Goal: Task Accomplishment & Management: Use online tool/utility

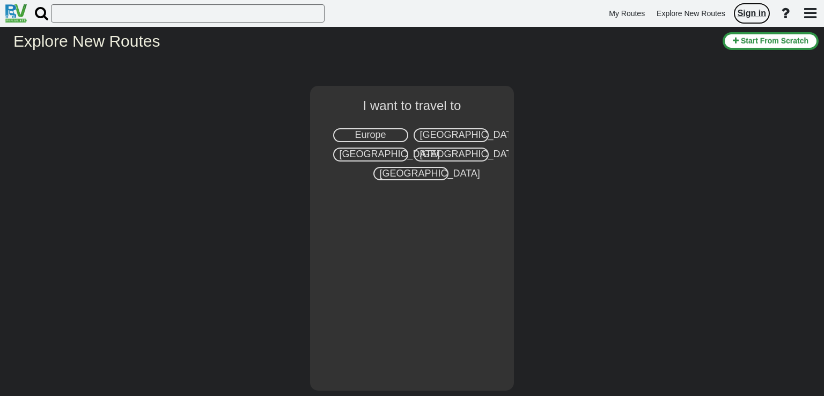
click at [753, 12] on span "Sign in" at bounding box center [752, 13] width 28 height 9
click at [633, 13] on span "My Routes" at bounding box center [644, 13] width 36 height 9
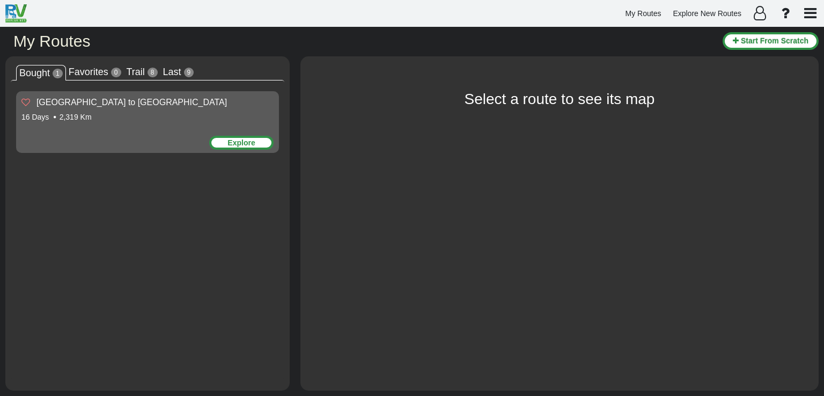
click at [121, 104] on sapn "[GEOGRAPHIC_DATA] to [GEOGRAPHIC_DATA]" at bounding box center [131, 102] width 191 height 9
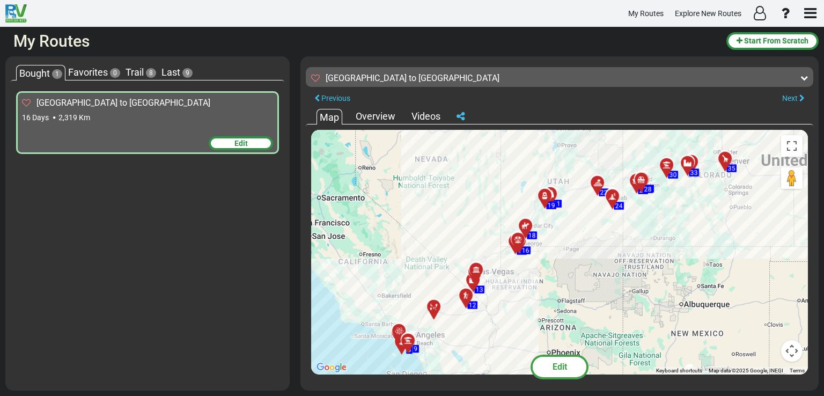
click at [791, 356] on button "Map camera controls" at bounding box center [791, 350] width 21 height 21
click at [795, 143] on button "Toggle fullscreen view" at bounding box center [791, 145] width 21 height 21
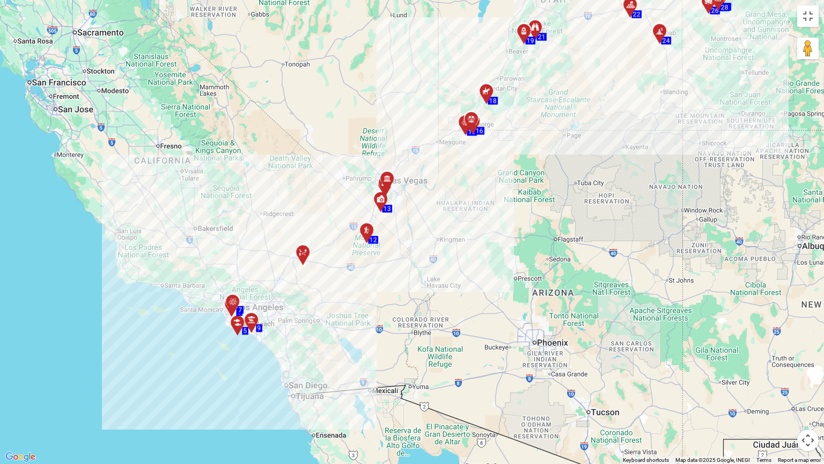
drag, startPoint x: 288, startPoint y: 308, endPoint x: 431, endPoint y: 232, distance: 162.8
click at [431, 232] on div "To activate drag with keyboard, press Alt + Enter. Once in keyboard drag state,…" at bounding box center [412, 232] width 824 height 464
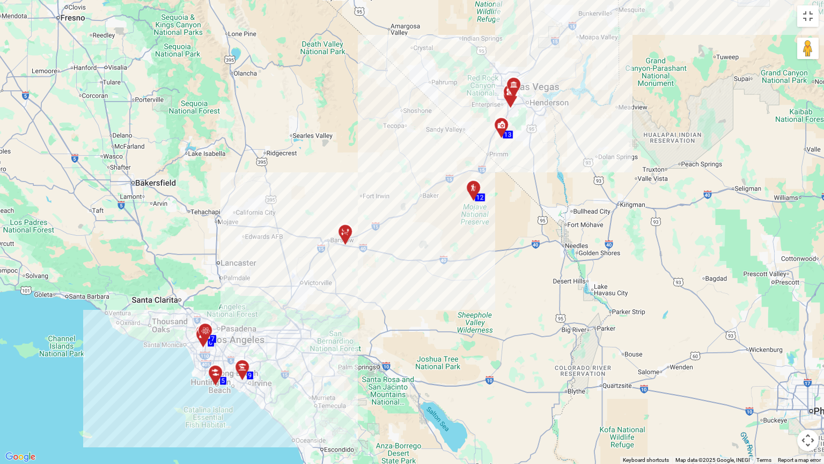
click at [345, 236] on div at bounding box center [349, 236] width 18 height 17
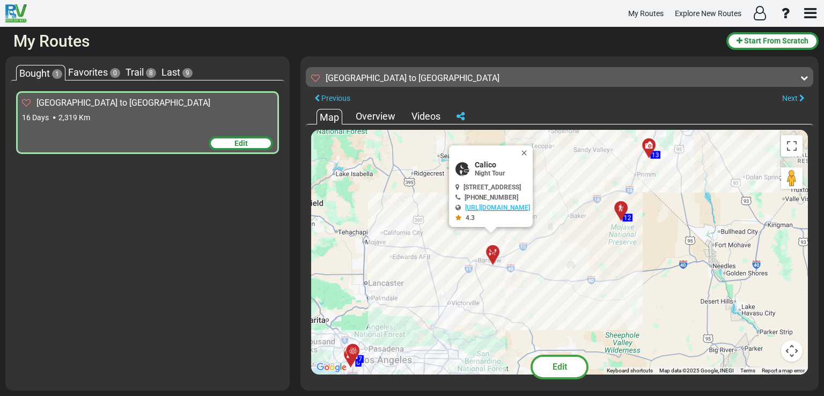
click at [622, 208] on div at bounding box center [625, 212] width 18 height 17
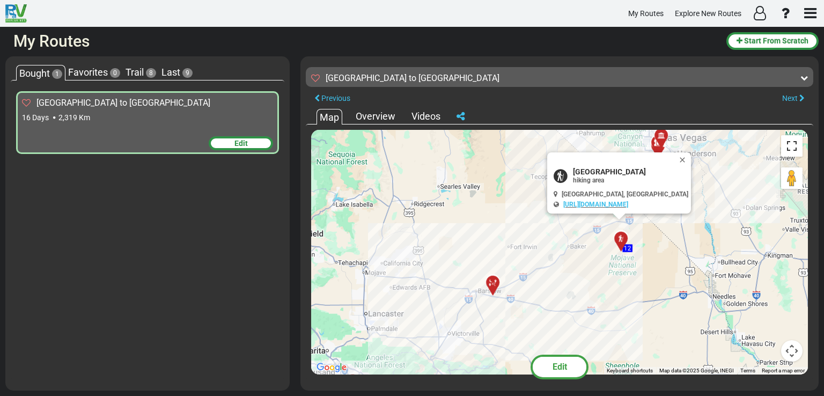
click at [790, 142] on button "Toggle fullscreen view" at bounding box center [791, 145] width 21 height 21
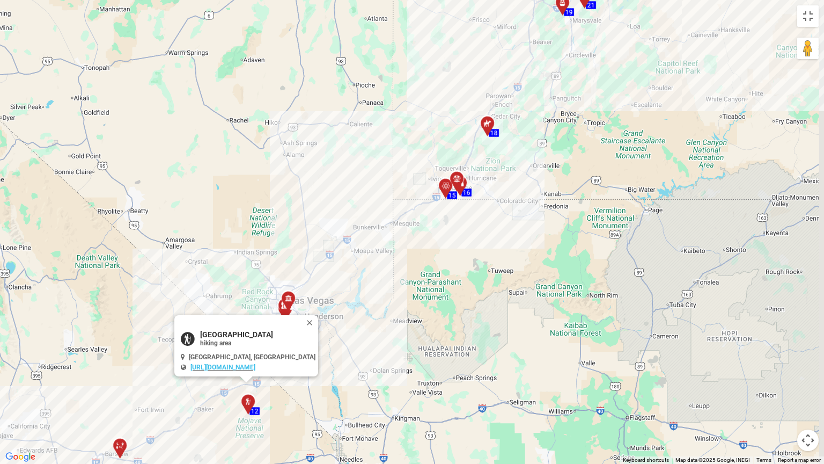
drag, startPoint x: 643, startPoint y: 109, endPoint x: 415, endPoint y: 295, distance: 293.8
click at [415, 295] on div "To activate drag with keyboard, press Alt + Enter. Once in keyboard drag state,…" at bounding box center [412, 232] width 824 height 464
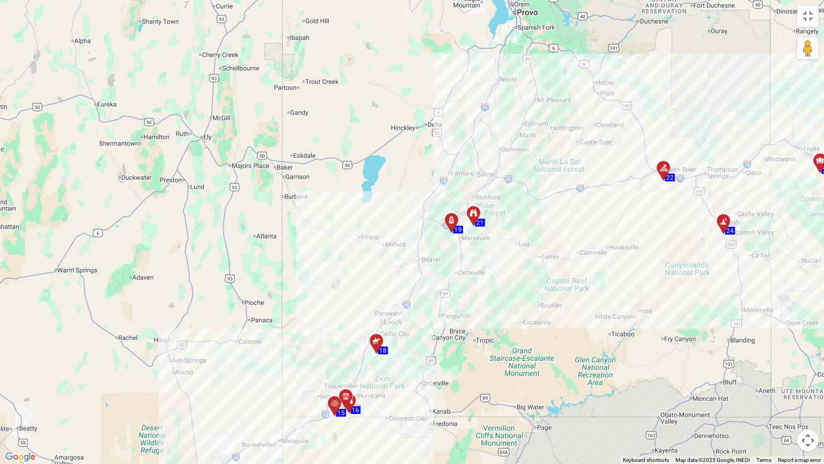
drag, startPoint x: 569, startPoint y: 189, endPoint x: 459, endPoint y: 410, distance: 247.2
click at [459, 396] on div "To activate drag with keyboard, press Alt + Enter. Once in keyboard drag state,…" at bounding box center [412, 232] width 824 height 464
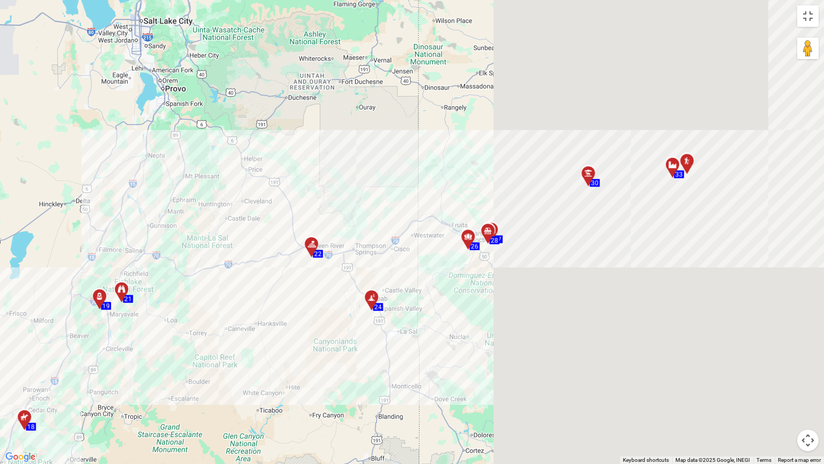
drag, startPoint x: 588, startPoint y: 275, endPoint x: 220, endPoint y: 355, distance: 376.2
click at [220, 355] on div "To activate drag with keyboard, press Alt + Enter. Once in keyboard drag state,…" at bounding box center [412, 232] width 824 height 464
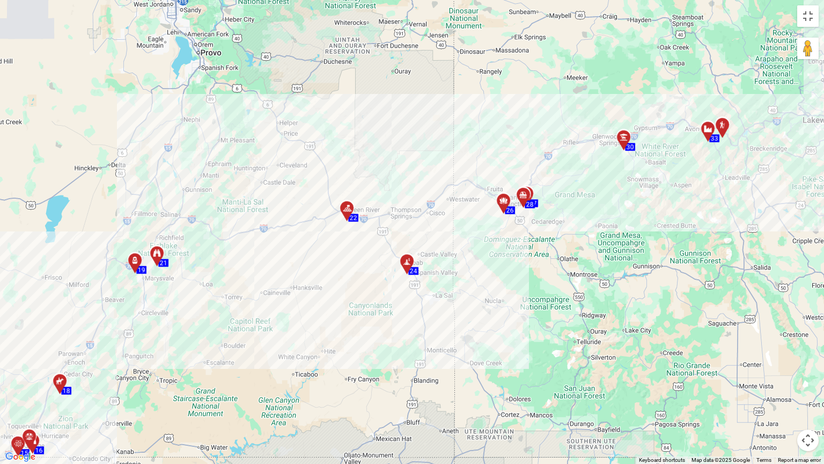
drag, startPoint x: 220, startPoint y: 355, endPoint x: 283, endPoint y: 300, distance: 83.3
click at [283, 300] on div "To activate drag with keyboard, press Alt + Enter. Once in keyboard drag state,…" at bounding box center [412, 232] width 824 height 464
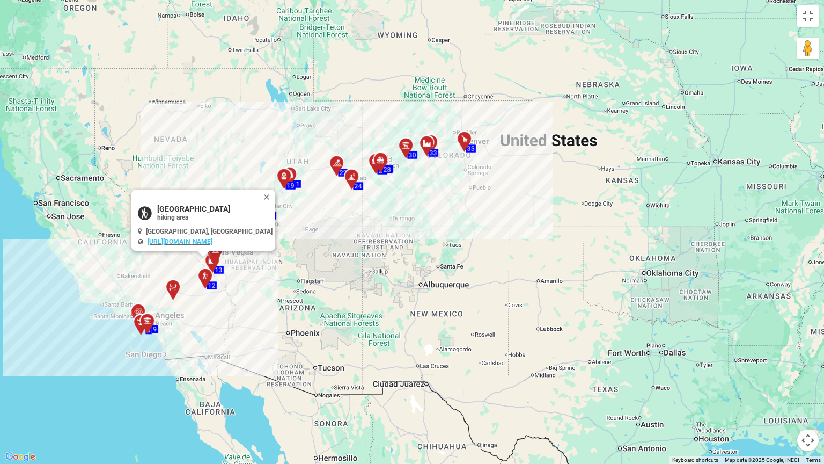
drag, startPoint x: 335, startPoint y: 331, endPoint x: 469, endPoint y: 198, distance: 188.6
click at [469, 198] on div "To activate drag with keyboard, press Alt + Enter. Once in keyboard drag state,…" at bounding box center [412, 232] width 824 height 464
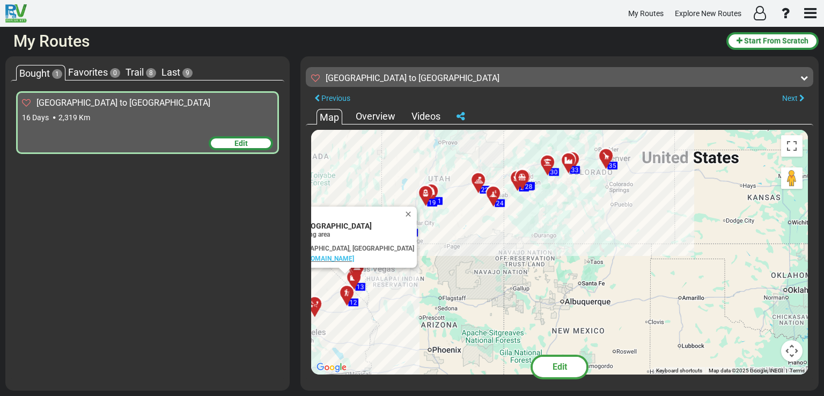
click at [556, 368] on span "Edit" at bounding box center [560, 367] width 14 height 10
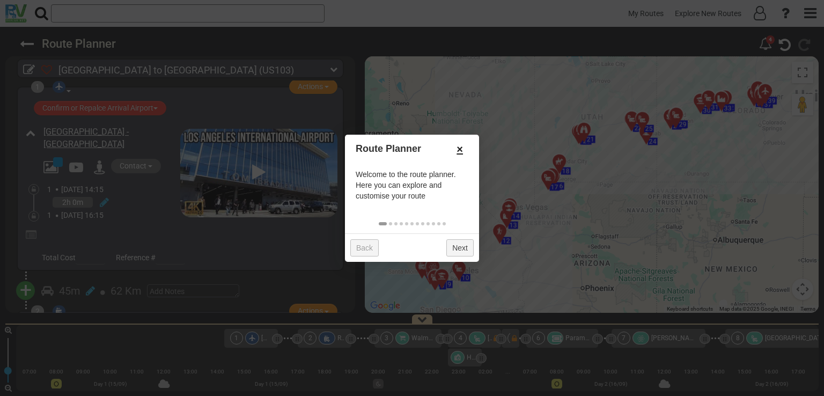
click at [465, 149] on link "×" at bounding box center [459, 149] width 17 height 18
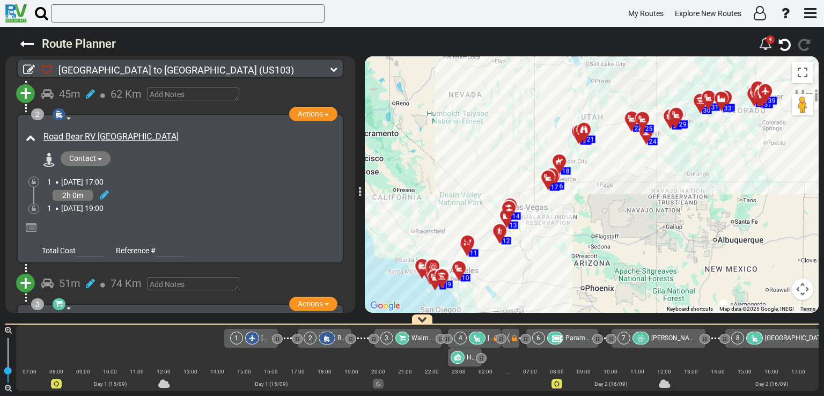
scroll to position [197, 0]
drag, startPoint x: 341, startPoint y: 345, endPoint x: 359, endPoint y: 346, distance: 17.2
click at [359, 346] on div "1 [GEOGRAPHIC_DATA] - [GEOGRAPHIC_DATA]" at bounding box center [417, 338] width 803 height 19
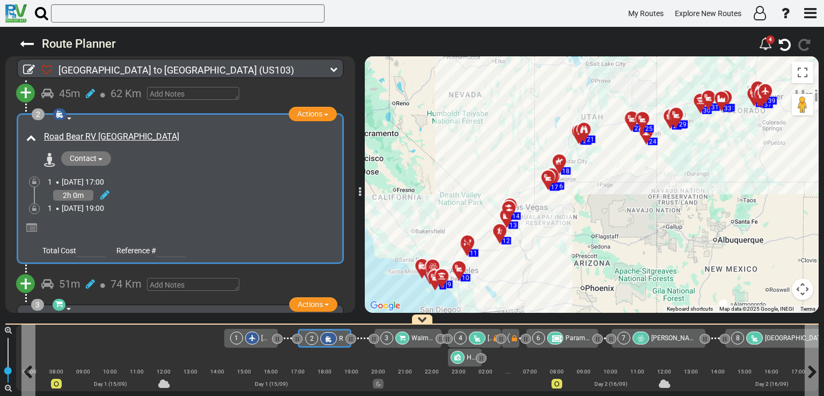
click at [308, 338] on div "2" at bounding box center [311, 338] width 13 height 13
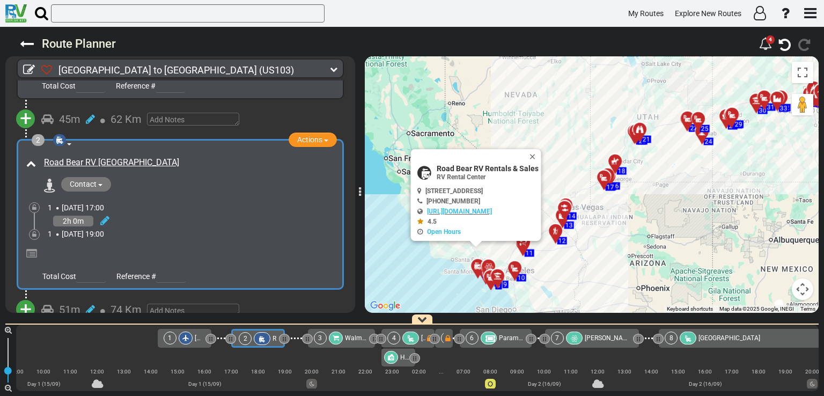
scroll to position [172, 0]
click at [101, 215] on icon at bounding box center [104, 220] width 9 height 11
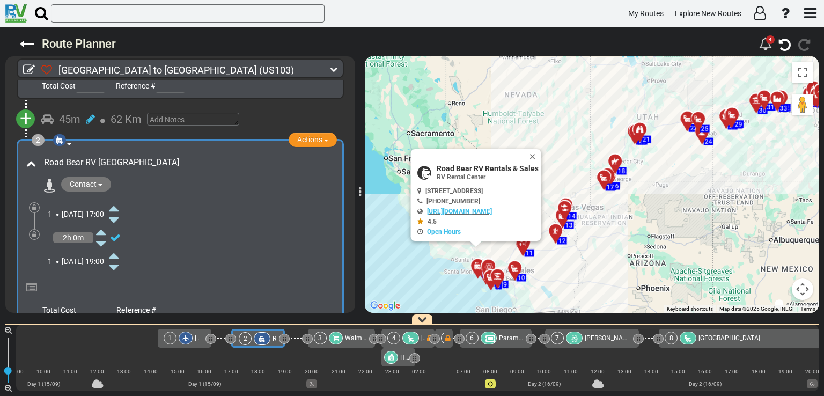
click at [83, 210] on span "[DATE]" at bounding box center [73, 214] width 22 height 9
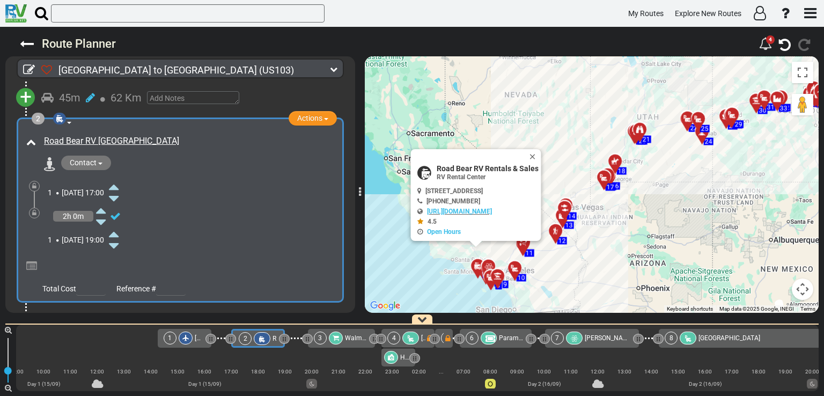
scroll to position [193, 0]
click at [67, 122] on span at bounding box center [69, 123] width 4 height 2
click at [190, 181] on div "1 Mon, 15 Sep 17:00" at bounding box center [192, 193] width 289 height 24
click at [36, 116] on div "2" at bounding box center [38, 119] width 13 height 12
click at [84, 188] on span "[DATE]" at bounding box center [73, 192] width 22 height 9
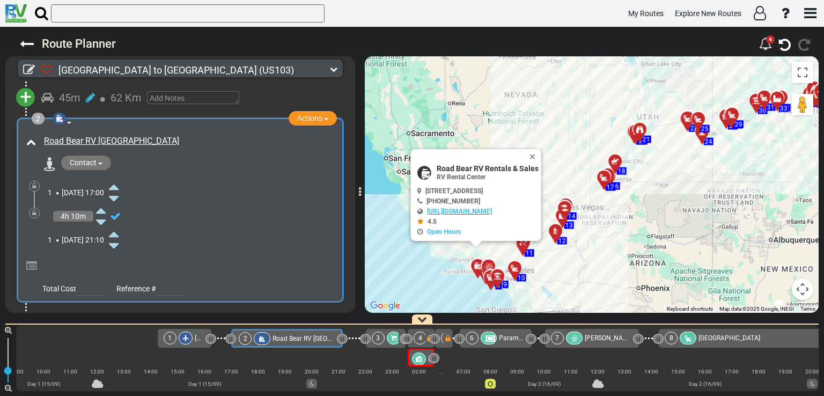
drag, startPoint x: 282, startPoint y: 339, endPoint x: 363, endPoint y: 334, distance: 80.6
click at [363, 334] on div "1 [GEOGRAPHIC_DATA] - [GEOGRAPHIC_DATA]" at bounding box center [351, 338] width 803 height 19
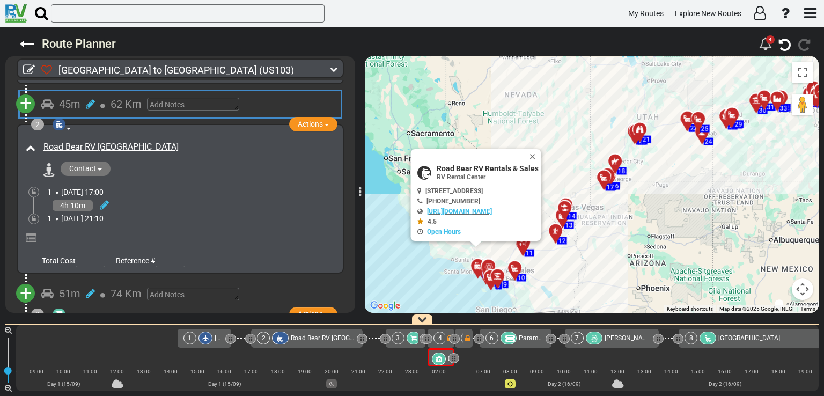
scroll to position [0, 47]
click at [200, 341] on div "1 [GEOGRAPHIC_DATA] - [GEOGRAPHIC_DATA]" at bounding box center [370, 338] width 803 height 19
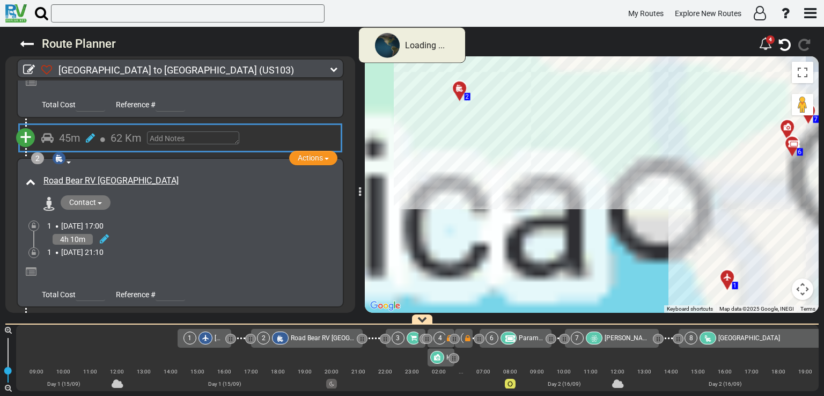
scroll to position [153, 0]
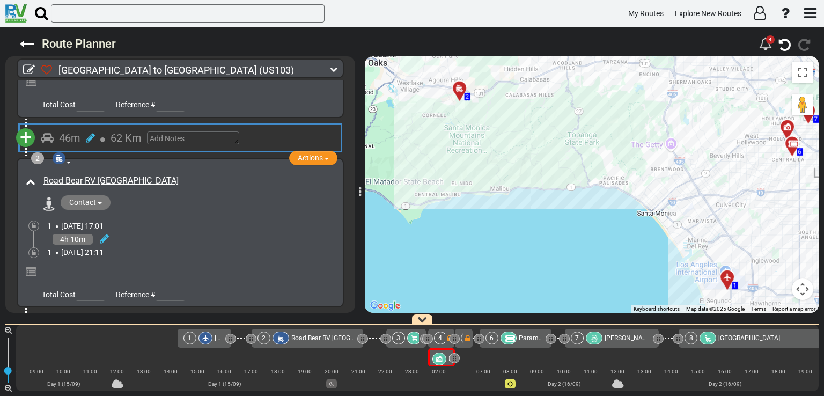
drag, startPoint x: 251, startPoint y: 340, endPoint x: 270, endPoint y: 340, distance: 19.3
click at [270, 340] on div "1 [GEOGRAPHIC_DATA] - [GEOGRAPHIC_DATA]" at bounding box center [370, 338] width 803 height 19
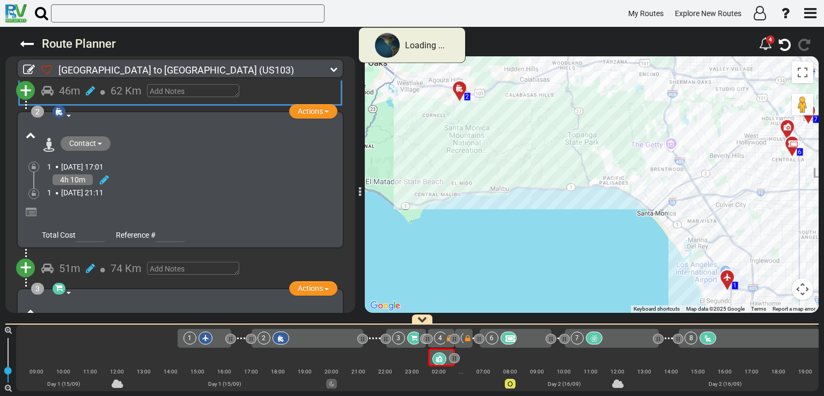
scroll to position [106, 0]
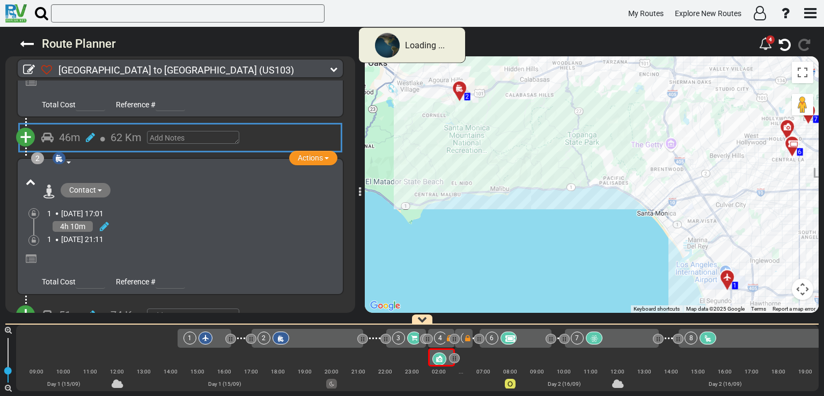
click at [436, 358] on icon at bounding box center [439, 359] width 6 height 6
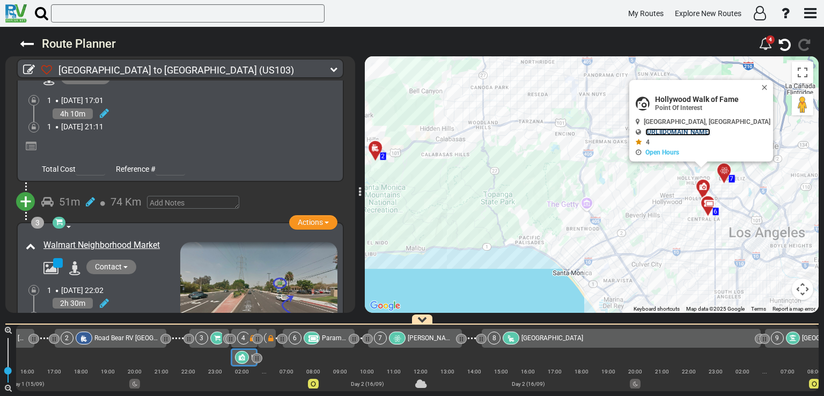
scroll to position [279, 0]
click at [25, 194] on span "+" at bounding box center [26, 201] width 12 height 25
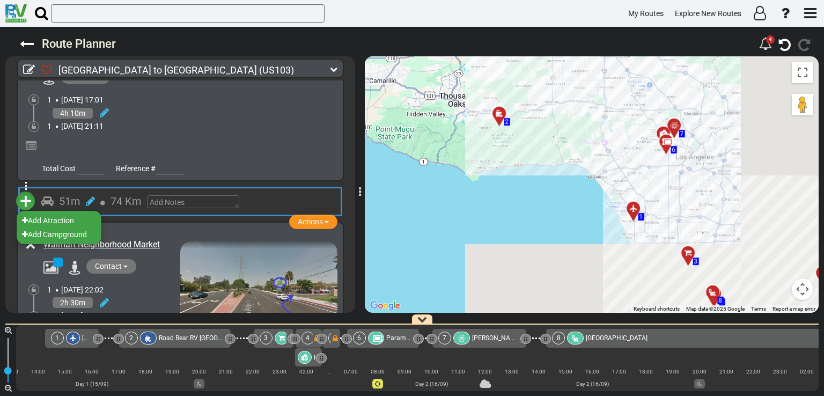
scroll to position [0, 179]
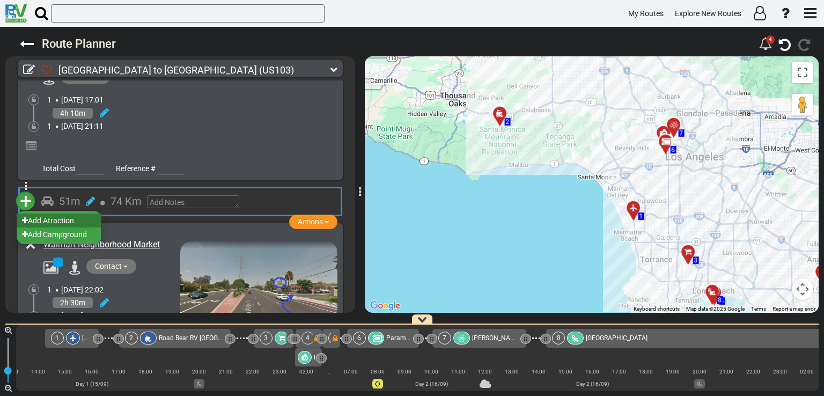
click at [53, 218] on li "Add Atraction" at bounding box center [59, 221] width 85 height 14
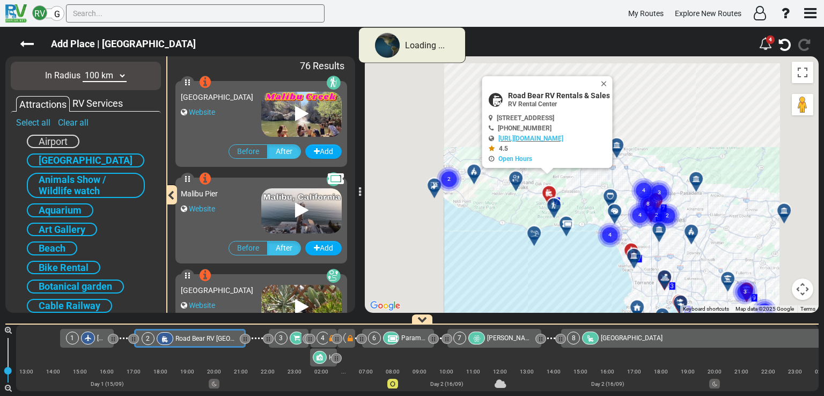
scroll to position [0, 67]
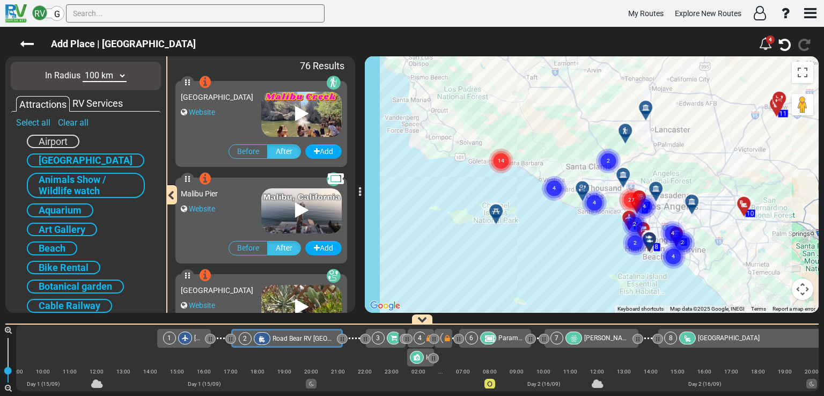
click at [101, 105] on body "RV G My Routes Explore New Routes" at bounding box center [412, 198] width 824 height 396
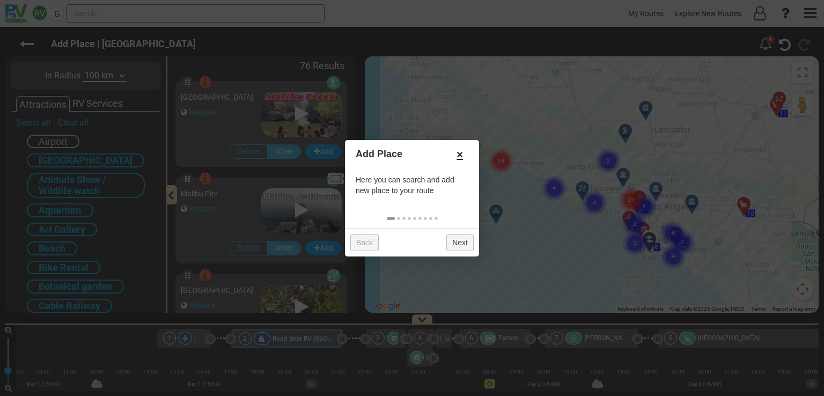
click at [460, 153] on link "×" at bounding box center [459, 154] width 17 height 18
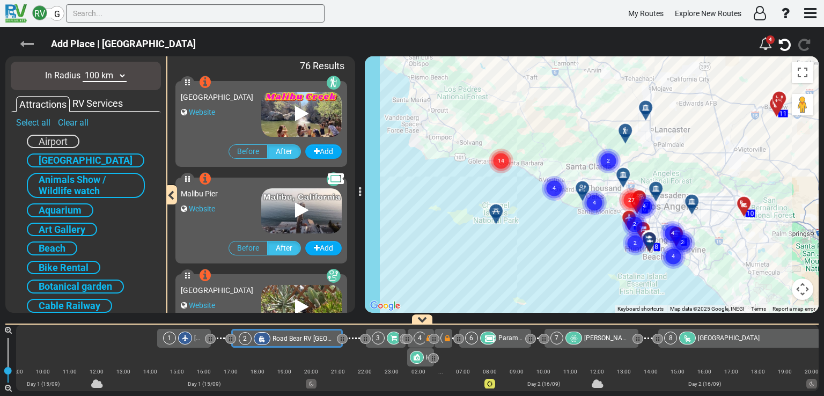
click at [29, 45] on icon at bounding box center [27, 44] width 14 height 14
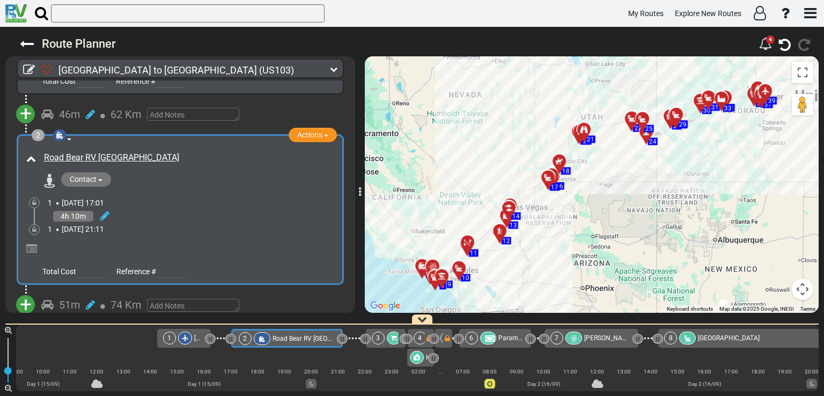
scroll to position [235, 0]
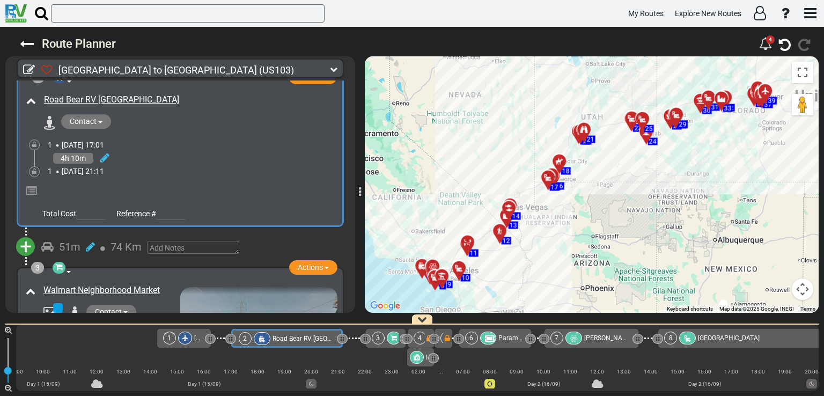
click at [28, 243] on span "+" at bounding box center [26, 247] width 12 height 25
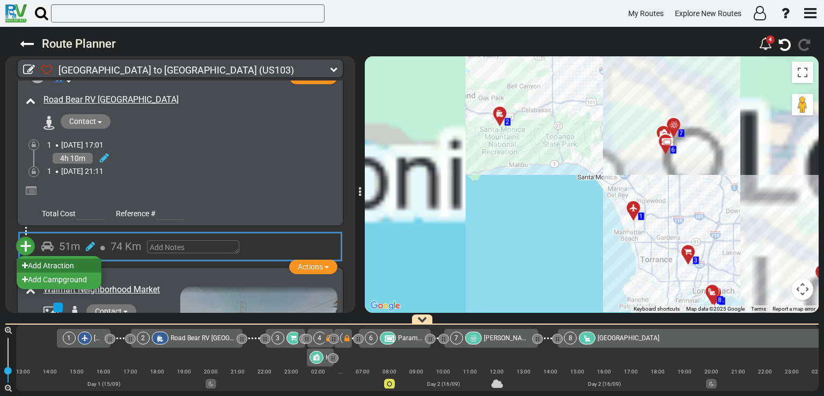
scroll to position [0, 179]
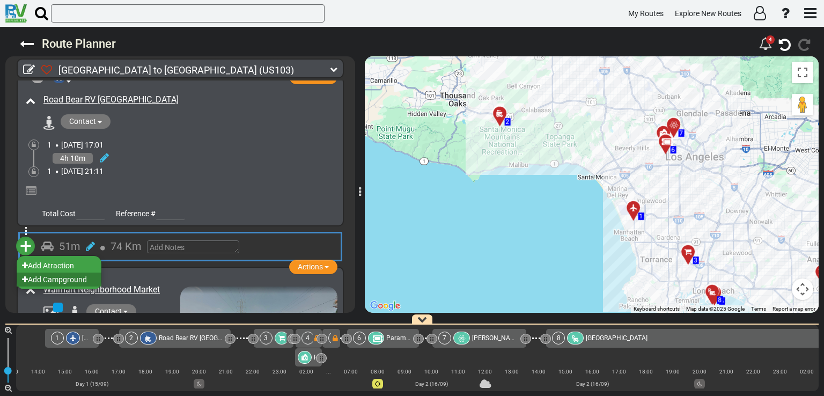
click at [45, 277] on li "Add Campground" at bounding box center [59, 280] width 85 height 14
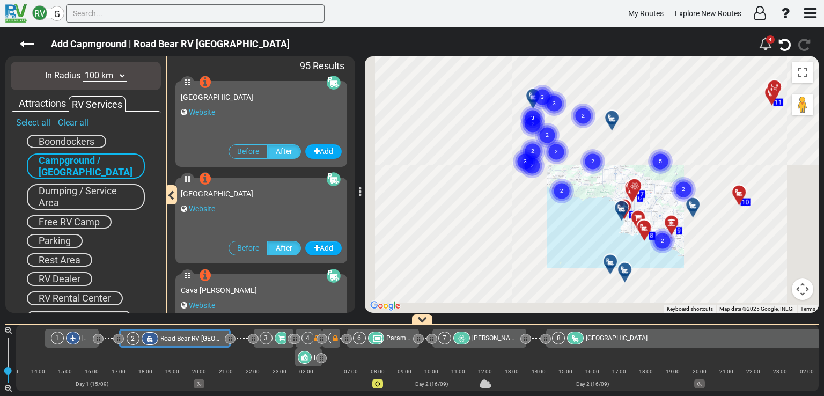
scroll to position [0, 67]
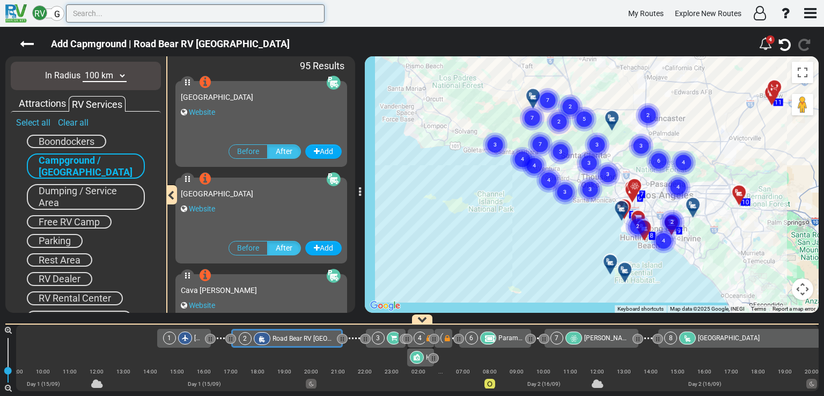
click at [143, 18] on input "text" at bounding box center [195, 13] width 259 height 18
paste input "📍 200 W Midway Dr, Anaheim, CA 92805"
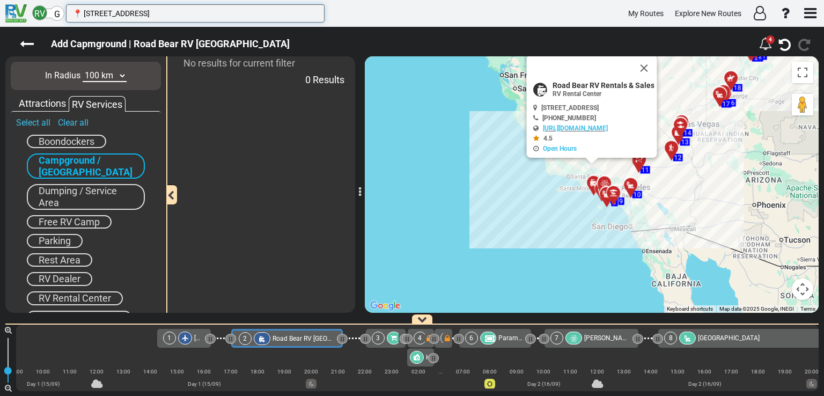
click at [273, 11] on input "📍 200 W Midway Dr, Anaheim, CA 92805" at bounding box center [195, 13] width 259 height 18
click at [84, 13] on input "📍 200 W Midway Dr, Anaheim, CA 92805" at bounding box center [195, 13] width 259 height 18
click at [76, 14] on input "📍 200 W Midway Dr, Anaheim, CA 92805" at bounding box center [195, 13] width 259 height 18
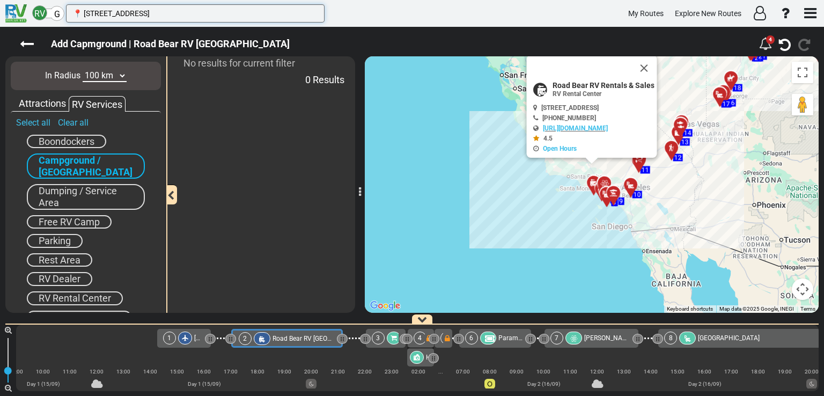
click at [73, 16] on input "📍 200 W Midway Dr, Anaheim, CA 92805" at bounding box center [195, 13] width 259 height 18
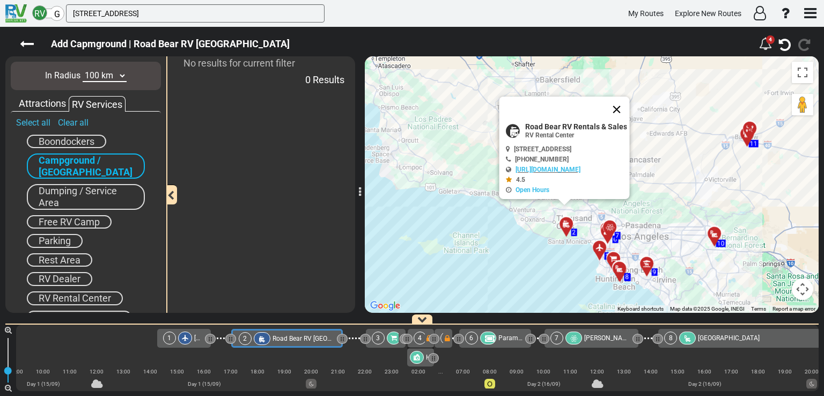
click at [628, 104] on button "Close" at bounding box center [617, 110] width 26 height 26
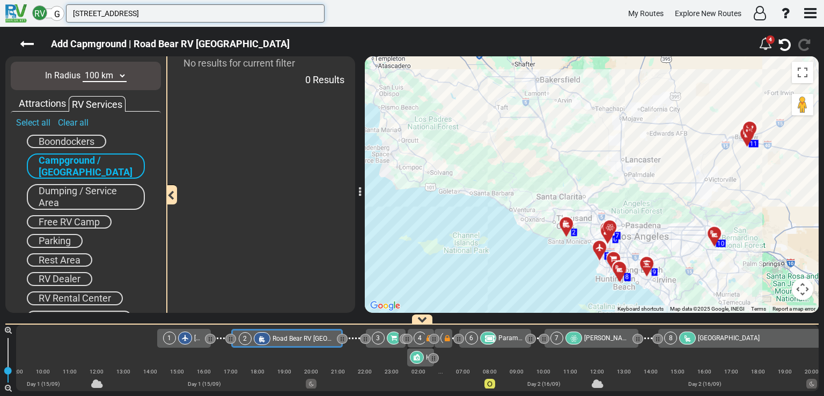
click at [229, 18] on input "200 W Midway Dr, Anaheim, CA 92805" at bounding box center [195, 13] width 259 height 18
drag, startPoint x: 135, startPoint y: 15, endPoint x: 61, endPoint y: 24, distance: 74.6
click at [61, 24] on div "RV G 200 W Midway Dr, Anaheim, CA 92805 My Routes Explore New Routes" at bounding box center [412, 13] width 824 height 27
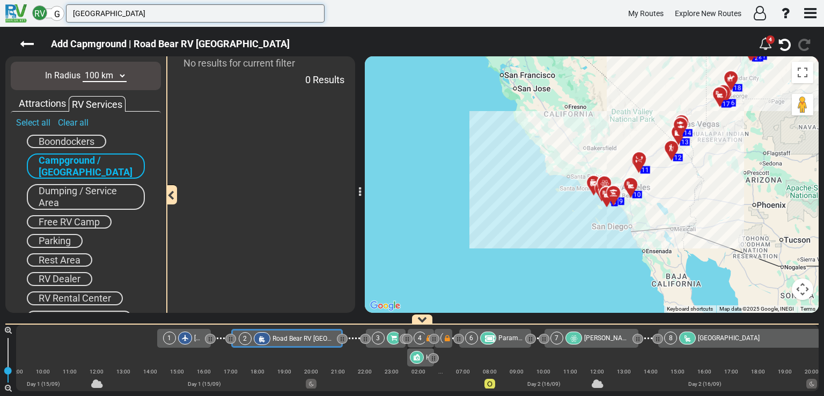
type input "Anaheim, CA 92805"
click at [122, 76] on select "10 km 50 km 100 km 250 km 500 km 1000 km" at bounding box center [105, 76] width 44 height 12
click at [43, 120] on link "Select all" at bounding box center [33, 123] width 34 height 10
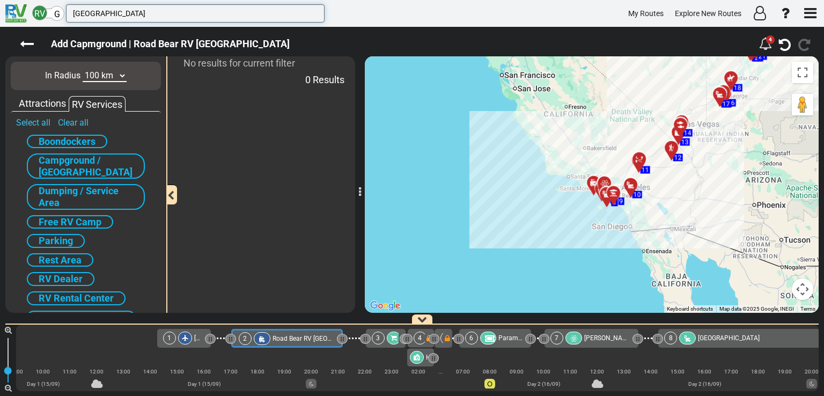
click at [164, 14] on input "Anaheim, CA 92805" at bounding box center [195, 13] width 259 height 18
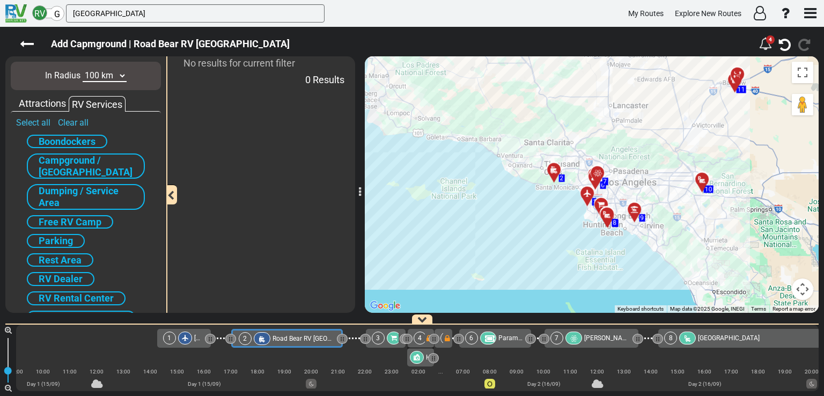
drag, startPoint x: 580, startPoint y: 183, endPoint x: 459, endPoint y: 149, distance: 125.5
click at [459, 149] on div "To activate drag with keyboard, press Alt + Enter. Once in keyboard drag state,…" at bounding box center [592, 184] width 454 height 257
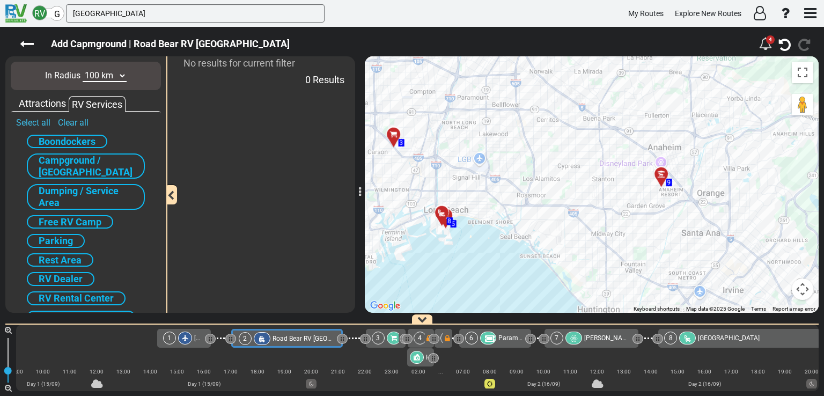
drag, startPoint x: 677, startPoint y: 177, endPoint x: 385, endPoint y: 38, distance: 323.8
click at [385, 38] on div "Add Capmground | Road Bear RV Los Angeles 4" at bounding box center [412, 211] width 824 height 369
click at [661, 179] on div at bounding box center [665, 179] width 18 height 17
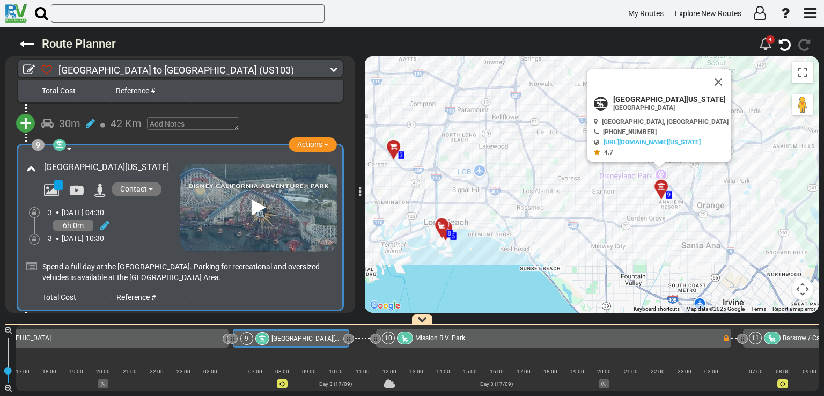
scroll to position [0, 778]
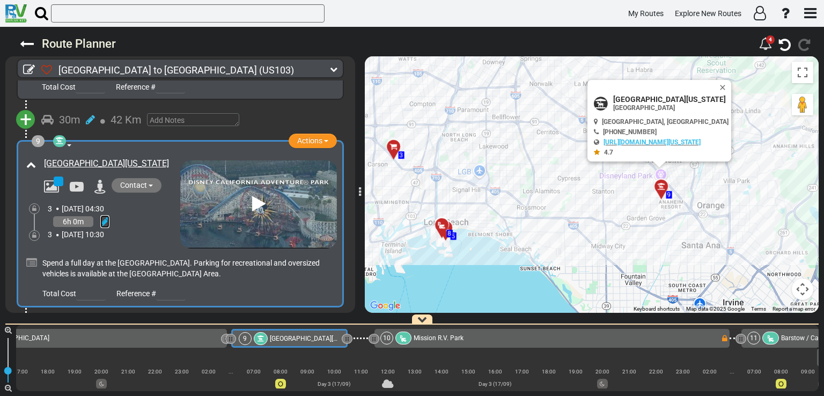
click at [104, 216] on icon at bounding box center [104, 221] width 9 height 11
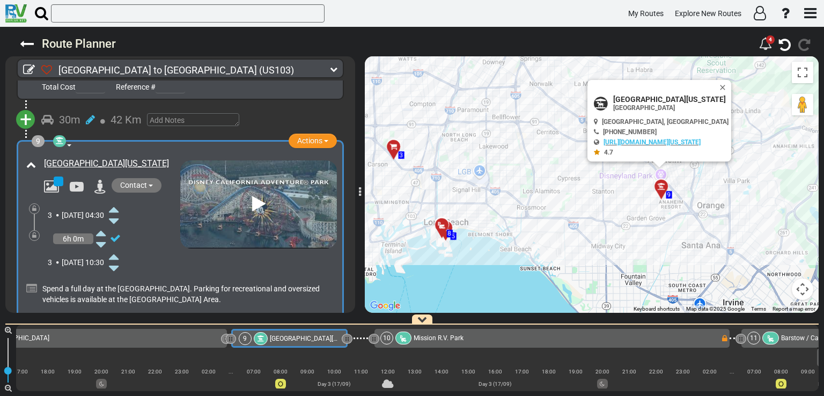
click at [119, 201] on icon at bounding box center [114, 209] width 10 height 17
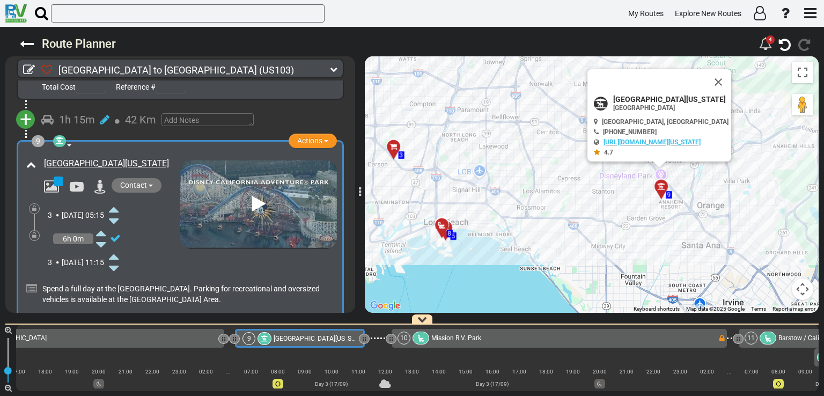
click at [119, 201] on icon at bounding box center [114, 209] width 10 height 17
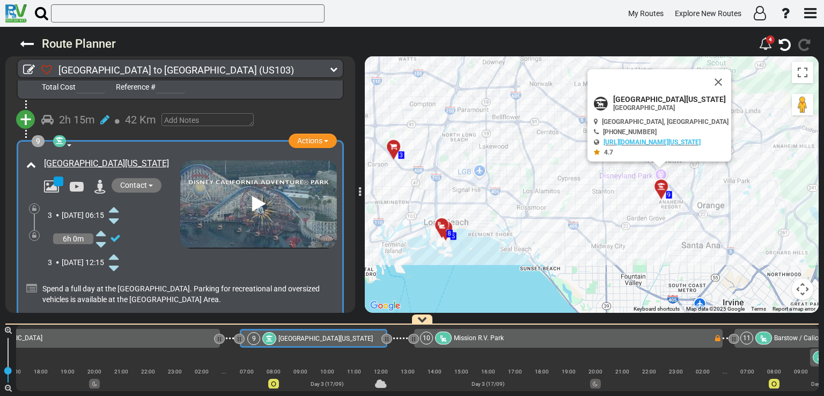
click at [119, 201] on icon at bounding box center [114, 209] width 10 height 17
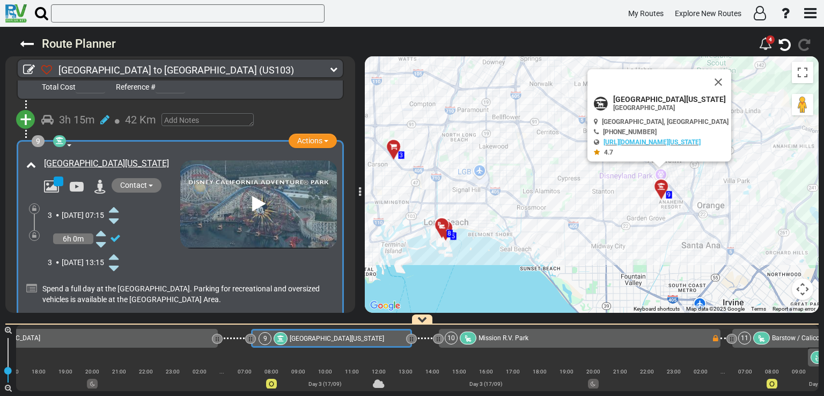
click at [119, 201] on icon at bounding box center [114, 209] width 10 height 17
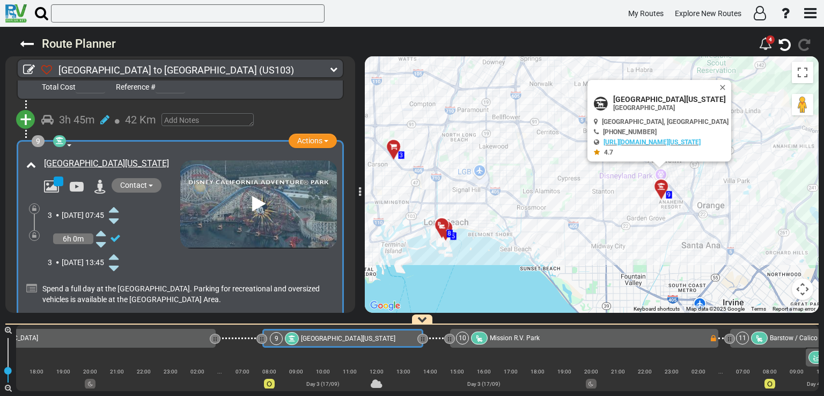
click at [119, 201] on icon at bounding box center [114, 209] width 10 height 17
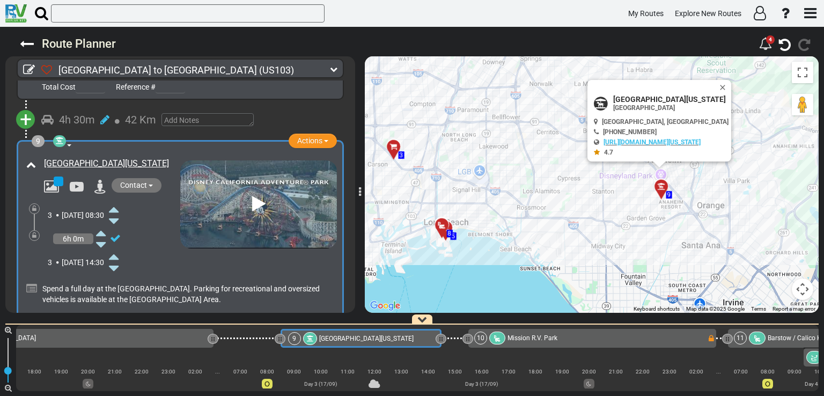
click at [119, 201] on icon at bounding box center [114, 209] width 10 height 17
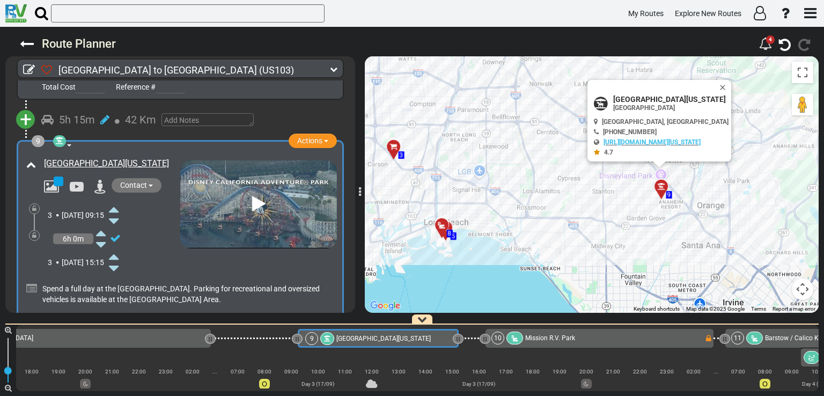
click at [119, 201] on icon at bounding box center [114, 209] width 10 height 17
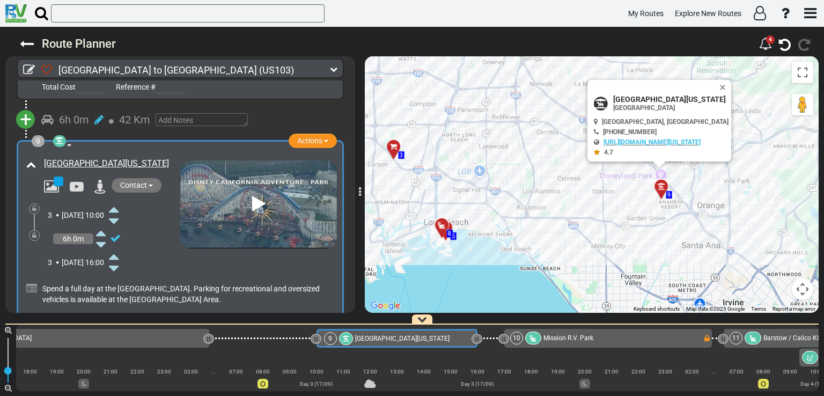
click at [119, 201] on icon at bounding box center [114, 209] width 10 height 17
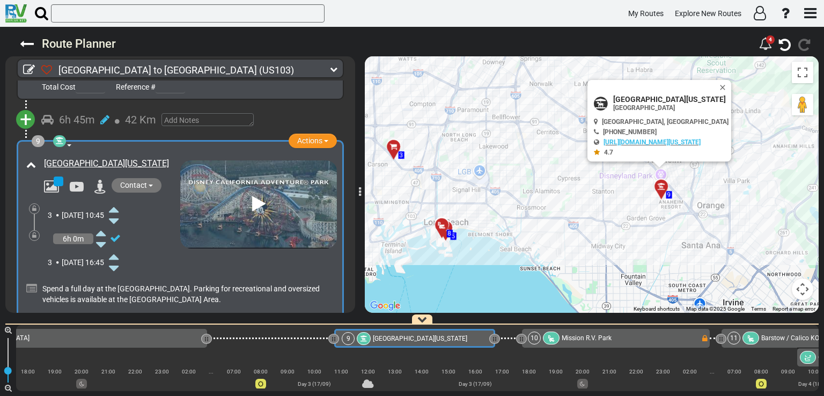
click at [119, 201] on icon at bounding box center [114, 209] width 10 height 17
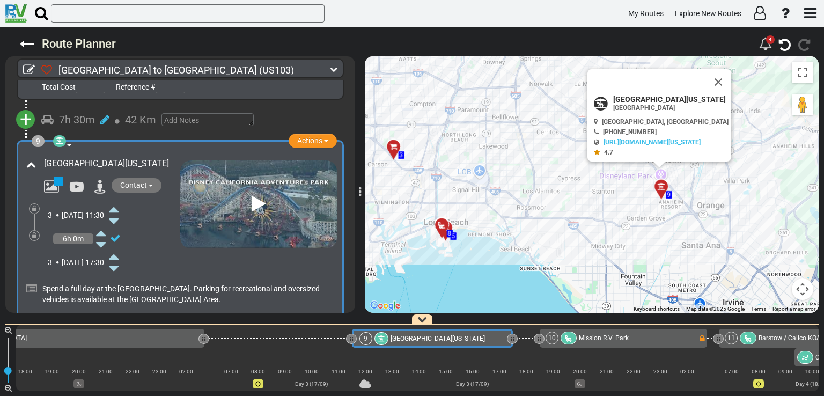
click at [119, 201] on icon at bounding box center [114, 209] width 10 height 17
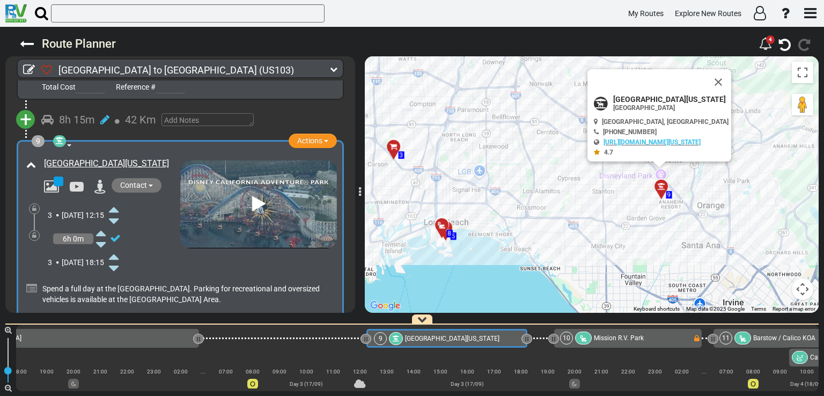
click at [119, 201] on icon at bounding box center [114, 209] width 10 height 17
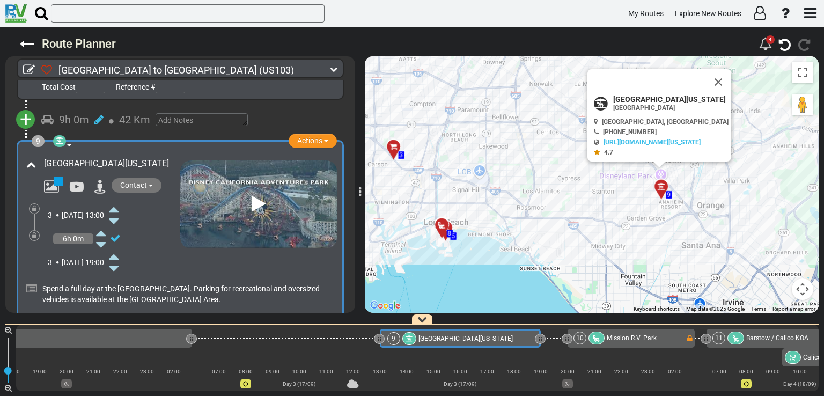
click at [119, 201] on icon at bounding box center [114, 209] width 10 height 17
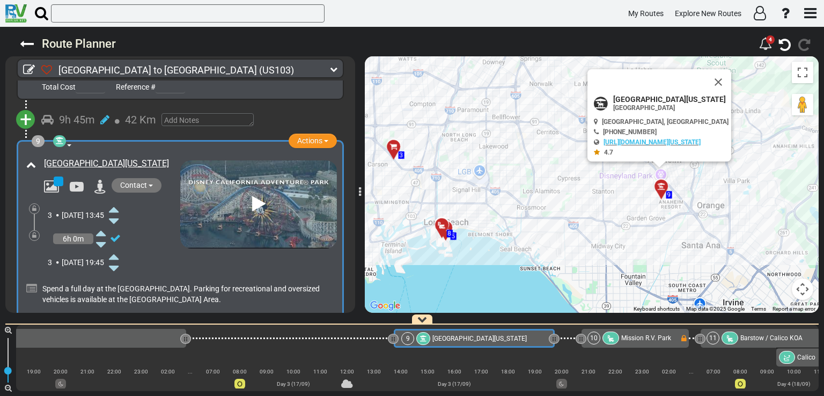
click at [119, 201] on icon at bounding box center [114, 209] width 10 height 17
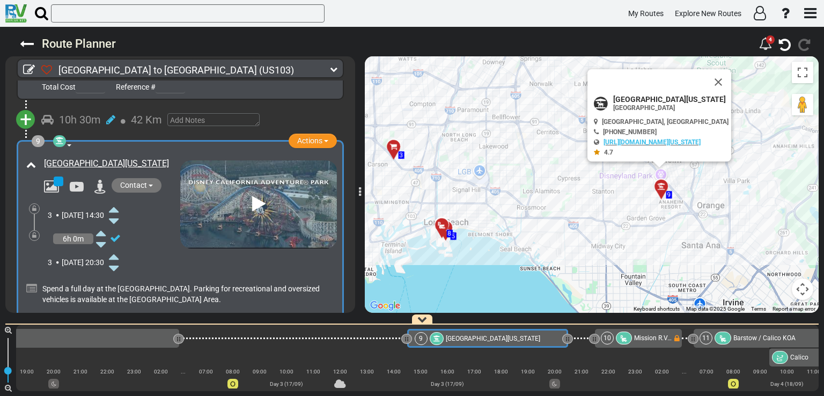
click at [119, 201] on icon at bounding box center [114, 209] width 10 height 17
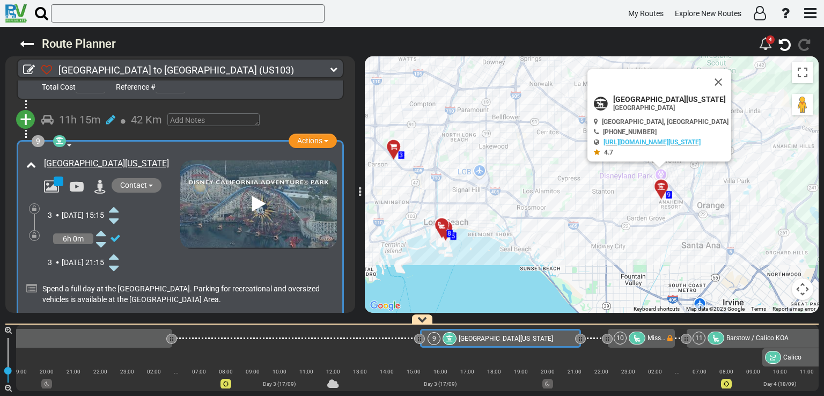
click at [119, 201] on icon at bounding box center [114, 209] width 10 height 17
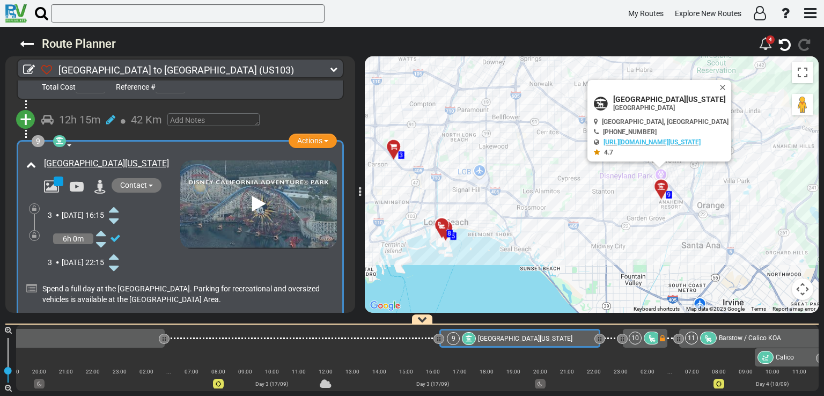
click at [119, 201] on icon at bounding box center [114, 209] width 10 height 17
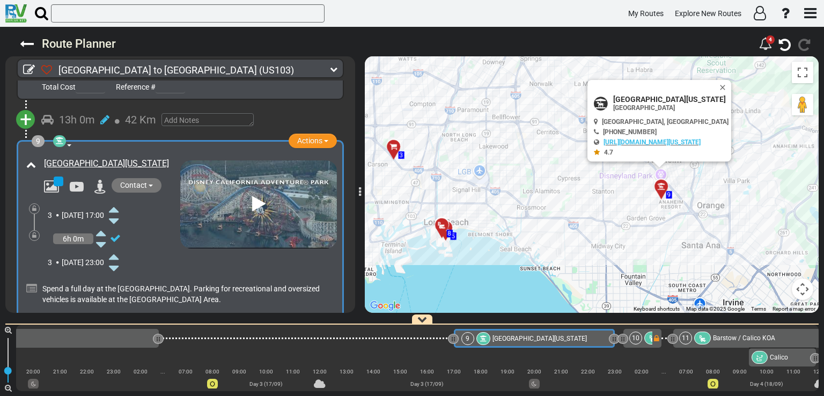
click at [119, 201] on icon at bounding box center [114, 209] width 10 height 17
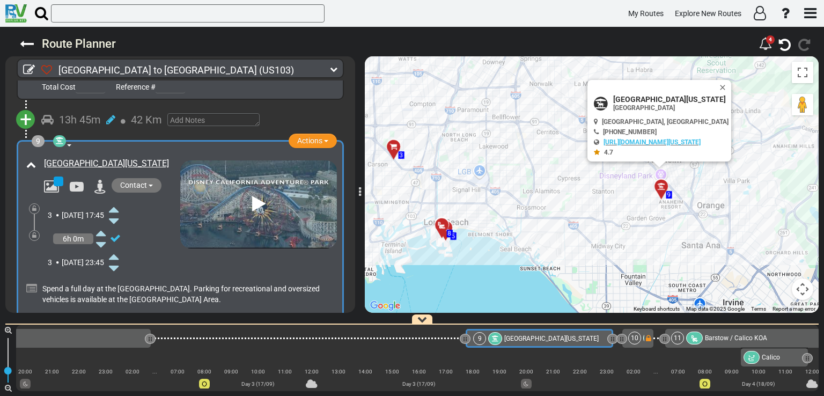
click at [119, 201] on icon at bounding box center [114, 209] width 10 height 17
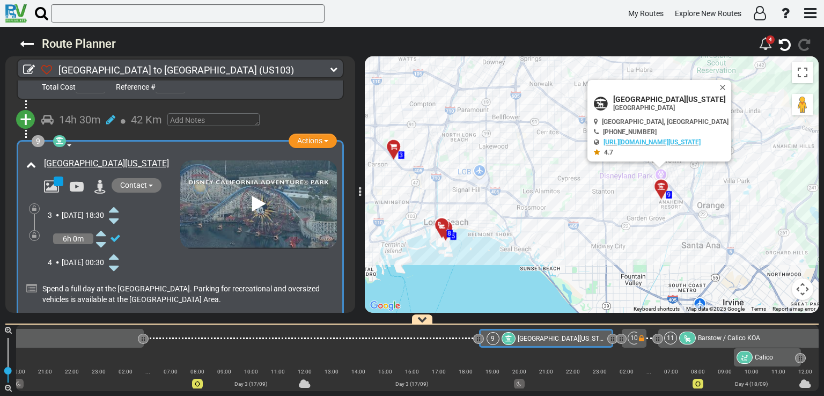
click at [119, 201] on icon at bounding box center [114, 209] width 10 height 17
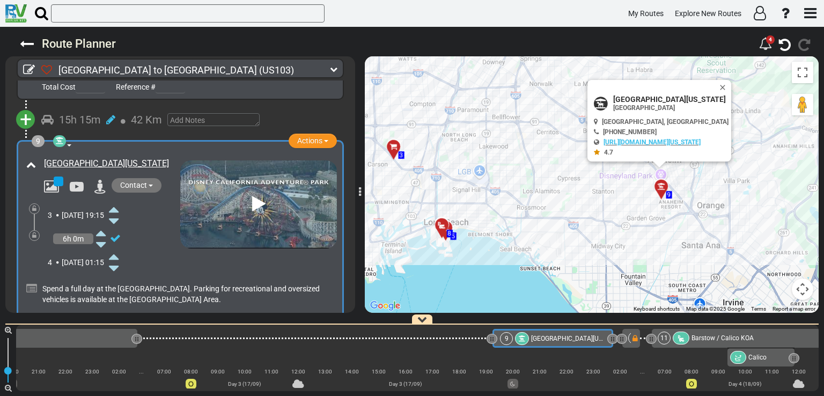
click at [119, 201] on icon at bounding box center [114, 209] width 10 height 17
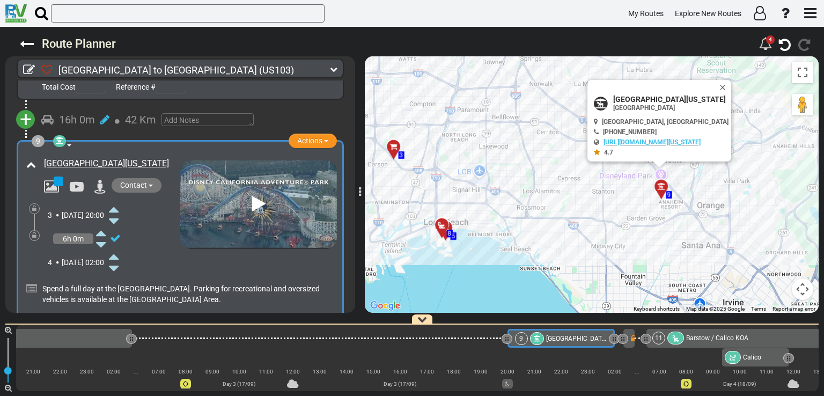
click at [119, 201] on icon at bounding box center [114, 209] width 10 height 17
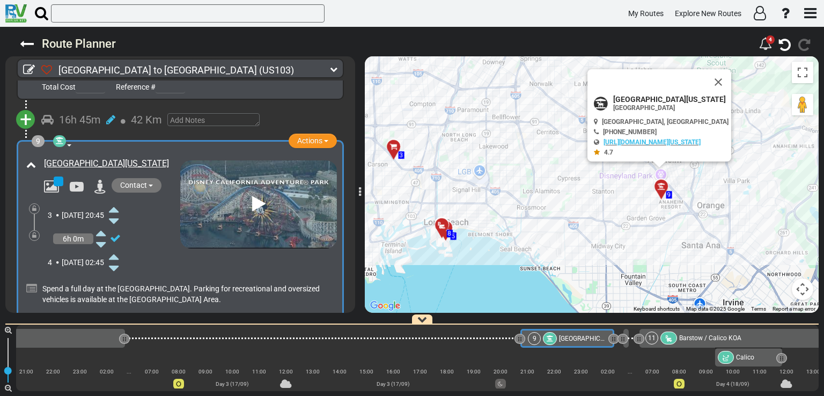
click at [119, 201] on icon at bounding box center [114, 209] width 10 height 17
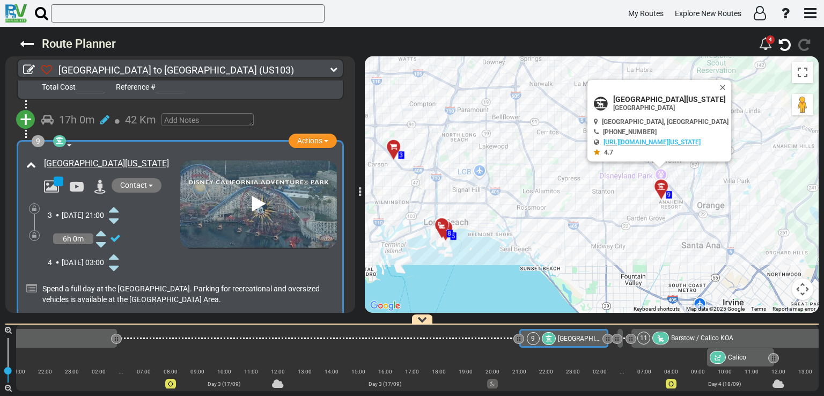
click at [119, 201] on icon at bounding box center [114, 209] width 10 height 17
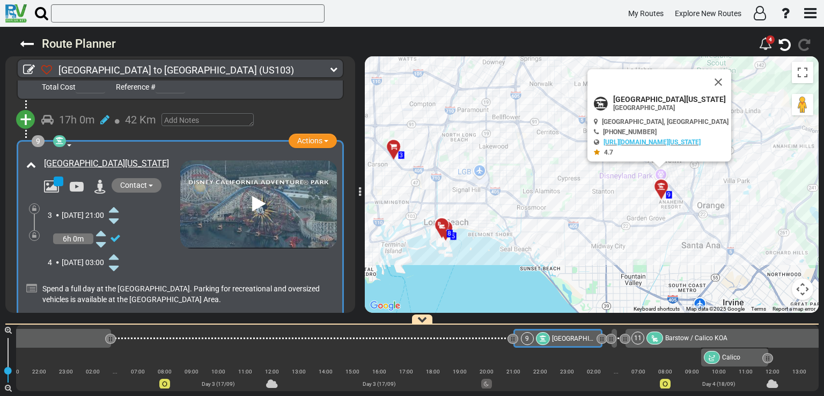
click at [119, 201] on icon at bounding box center [114, 209] width 10 height 17
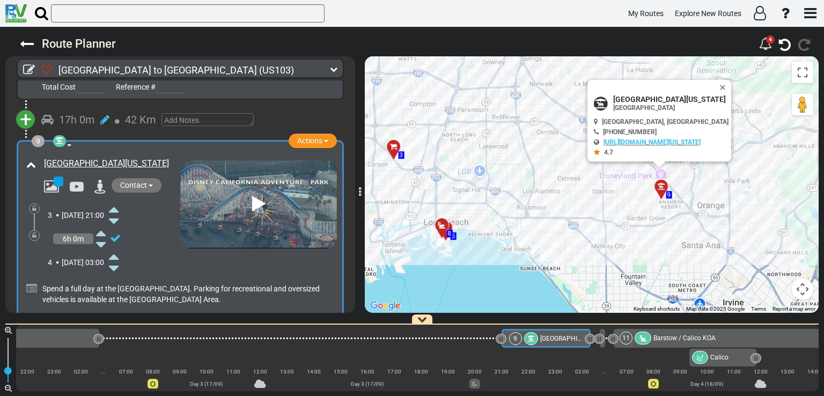
click at [119, 213] on icon at bounding box center [114, 221] width 10 height 17
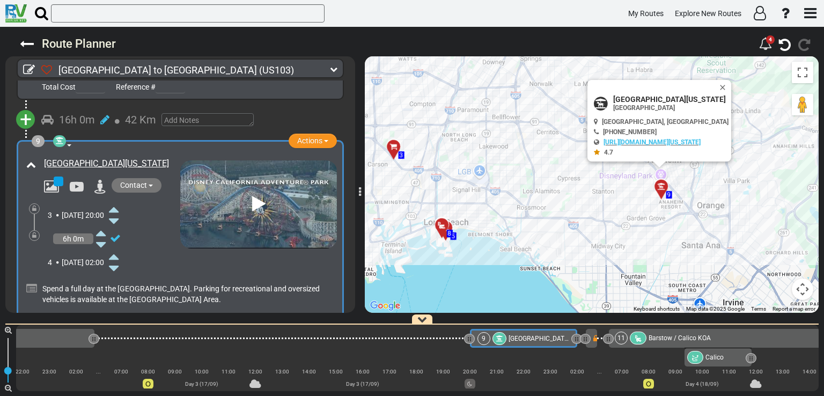
click at [119, 213] on icon at bounding box center [114, 221] width 10 height 17
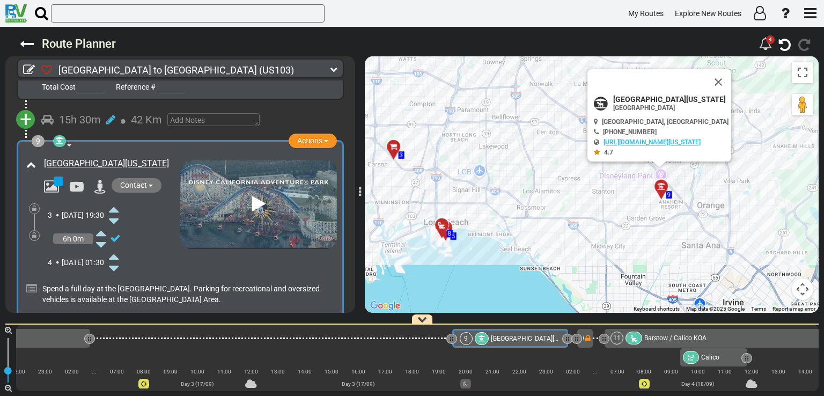
click at [119, 213] on icon at bounding box center [114, 221] width 10 height 17
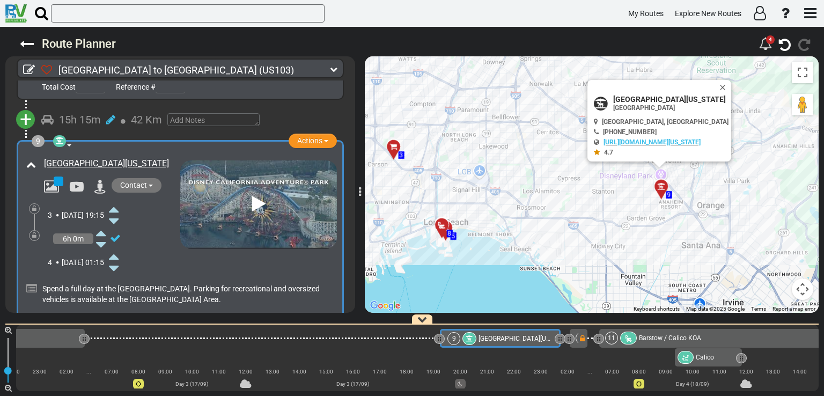
click at [119, 213] on icon at bounding box center [114, 221] width 10 height 17
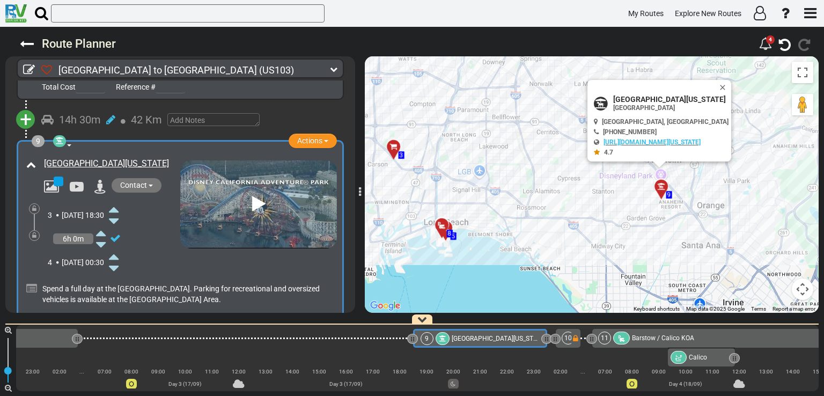
click at [119, 201] on div at bounding box center [114, 213] width 10 height 24
click at [119, 213] on icon at bounding box center [114, 221] width 10 height 17
click at [119, 201] on div at bounding box center [114, 213] width 10 height 24
click at [119, 213] on icon at bounding box center [114, 221] width 10 height 17
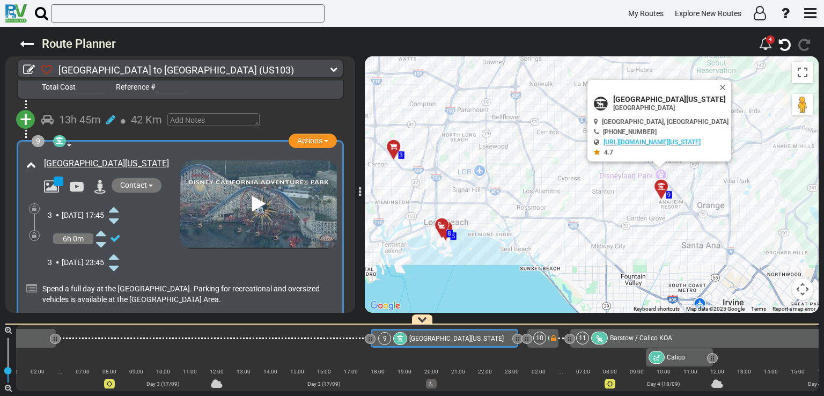
drag, startPoint x: 135, startPoint y: 192, endPoint x: 112, endPoint y: 192, distance: 23.1
click at [104, 211] on span "17:45" at bounding box center [94, 215] width 19 height 9
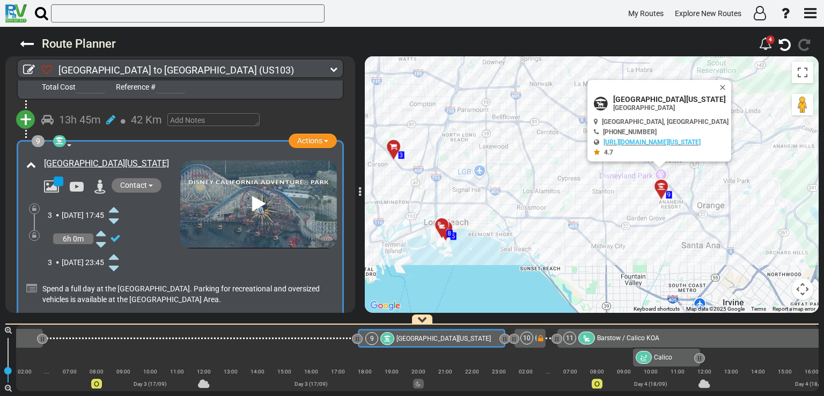
click at [79, 211] on span "Wed, 17 Sep" at bounding box center [73, 215] width 22 height 9
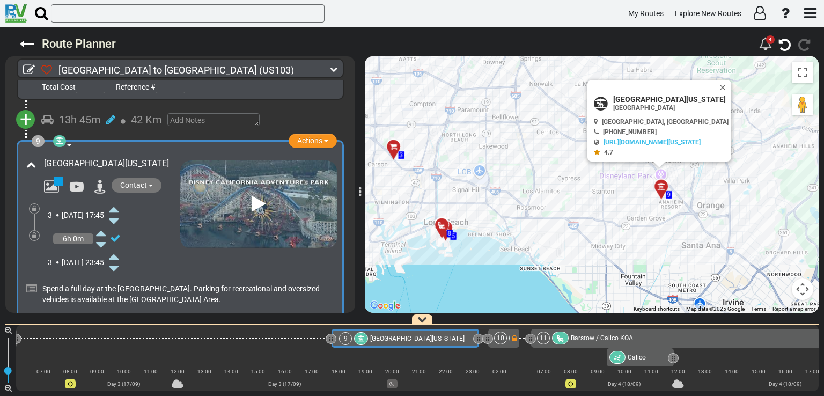
click at [36, 135] on div "9" at bounding box center [38, 141] width 13 height 12
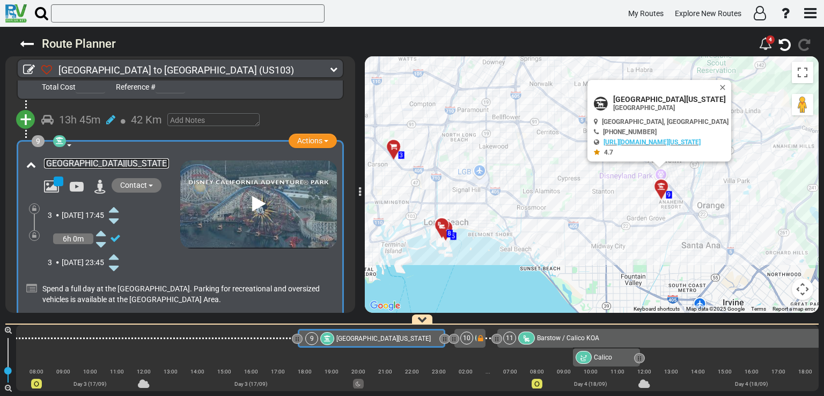
scroll to position [0, 1023]
click at [108, 158] on link "[GEOGRAPHIC_DATA][US_STATE]" at bounding box center [106, 163] width 125 height 10
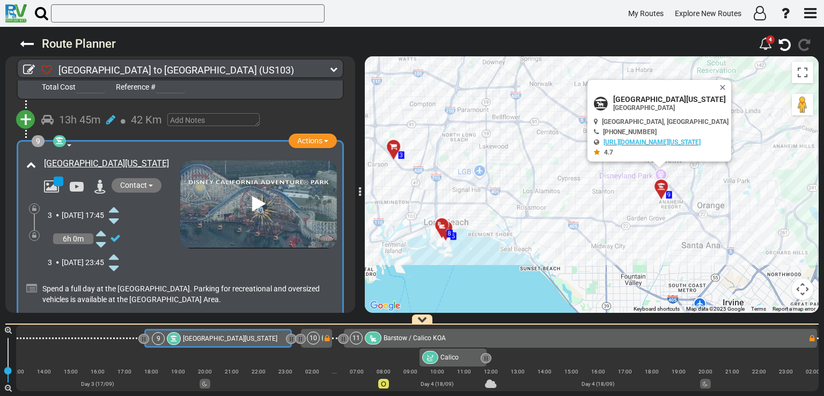
scroll to position [0, 1176]
click at [78, 233] on div "6h 0m" at bounding box center [73, 238] width 40 height 11
click at [99, 224] on icon at bounding box center [101, 232] width 10 height 17
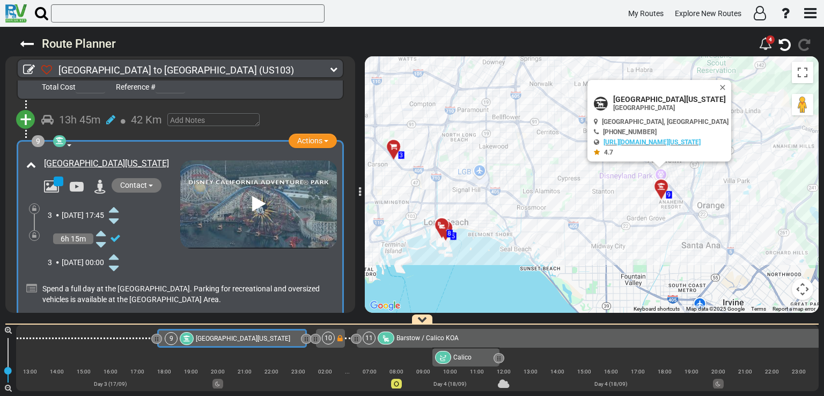
click at [99, 224] on icon at bounding box center [101, 232] width 10 height 17
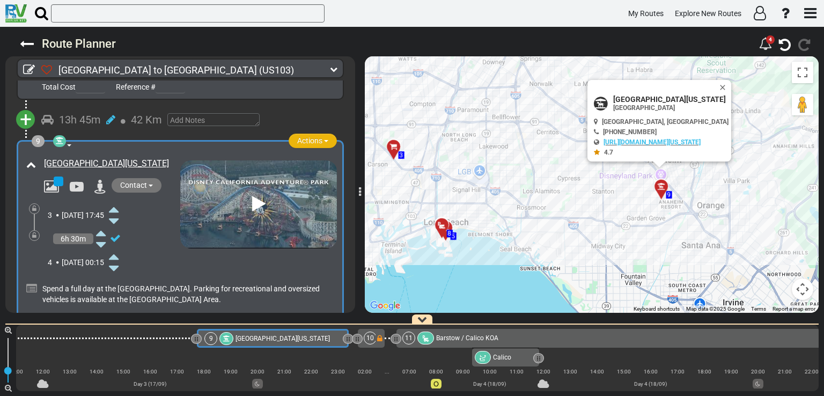
click at [313, 136] on span "Actions" at bounding box center [309, 140] width 25 height 9
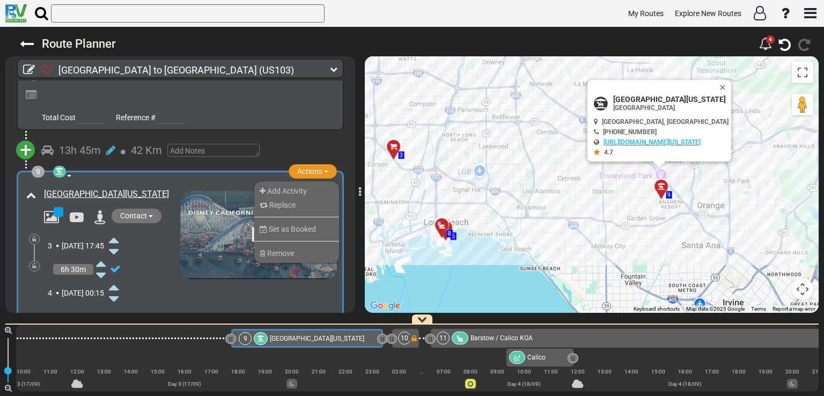
scroll to position [1694, 0]
click at [108, 144] on icon at bounding box center [110, 149] width 9 height 11
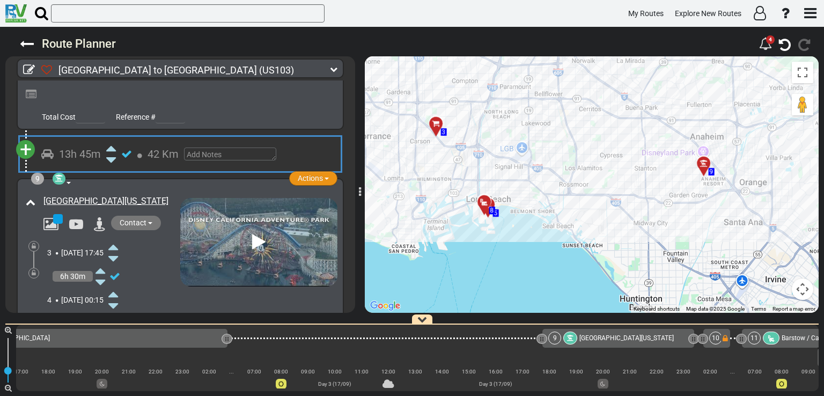
scroll to position [0, 773]
click at [109, 140] on icon at bounding box center [111, 148] width 10 height 17
click at [107, 151] on icon at bounding box center [105, 159] width 10 height 17
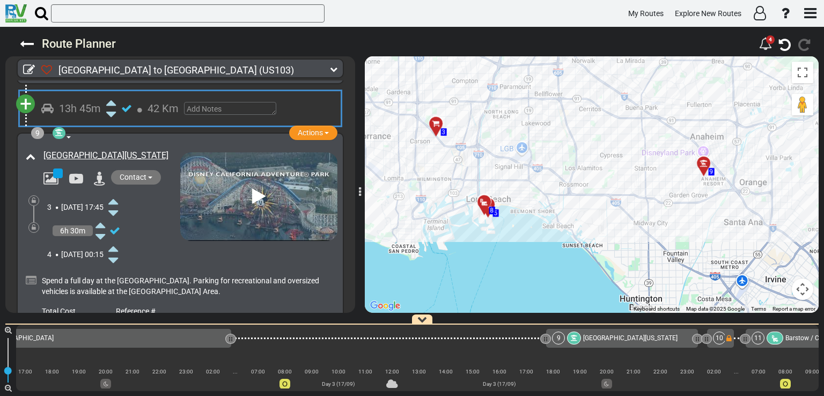
scroll to position [1740, 0]
click at [118, 192] on icon at bounding box center [113, 200] width 10 height 17
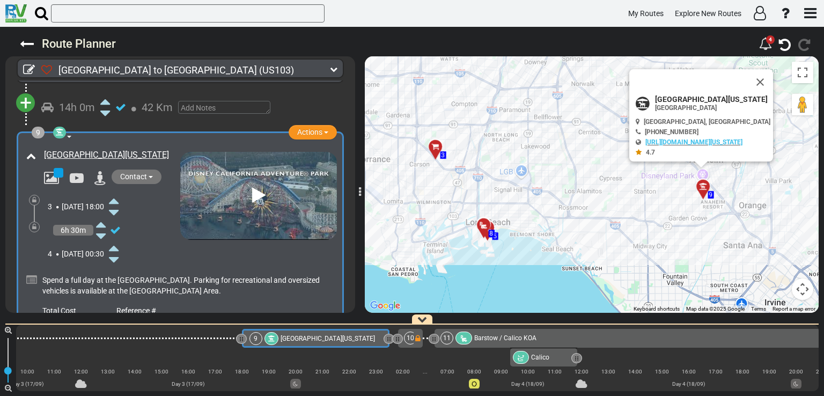
scroll to position [0, 1095]
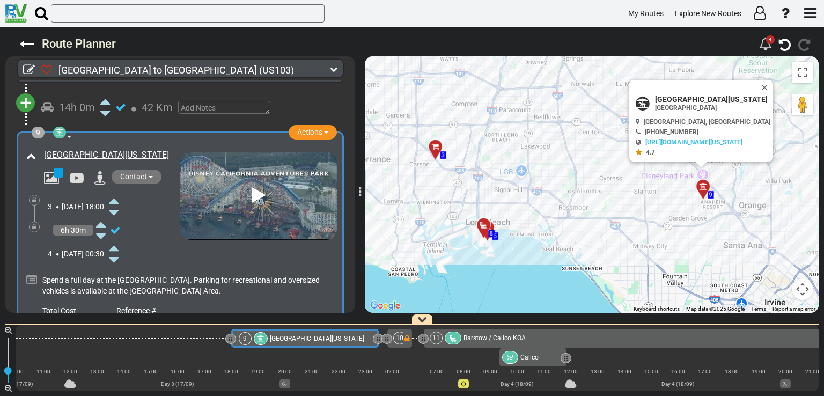
click at [68, 100] on div "14h 0m" at bounding box center [77, 108] width 36 height 16
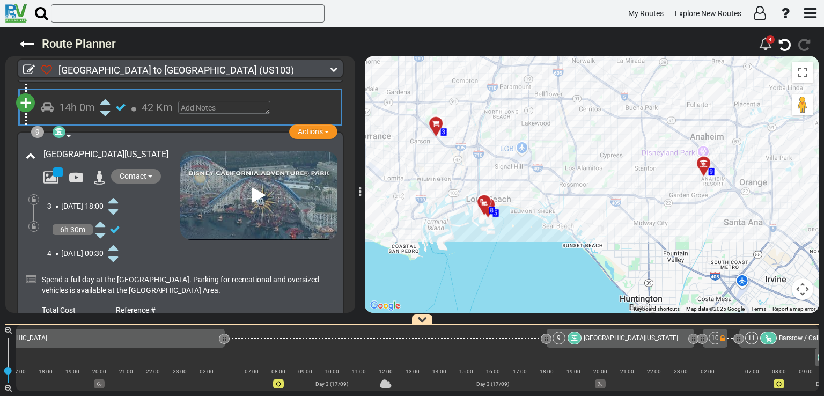
scroll to position [0, 773]
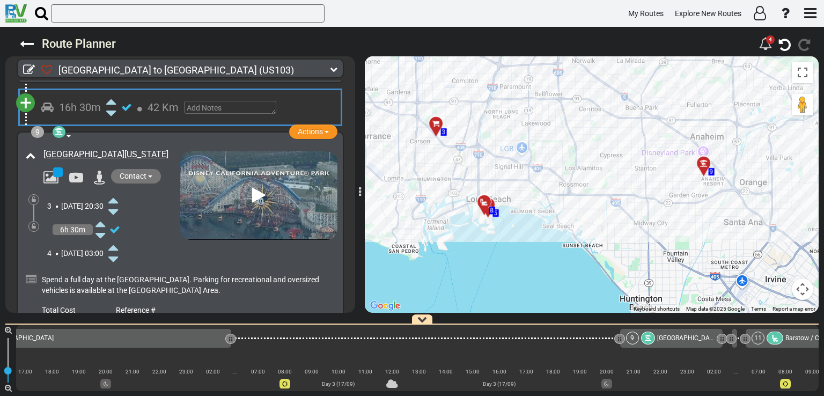
drag, startPoint x: 553, startPoint y: 338, endPoint x: 652, endPoint y: 333, distance: 98.3
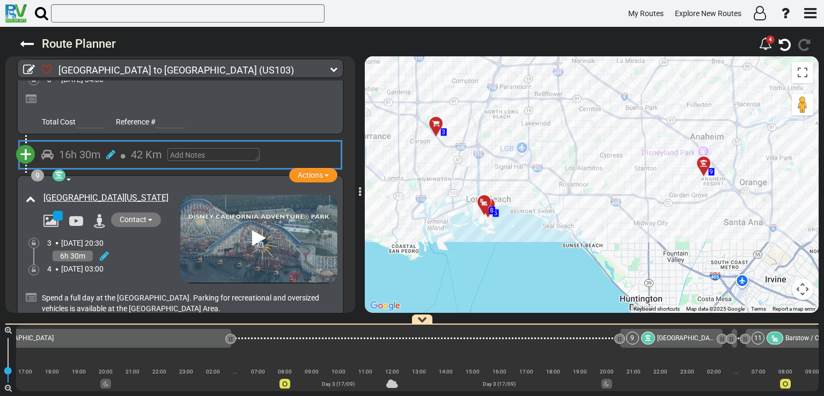
click at [507, 338] on div at bounding box center [425, 339] width 389 height 2
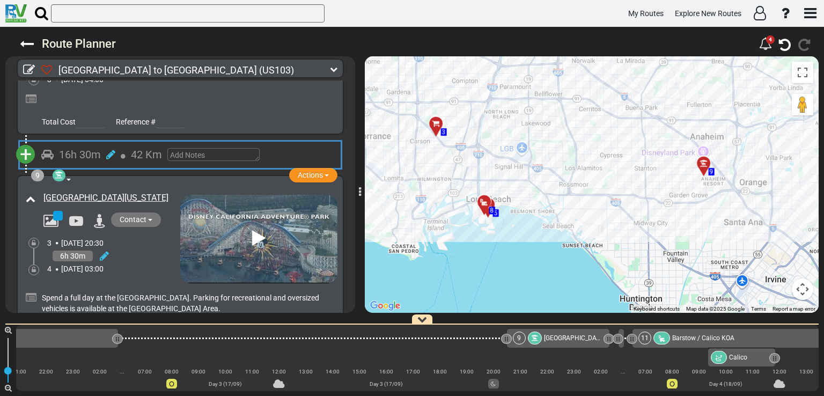
scroll to position [0, 891]
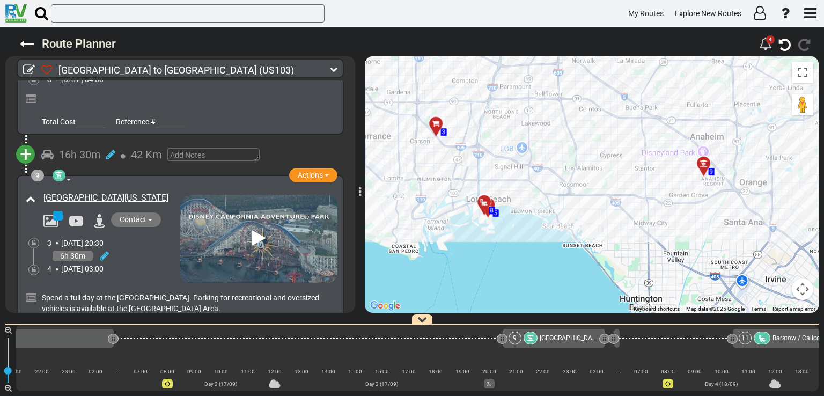
drag, startPoint x: 628, startPoint y: 336, endPoint x: 738, endPoint y: 331, distance: 110.7
click at [733, 331] on div at bounding box center [675, 338] width 116 height 19
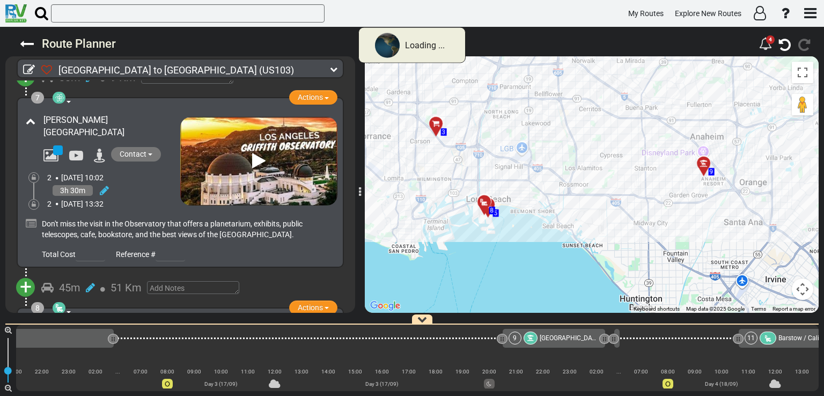
scroll to position [1796, 0]
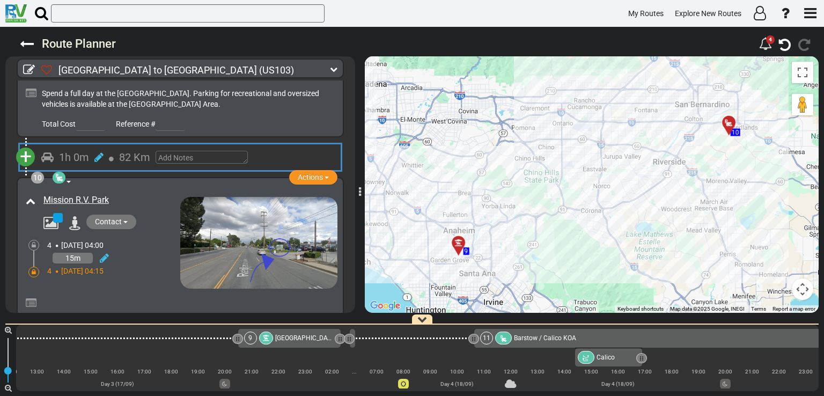
scroll to position [0, 1156]
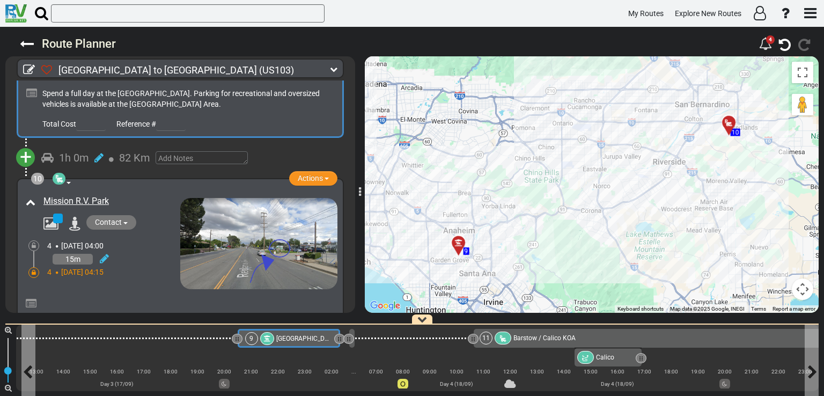
click at [296, 337] on span "[GEOGRAPHIC_DATA][US_STATE]" at bounding box center [323, 339] width 94 height 8
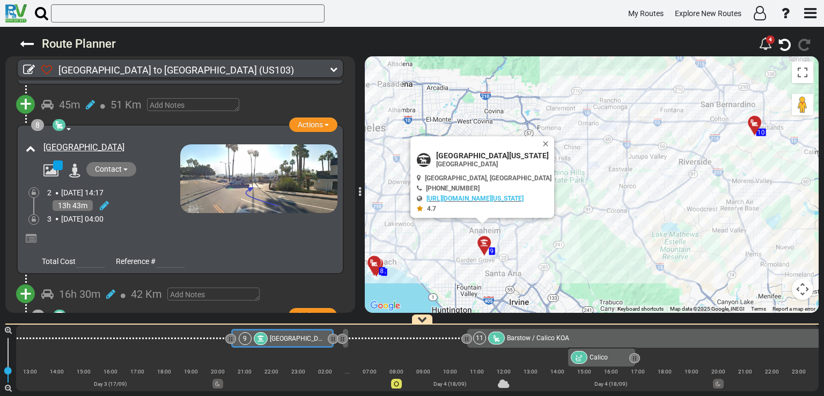
scroll to position [1572, 0]
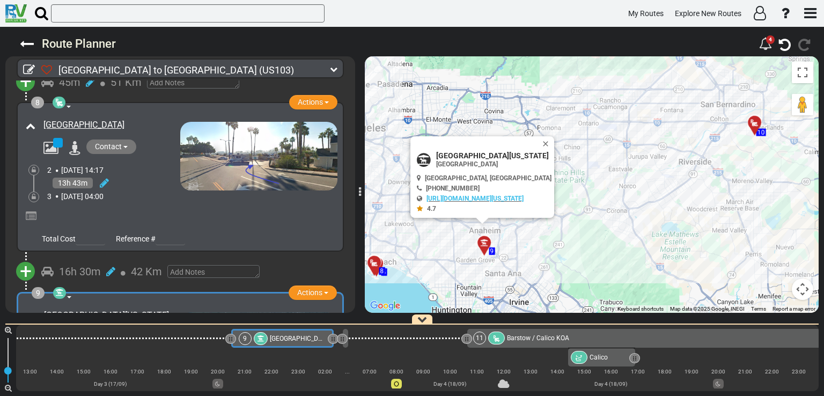
drag, startPoint x: 334, startPoint y: 339, endPoint x: 413, endPoint y: 338, distance: 78.4
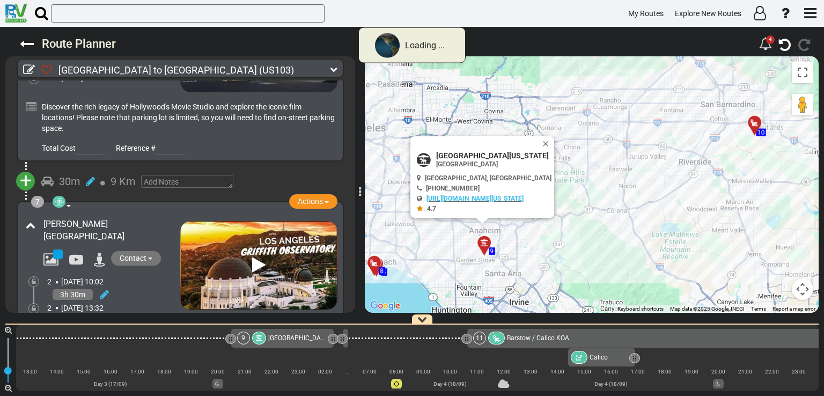
scroll to position [1643, 0]
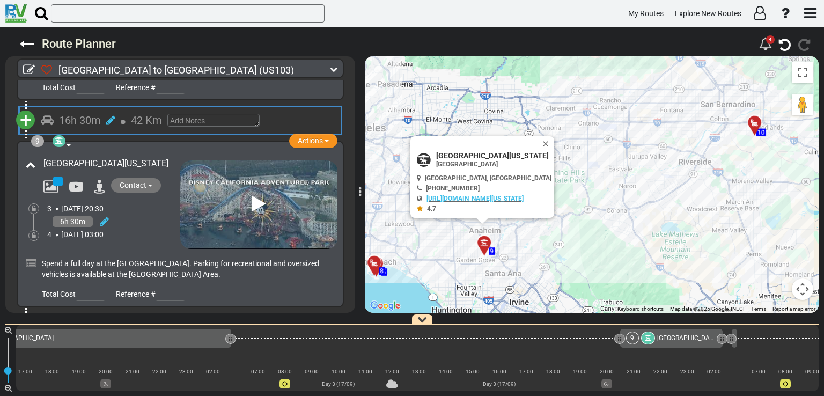
click at [313, 336] on div at bounding box center [425, 338] width 389 height 19
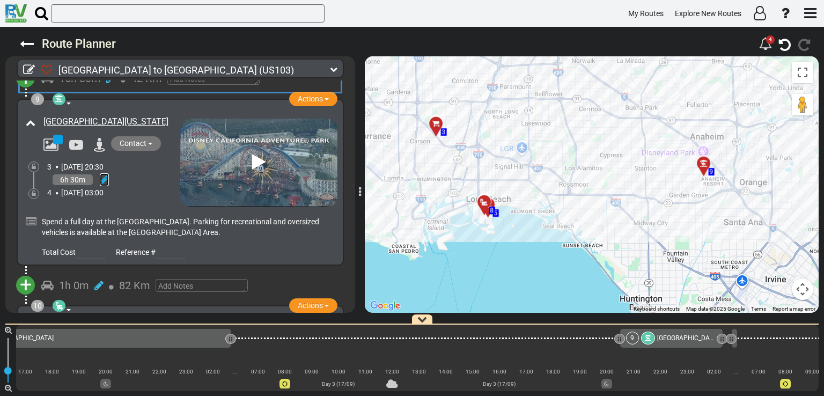
click at [103, 174] on icon at bounding box center [104, 179] width 9 height 11
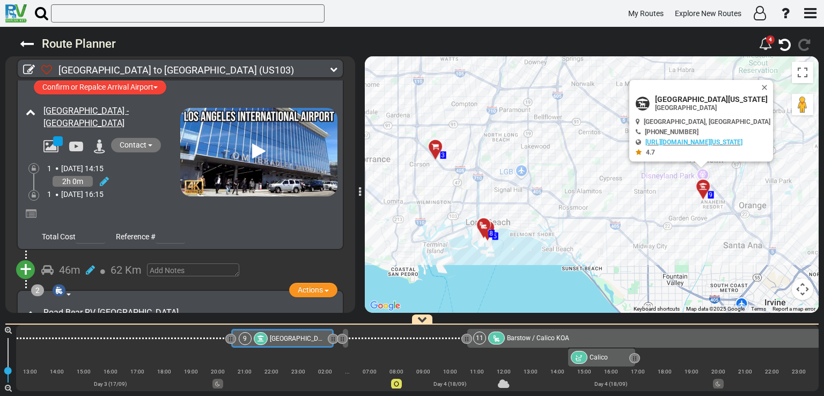
scroll to position [19, 0]
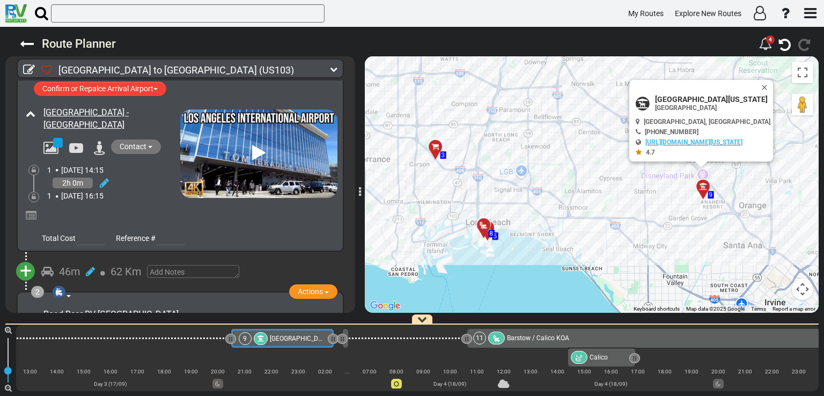
click at [36, 165] on div at bounding box center [33, 170] width 11 height 11
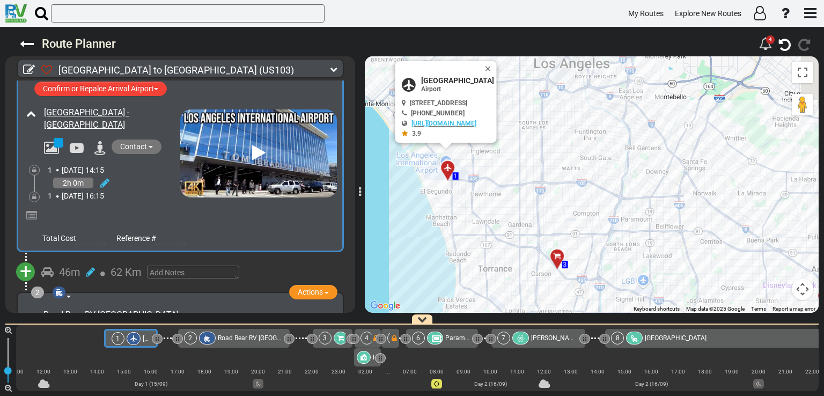
scroll to position [0, 0]
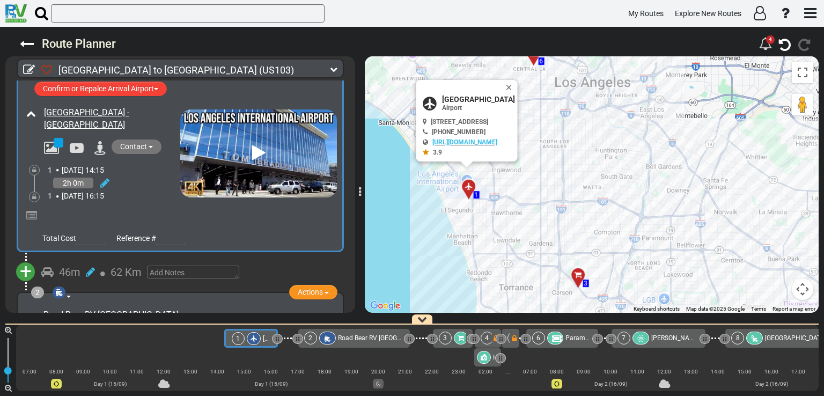
click at [33, 169] on icon at bounding box center [34, 170] width 4 height 6
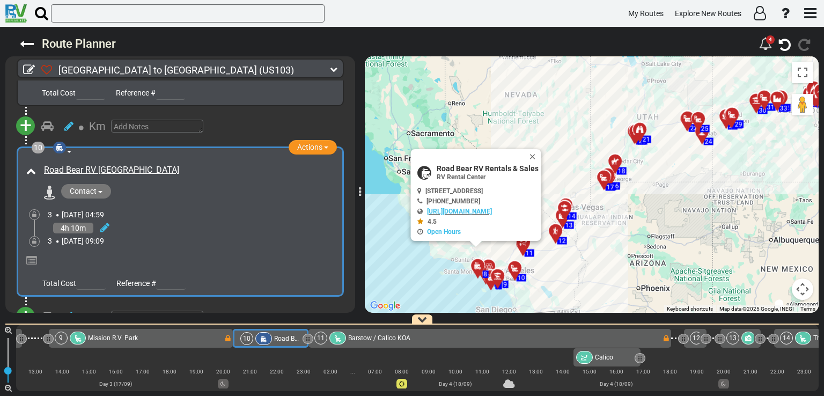
scroll to position [0, 1159]
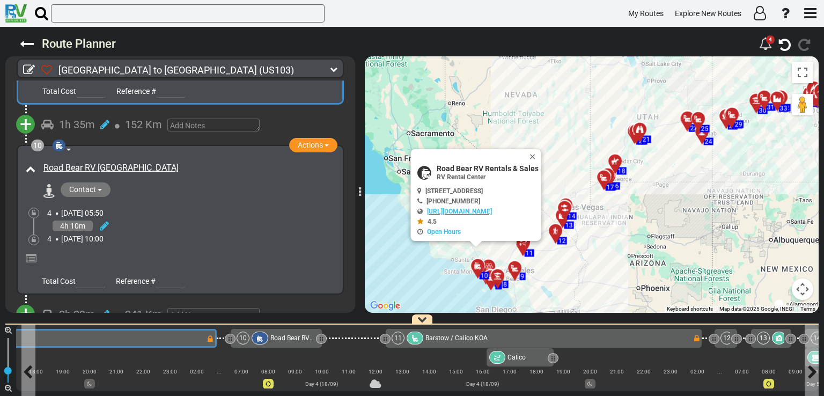
click at [172, 338] on div "9 Mission R.V. Park" at bounding box center [44, 338] width 323 height 13
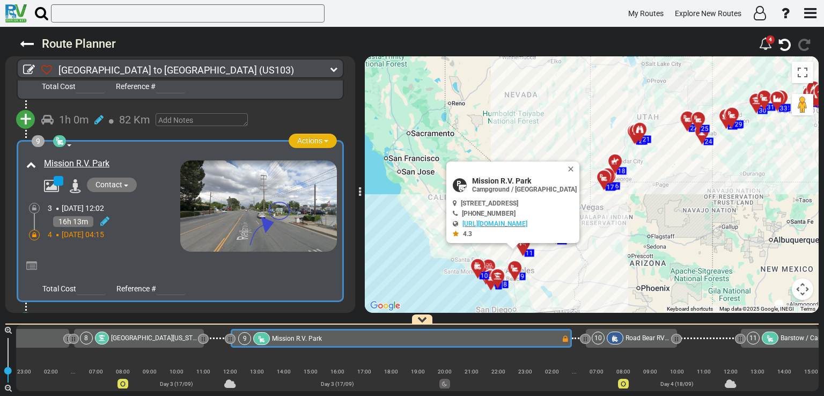
click at [311, 136] on span "Actions" at bounding box center [309, 140] width 25 height 9
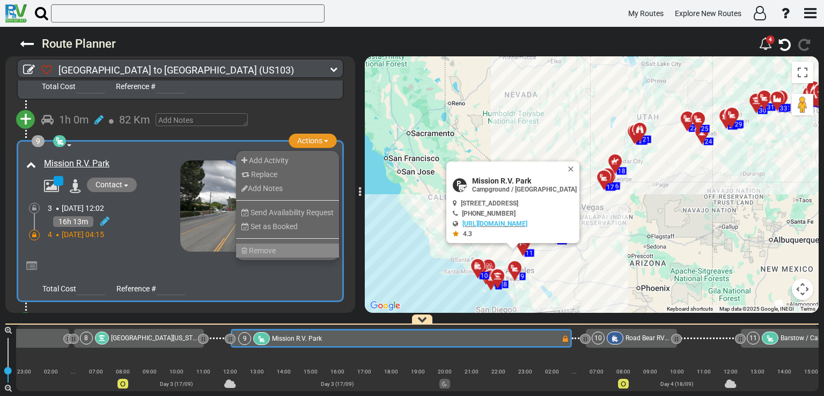
click at [265, 246] on span "Remove" at bounding box center [262, 250] width 27 height 9
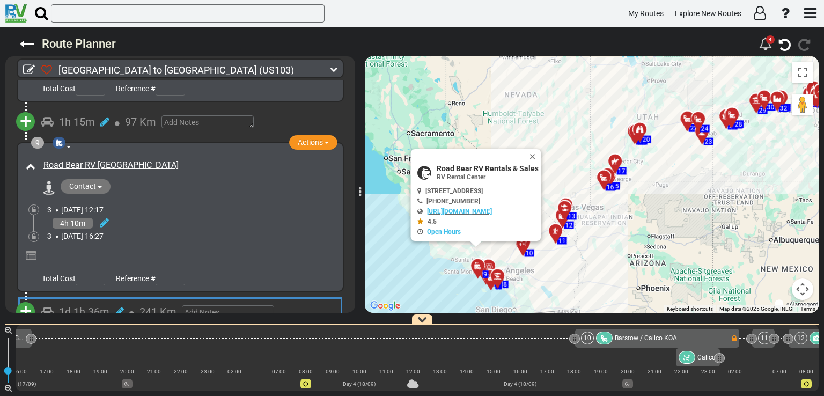
drag, startPoint x: 94, startPoint y: 338, endPoint x: 575, endPoint y: 341, distance: 480.9
click at [574, 341] on icon at bounding box center [573, 338] width 1 height 5
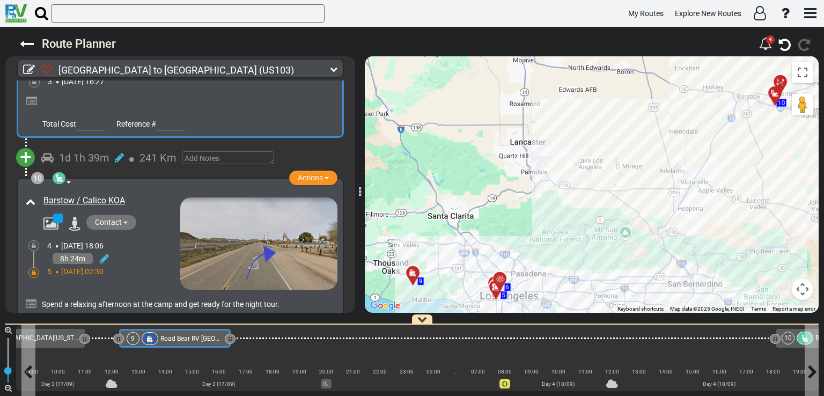
click at [206, 339] on span "Road Bear RV [GEOGRAPHIC_DATA]" at bounding box center [211, 339] width 103 height 8
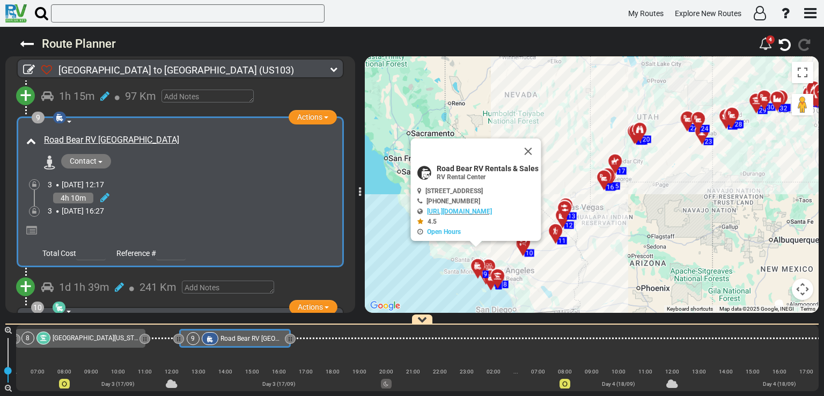
scroll to position [0, 942]
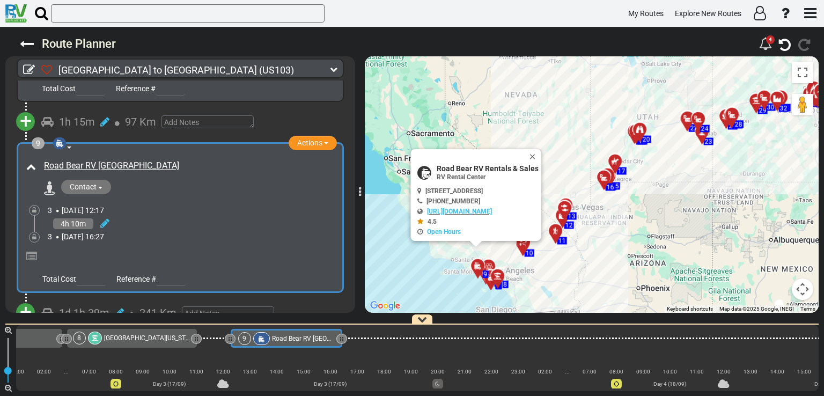
drag, startPoint x: 664, startPoint y: 346, endPoint x: 550, endPoint y: 348, distance: 113.8
click at [550, 348] on div "1 [GEOGRAPHIC_DATA] - [GEOGRAPHIC_DATA]" at bounding box center [417, 358] width 803 height 67
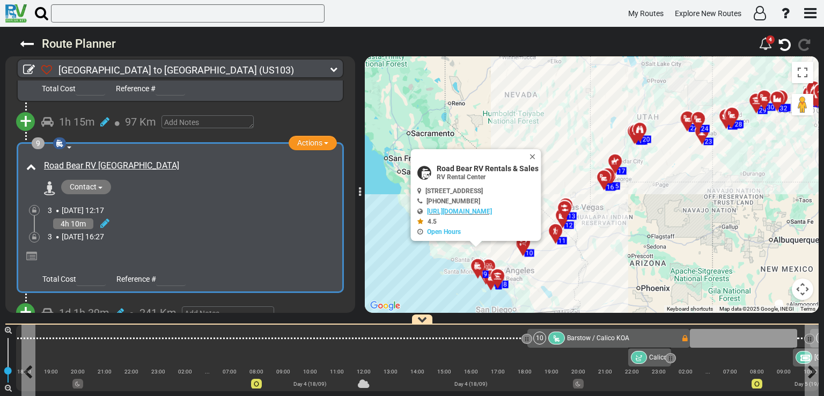
scroll to position [0, 0]
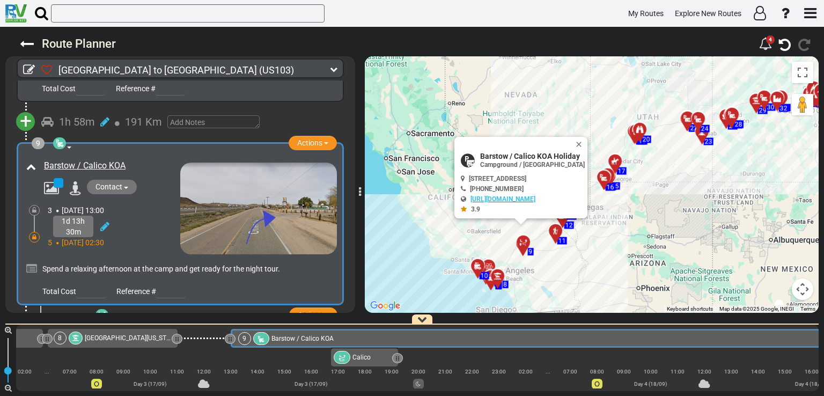
click at [281, 177] on img at bounding box center [258, 209] width 157 height 92
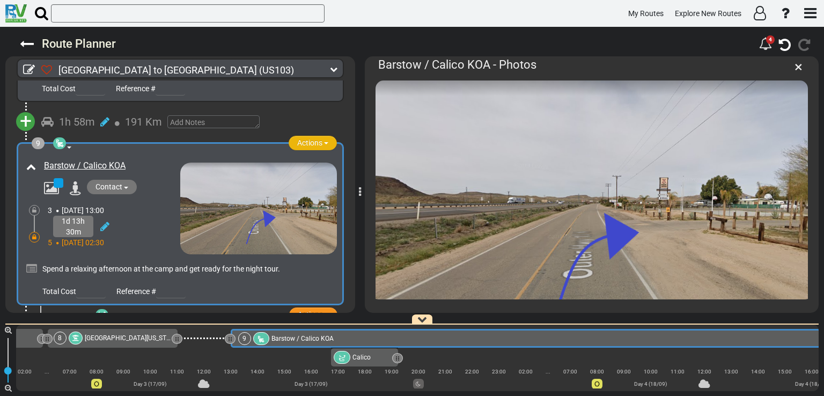
click at [307, 138] on span "Actions" at bounding box center [309, 142] width 25 height 9
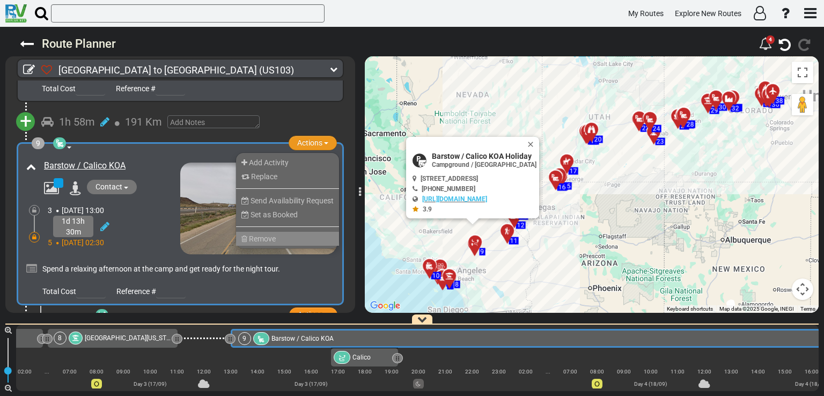
click at [253, 235] on span "Remove" at bounding box center [262, 239] width 27 height 9
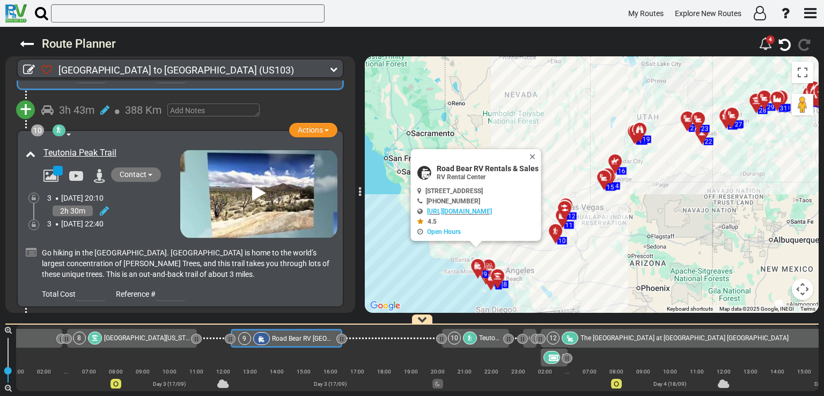
drag, startPoint x: 172, startPoint y: 156, endPoint x: 175, endPoint y: 255, distance: 99.9
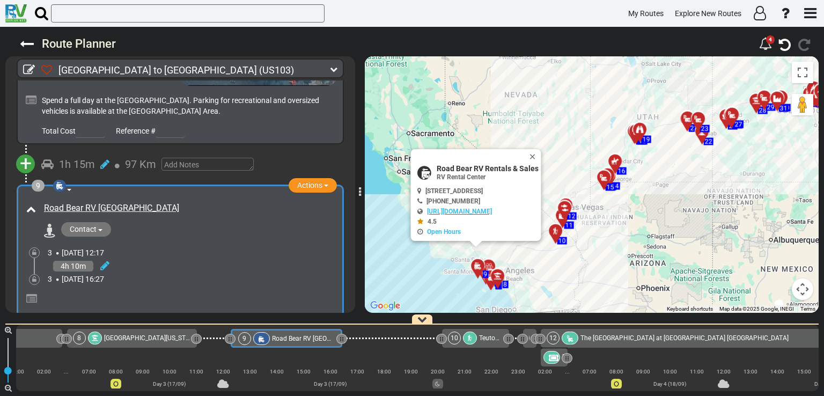
click at [219, 200] on div "Road Bear RV Los Angeles Contact +1 818-991-2794" at bounding box center [188, 220] width 298 height 40
click at [313, 181] on span "Actions" at bounding box center [309, 185] width 25 height 9
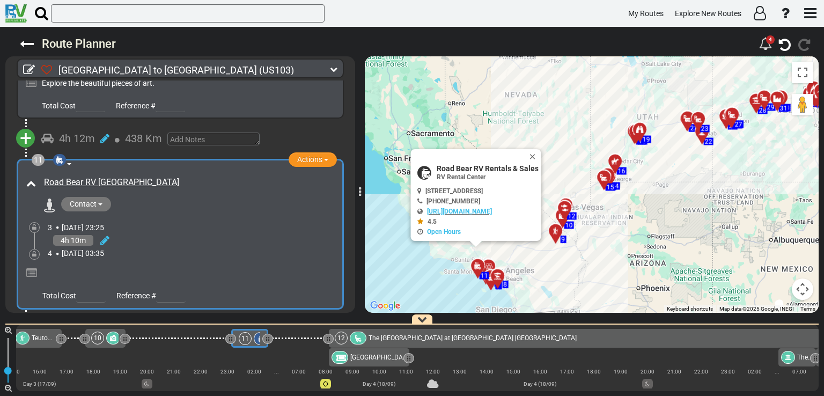
scroll to position [2141, 0]
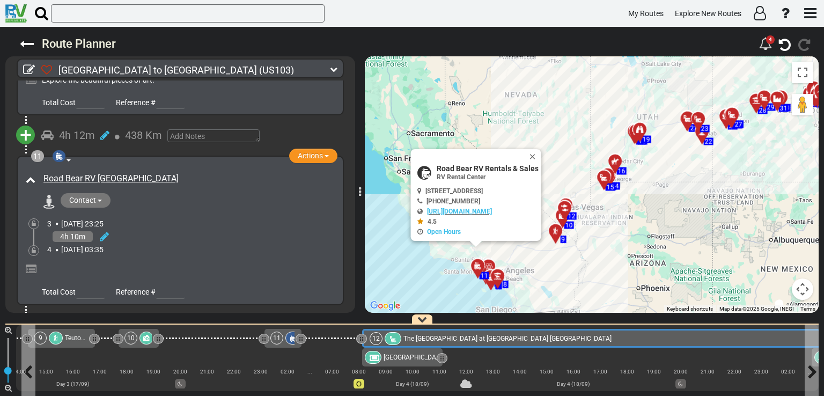
click at [436, 337] on span "The [GEOGRAPHIC_DATA] at [GEOGRAPHIC_DATA] [GEOGRAPHIC_DATA]" at bounding box center [508, 339] width 208 height 8
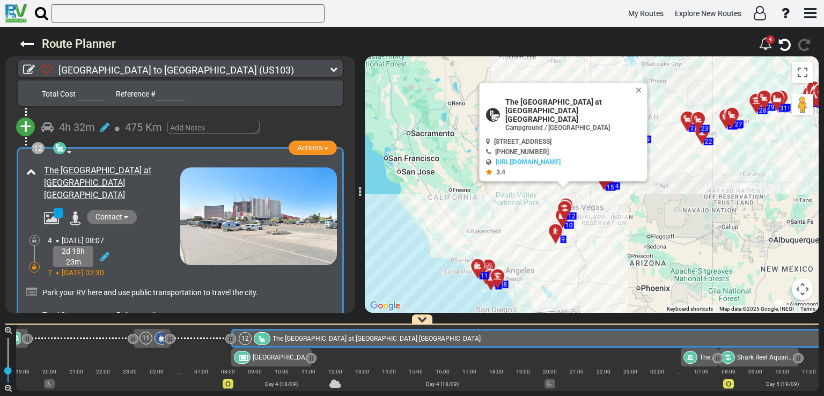
click at [104, 236] on span "08:07" at bounding box center [94, 240] width 19 height 9
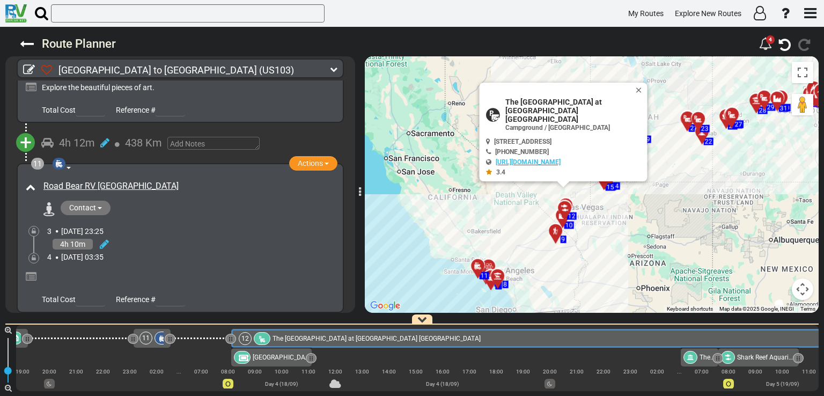
scroll to position [2139, 0]
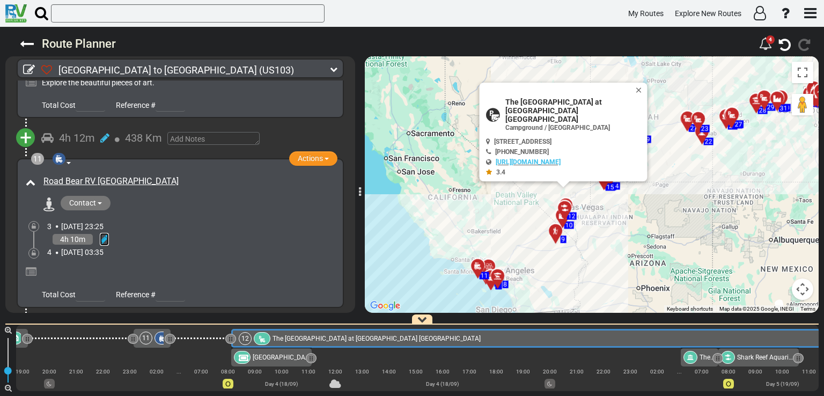
click at [104, 234] on icon at bounding box center [104, 239] width 9 height 11
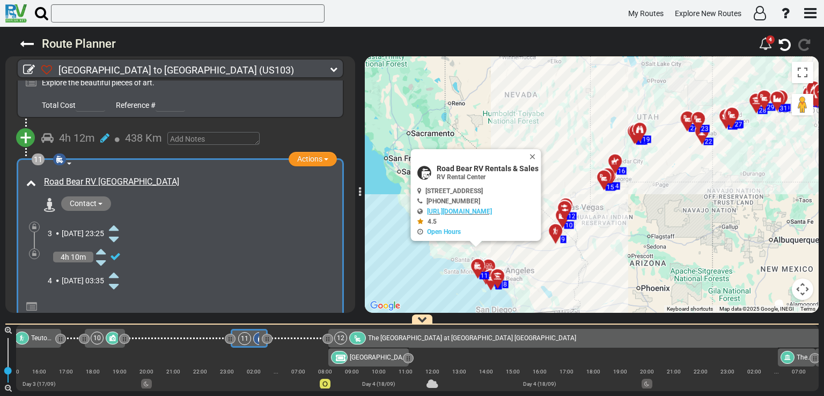
scroll to position [0, 1233]
click at [119, 219] on icon at bounding box center [114, 227] width 10 height 17
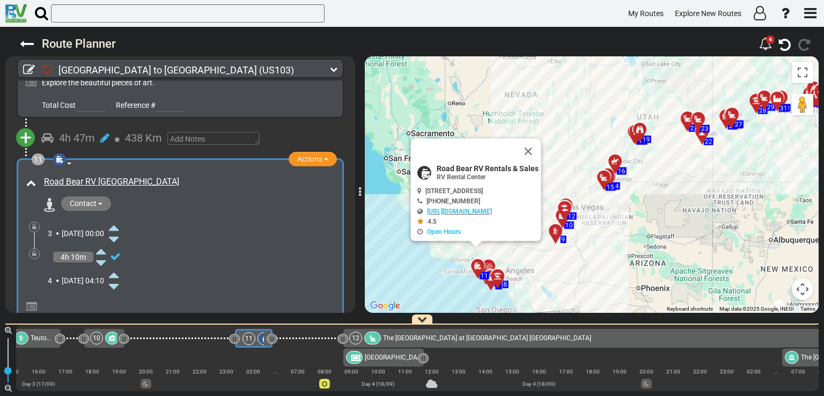
click at [119, 219] on icon at bounding box center [114, 227] width 10 height 17
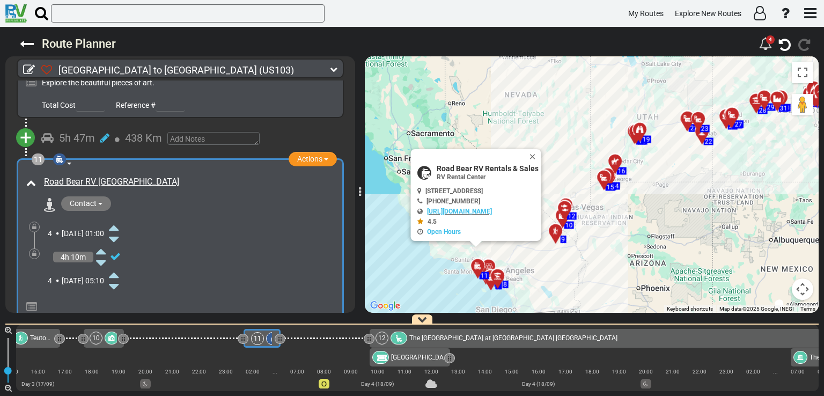
click at [119, 219] on icon at bounding box center [114, 227] width 10 height 17
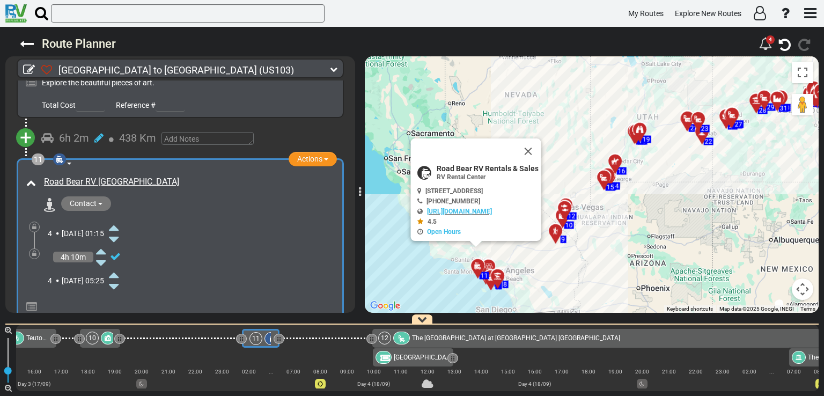
click at [119, 219] on icon at bounding box center [114, 227] width 10 height 17
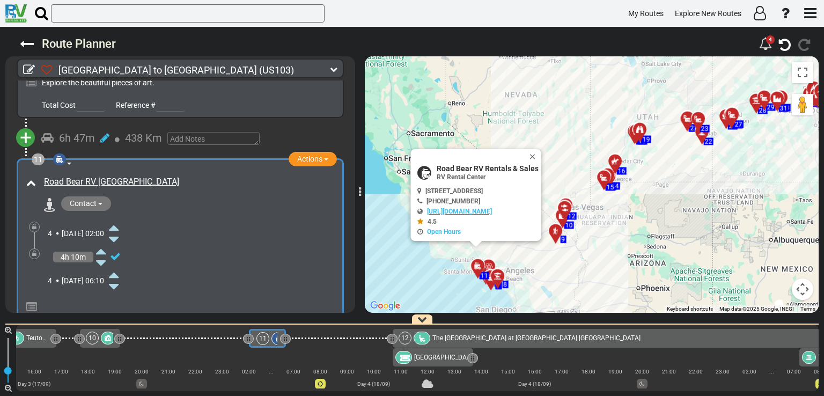
click at [119, 219] on icon at bounding box center [114, 227] width 10 height 17
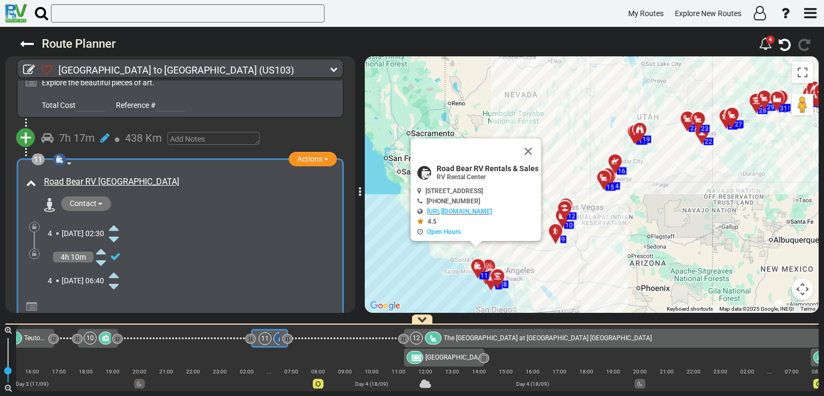
click at [119, 219] on icon at bounding box center [114, 227] width 10 height 17
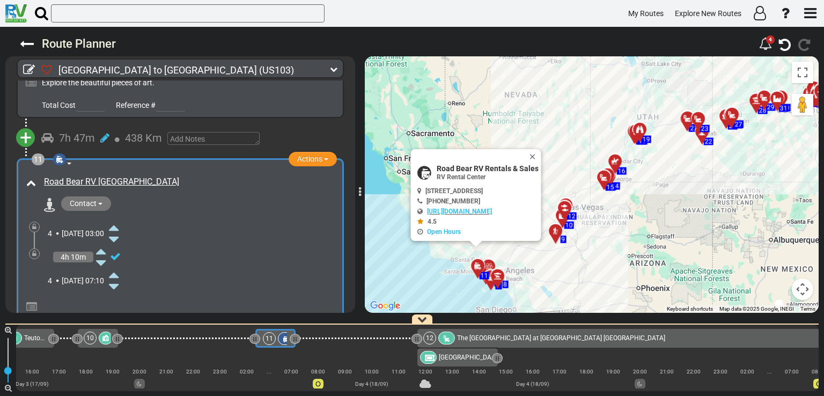
click at [119, 219] on icon at bounding box center [114, 227] width 10 height 17
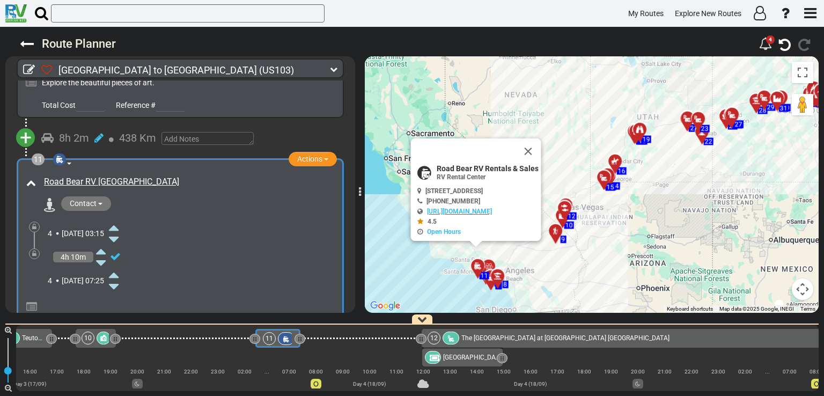
click at [119, 219] on icon at bounding box center [114, 227] width 10 height 17
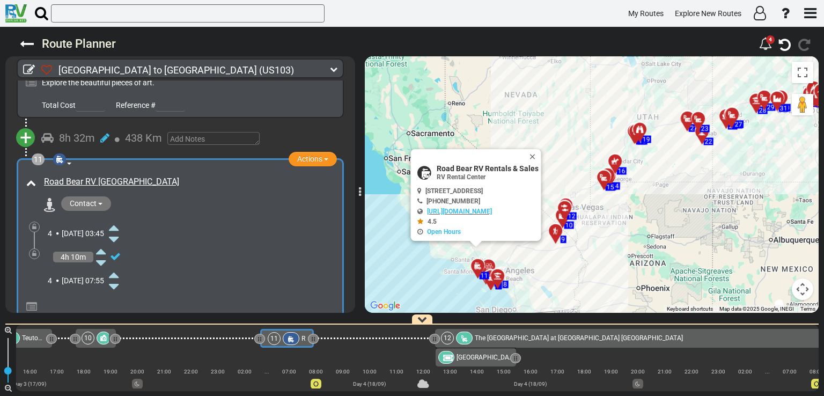
click at [119, 219] on icon at bounding box center [114, 227] width 10 height 17
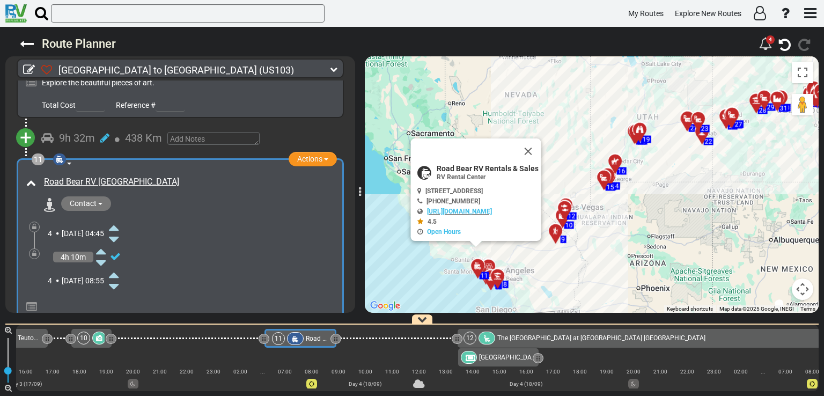
click at [119, 219] on icon at bounding box center [114, 227] width 10 height 17
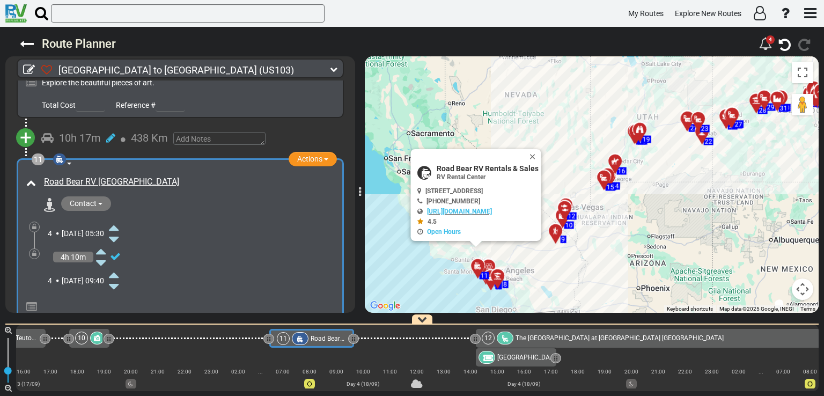
click at [119, 219] on icon at bounding box center [114, 227] width 10 height 17
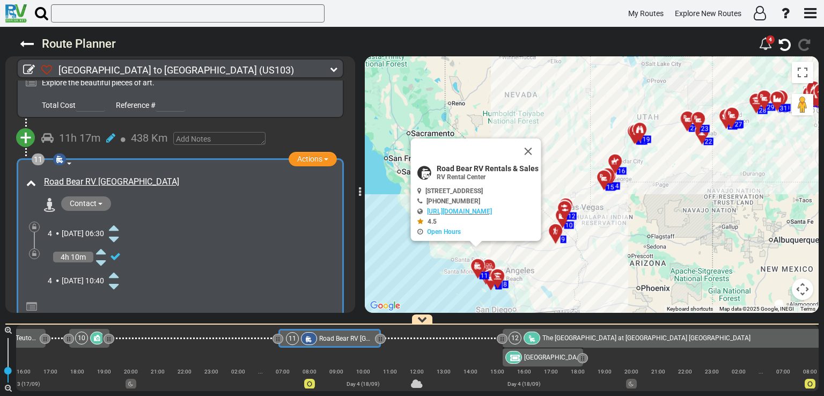
click at [119, 219] on icon at bounding box center [114, 227] width 10 height 17
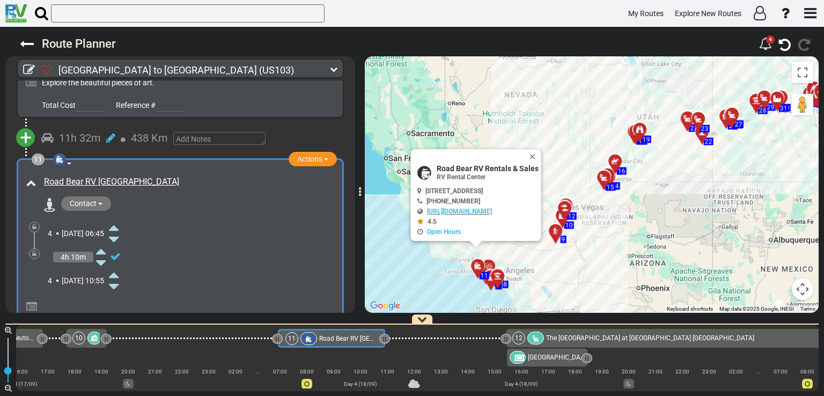
click at [119, 219] on icon at bounding box center [114, 227] width 10 height 17
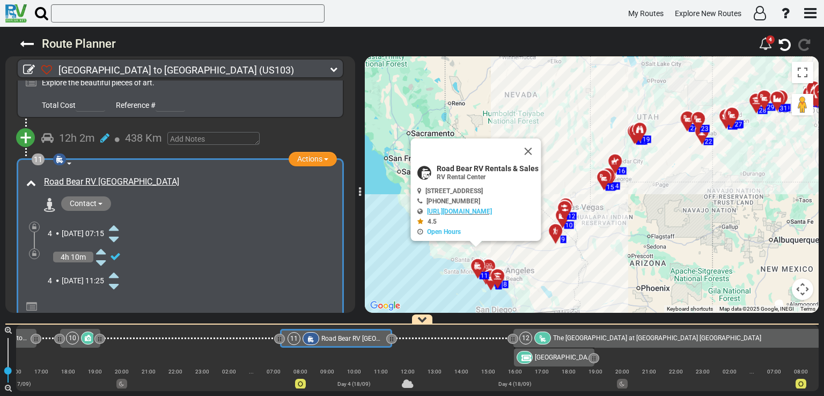
click at [119, 219] on icon at bounding box center [114, 227] width 10 height 17
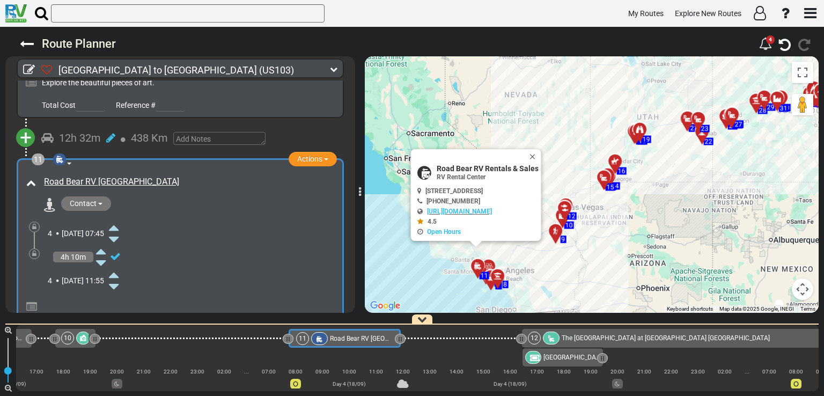
click at [119, 219] on icon at bounding box center [114, 227] width 10 height 17
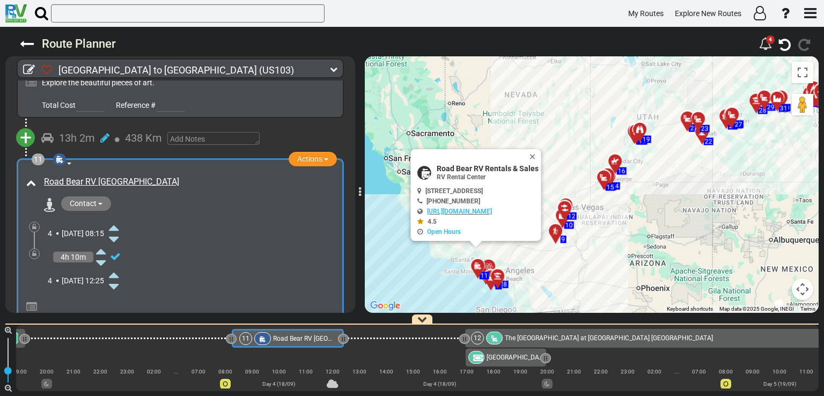
scroll to position [0, 1335]
click at [119, 219] on icon at bounding box center [114, 227] width 10 height 17
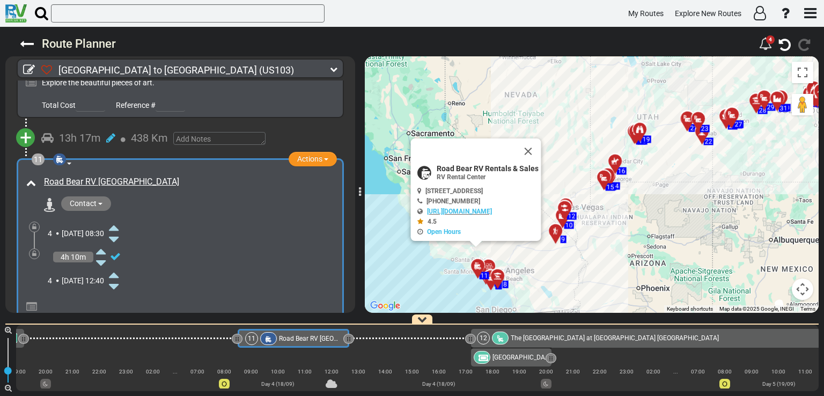
click at [119, 219] on icon at bounding box center [114, 227] width 10 height 17
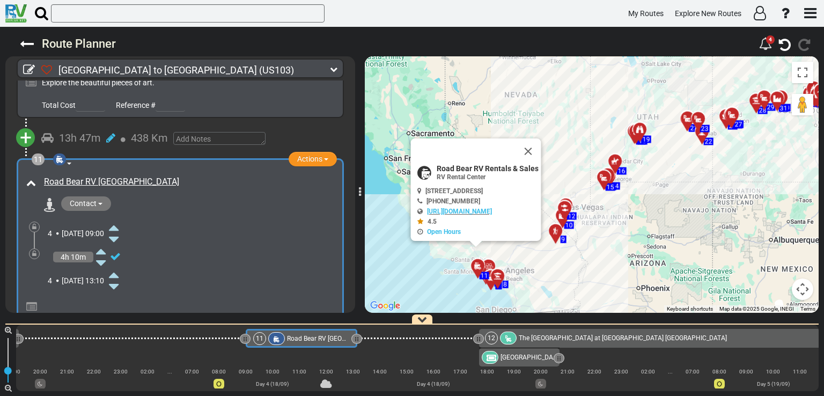
click at [119, 219] on icon at bounding box center [114, 227] width 10 height 17
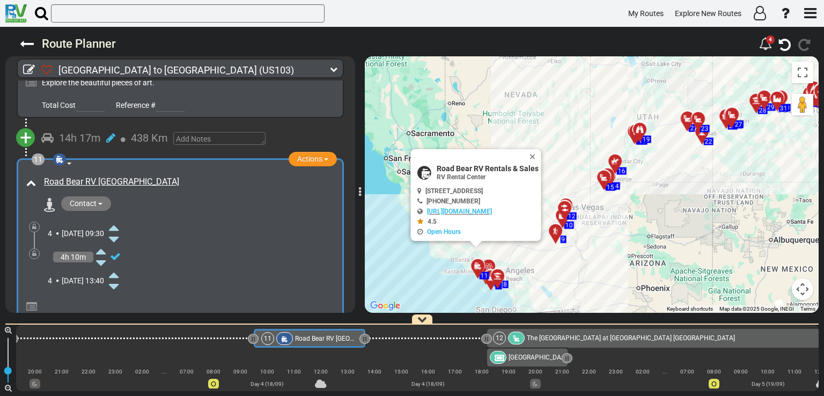
click at [119, 219] on icon at bounding box center [114, 227] width 10 height 17
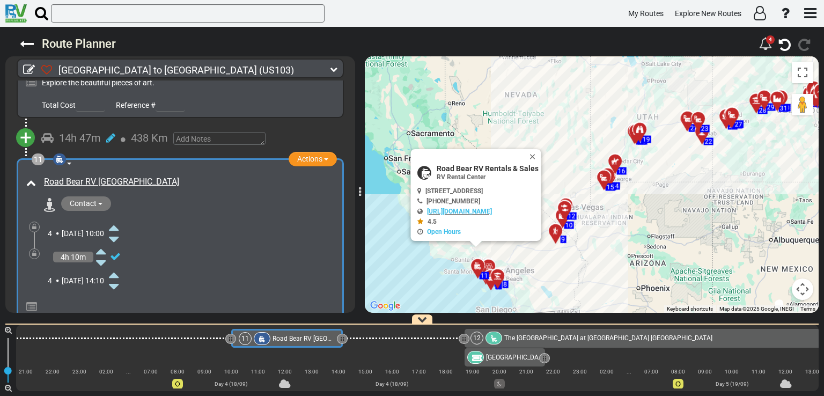
scroll to position [0, 1382]
click at [36, 222] on div at bounding box center [34, 227] width 11 height 11
click at [33, 224] on icon at bounding box center [34, 227] width 4 height 6
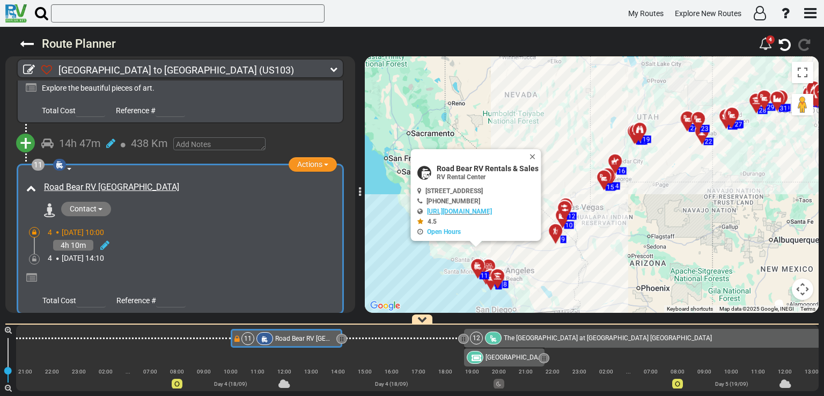
scroll to position [2134, 0]
click at [105, 239] on icon at bounding box center [104, 244] width 9 height 11
click at [119, 270] on icon at bounding box center [114, 278] width 10 height 17
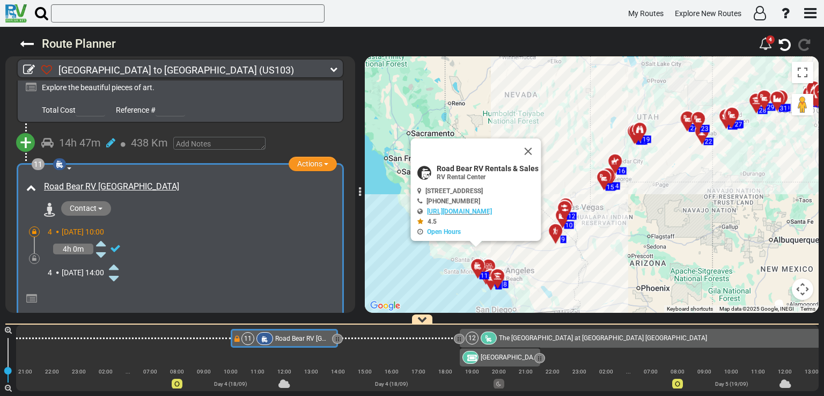
click at [119, 270] on icon at bounding box center [114, 278] width 10 height 17
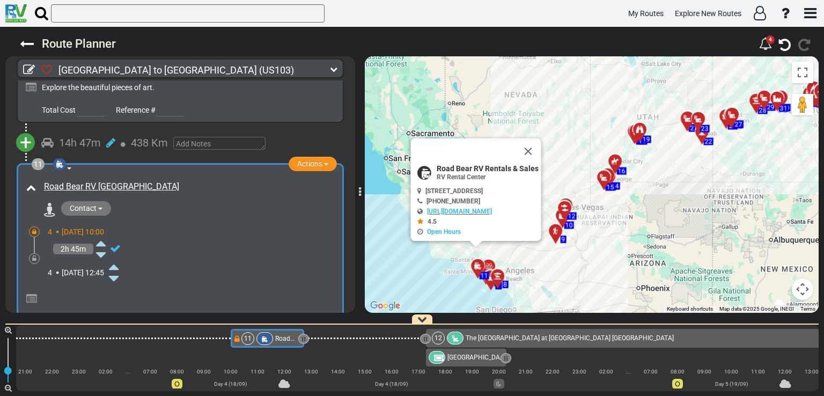
click at [119, 270] on icon at bounding box center [114, 278] width 10 height 17
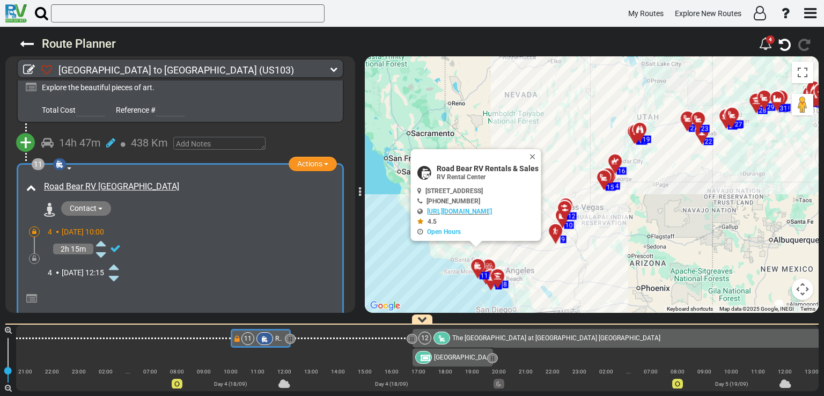
click at [119, 270] on icon at bounding box center [114, 278] width 10 height 17
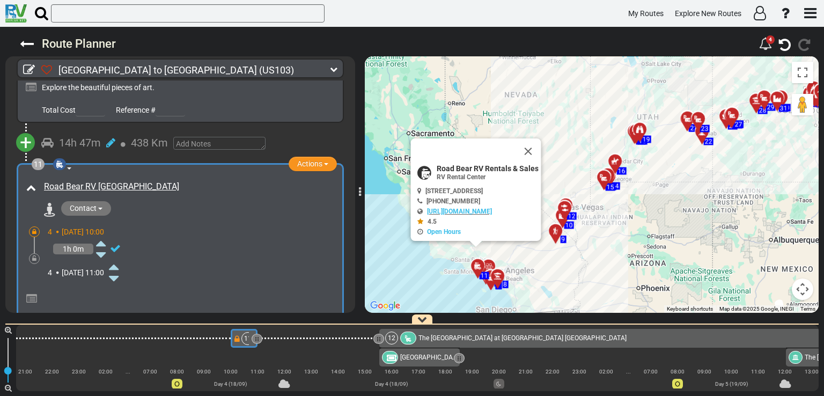
click at [119, 270] on icon at bounding box center [114, 278] width 10 height 17
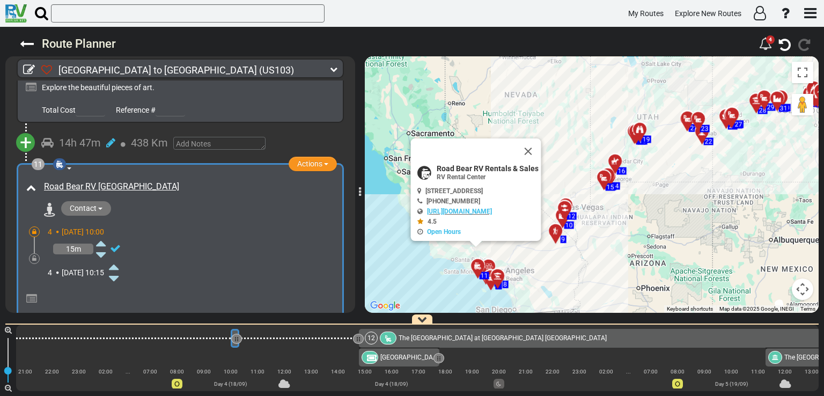
click at [119, 270] on icon at bounding box center [114, 278] width 10 height 17
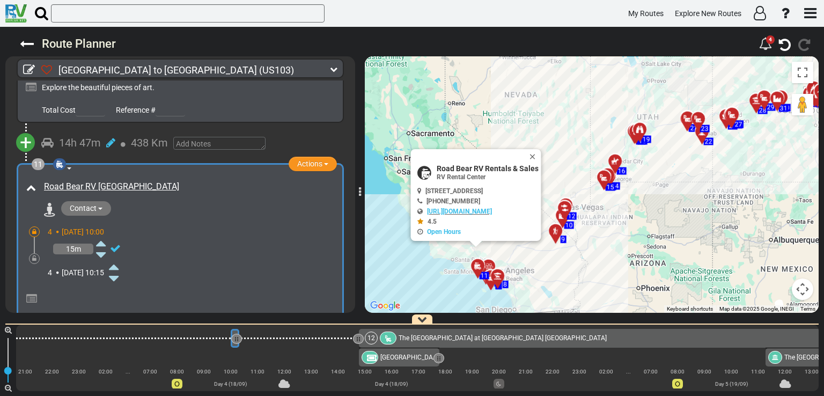
click at [119, 270] on icon at bounding box center [114, 278] width 10 height 17
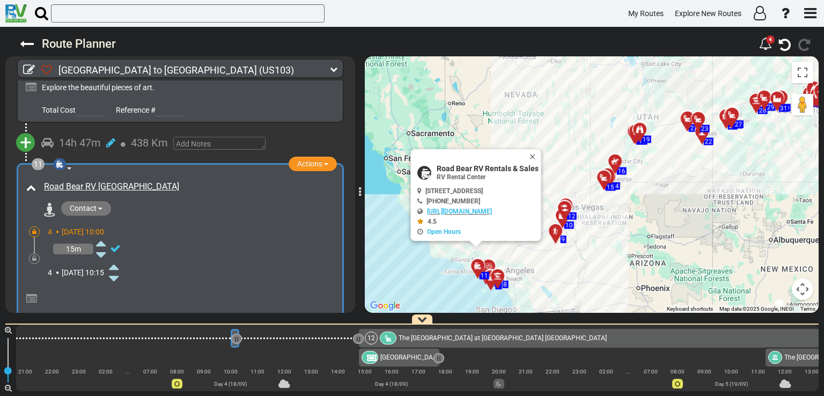
click at [119, 270] on icon at bounding box center [114, 278] width 10 height 17
click at [542, 155] on button "Close" at bounding box center [535, 156] width 13 height 15
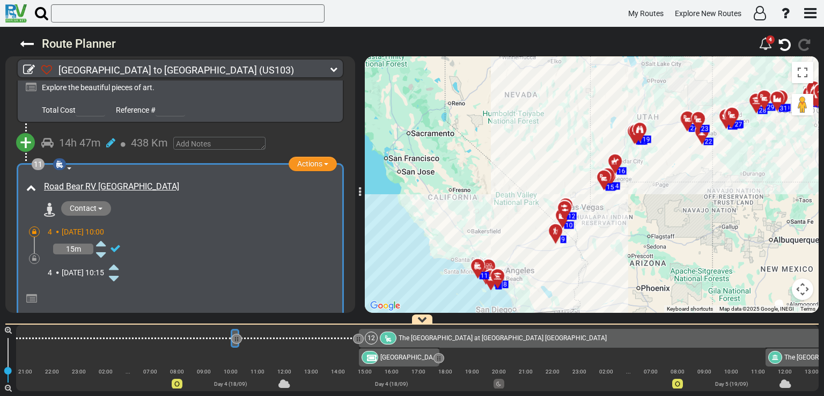
click at [119, 270] on icon at bounding box center [114, 278] width 10 height 17
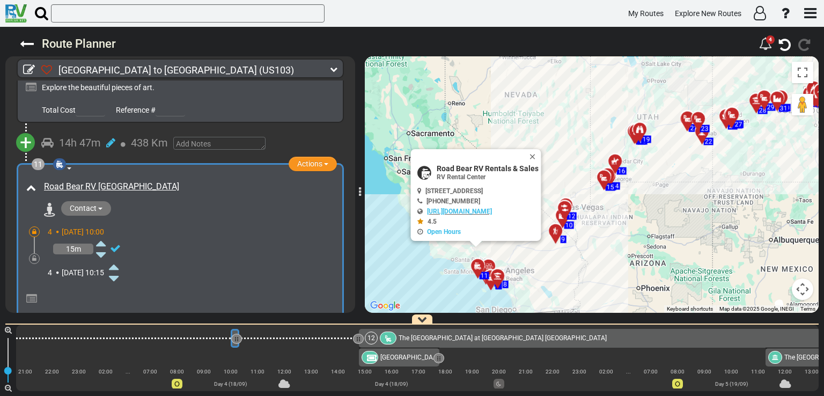
click at [280, 100] on div "Total Cost Reference #" at bounding box center [188, 108] width 298 height 16
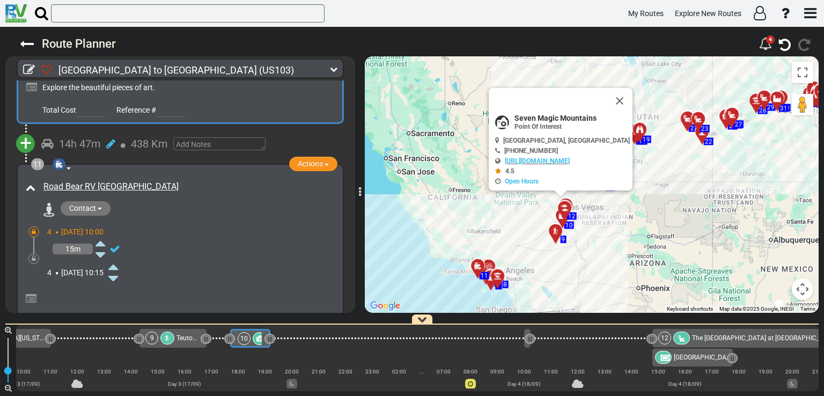
scroll to position [0, 1088]
click at [225, 237] on div "15m" at bounding box center [192, 249] width 290 height 24
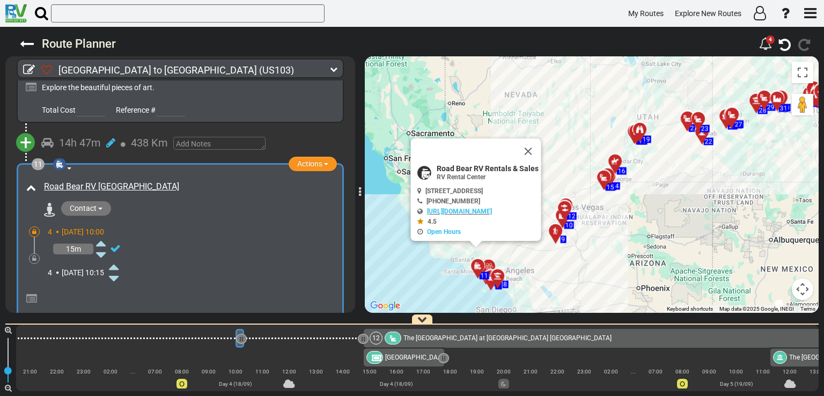
scroll to position [0, 1382]
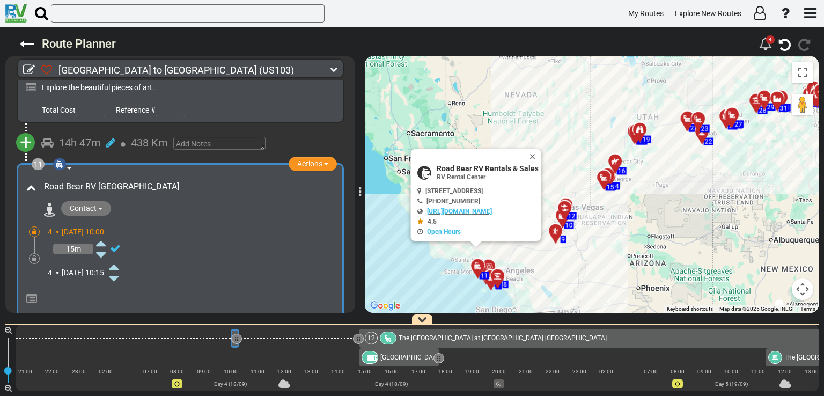
click at [119, 270] on icon at bounding box center [114, 278] width 10 height 17
click at [119, 258] on icon at bounding box center [114, 266] width 10 height 17
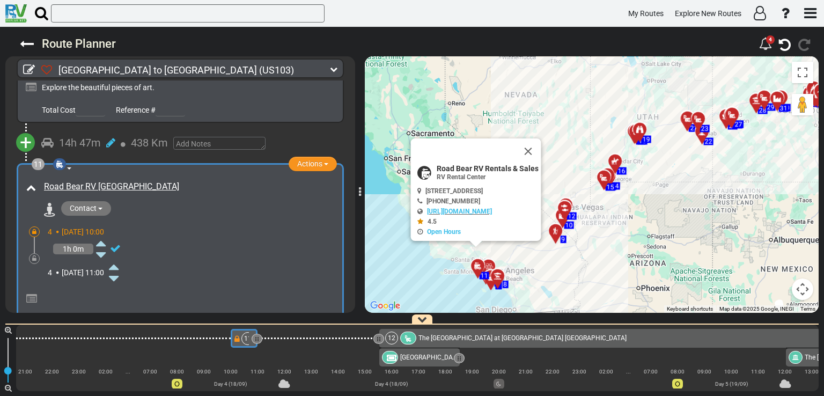
click at [119, 258] on icon at bounding box center [114, 266] width 10 height 17
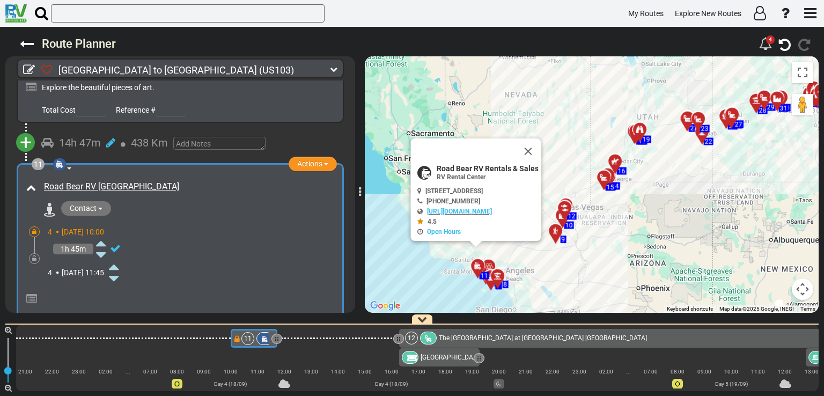
click at [119, 258] on icon at bounding box center [114, 266] width 10 height 17
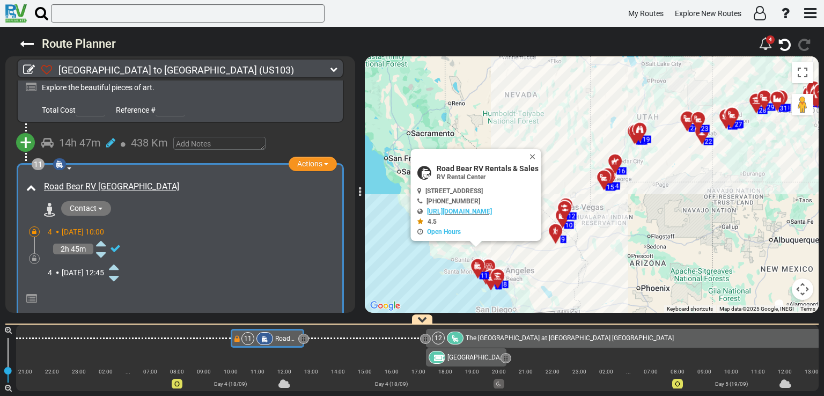
click at [119, 258] on icon at bounding box center [114, 266] width 10 height 17
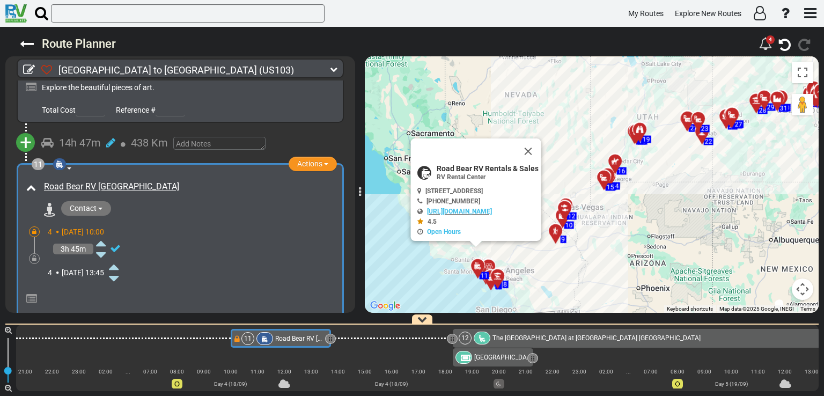
click at [119, 258] on icon at bounding box center [114, 266] width 10 height 17
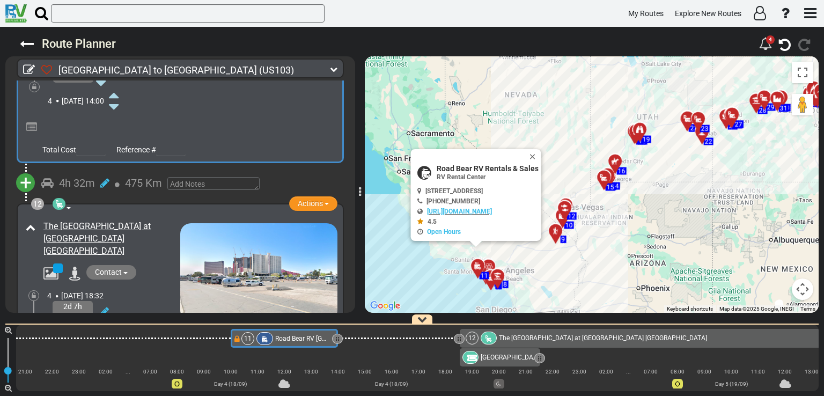
scroll to position [2305, 0]
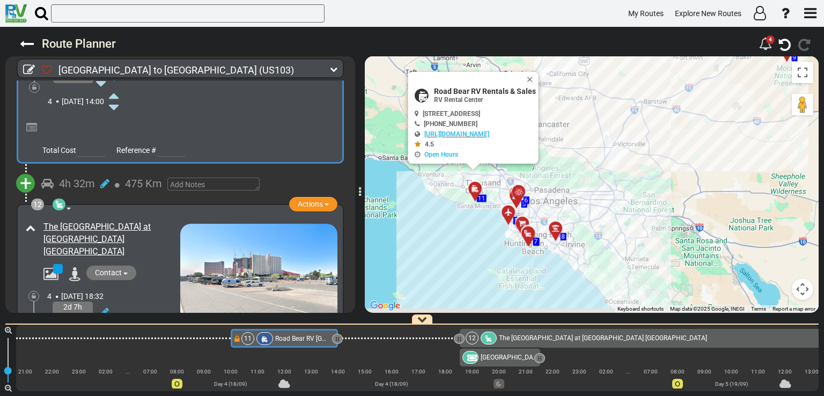
drag, startPoint x: 550, startPoint y: 258, endPoint x: 576, endPoint y: 153, distance: 108.6
click at [576, 153] on div "To activate drag with keyboard, press Alt + Enter. Once in keyboard drag state,…" at bounding box center [592, 184] width 454 height 257
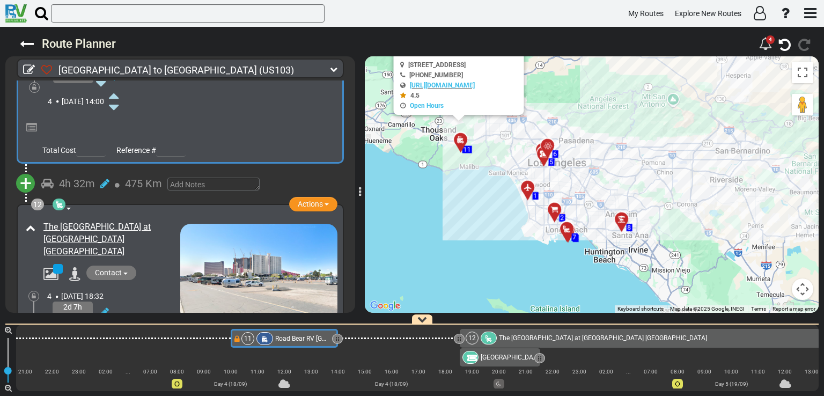
drag, startPoint x: 565, startPoint y: 167, endPoint x: 633, endPoint y: 105, distance: 91.9
click at [633, 105] on div "To activate drag with keyboard, press Alt + Enter. Once in keyboard drag state,…" at bounding box center [592, 184] width 454 height 257
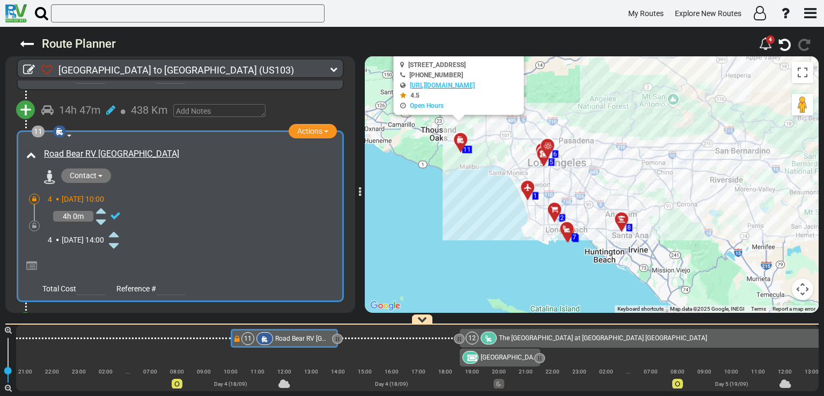
scroll to position [2166, 0]
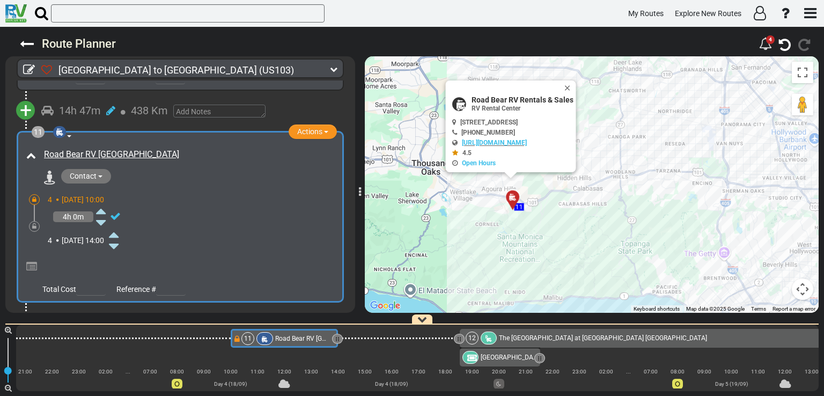
drag, startPoint x: 492, startPoint y: 121, endPoint x: 532, endPoint y: 254, distance: 139.7
click at [532, 254] on div "To activate drag with keyboard, press Alt + Enter. Once in keyboard drag state,…" at bounding box center [592, 184] width 454 height 257
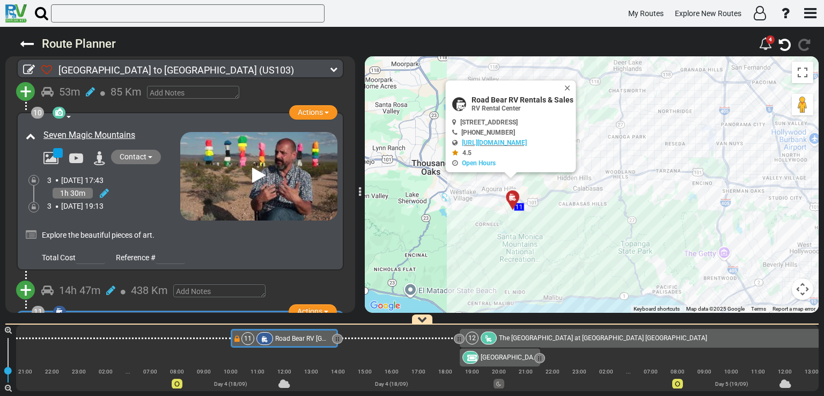
scroll to position [1986, 0]
click at [252, 167] on icon at bounding box center [258, 175] width 13 height 17
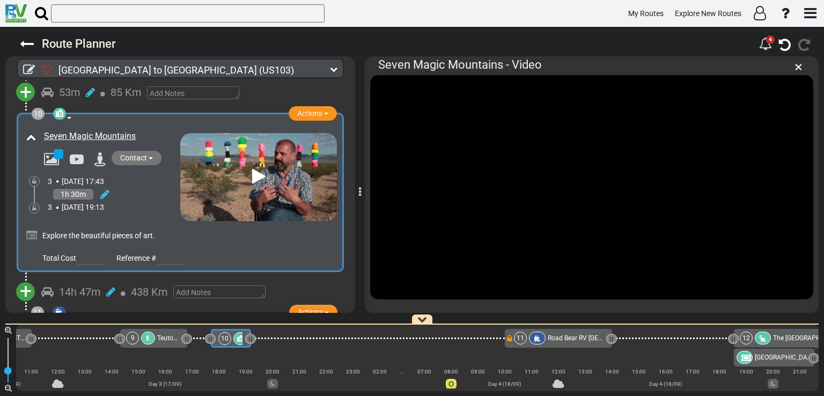
scroll to position [0, 1088]
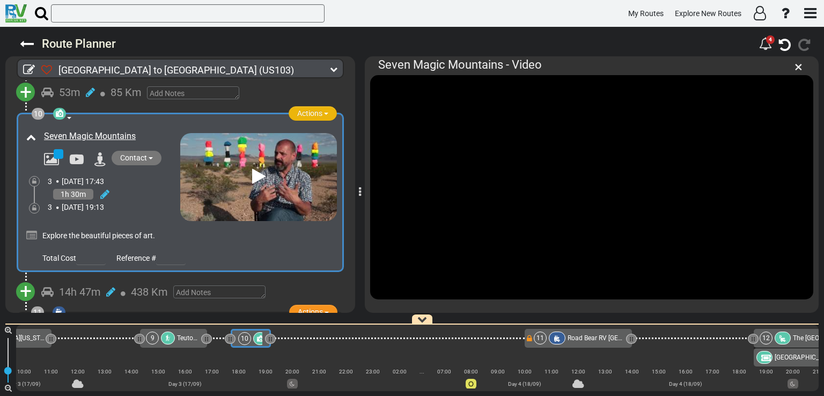
click at [316, 109] on span "Actions" at bounding box center [309, 113] width 25 height 9
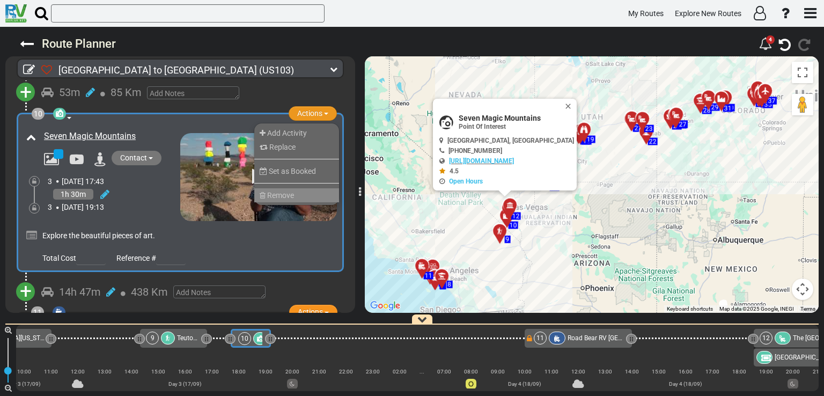
click at [280, 191] on span "Remove" at bounding box center [280, 195] width 27 height 9
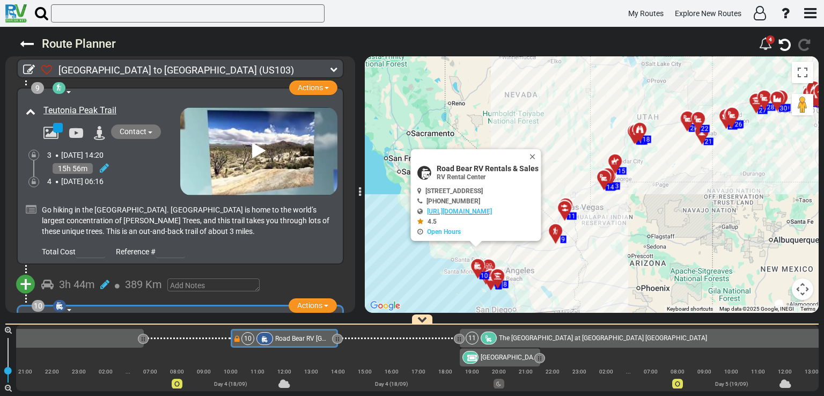
scroll to position [1793, 0]
click at [252, 143] on icon at bounding box center [258, 151] width 13 height 17
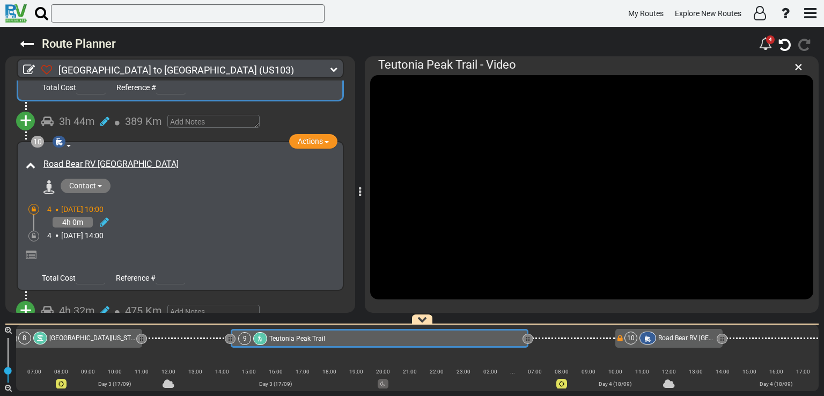
scroll to position [1958, 0]
click at [102, 217] on icon at bounding box center [104, 222] width 9 height 11
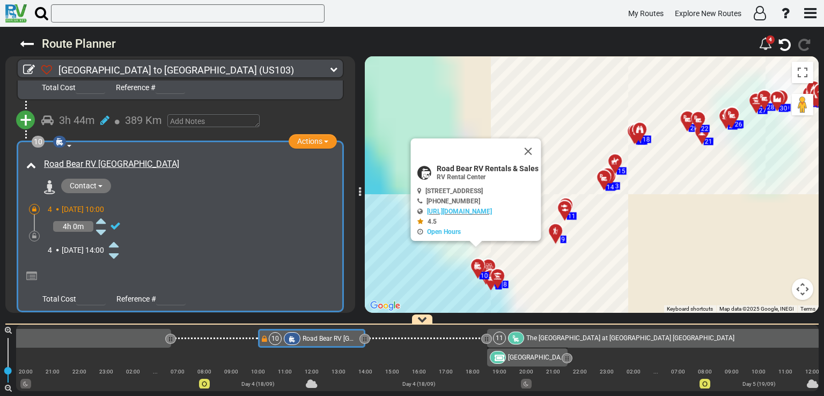
scroll to position [0, 1382]
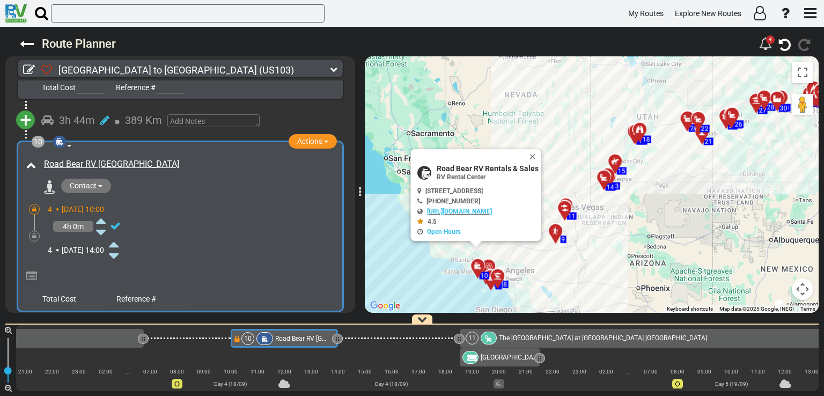
click at [34, 206] on icon at bounding box center [34, 209] width 4 height 6
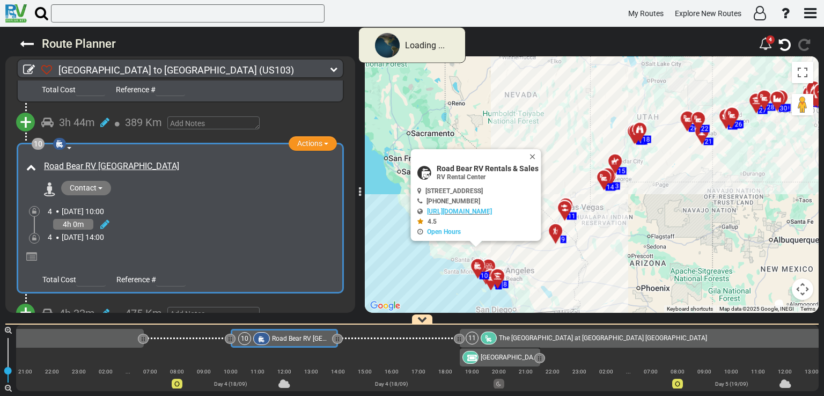
scroll to position [1955, 0]
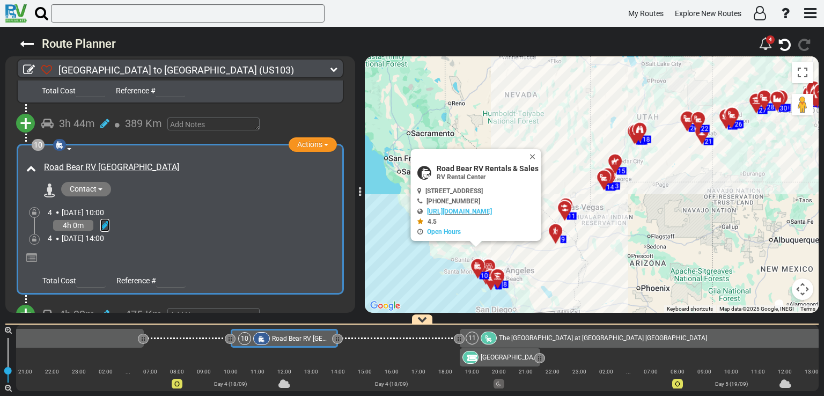
click at [104, 220] on icon at bounding box center [104, 225] width 9 height 11
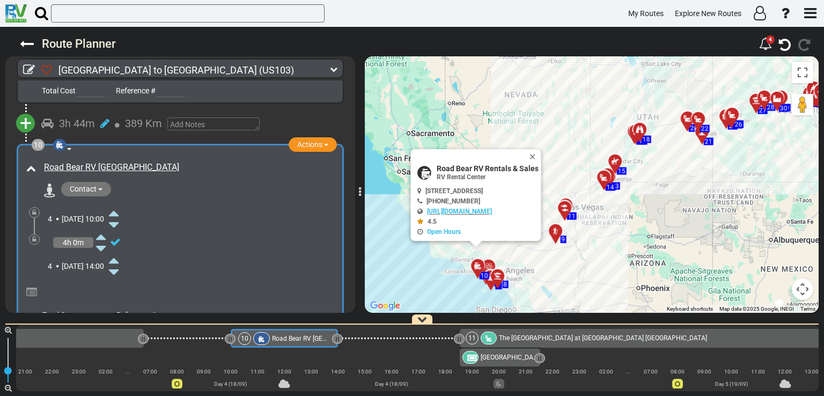
click at [119, 204] on icon at bounding box center [114, 212] width 10 height 17
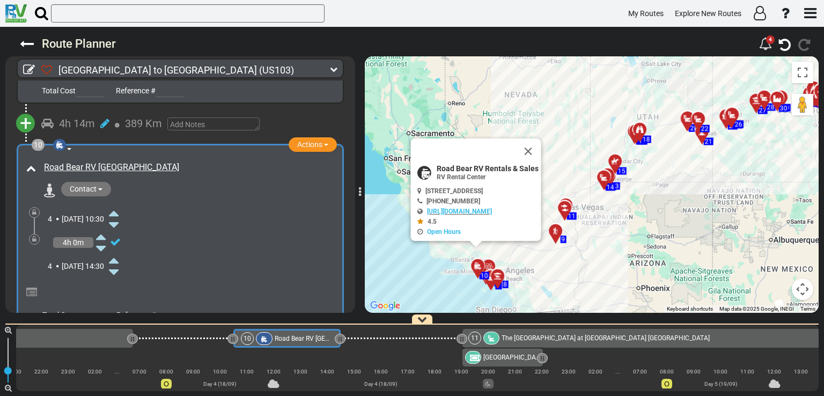
click at [119, 204] on icon at bounding box center [114, 212] width 10 height 17
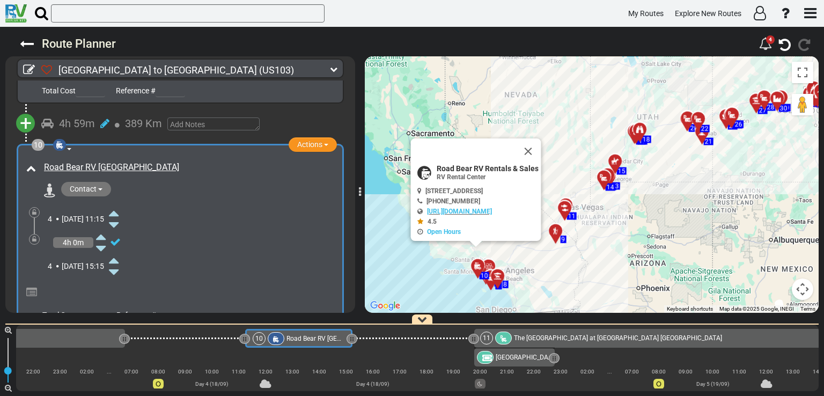
click at [119, 204] on icon at bounding box center [114, 212] width 10 height 17
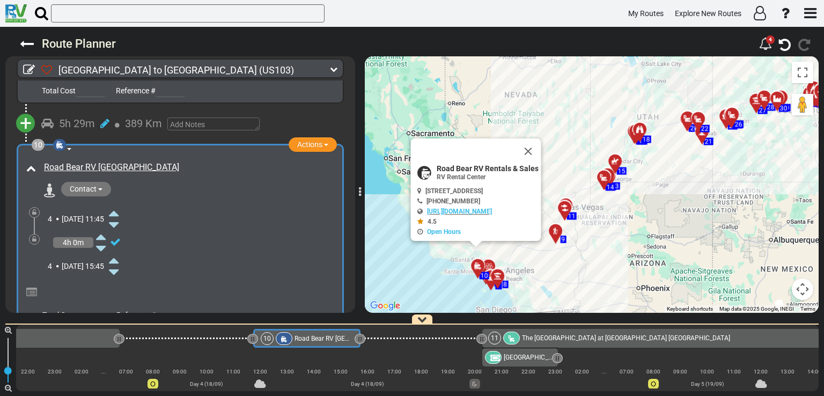
click at [119, 204] on icon at bounding box center [114, 212] width 10 height 17
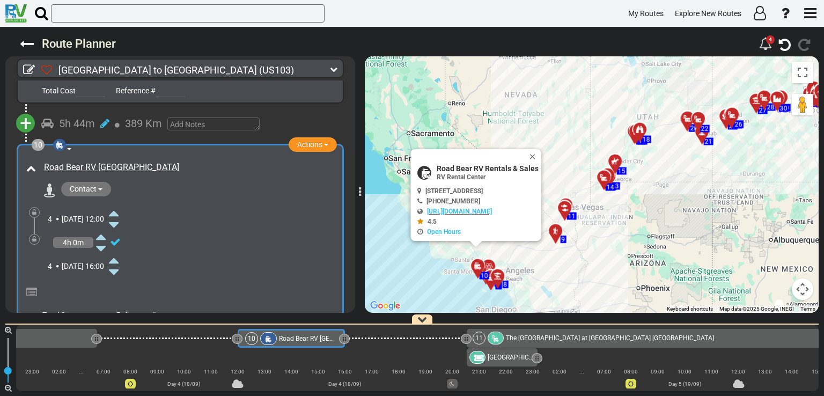
click at [119, 204] on icon at bounding box center [114, 212] width 10 height 17
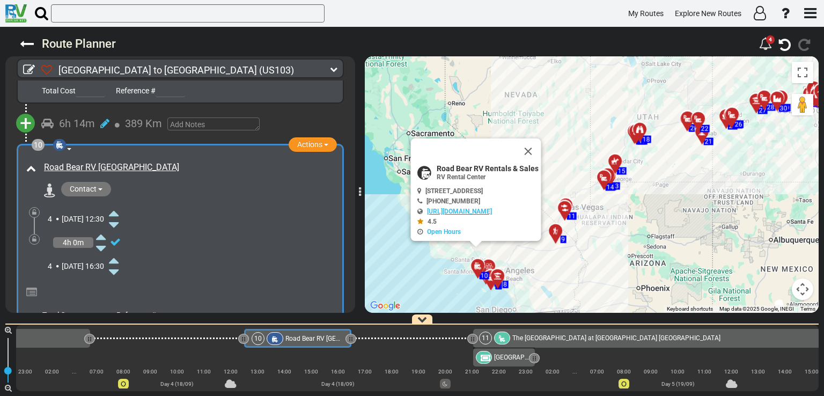
click at [119, 204] on icon at bounding box center [114, 212] width 10 height 17
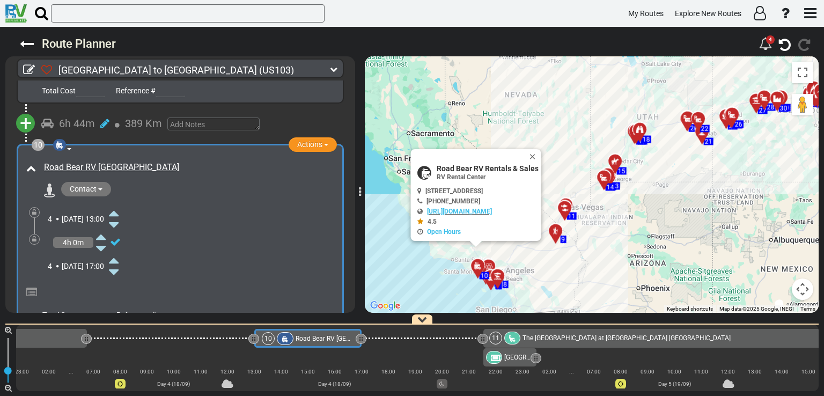
click at [119, 204] on icon at bounding box center [114, 212] width 10 height 17
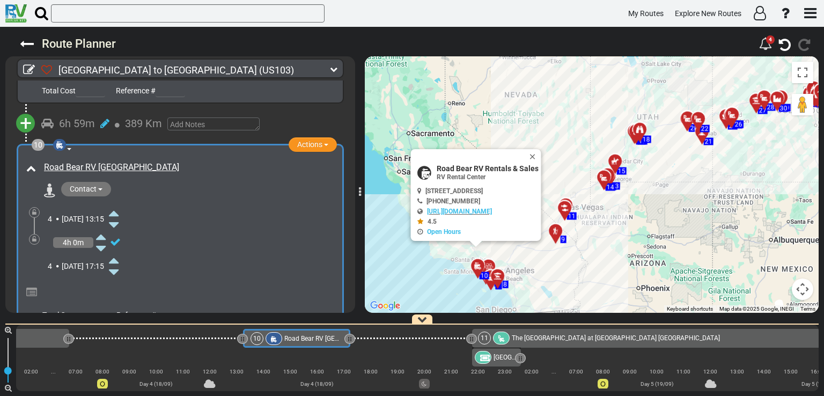
click at [119, 216] on icon at bounding box center [114, 224] width 10 height 17
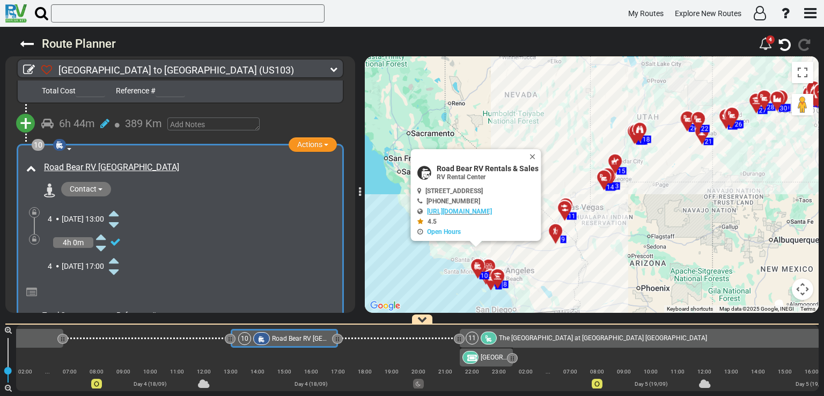
scroll to position [0, 1462]
click at [119, 264] on icon at bounding box center [114, 272] width 10 height 17
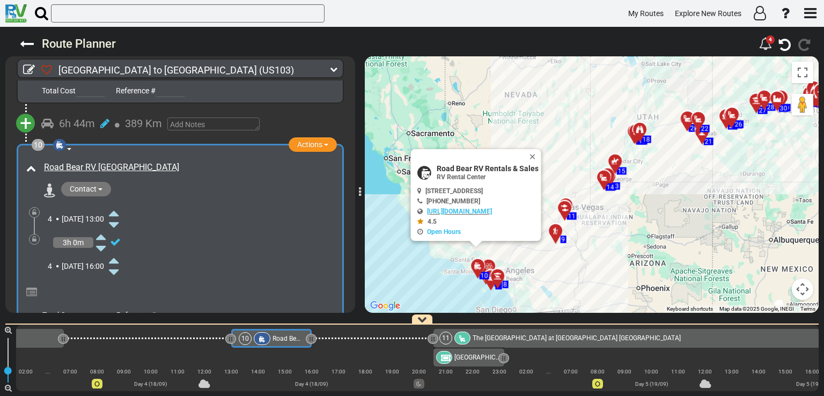
click at [35, 209] on icon at bounding box center [34, 212] width 4 height 6
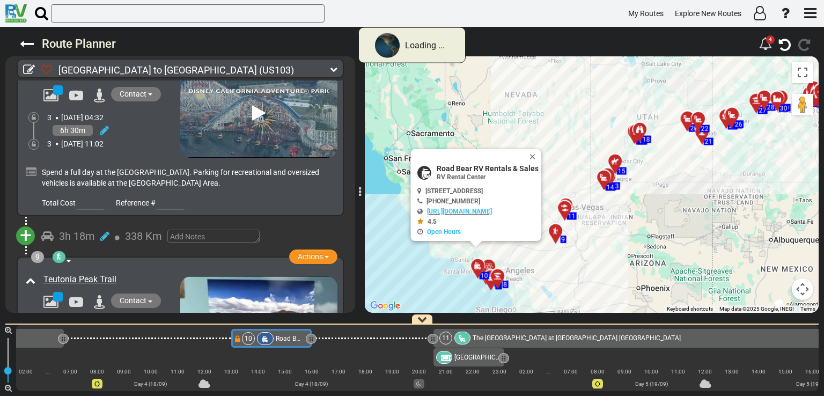
scroll to position [1955, 0]
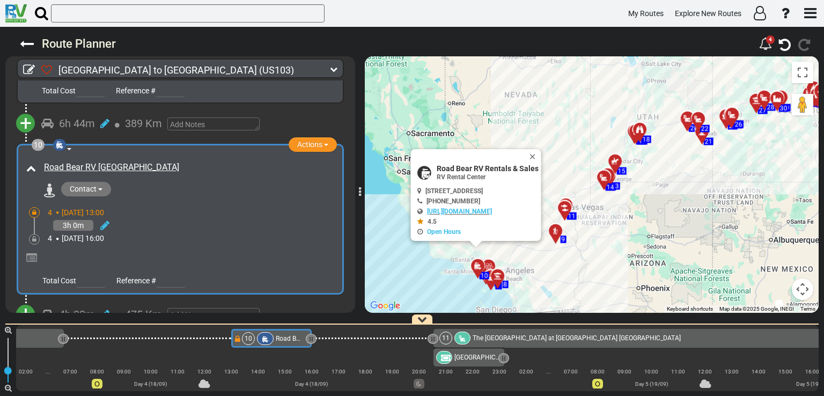
click at [182, 207] on div "4 Thu, 18 Sep 13:00" at bounding box center [192, 212] width 289 height 11
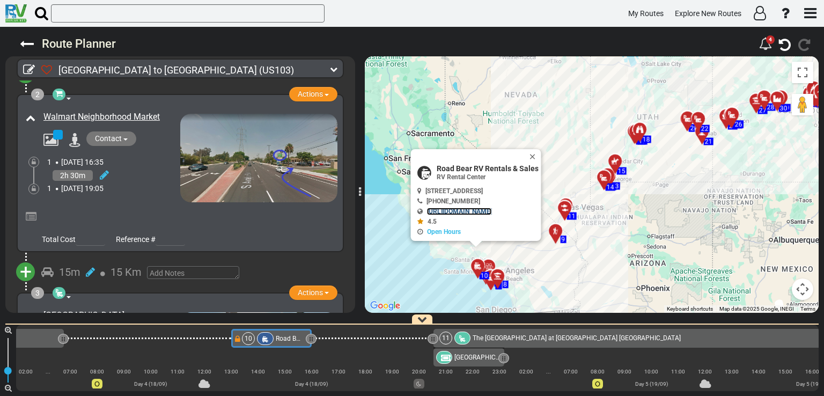
scroll to position [222, 0]
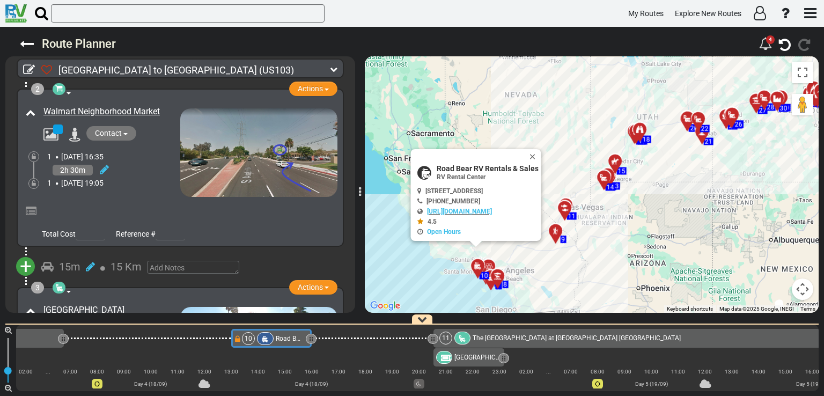
click at [163, 181] on div "1 Mon, 15 Sep 19:05" at bounding box center [113, 183] width 133 height 11
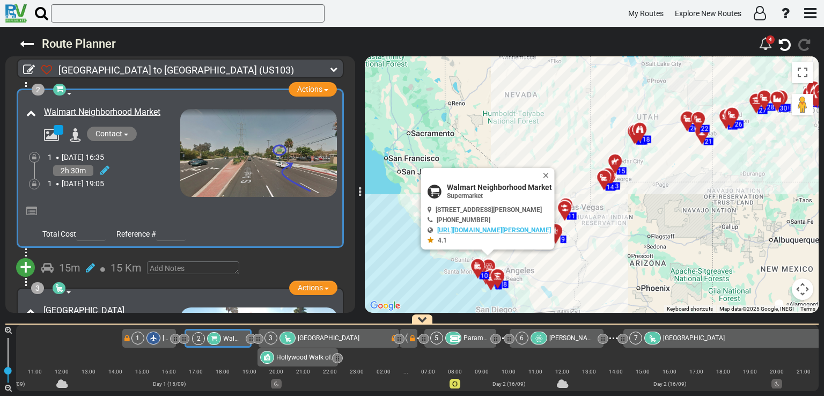
scroll to position [0, 56]
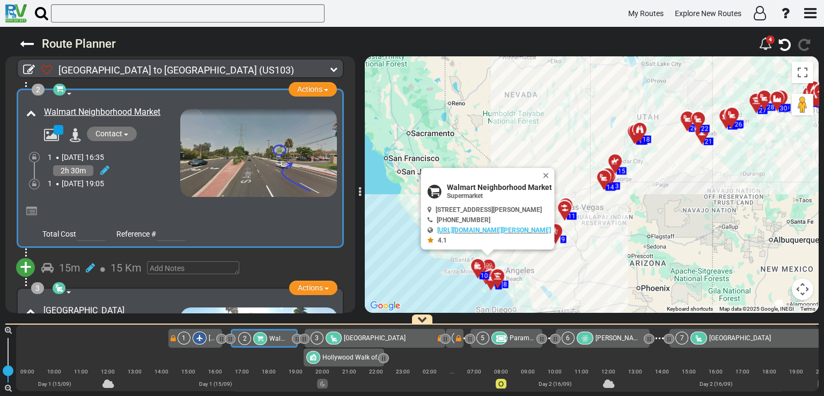
click at [7, 370] on div "red" at bounding box center [7, 370] width 11 height 11
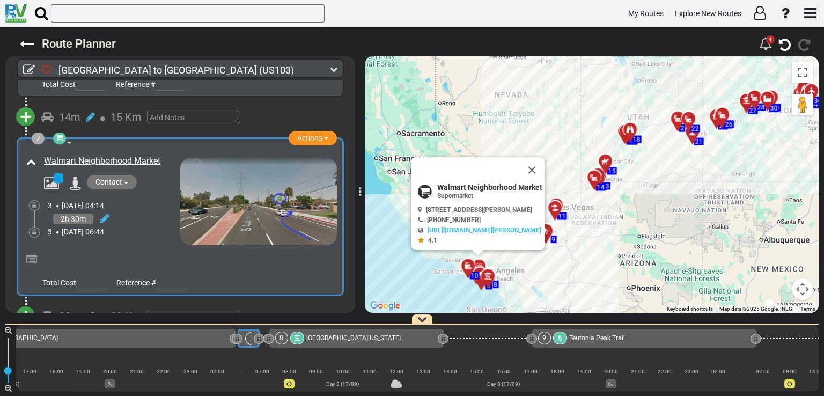
scroll to position [0, 776]
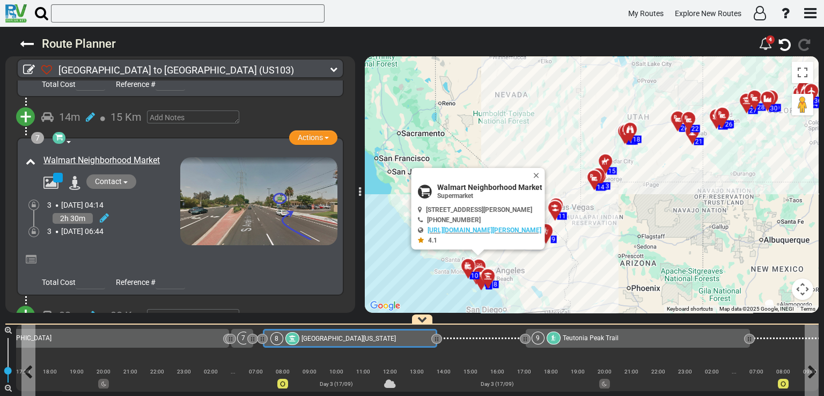
click at [367, 336] on span "[GEOGRAPHIC_DATA][US_STATE]" at bounding box center [349, 339] width 94 height 8
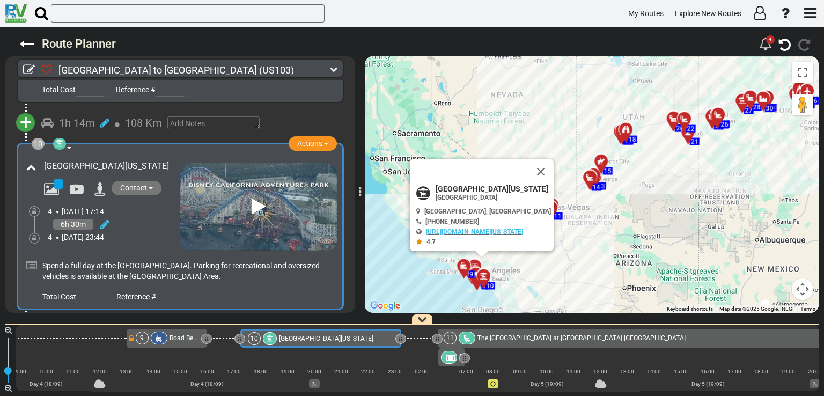
scroll to position [0, 1576]
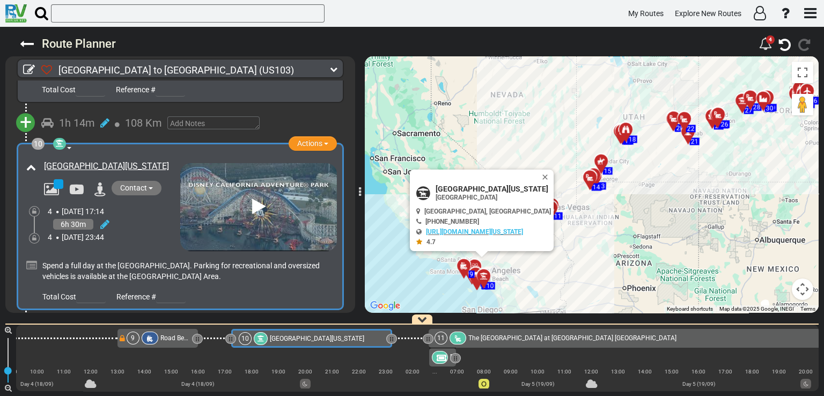
click at [164, 341] on span "Road Bear RV [GEOGRAPHIC_DATA]" at bounding box center [211, 338] width 103 height 8
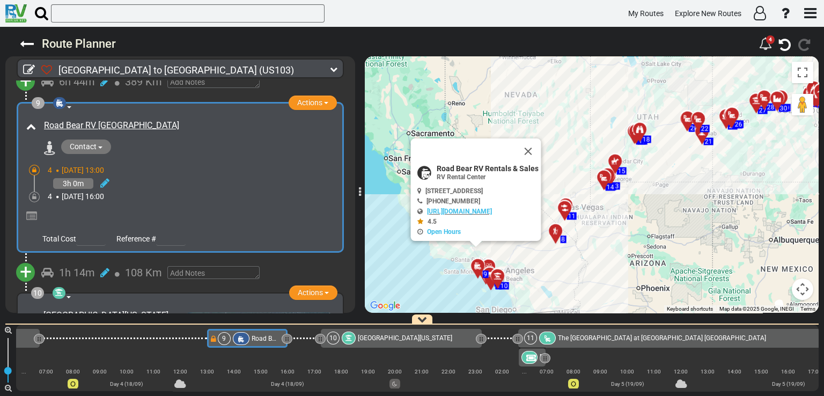
scroll to position [1750, 0]
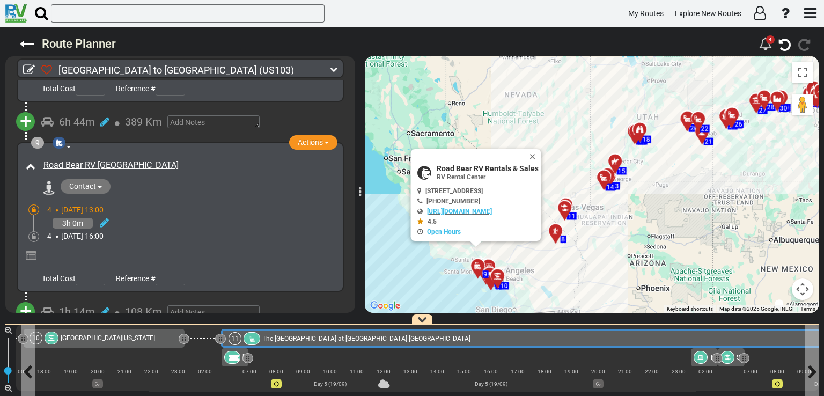
click at [298, 337] on span "The [GEOGRAPHIC_DATA] at [GEOGRAPHIC_DATA] [GEOGRAPHIC_DATA]" at bounding box center [366, 339] width 208 height 8
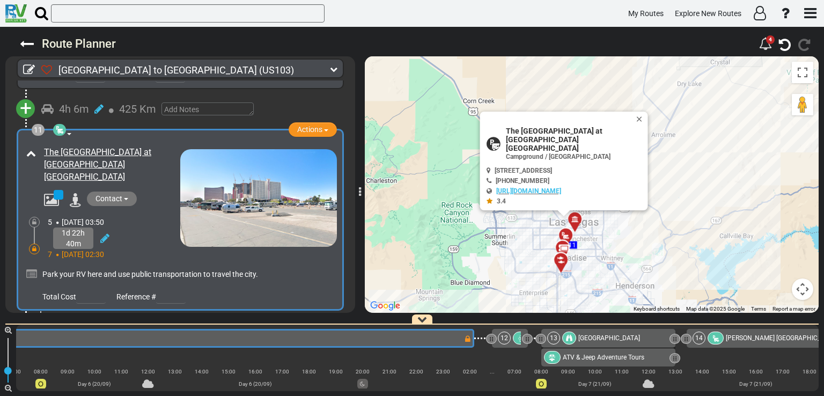
scroll to position [2154, 0]
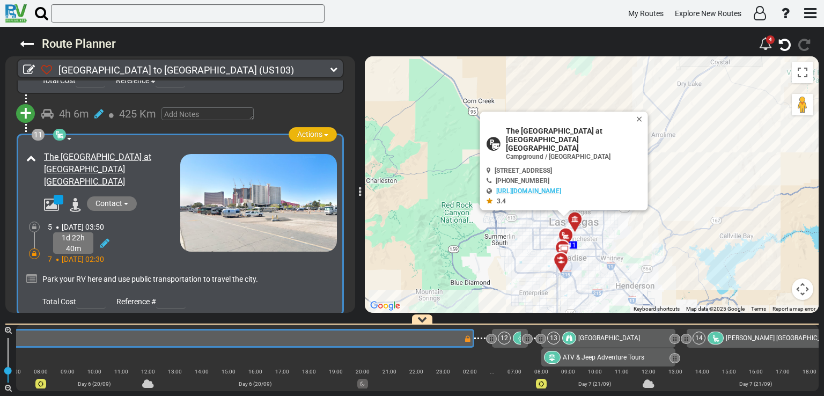
click at [318, 130] on span "Actions" at bounding box center [309, 134] width 25 height 9
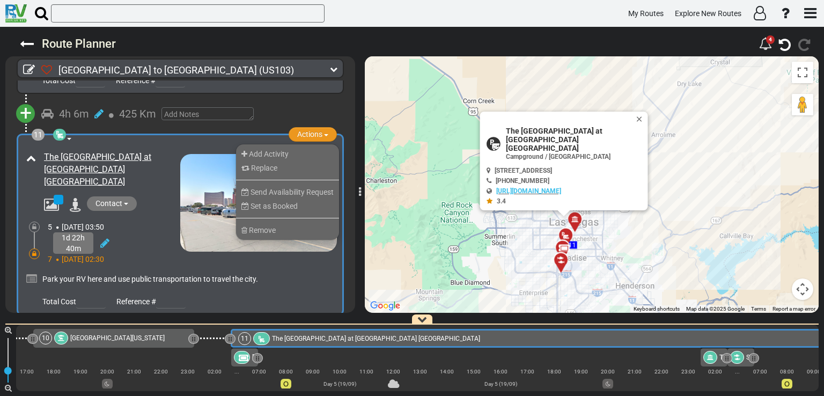
scroll to position [2174, 0]
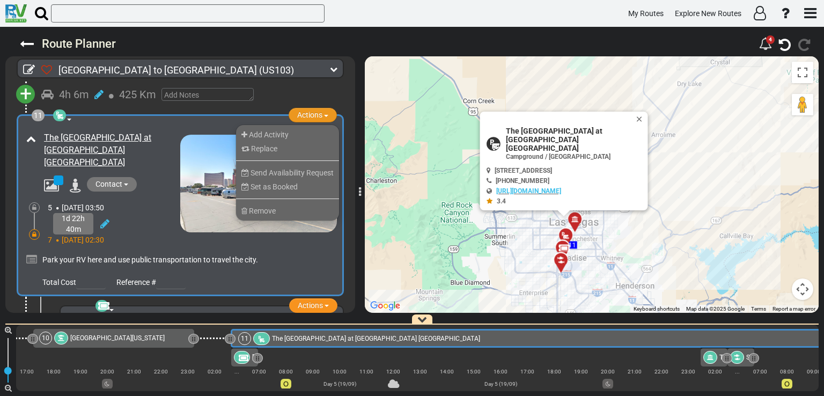
click at [135, 278] on span "Reference #" at bounding box center [136, 282] width 40 height 9
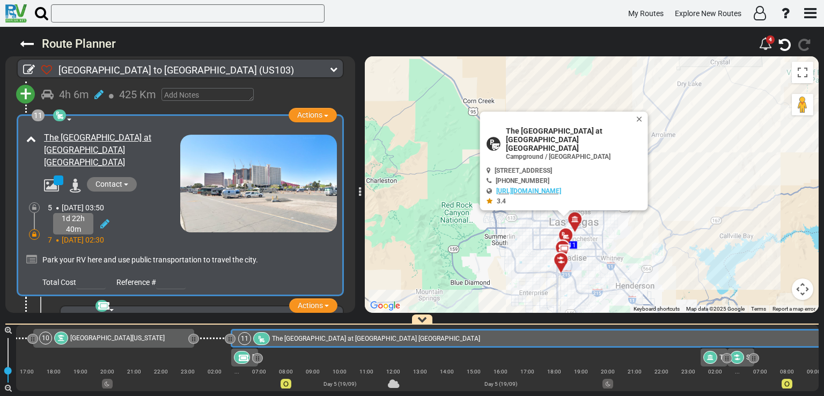
click at [32, 134] on icon at bounding box center [31, 139] width 10 height 10
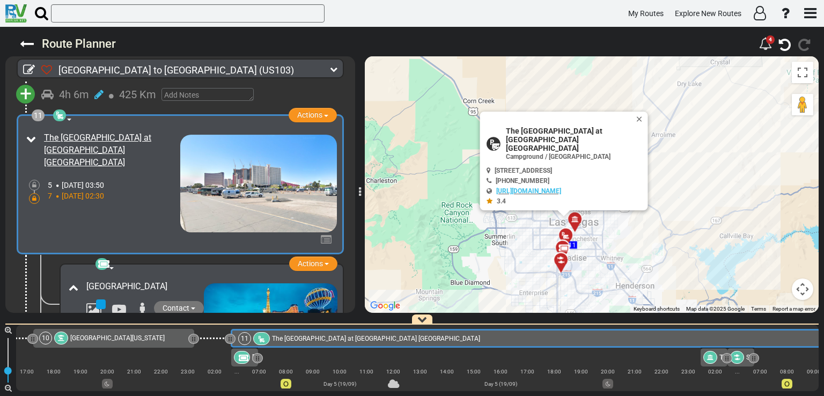
click at [32, 134] on icon at bounding box center [31, 139] width 10 height 10
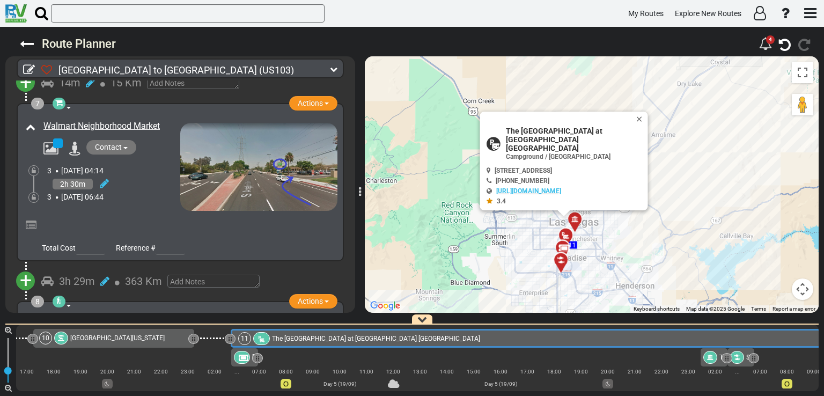
scroll to position [1372, 0]
click at [273, 188] on img at bounding box center [258, 167] width 157 height 88
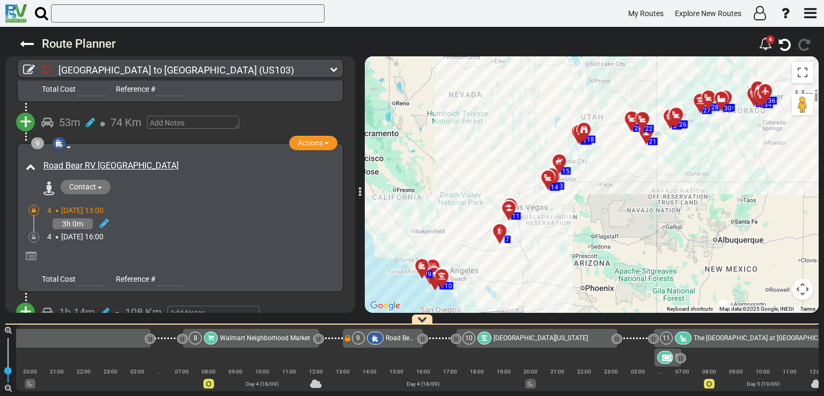
scroll to position [1750, 0]
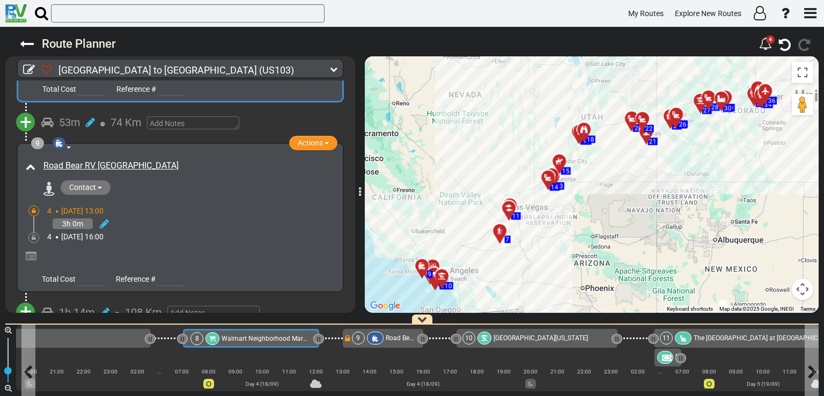
click at [279, 338] on span "Walmart Neighborhood Market" at bounding box center [267, 339] width 90 height 8
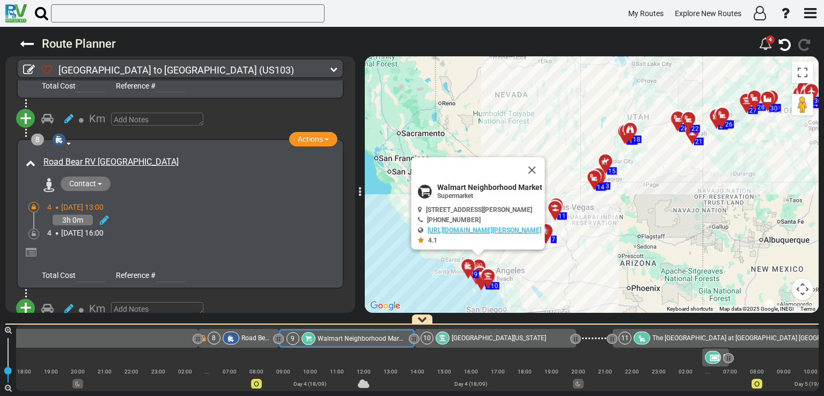
scroll to position [0, 1315]
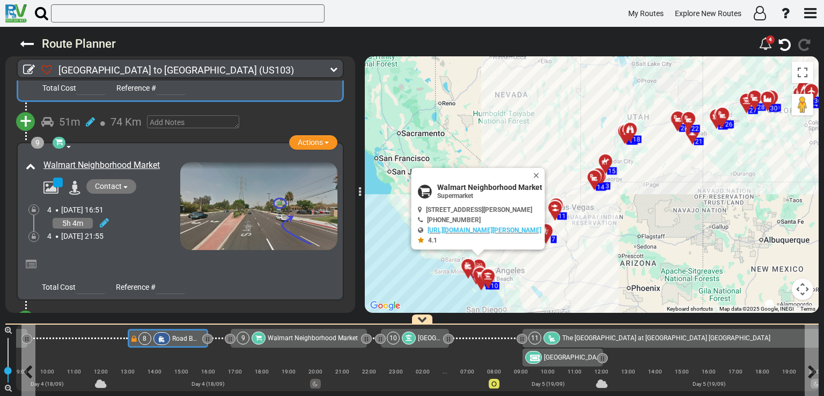
click at [178, 338] on span "Road Bear RV [GEOGRAPHIC_DATA]" at bounding box center [223, 339] width 103 height 8
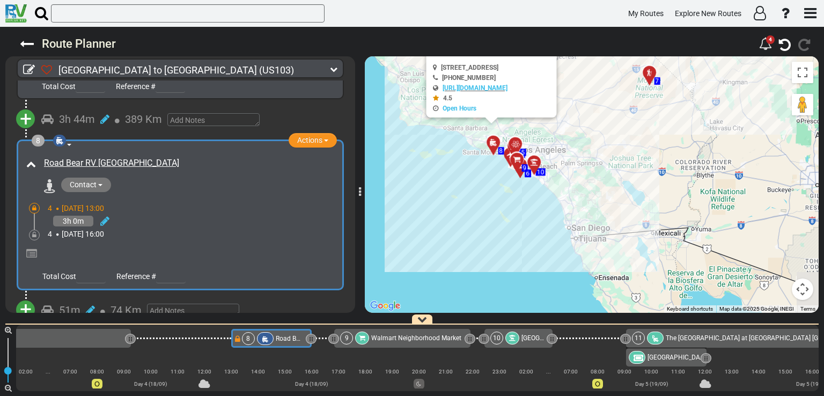
drag, startPoint x: 610, startPoint y: 261, endPoint x: 591, endPoint y: 138, distance: 124.3
click at [591, 138] on div "To activate drag with keyboard, press Alt + Enter. Once in keyboard drag state,…" at bounding box center [592, 184] width 454 height 257
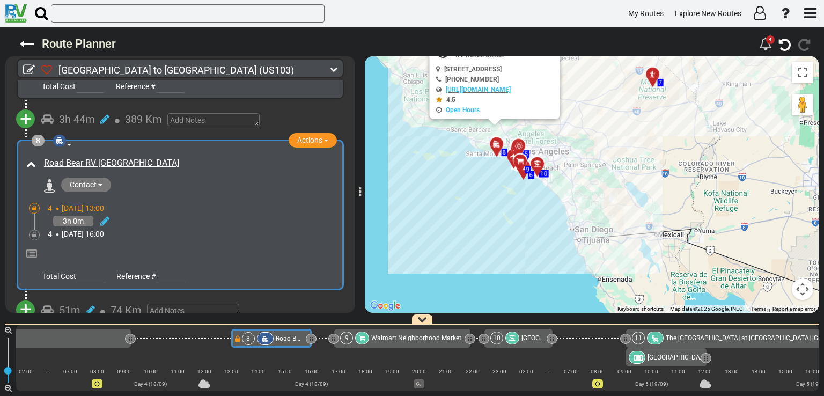
drag, startPoint x: 635, startPoint y: 155, endPoint x: 670, endPoint y: 155, distance: 34.4
click at [670, 155] on div "To activate drag with keyboard, press Alt + Enter. Once in keyboard drag state,…" at bounding box center [592, 184] width 454 height 257
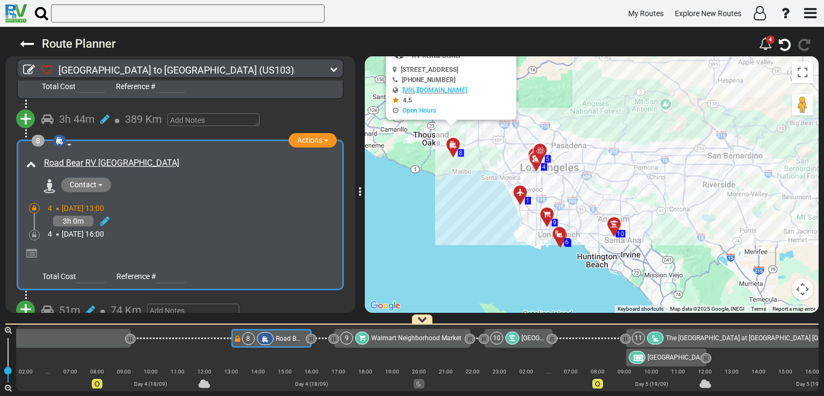
drag, startPoint x: 441, startPoint y: 130, endPoint x: 482, endPoint y: 161, distance: 51.3
click at [482, 161] on div "To activate drag with keyboard, press Alt + Enter. Once in keyboard drag state,…" at bounding box center [592, 184] width 454 height 257
click at [403, 340] on span "Walmart Neighborhood Market" at bounding box center [416, 338] width 90 height 8
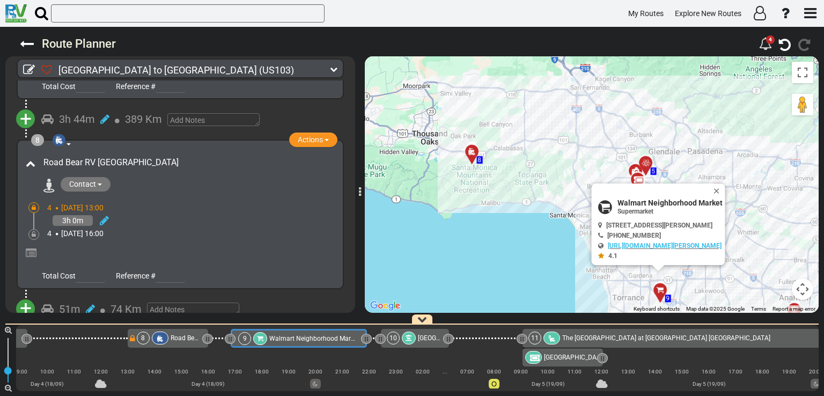
drag, startPoint x: 148, startPoint y: 148, endPoint x: 45, endPoint y: 143, distance: 103.2
click at [45, 157] on div "Road Bear RV [GEOGRAPHIC_DATA]" at bounding box center [188, 163] width 291 height 12
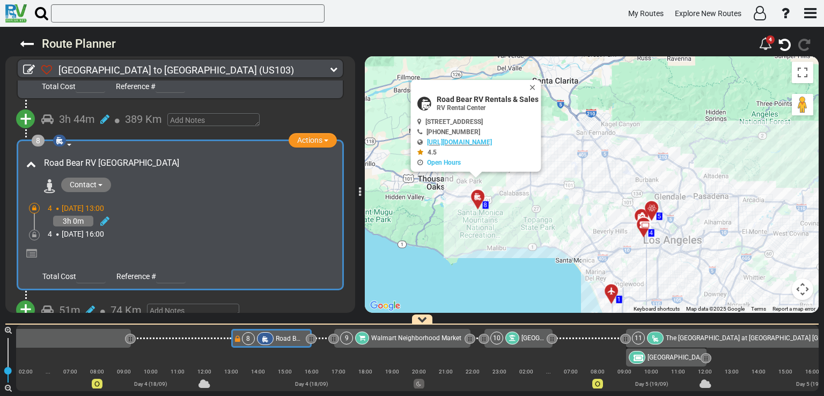
copy link "Road Bear RV [GEOGRAPHIC_DATA]"
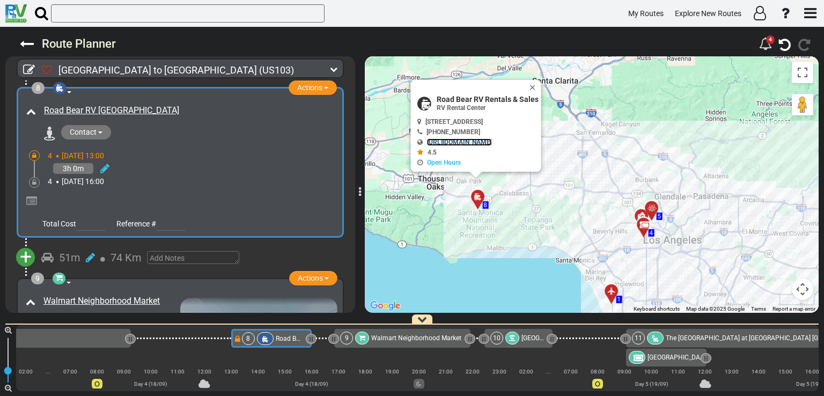
scroll to position [1607, 0]
click at [28, 244] on span "+" at bounding box center [26, 256] width 12 height 25
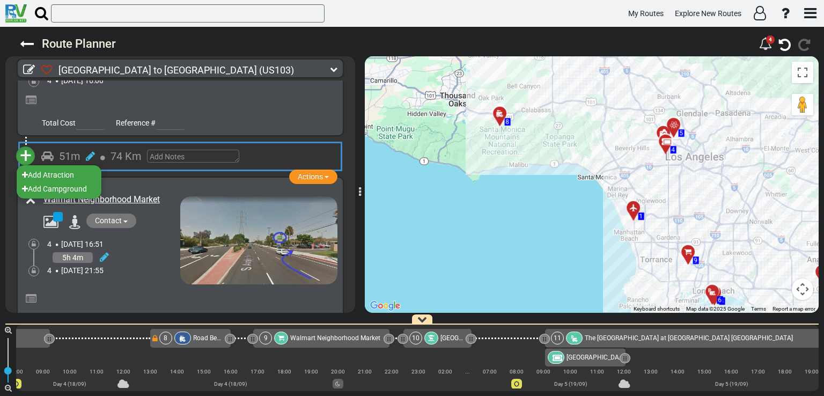
scroll to position [1709, 0]
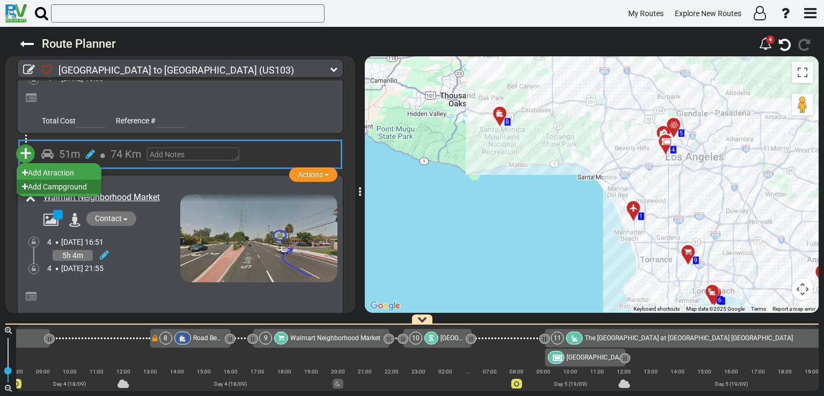
click at [63, 180] on li "Add Campground" at bounding box center [59, 187] width 85 height 14
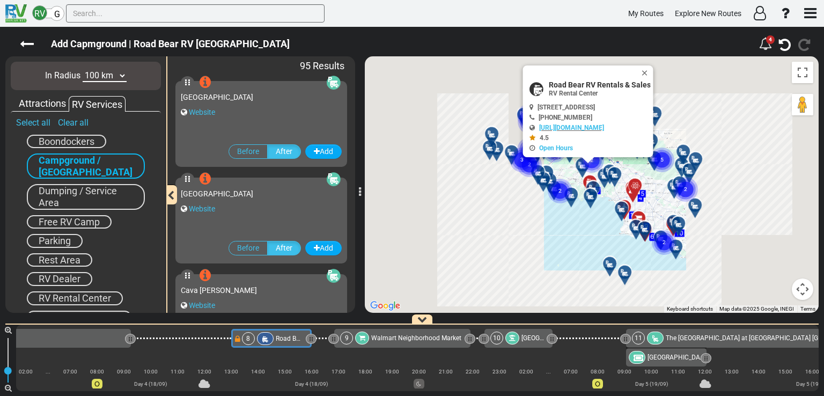
scroll to position [30, 0]
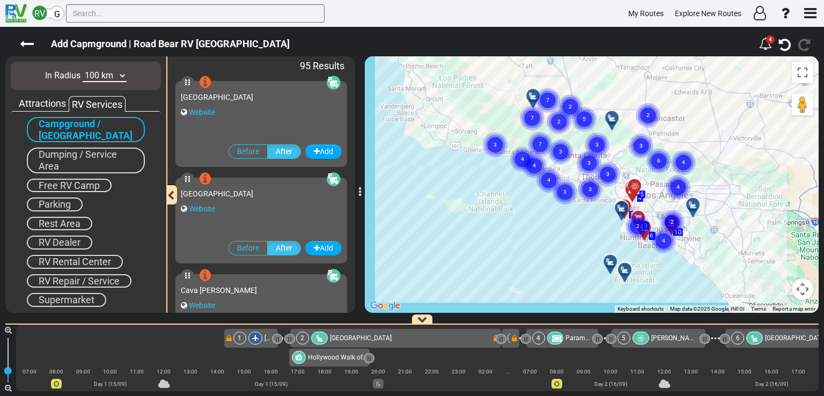
scroll to position [0, 1462]
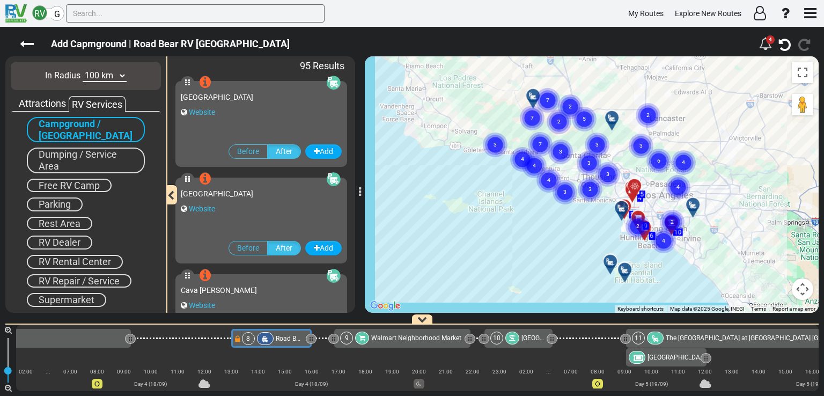
click at [82, 295] on span "Supermarket" at bounding box center [67, 299] width 56 height 11
click at [85, 129] on div "Campground / [GEOGRAPHIC_DATA]" at bounding box center [86, 129] width 118 height 25
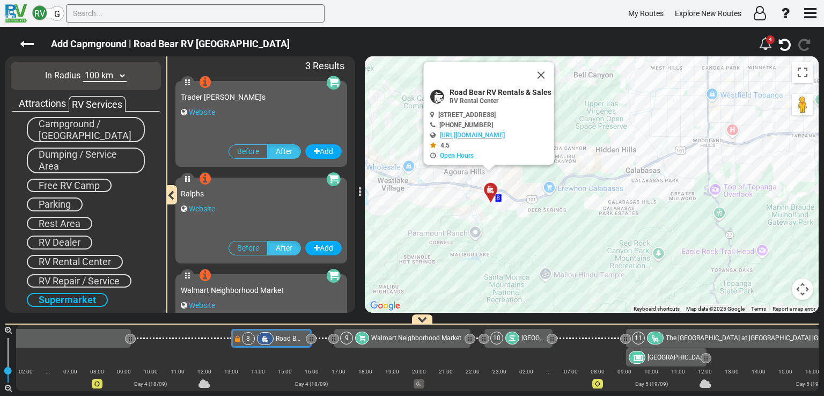
click at [495, 192] on div at bounding box center [495, 194] width 18 height 17
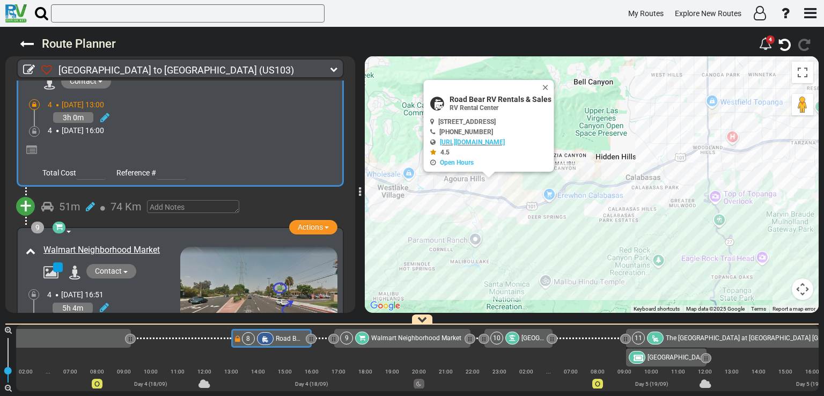
scroll to position [1640, 0]
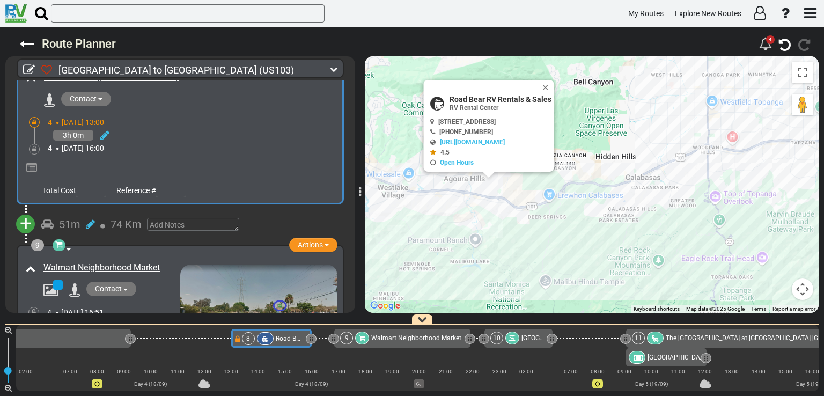
click at [20, 211] on span "+" at bounding box center [26, 223] width 12 height 25
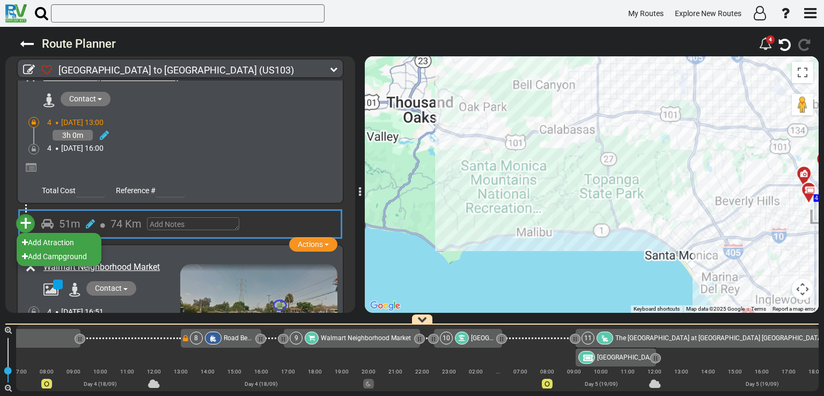
scroll to position [0, 1543]
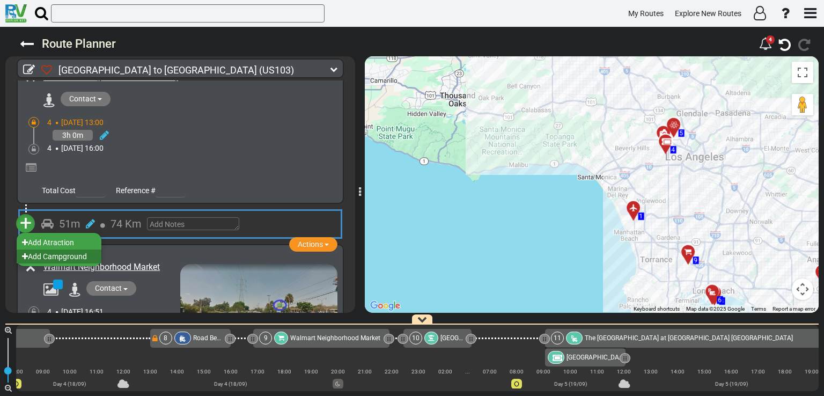
click at [61, 250] on li "Add Campground" at bounding box center [59, 257] width 85 height 14
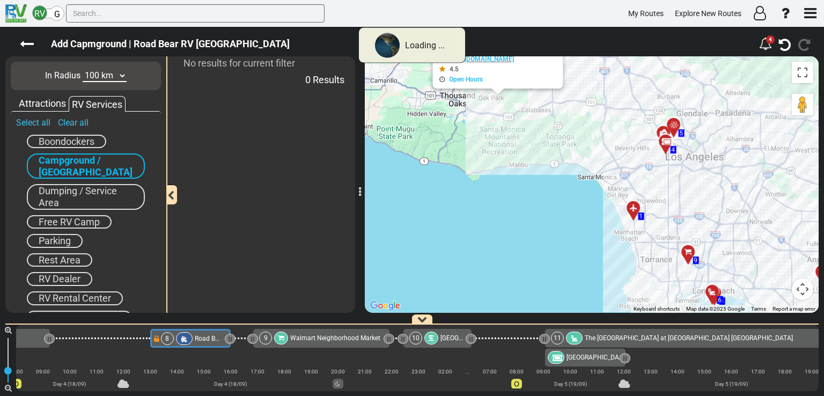
click at [73, 158] on span "Campground / [GEOGRAPHIC_DATA]" at bounding box center [86, 166] width 94 height 23
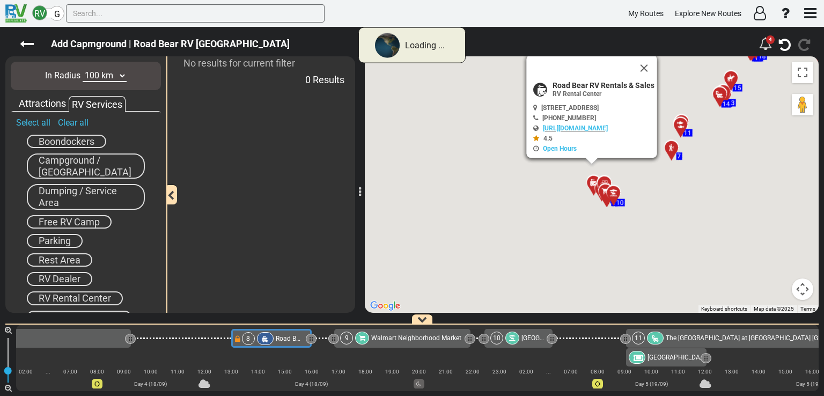
scroll to position [36, 0]
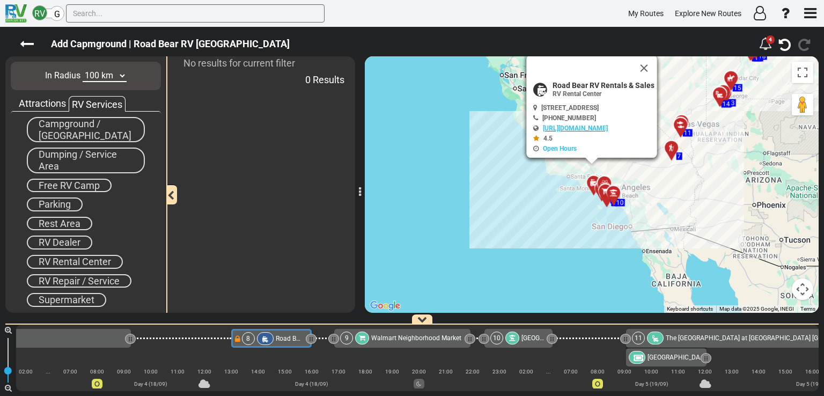
click at [67, 299] on span "Supermarket" at bounding box center [67, 299] width 56 height 11
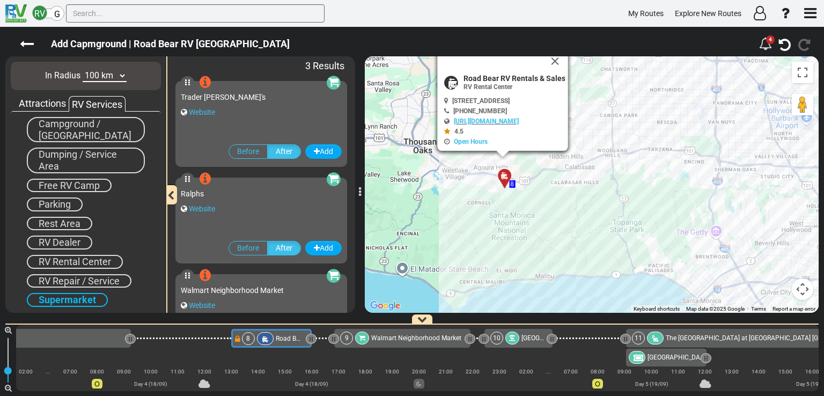
drag, startPoint x: 508, startPoint y: 214, endPoint x: 651, endPoint y: 228, distance: 143.5
click at [651, 228] on div "To navigate, press the arrow keys. To activate drag with keyboard, press Alt + …" at bounding box center [592, 184] width 454 height 257
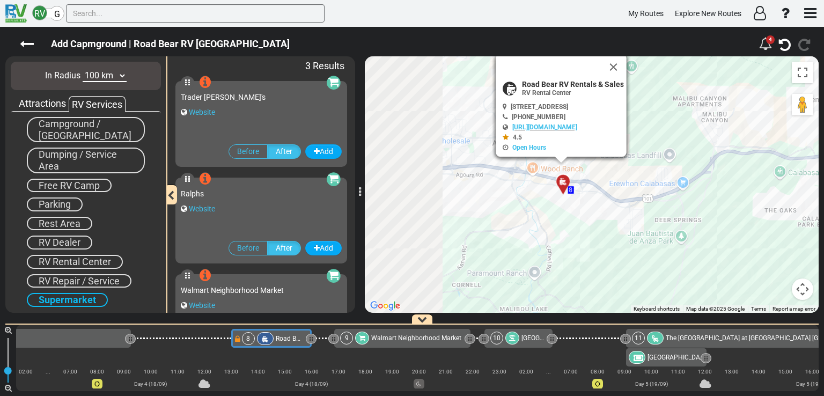
drag, startPoint x: 435, startPoint y: 186, endPoint x: 760, endPoint y: 268, distance: 336.0
click at [760, 268] on div "To navigate, press the arrow keys. To activate drag with keyboard, press Alt + …" at bounding box center [592, 184] width 454 height 257
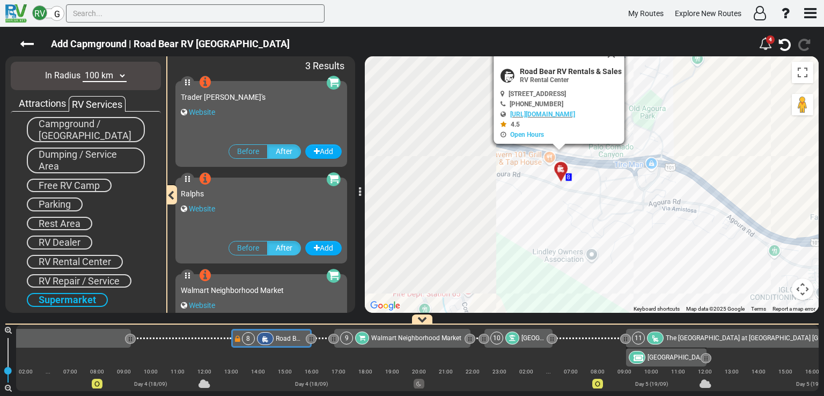
drag, startPoint x: 464, startPoint y: 197, endPoint x: 630, endPoint y: 273, distance: 183.0
click at [630, 273] on div "To navigate, press the arrow keys. To activate drag with keyboard, press Alt + …" at bounding box center [592, 184] width 454 height 257
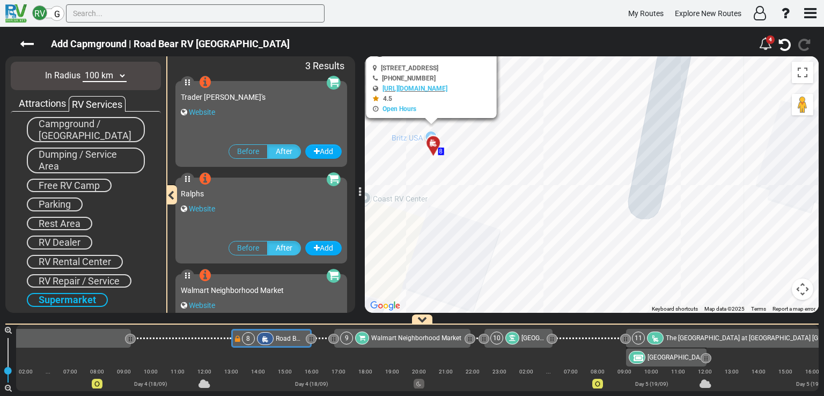
click at [440, 151] on div at bounding box center [437, 148] width 18 height 17
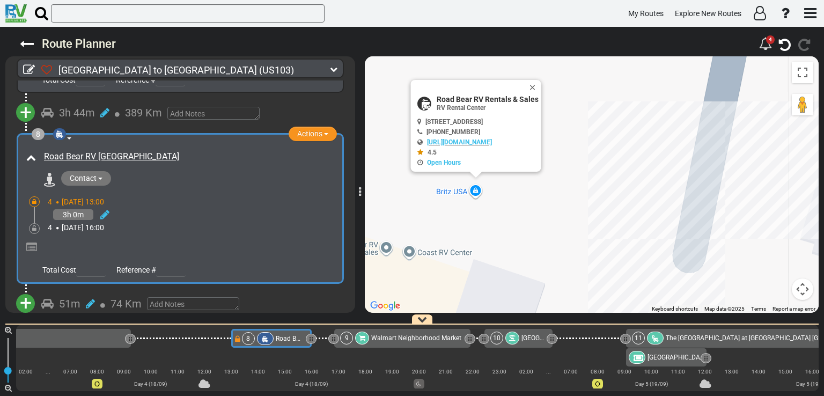
scroll to position [1554, 0]
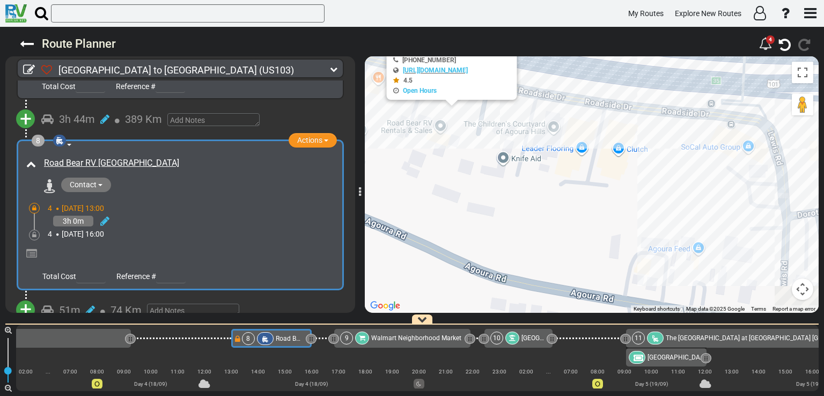
drag, startPoint x: 558, startPoint y: 256, endPoint x: 500, endPoint y: 170, distance: 103.7
click at [500, 170] on div "To navigate, press the arrow keys. To activate drag with keyboard, press Alt + …" at bounding box center [592, 184] width 454 height 257
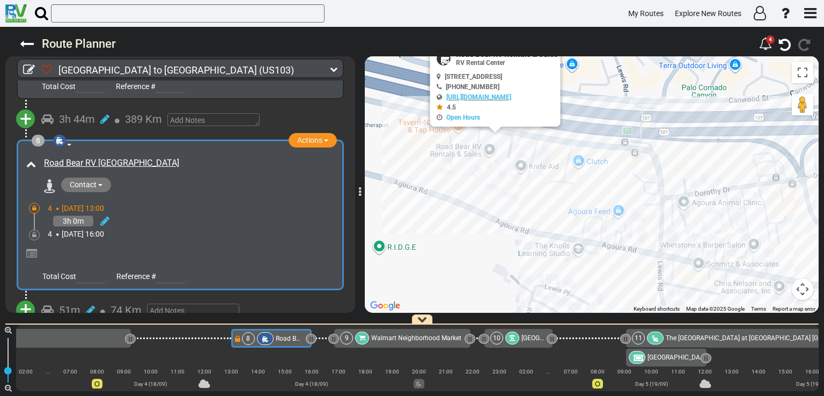
drag, startPoint x: 541, startPoint y: 179, endPoint x: 562, endPoint y: 185, distance: 22.4
click at [562, 185] on div "To navigate, press the arrow keys. To activate drag with keyboard, press Alt + …" at bounding box center [592, 184] width 454 height 257
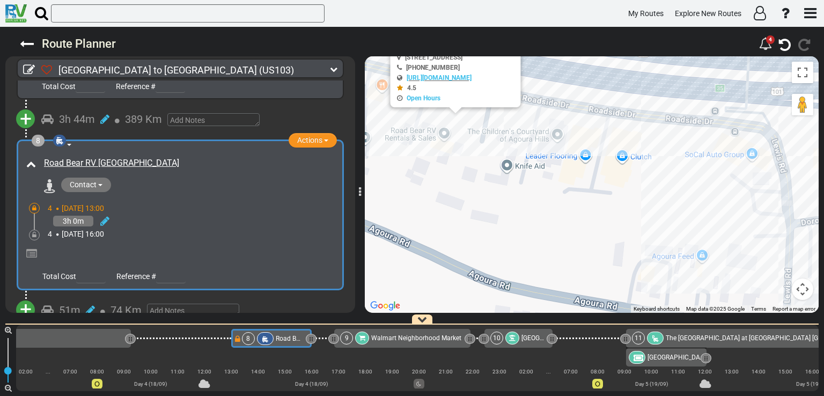
drag, startPoint x: 495, startPoint y: 194, endPoint x: 525, endPoint y: 207, distance: 32.4
click at [525, 207] on div "To navigate, press the arrow keys. To activate drag with keyboard, press Alt + …" at bounding box center [592, 184] width 454 height 257
click at [535, 141] on div "To navigate, press the arrow keys. To activate drag with keyboard, press Alt + …" at bounding box center [592, 184] width 454 height 257
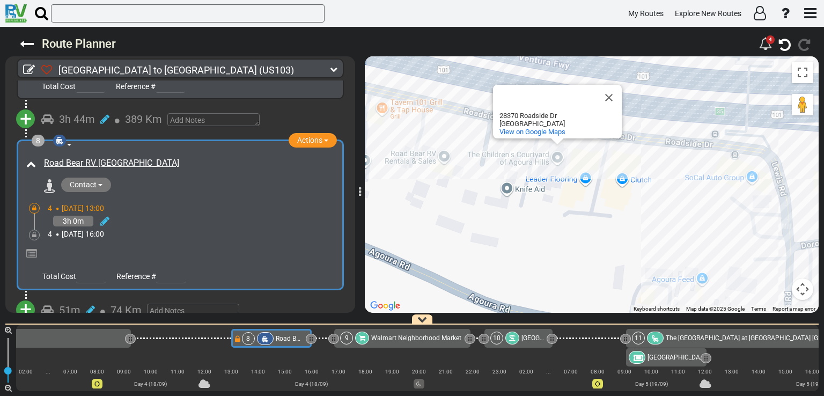
click at [537, 137] on div "The Children's Courtyard of Agoura Hills 28370 Roadside Dr Agoura Hills, CA 913…" at bounding box center [561, 125] width 122 height 28
click at [533, 134] on span "View on Google Maps" at bounding box center [533, 132] width 66 height 8
click at [608, 100] on button "Close" at bounding box center [609, 98] width 26 height 26
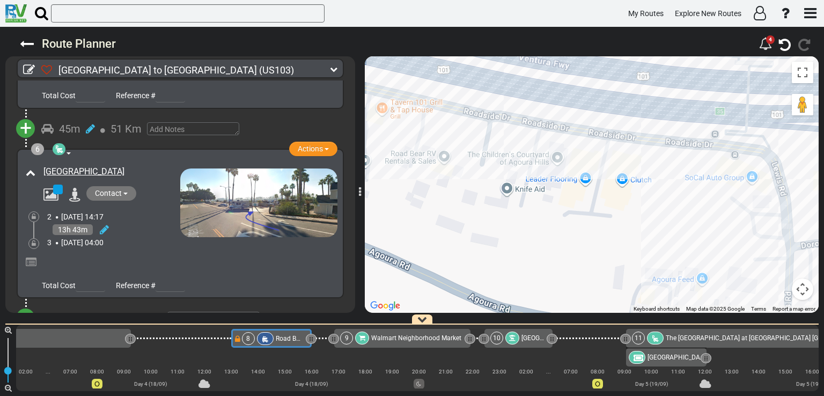
scroll to position [1137, 0]
click at [275, 186] on img at bounding box center [258, 203] width 157 height 69
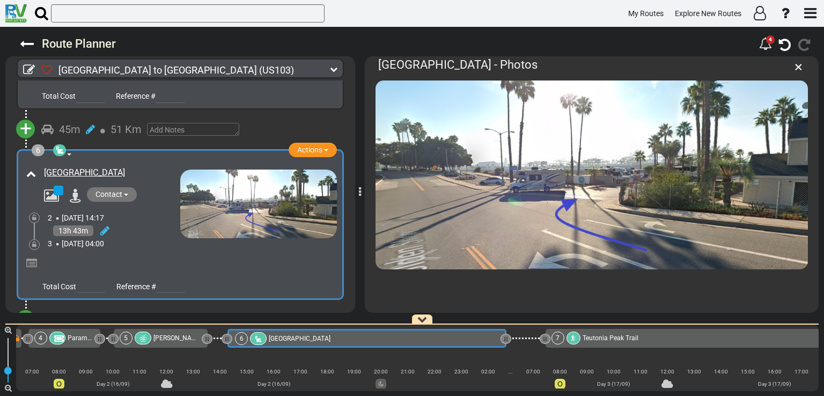
scroll to position [0, 495]
click at [797, 65] on span "×" at bounding box center [799, 67] width 8 height 18
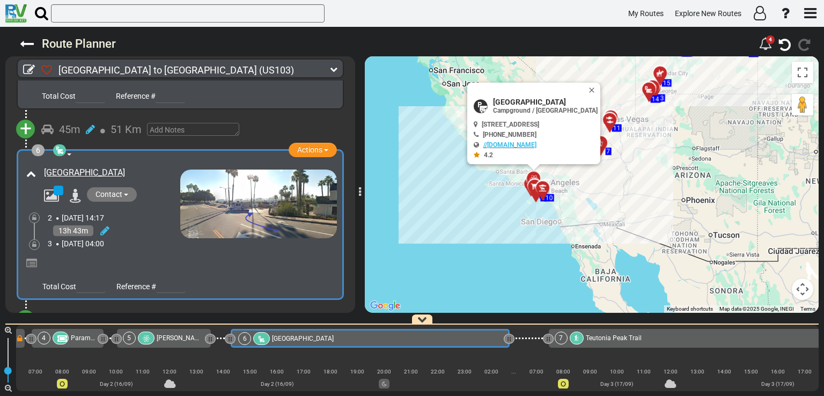
drag, startPoint x: 545, startPoint y: 240, endPoint x: 658, endPoint y: 145, distance: 147.8
click at [658, 145] on div "To navigate, press the arrow keys. To activate drag with keyboard, press Alt + …" at bounding box center [592, 184] width 454 height 257
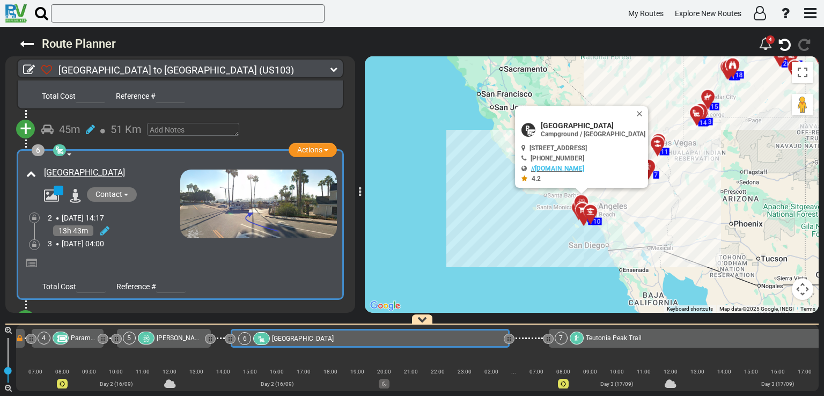
click at [806, 296] on button "Map camera controls" at bounding box center [802, 289] width 21 height 21
click at [804, 284] on button "Map camera controls" at bounding box center [802, 289] width 21 height 21
click at [803, 76] on button "Toggle fullscreen view" at bounding box center [802, 72] width 21 height 21
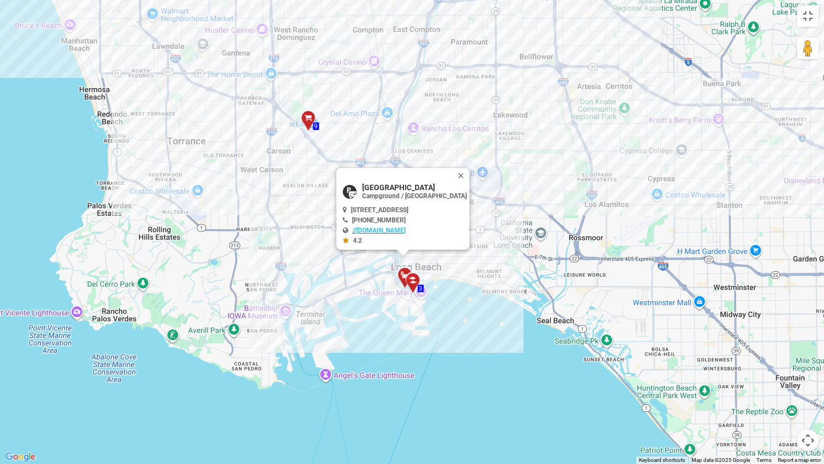
drag, startPoint x: 414, startPoint y: 79, endPoint x: 452, endPoint y: 105, distance: 46.3
click at [452, 105] on div "To navigate, press the arrow keys. To activate drag with keyboard, press Alt + …" at bounding box center [412, 232] width 824 height 464
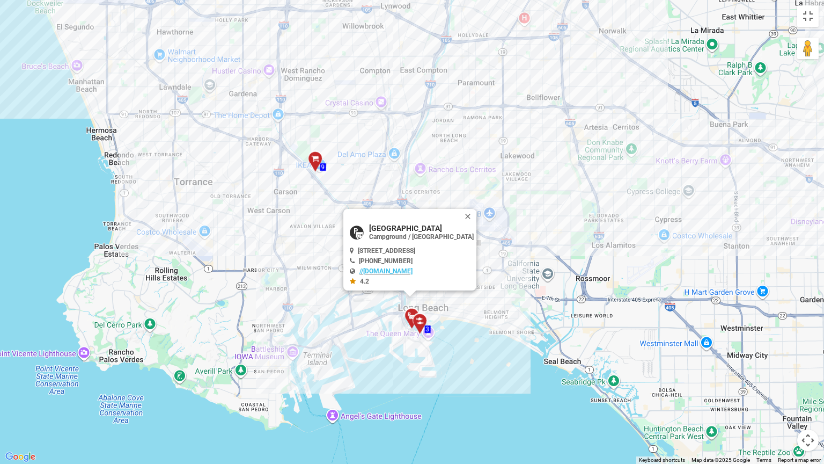
drag, startPoint x: 602, startPoint y: 57, endPoint x: 615, endPoint y: 118, distance: 62.0
click at [615, 118] on div "To navigate, press the arrow keys. To activate drag with keyboard, press Alt + …" at bounding box center [412, 232] width 824 height 464
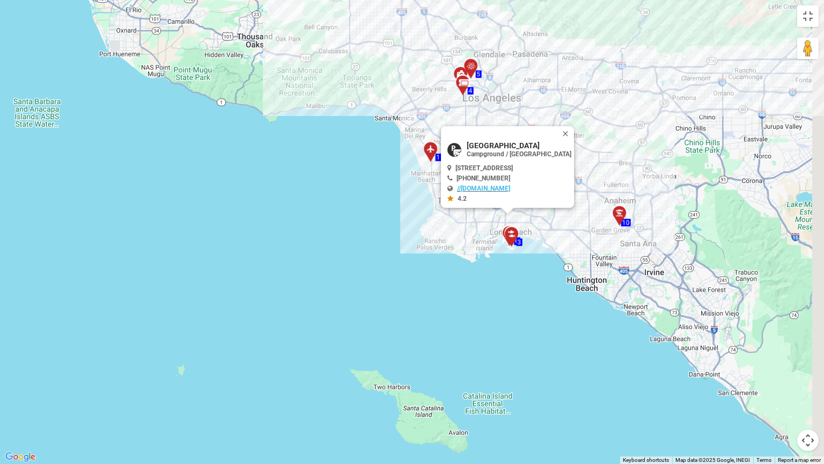
drag, startPoint x: 664, startPoint y: 107, endPoint x: 605, endPoint y: 174, distance: 89.8
click at [605, 174] on div "To navigate, press the arrow keys. To activate drag with keyboard, press Alt + …" at bounding box center [412, 232] width 824 height 464
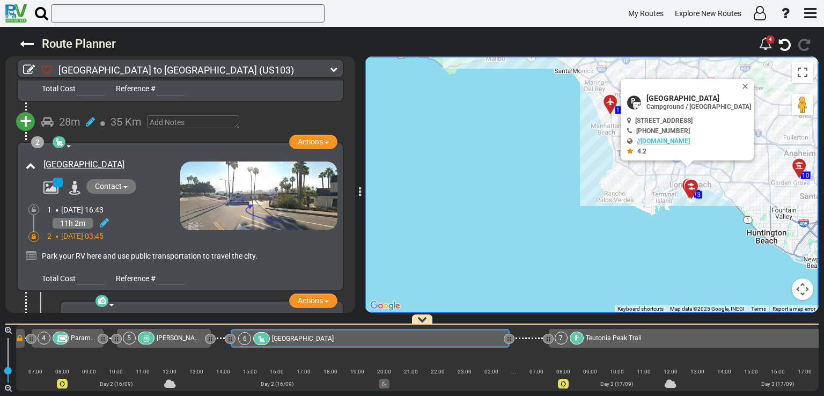
scroll to position [170, 0]
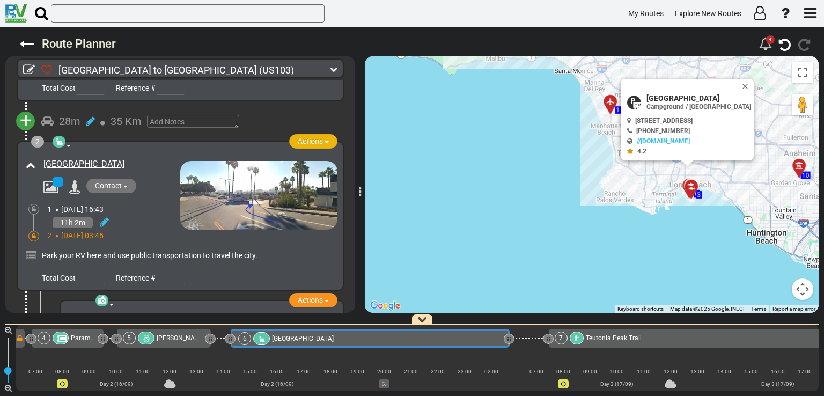
click at [313, 138] on span "Actions" at bounding box center [310, 141] width 25 height 9
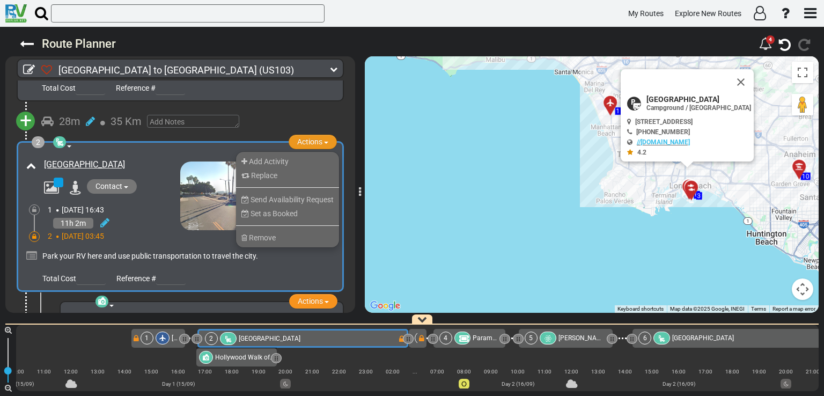
scroll to position [0, 60]
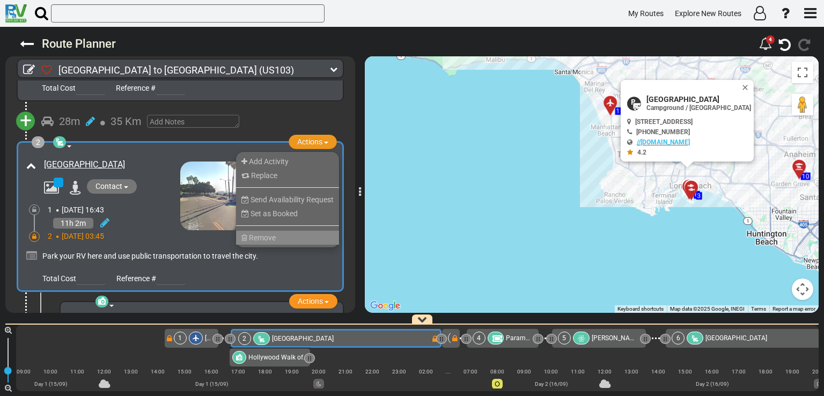
click at [262, 234] on span "Remove" at bounding box center [262, 237] width 27 height 9
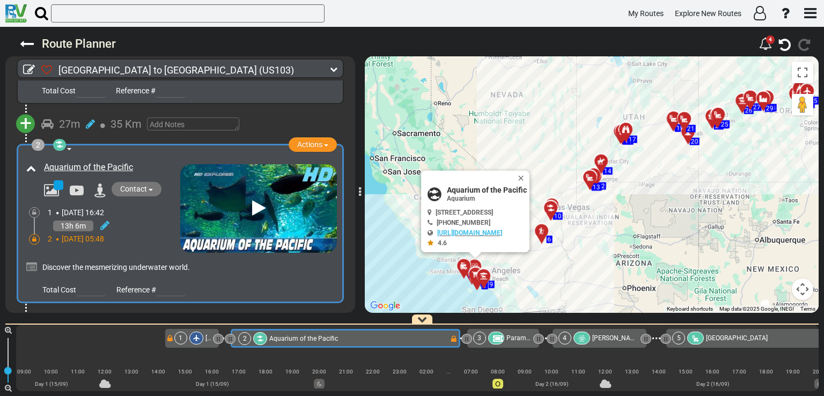
scroll to position [167, 0]
click at [252, 202] on icon at bounding box center [258, 207] width 13 height 17
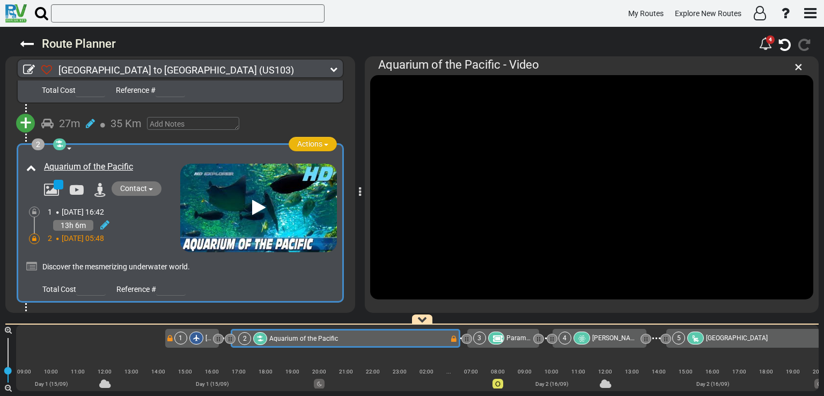
click at [305, 141] on span "Actions" at bounding box center [309, 144] width 25 height 9
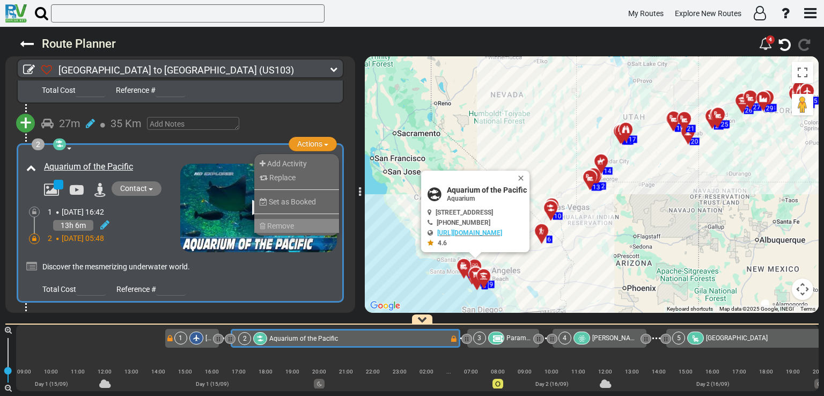
click at [275, 224] on span "Remove" at bounding box center [280, 226] width 27 height 9
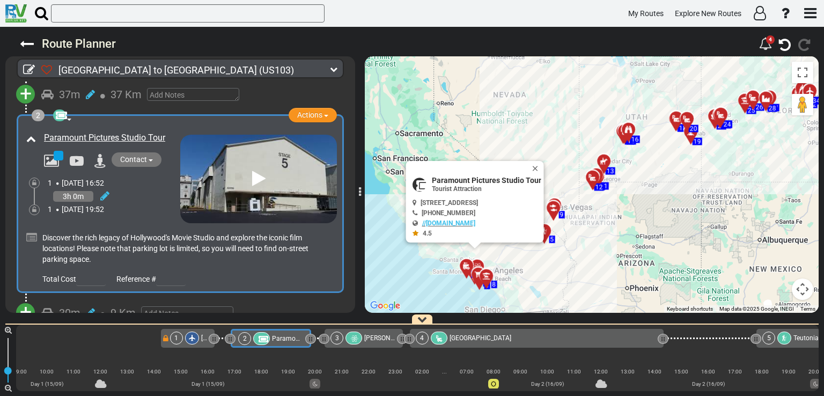
scroll to position [197, 0]
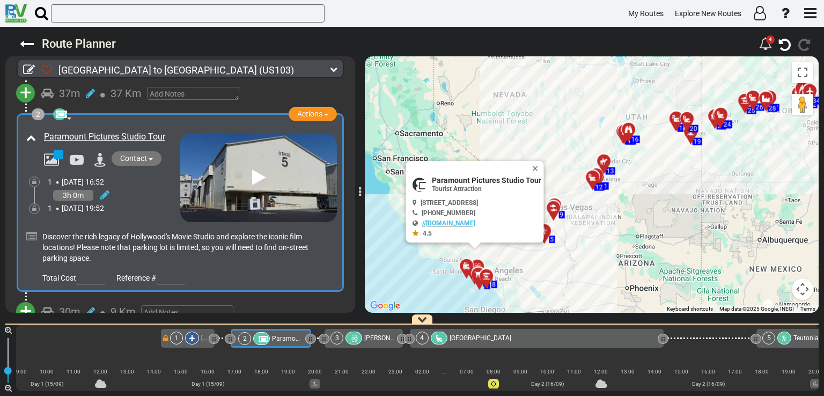
click at [252, 172] on icon at bounding box center [258, 177] width 13 height 17
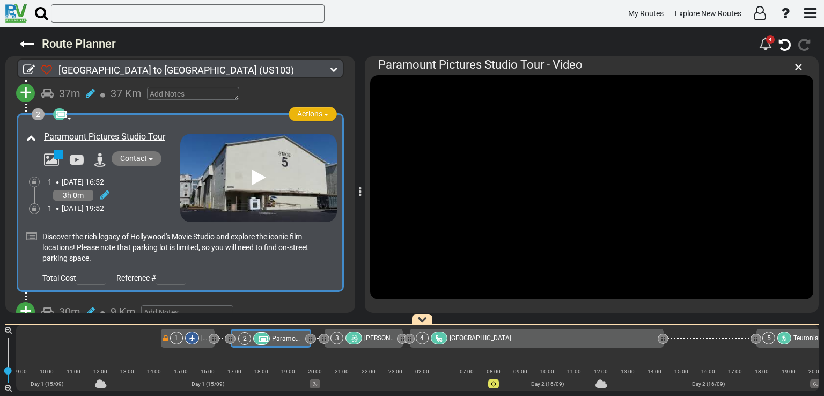
click at [297, 112] on span "Actions" at bounding box center [309, 113] width 25 height 9
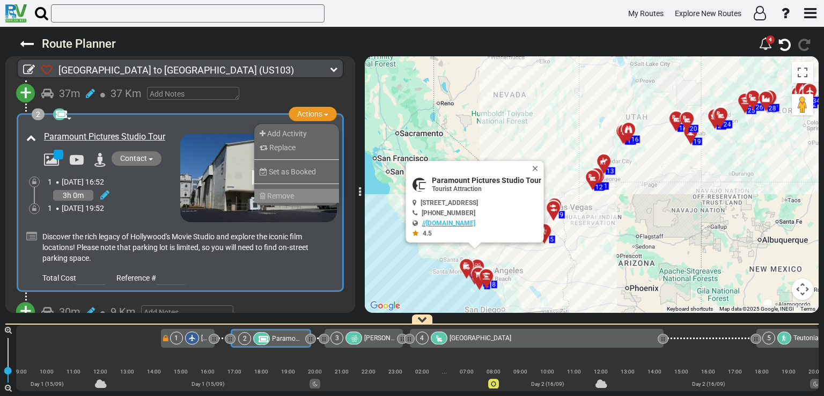
click at [285, 198] on li "Remove" at bounding box center [296, 196] width 85 height 14
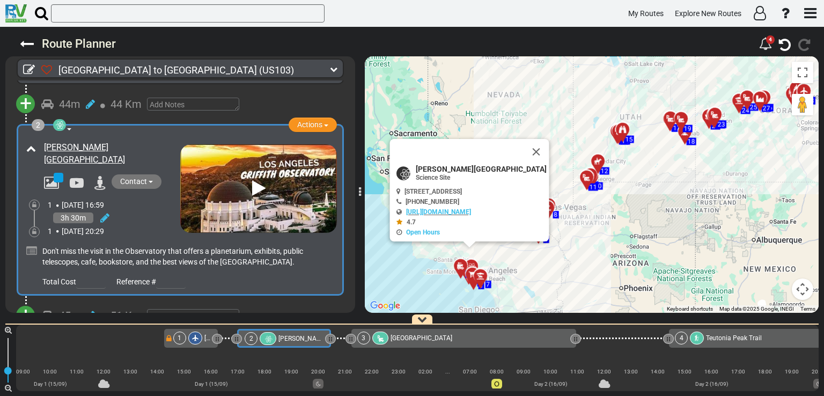
scroll to position [0, 67]
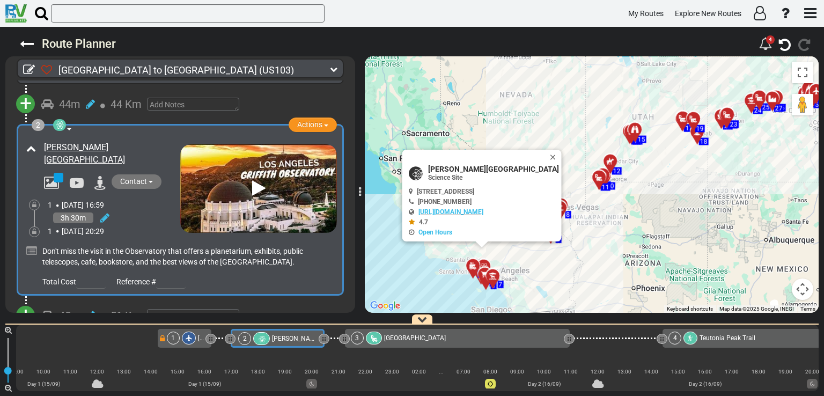
click at [255, 188] on icon at bounding box center [258, 188] width 13 height 17
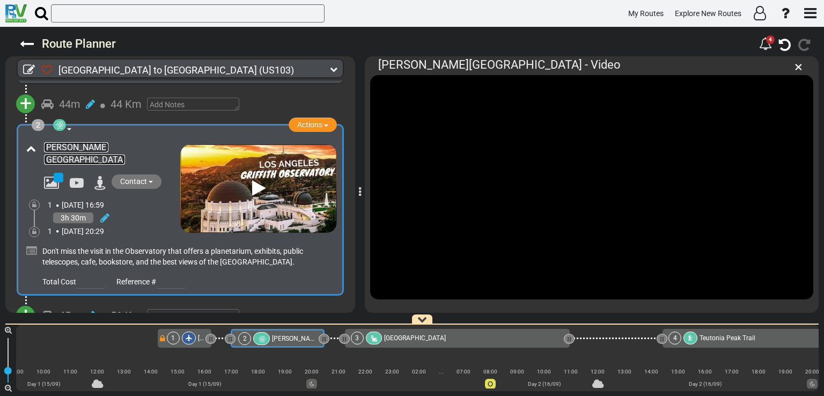
click at [52, 145] on link "Griffith Observatory" at bounding box center [84, 153] width 81 height 23
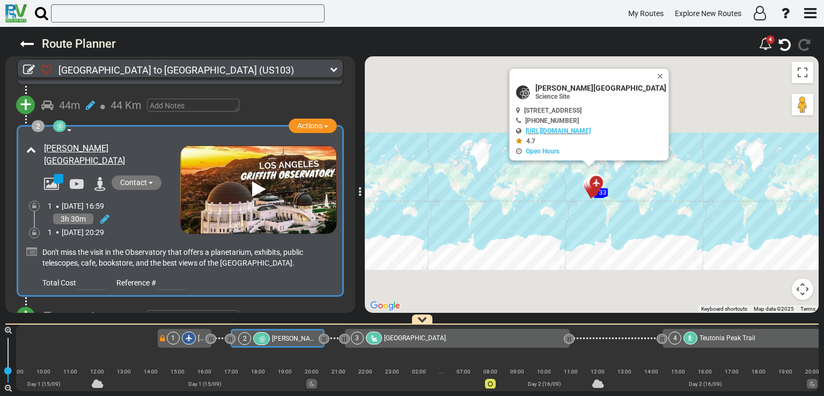
scroll to position [185, 0]
click at [313, 122] on span "Actions" at bounding box center [309, 126] width 25 height 9
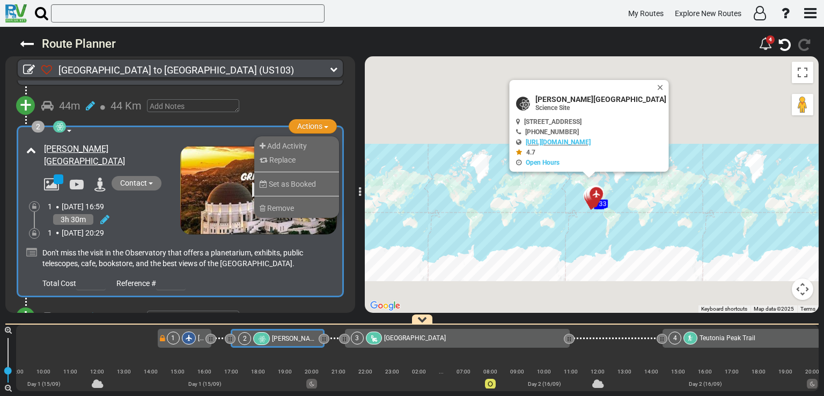
drag, startPoint x: 279, startPoint y: 202, endPoint x: 350, endPoint y: 54, distance: 164.9
click at [279, 204] on span "Remove" at bounding box center [280, 208] width 27 height 9
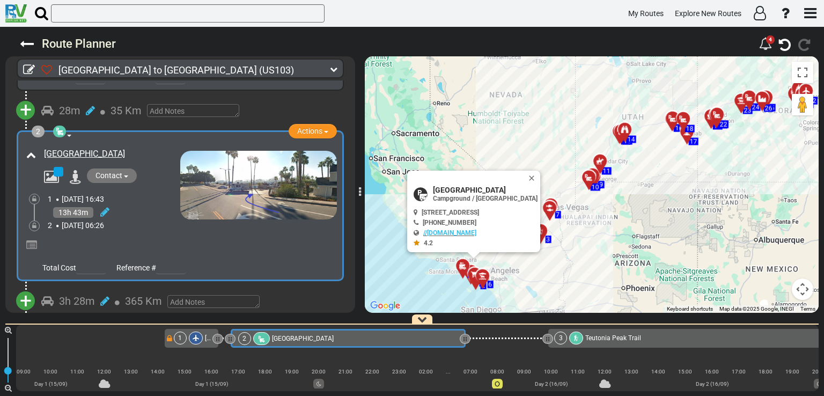
scroll to position [180, 0]
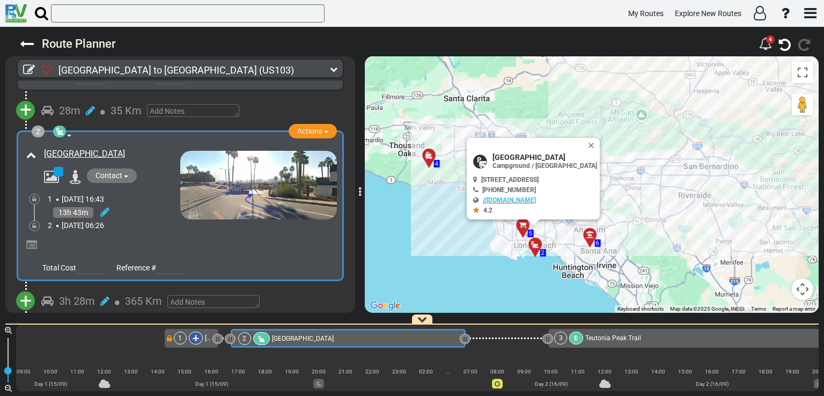
drag, startPoint x: 491, startPoint y: 155, endPoint x: 539, endPoint y: 101, distance: 72.2
click at [539, 101] on div "To navigate, press the arrow keys. To activate drag with keyboard, press Alt + …" at bounding box center [592, 184] width 454 height 257
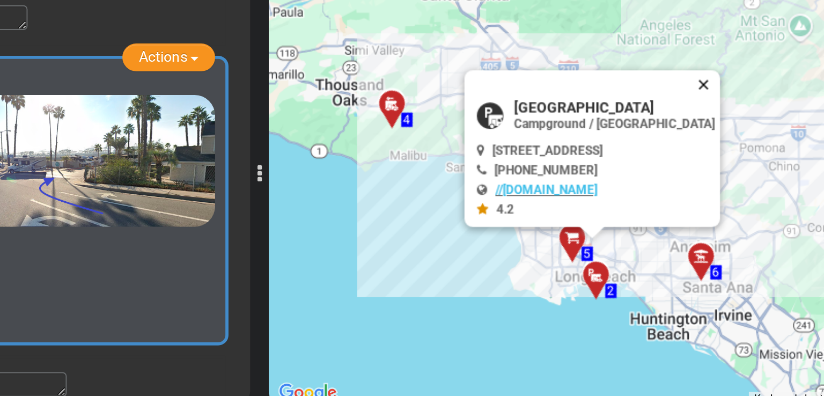
click at [600, 145] on button "Close" at bounding box center [593, 145] width 13 height 15
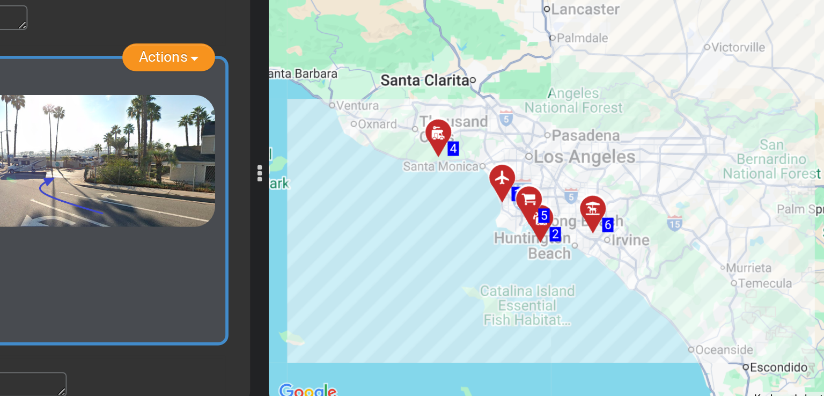
drag, startPoint x: 545, startPoint y: 181, endPoint x: 499, endPoint y: 180, distance: 46.7
click at [499, 180] on div "To navigate, press the arrow keys. To activate drag with keyboard, press Alt + …" at bounding box center [592, 184] width 454 height 257
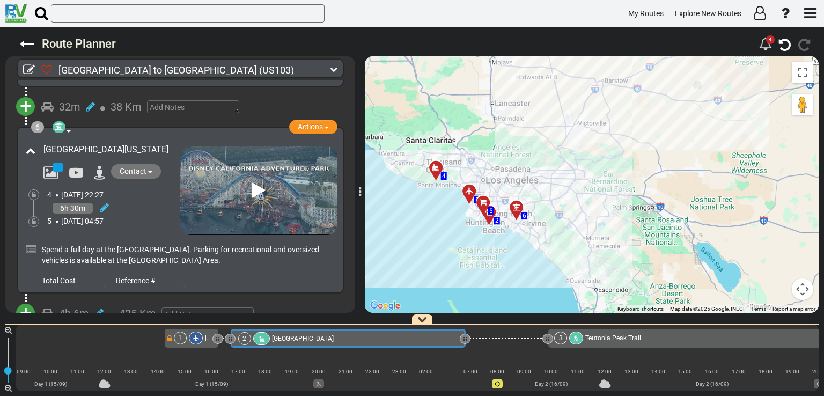
scroll to position [981, 0]
click at [216, 245] on span "Spend a full day at the [GEOGRAPHIC_DATA]. Parking for recreational and oversiz…" at bounding box center [180, 254] width 277 height 19
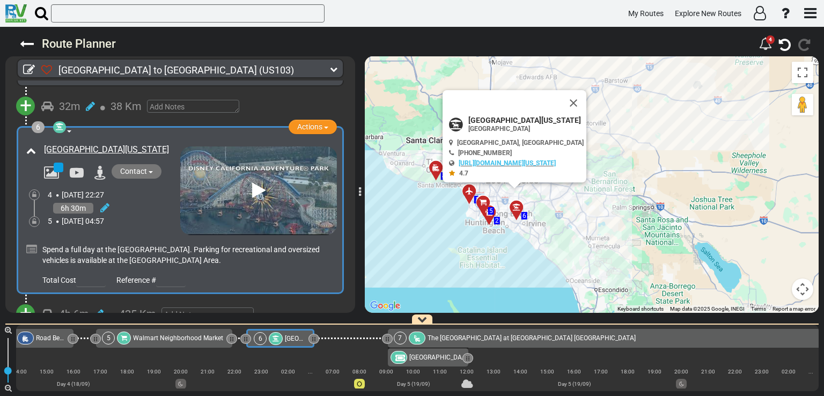
scroll to position [0, 1716]
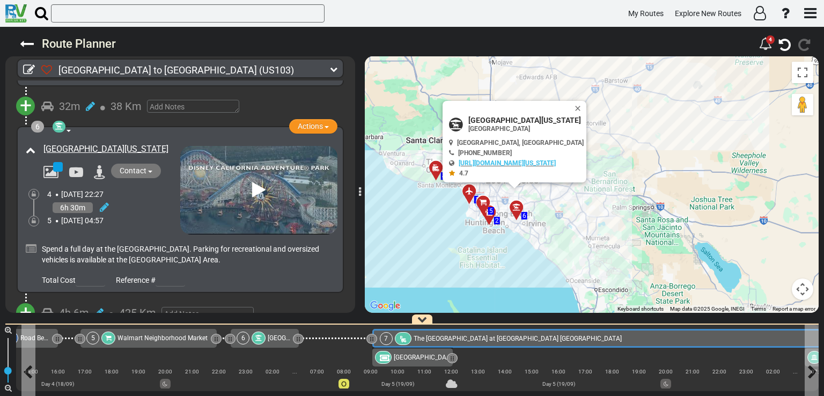
click at [483, 339] on span "The [GEOGRAPHIC_DATA] at [GEOGRAPHIC_DATA] [GEOGRAPHIC_DATA]" at bounding box center [518, 339] width 208 height 8
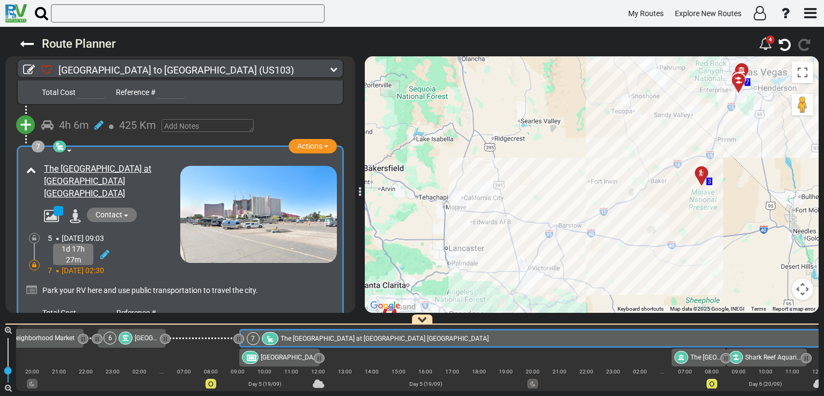
scroll to position [0, 1857]
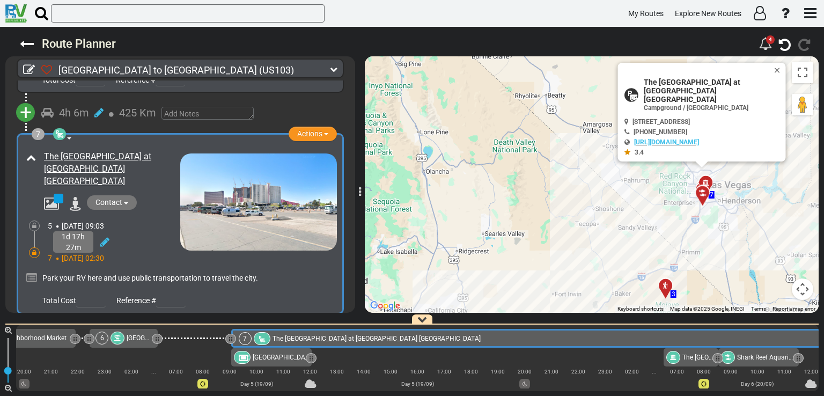
click at [150, 333] on div "6 Disney California Adventure Park" at bounding box center [124, 338] width 68 height 19
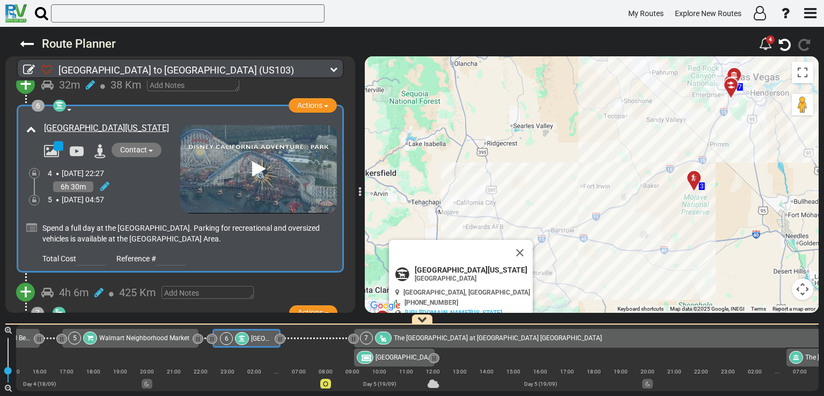
scroll to position [0, 1716]
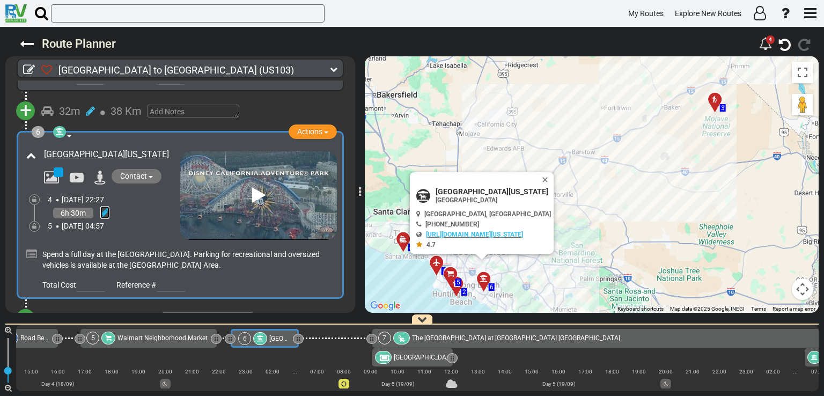
click at [104, 207] on icon at bounding box center [104, 212] width 9 height 11
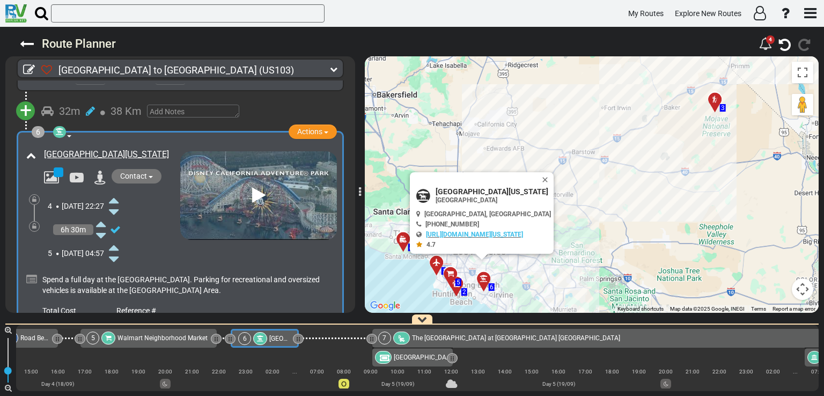
click at [119, 192] on icon at bounding box center [114, 200] width 10 height 17
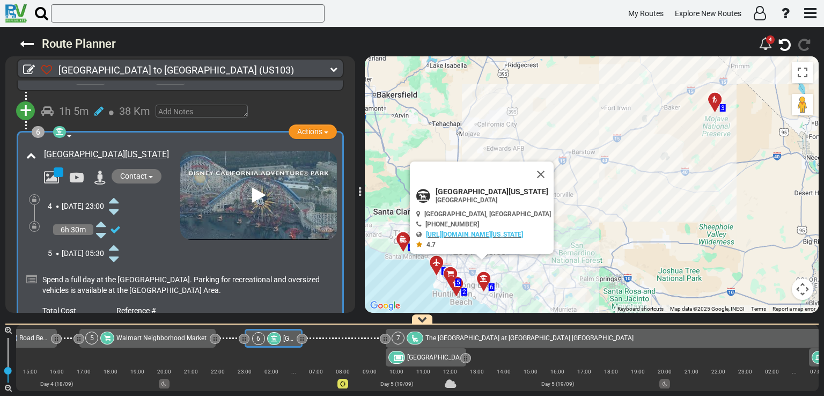
click at [119, 192] on icon at bounding box center [114, 200] width 10 height 17
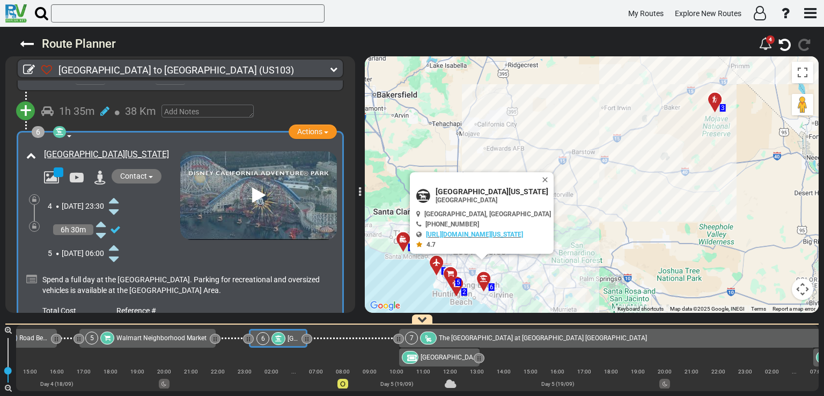
click at [119, 192] on icon at bounding box center [114, 200] width 10 height 17
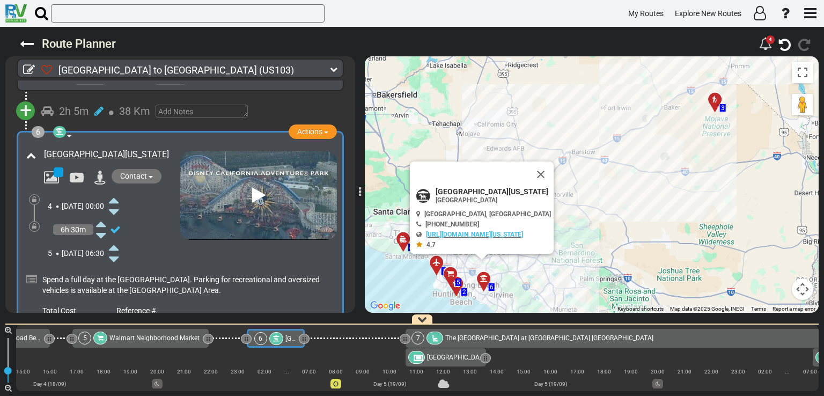
click at [119, 192] on icon at bounding box center [114, 200] width 10 height 17
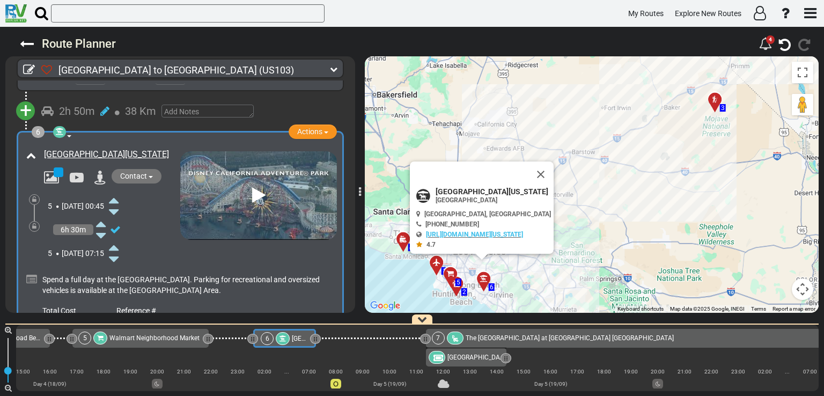
click at [119, 192] on icon at bounding box center [114, 200] width 10 height 17
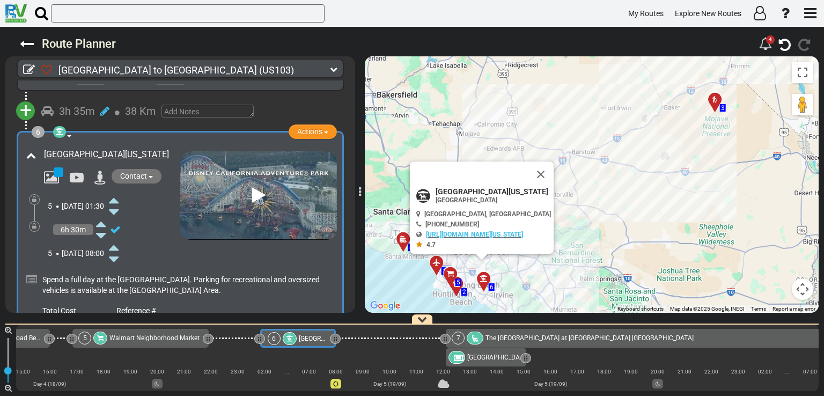
click at [119, 192] on icon at bounding box center [114, 200] width 10 height 17
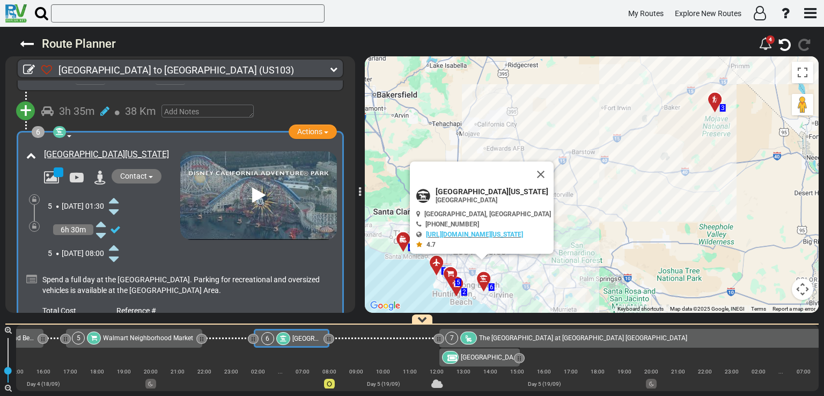
click at [119, 192] on icon at bounding box center [114, 200] width 10 height 17
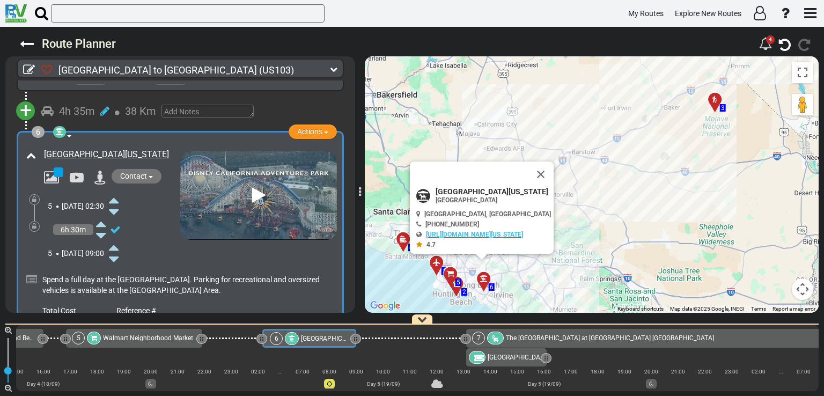
click at [119, 192] on icon at bounding box center [114, 200] width 10 height 17
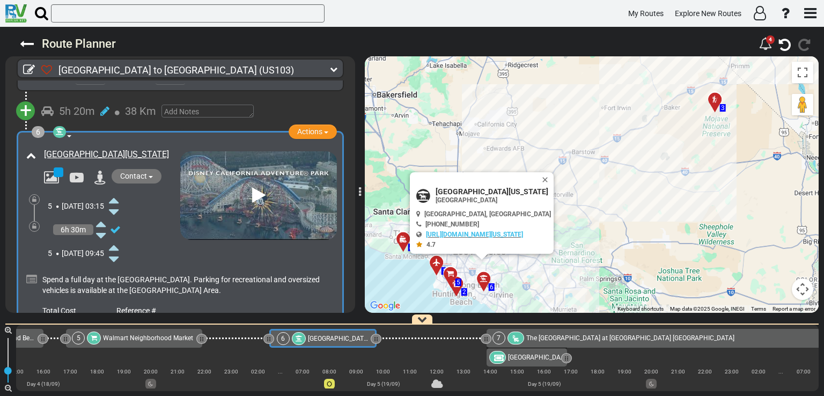
click at [119, 192] on icon at bounding box center [114, 200] width 10 height 17
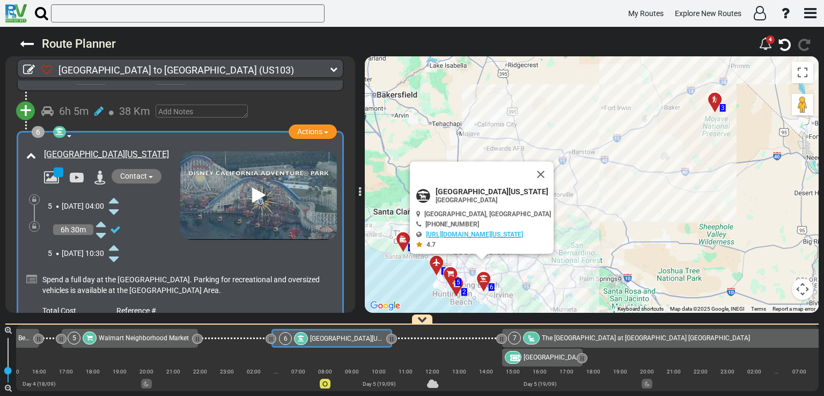
click at [119, 192] on icon at bounding box center [114, 200] width 10 height 17
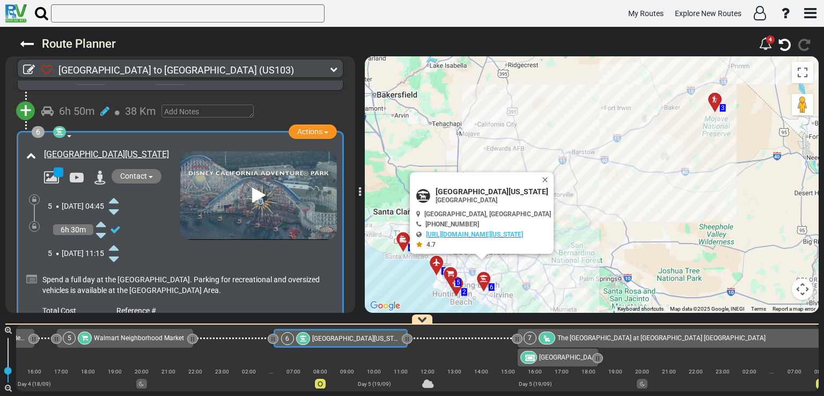
click at [119, 192] on icon at bounding box center [114, 200] width 10 height 17
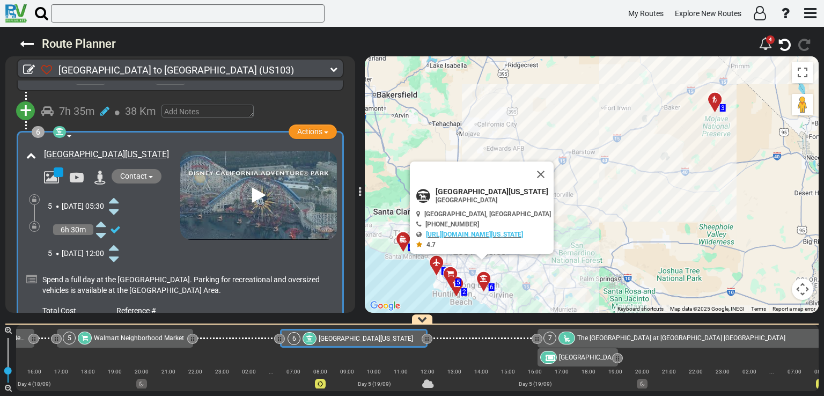
click at [119, 192] on icon at bounding box center [114, 200] width 10 height 17
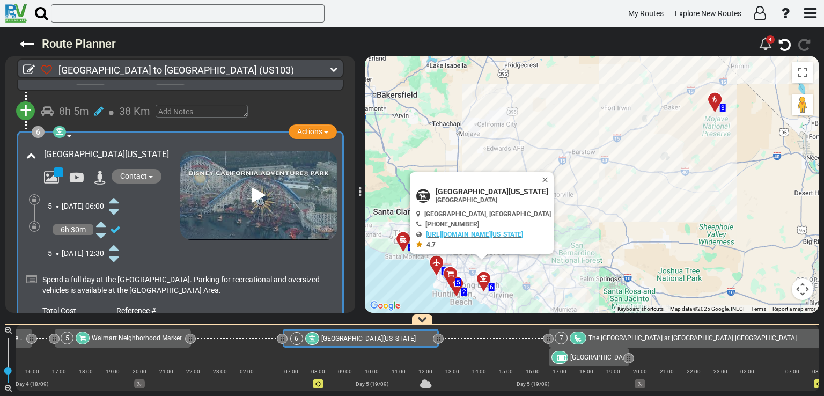
click at [119, 192] on icon at bounding box center [114, 200] width 10 height 17
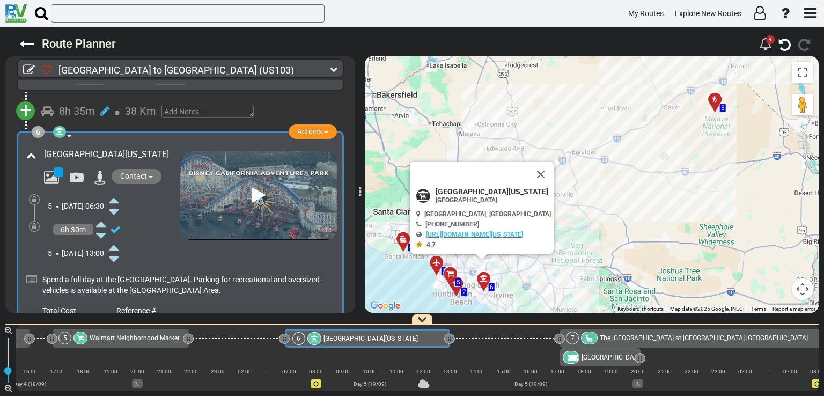
click at [119, 192] on icon at bounding box center [114, 200] width 10 height 17
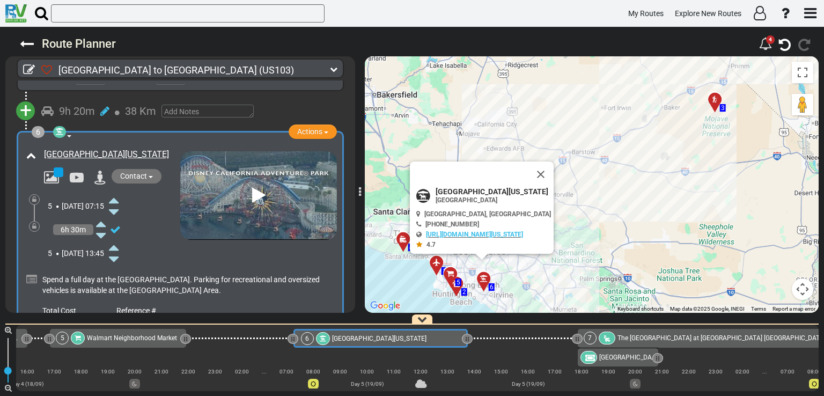
click at [119, 192] on icon at bounding box center [114, 200] width 10 height 17
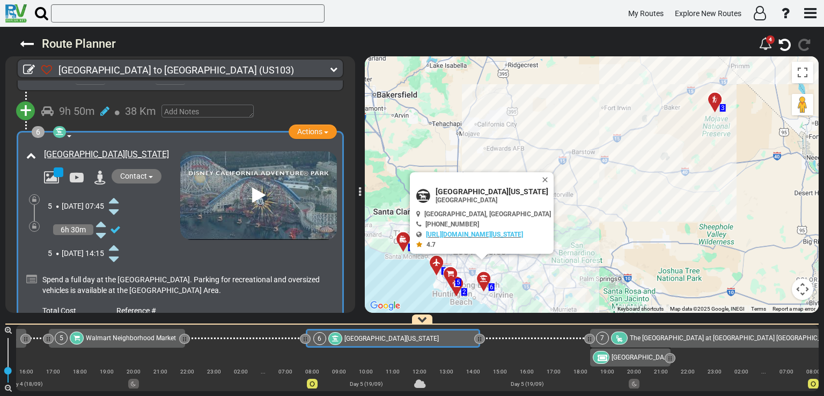
click at [119, 192] on icon at bounding box center [114, 200] width 10 height 17
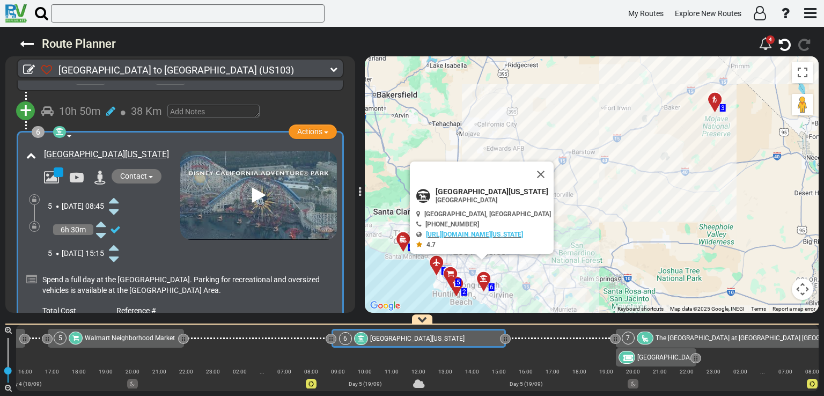
click at [119, 192] on icon at bounding box center [114, 200] width 10 height 17
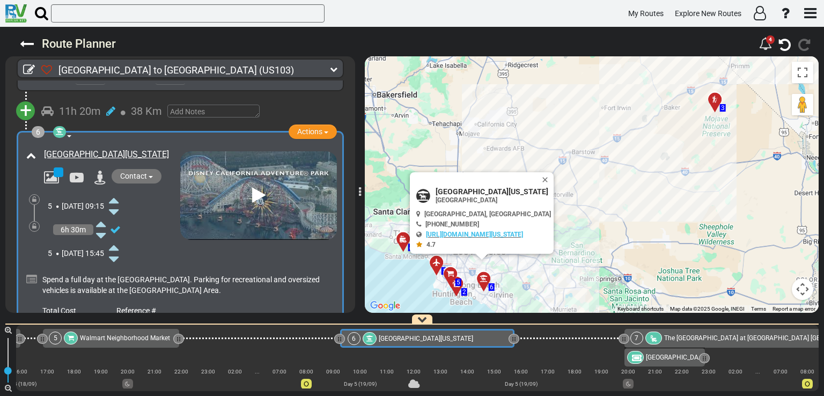
click at [119, 192] on icon at bounding box center [114, 200] width 10 height 17
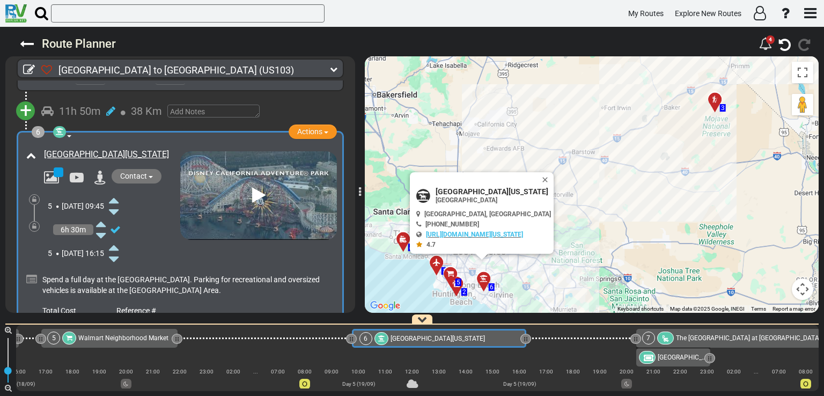
click at [119, 192] on icon at bounding box center [114, 200] width 10 height 17
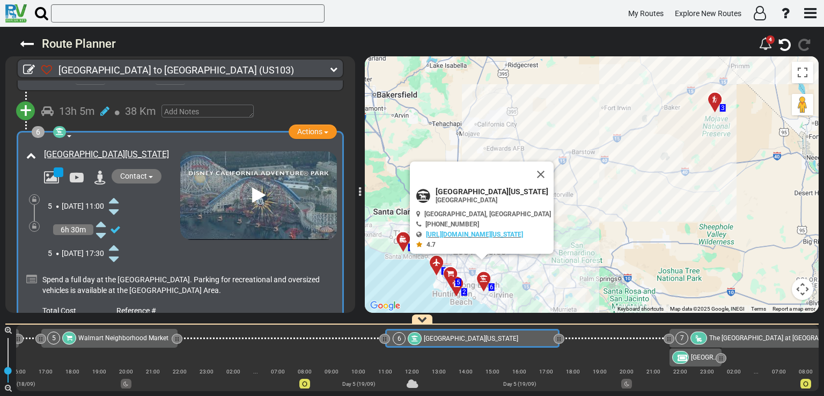
click at [119, 192] on icon at bounding box center [114, 200] width 10 height 17
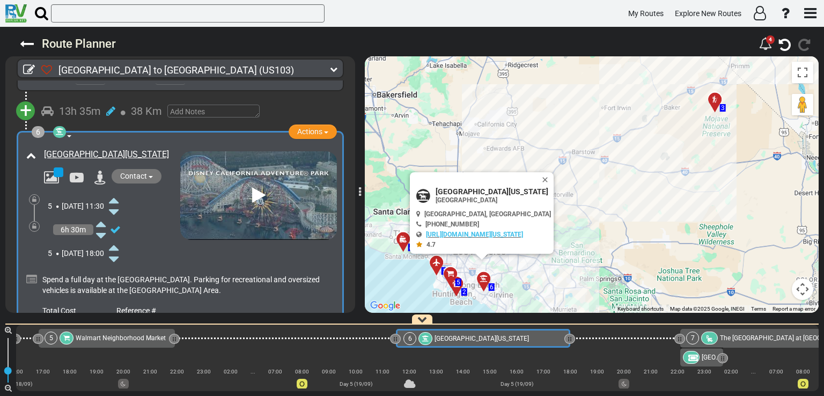
click at [119, 192] on icon at bounding box center [114, 200] width 10 height 17
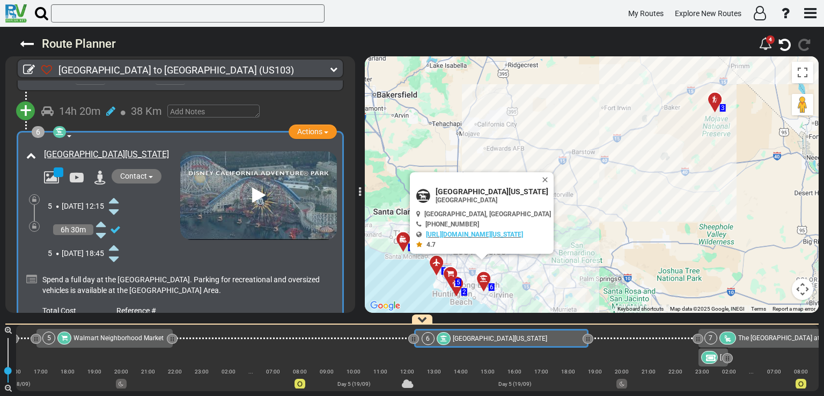
click at [119, 192] on icon at bounding box center [114, 200] width 10 height 17
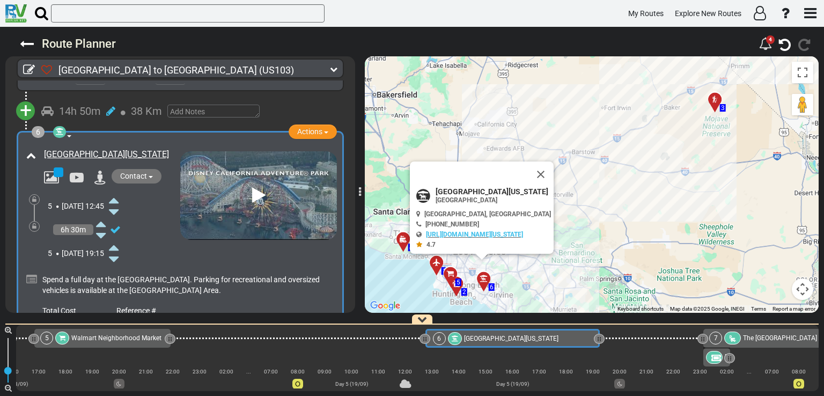
click at [119, 192] on icon at bounding box center [114, 200] width 10 height 17
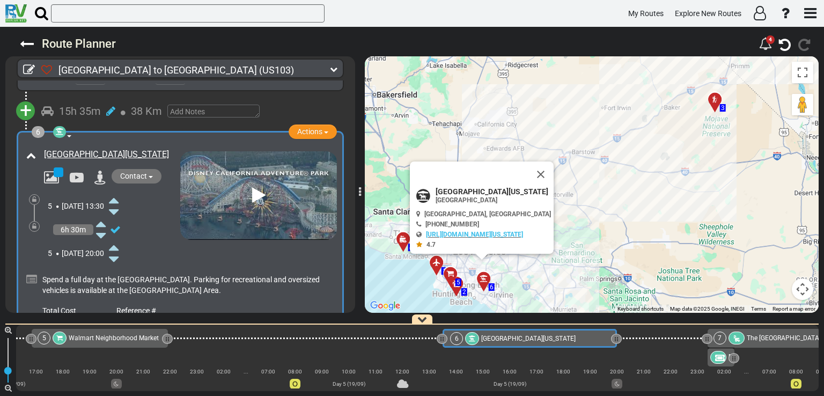
click at [119, 192] on icon at bounding box center [114, 200] width 10 height 17
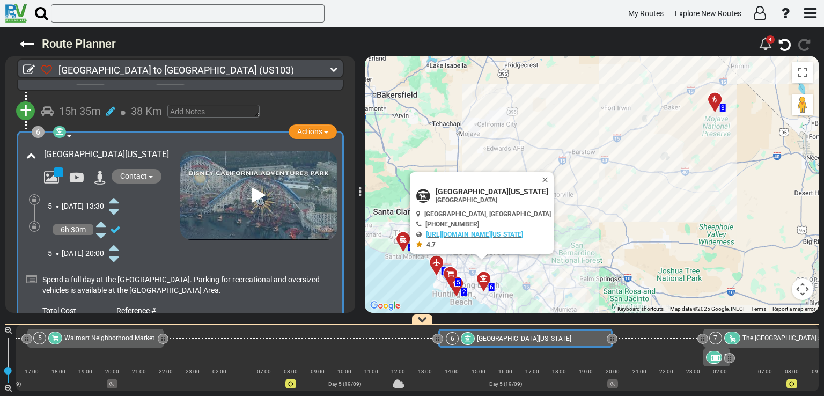
click at [119, 192] on icon at bounding box center [114, 200] width 10 height 17
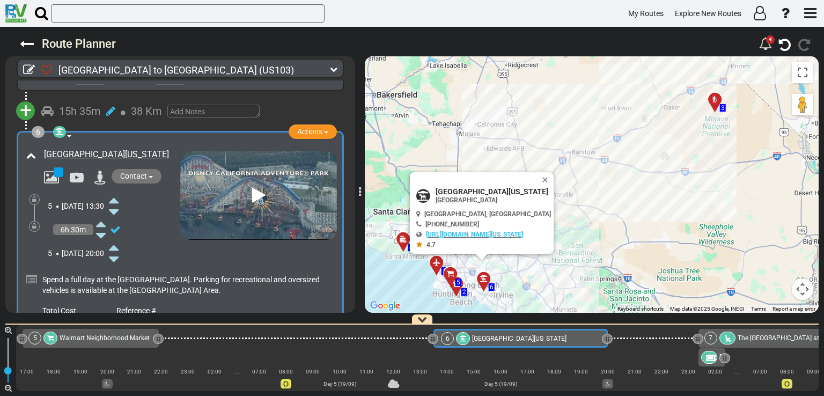
click at [119, 192] on icon at bounding box center [114, 200] width 10 height 17
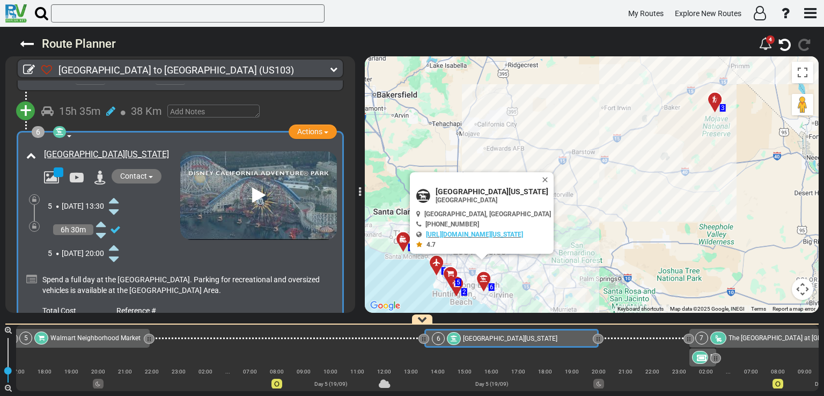
click at [119, 192] on icon at bounding box center [114, 200] width 10 height 17
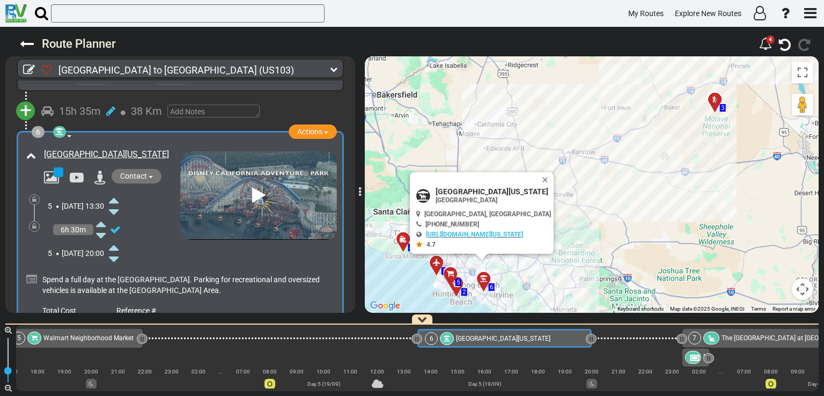
click at [119, 192] on icon at bounding box center [114, 200] width 10 height 17
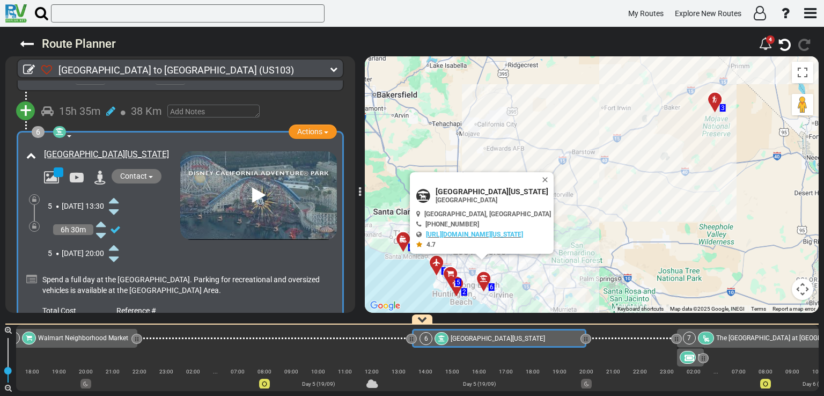
click at [119, 203] on icon at bounding box center [114, 211] width 10 height 17
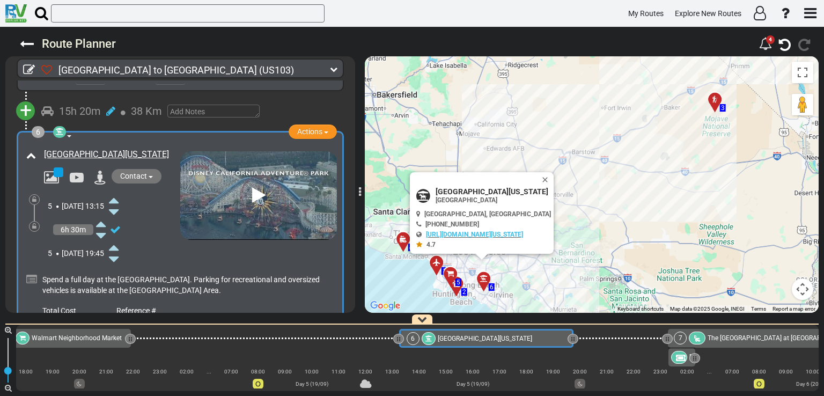
click at [119, 192] on icon at bounding box center [114, 200] width 10 height 17
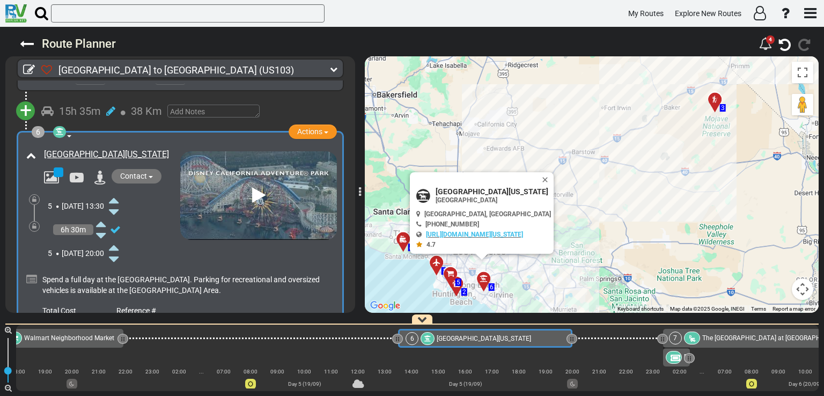
click at [119, 192] on icon at bounding box center [114, 200] width 10 height 17
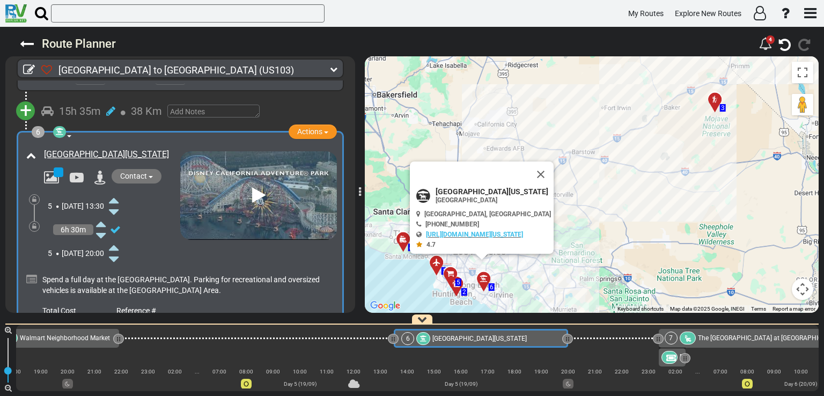
click at [119, 192] on icon at bounding box center [114, 200] width 10 height 17
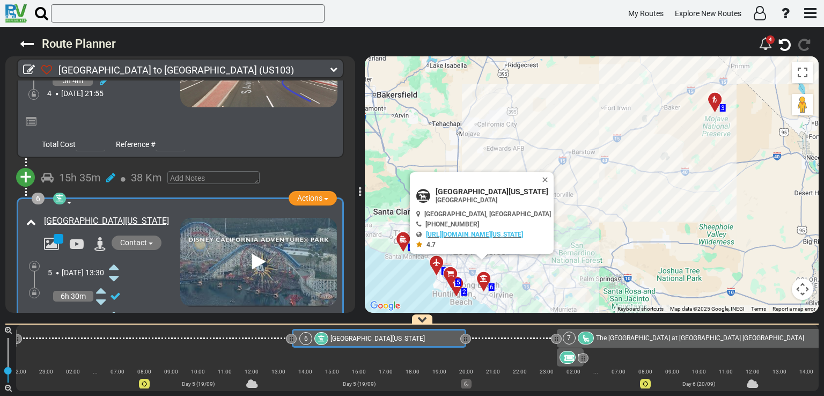
scroll to position [0, 1916]
click at [109, 172] on icon at bounding box center [110, 177] width 9 height 11
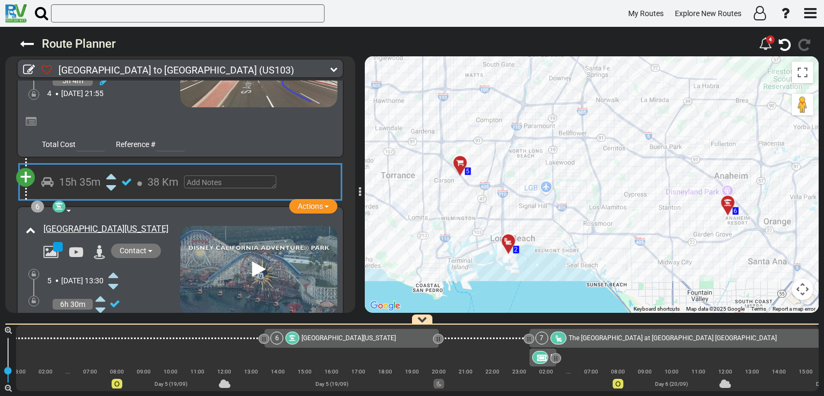
click at [109, 168] on icon at bounding box center [111, 175] width 10 height 17
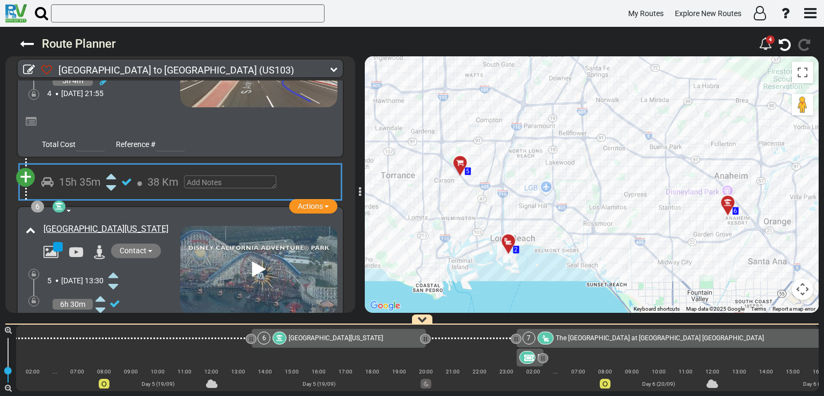
click at [109, 168] on icon at bounding box center [111, 175] width 10 height 17
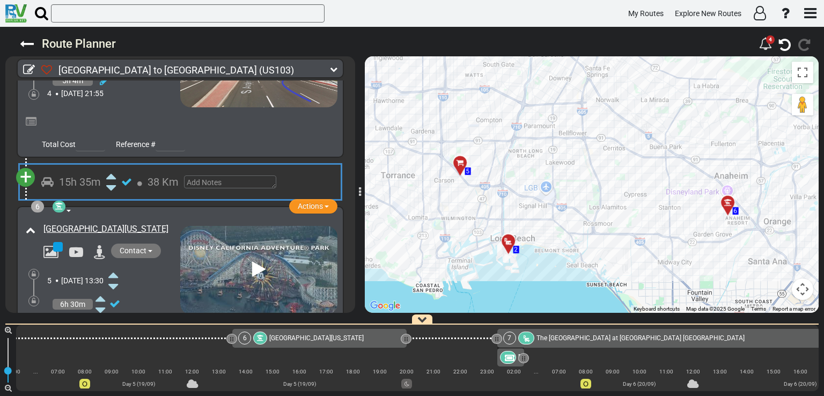
scroll to position [0, 1977]
click at [157, 275] on div "5 Fri, 19 Sep 13:30" at bounding box center [113, 281] width 133 height 24
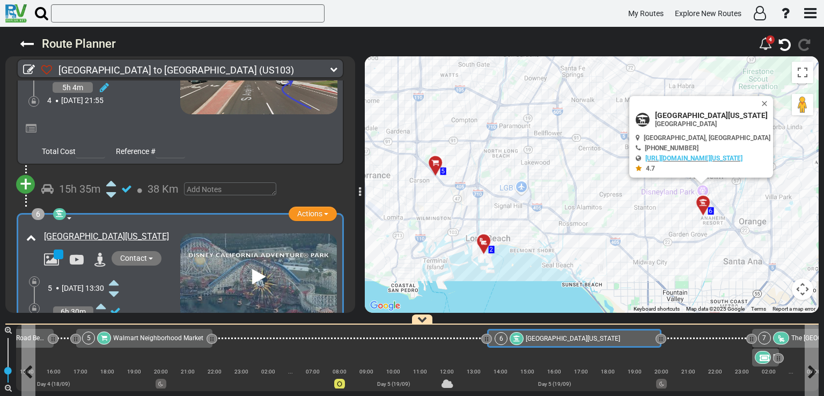
scroll to position [0, 1702]
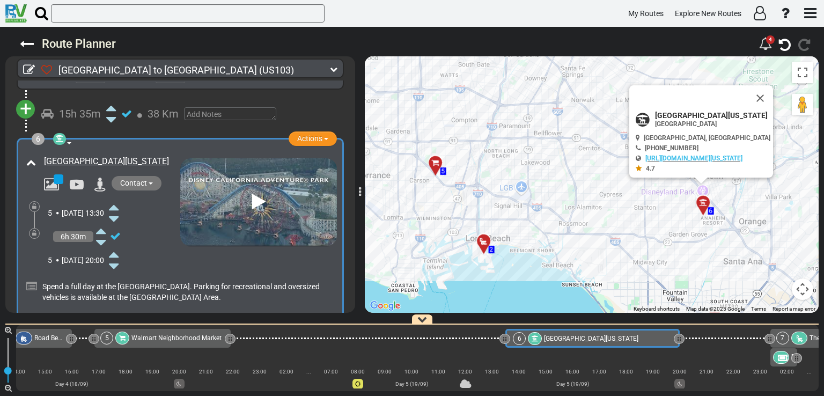
scroll to position [984, 0]
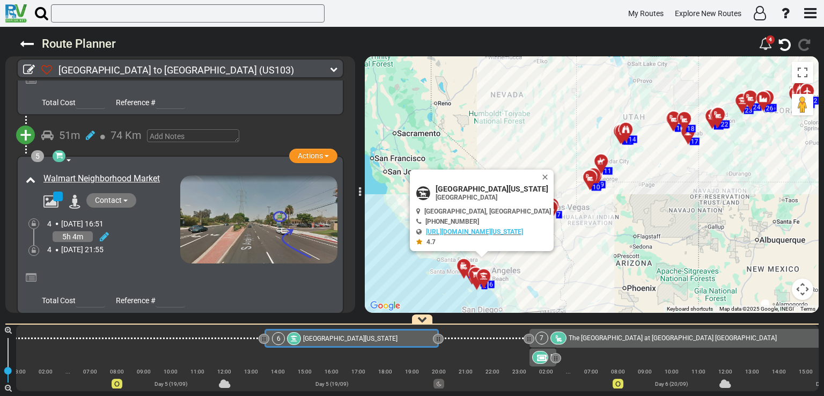
scroll to position [751, 0]
click at [318, 152] on span "Actions" at bounding box center [310, 156] width 25 height 9
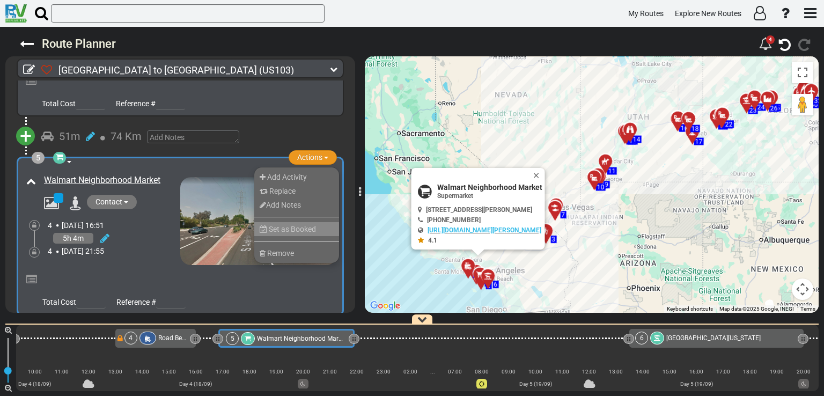
scroll to position [0, 1565]
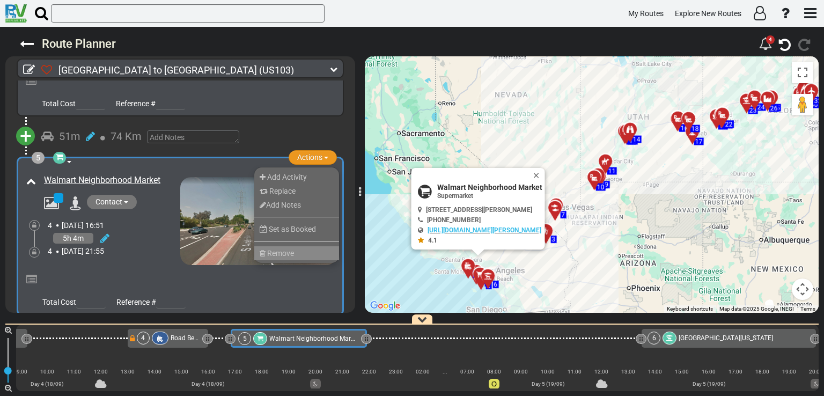
click at [281, 249] on span "Remove" at bounding box center [280, 253] width 27 height 9
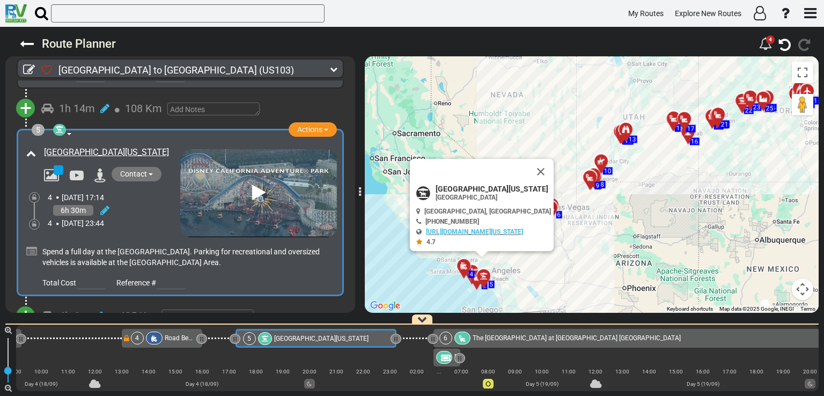
scroll to position [0, 1576]
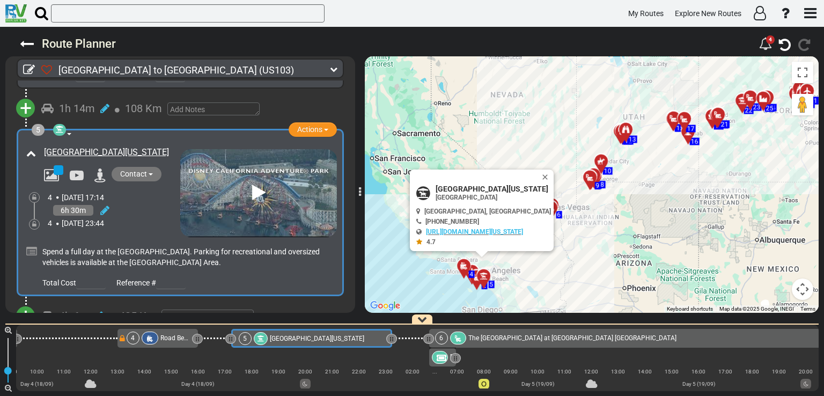
click at [365, 335] on div "5 Disney California Adventure Park" at bounding box center [311, 338] width 145 height 13
click at [348, 336] on span "[GEOGRAPHIC_DATA][US_STATE]" at bounding box center [317, 339] width 94 height 8
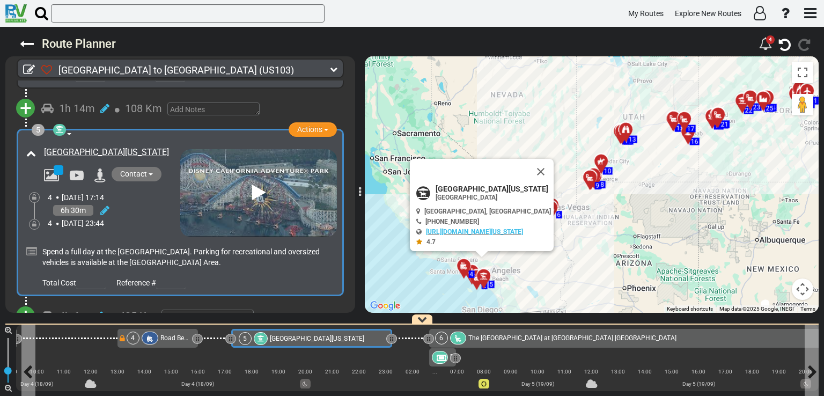
click at [348, 336] on span "[GEOGRAPHIC_DATA][US_STATE]" at bounding box center [317, 339] width 94 height 8
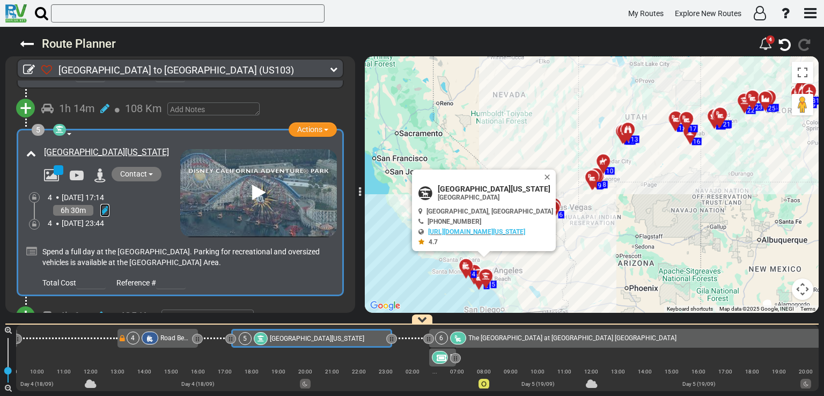
click at [107, 205] on icon at bounding box center [104, 210] width 9 height 11
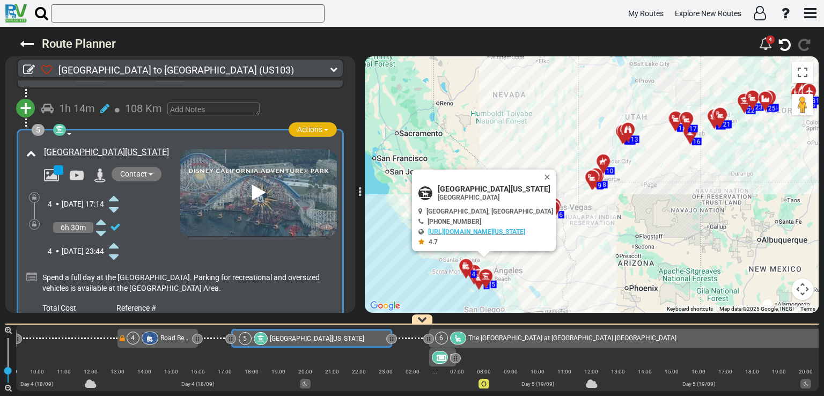
click at [302, 125] on span "Actions" at bounding box center [309, 129] width 25 height 9
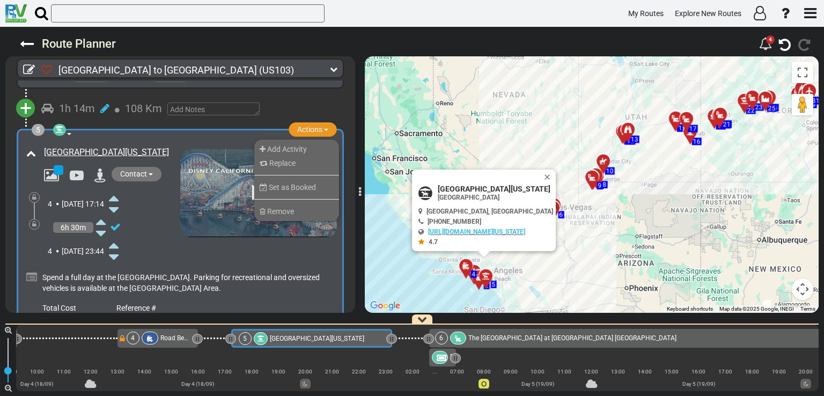
click at [323, 272] on div "Spend a full day at the [GEOGRAPHIC_DATA]. Parking for recreational and oversiz…" at bounding box center [188, 282] width 292 height 21
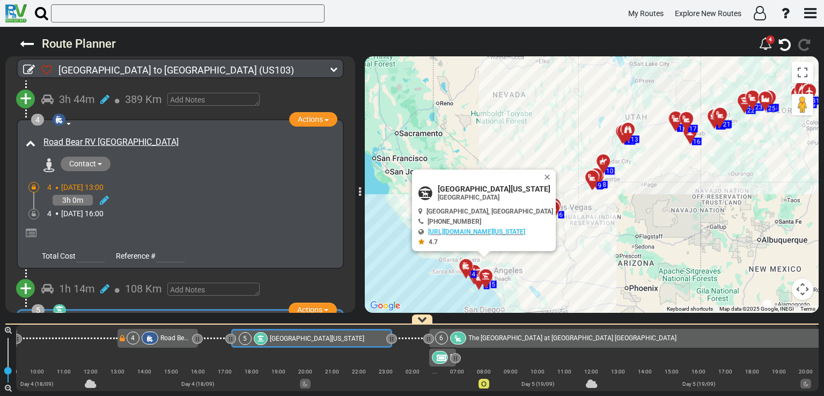
scroll to position [599, 0]
click at [103, 195] on icon at bounding box center [104, 200] width 9 height 11
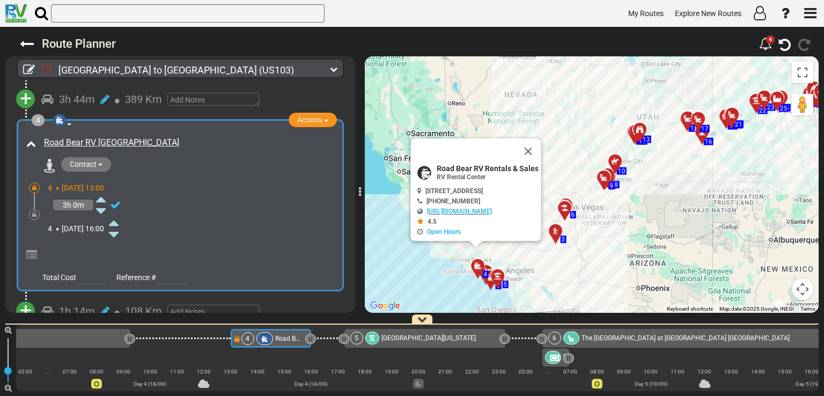
scroll to position [0, 1462]
click at [119, 220] on icon at bounding box center [114, 222] width 10 height 17
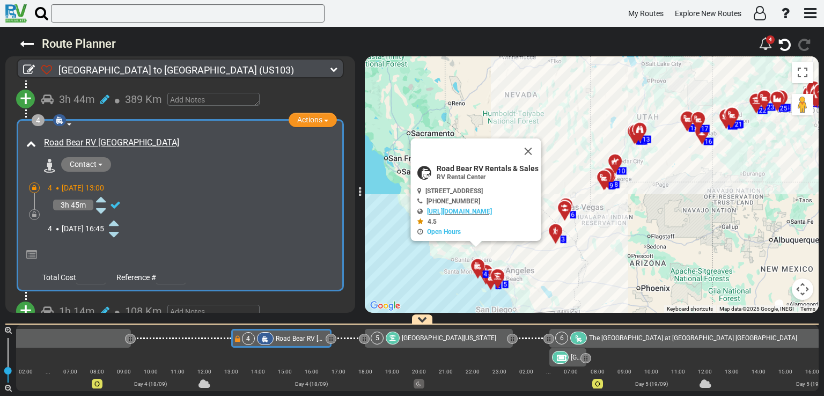
click at [119, 220] on icon at bounding box center [114, 222] width 10 height 17
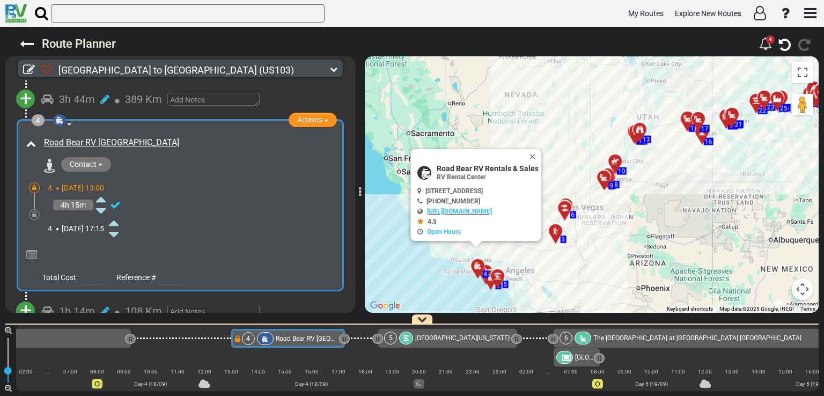
click at [119, 220] on icon at bounding box center [114, 222] width 10 height 17
click at [119, 219] on icon at bounding box center [114, 222] width 10 height 17
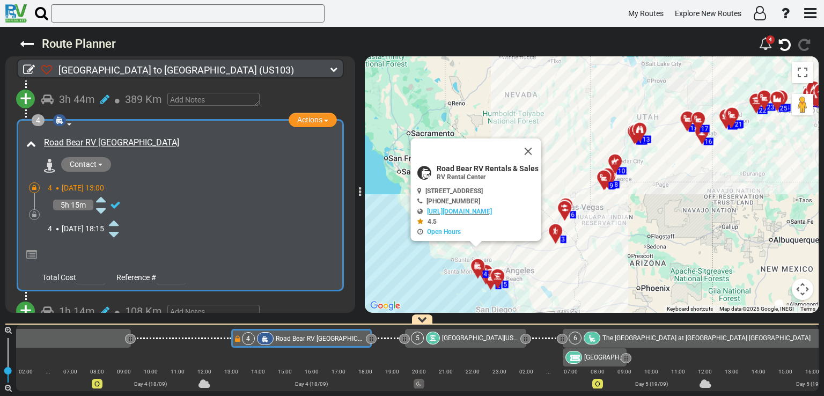
click at [119, 219] on icon at bounding box center [114, 222] width 10 height 17
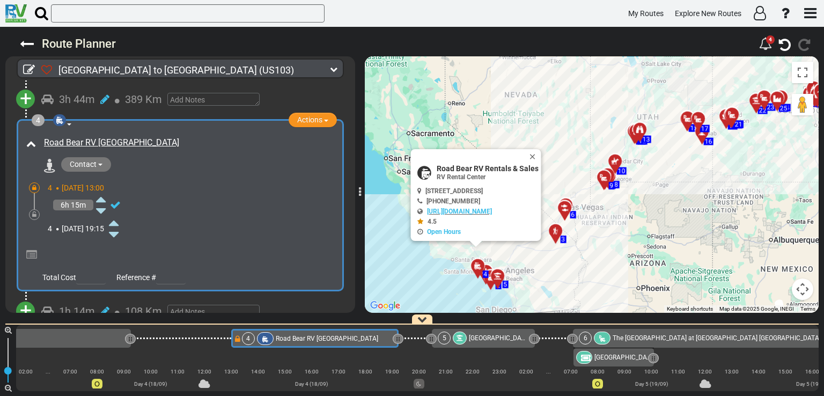
click at [119, 219] on icon at bounding box center [114, 222] width 10 height 17
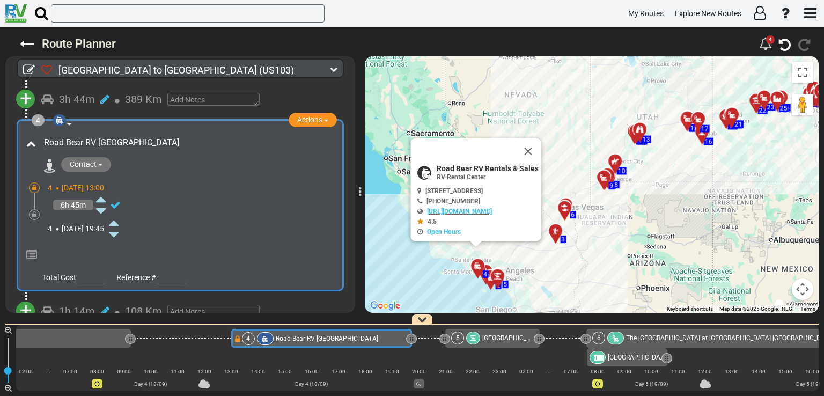
click at [119, 219] on icon at bounding box center [114, 222] width 10 height 17
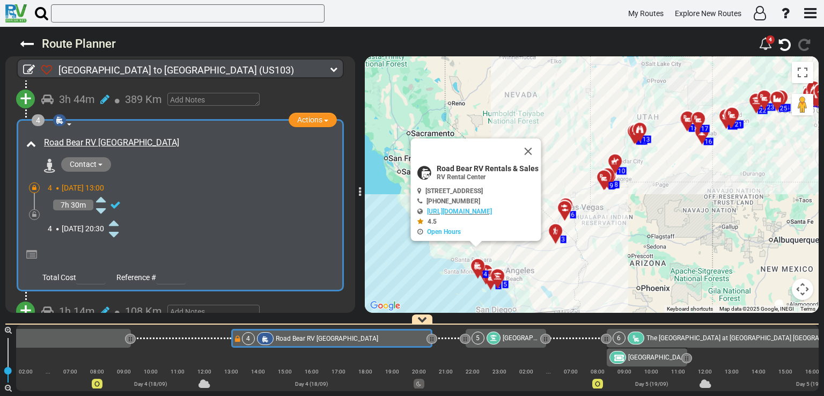
click at [119, 219] on icon at bounding box center [114, 222] width 10 height 17
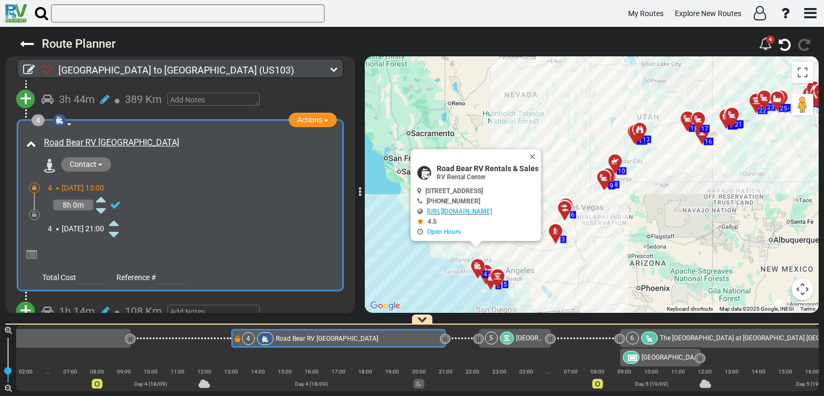
click at [119, 219] on icon at bounding box center [114, 222] width 10 height 17
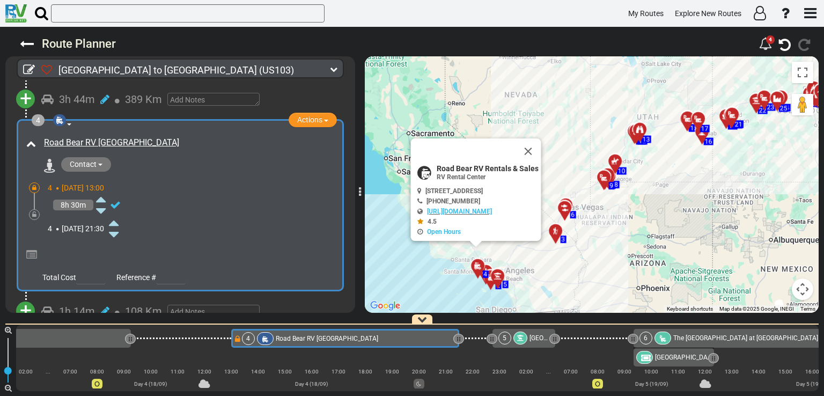
click at [119, 219] on icon at bounding box center [114, 222] width 10 height 17
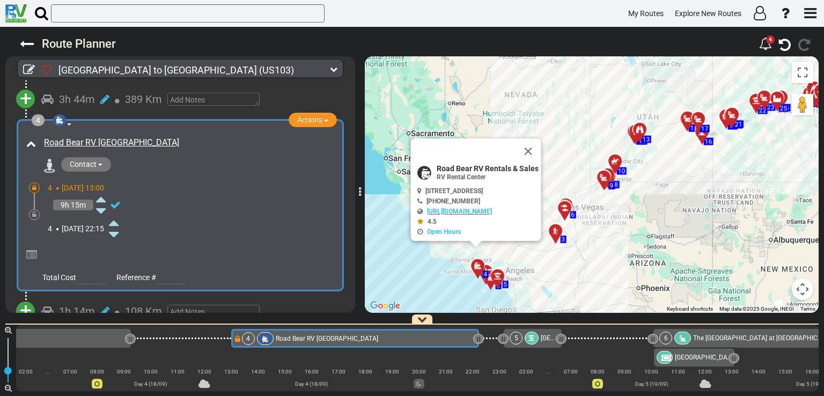
click at [119, 219] on icon at bounding box center [114, 222] width 10 height 17
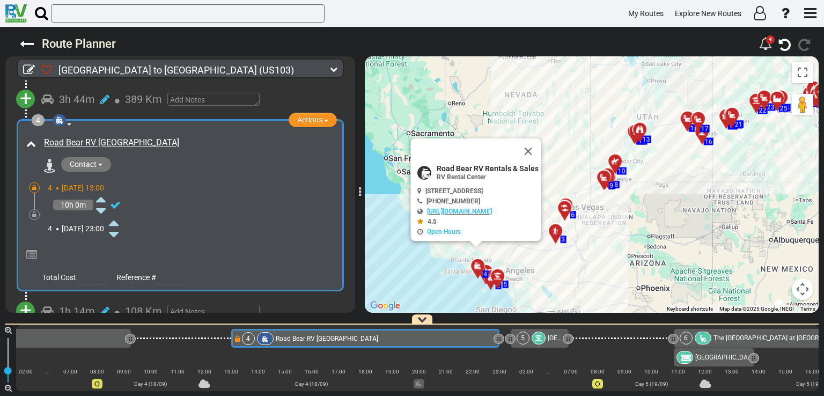
click at [119, 219] on icon at bounding box center [114, 222] width 10 height 17
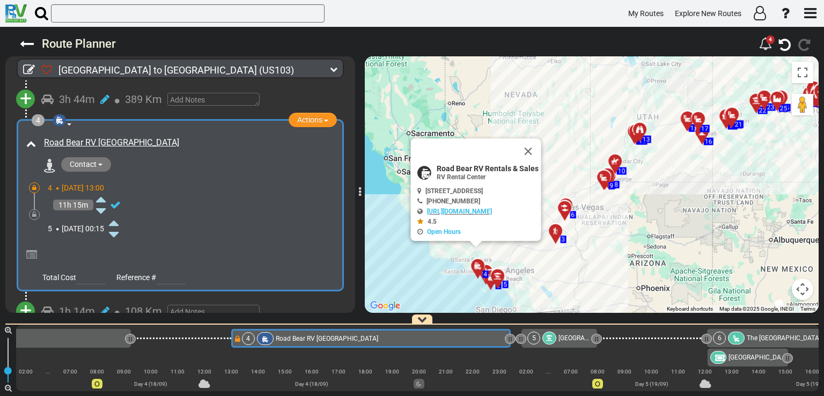
click at [119, 219] on icon at bounding box center [114, 222] width 10 height 17
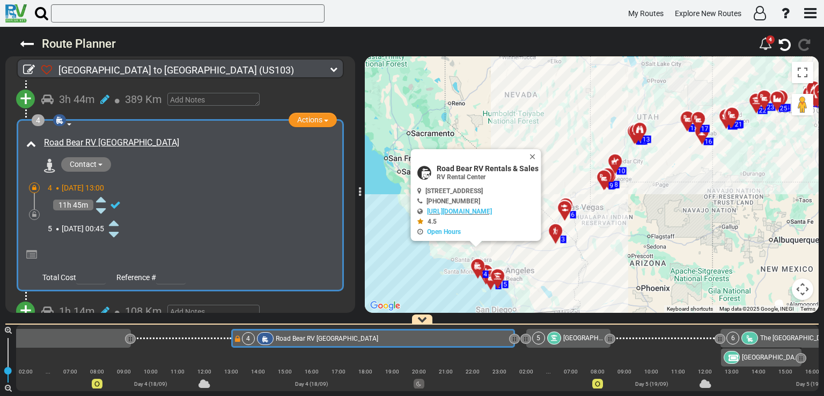
click at [119, 219] on icon at bounding box center [114, 222] width 10 height 17
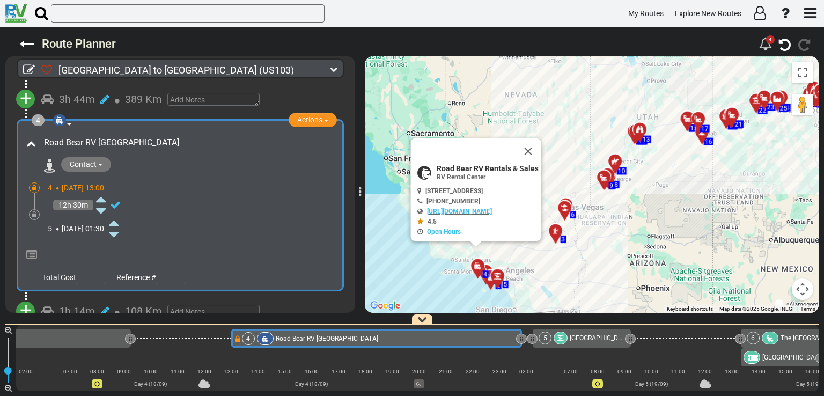
click at [119, 219] on icon at bounding box center [114, 222] width 10 height 17
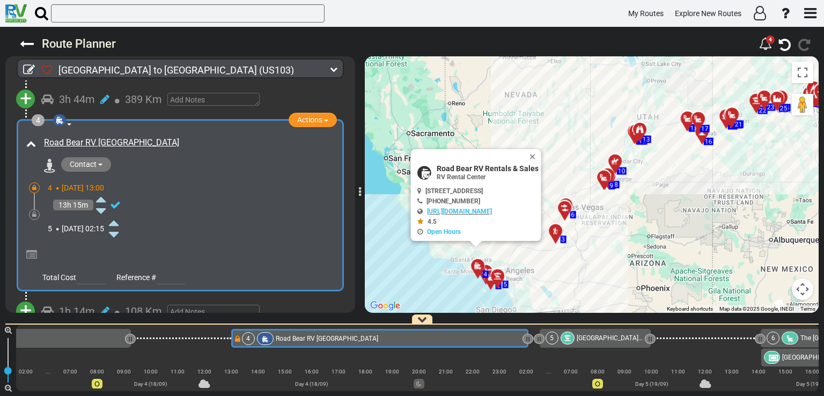
click at [119, 219] on icon at bounding box center [114, 222] width 10 height 17
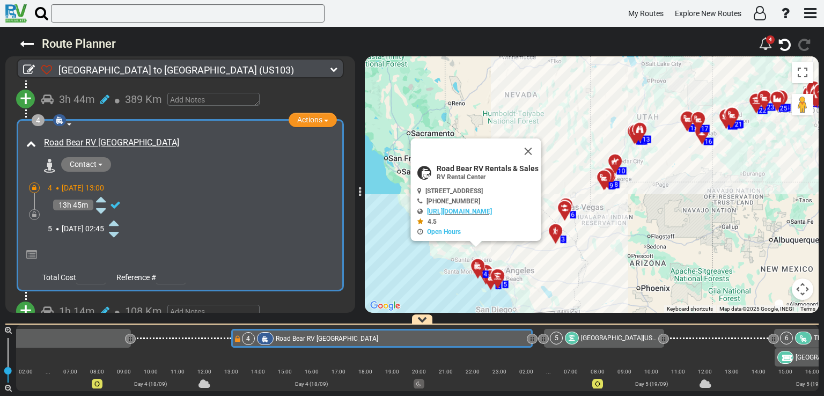
click at [119, 219] on icon at bounding box center [114, 222] width 10 height 17
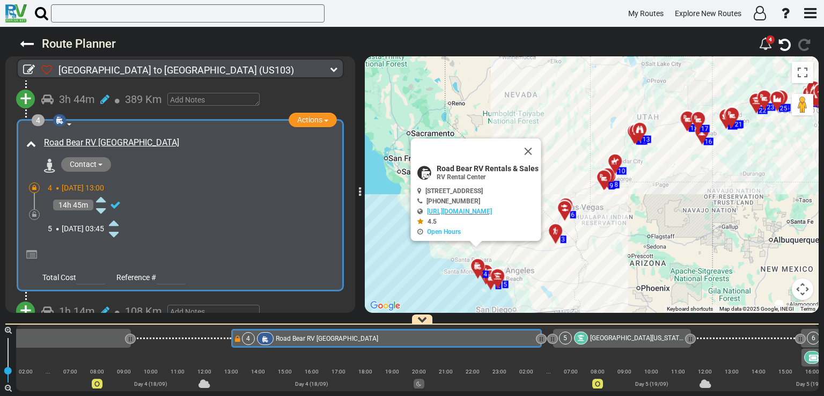
click at [119, 219] on icon at bounding box center [114, 222] width 10 height 17
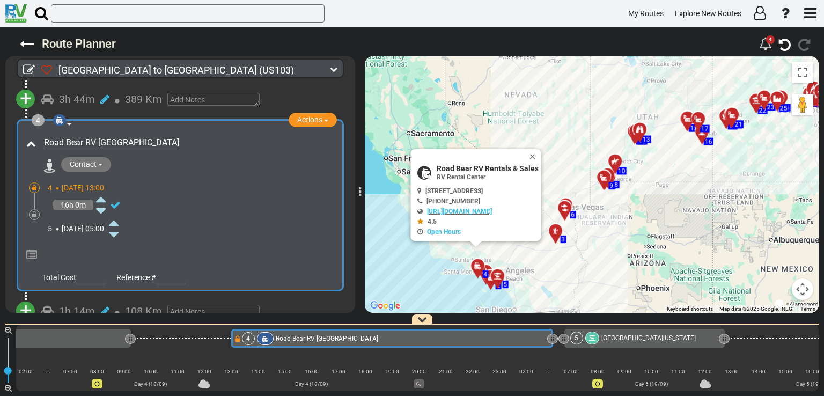
click at [119, 219] on icon at bounding box center [114, 222] width 10 height 17
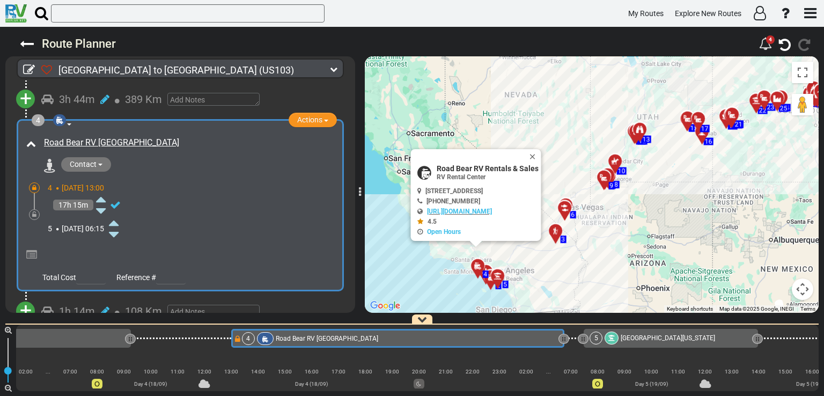
click at [119, 219] on icon at bounding box center [114, 222] width 10 height 17
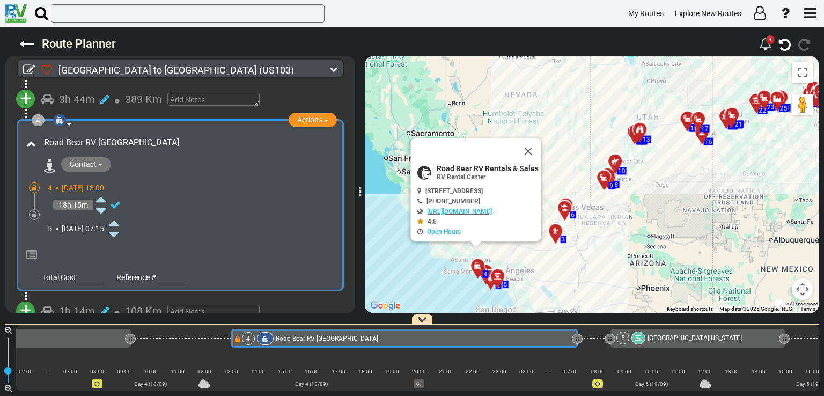
click at [119, 219] on icon at bounding box center [114, 222] width 10 height 17
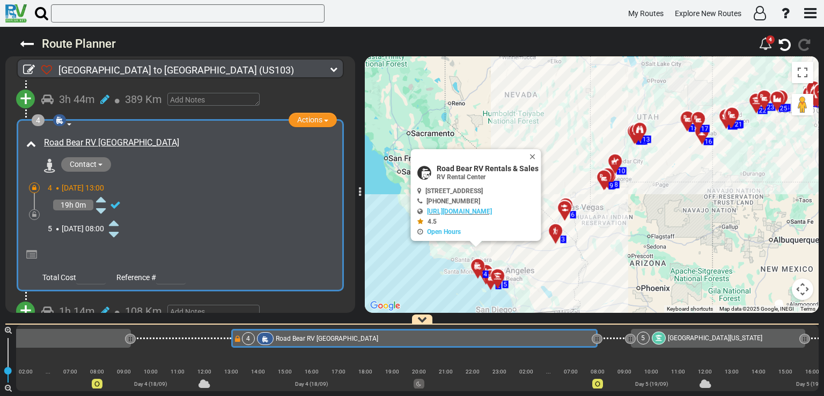
click at [119, 219] on icon at bounding box center [114, 222] width 10 height 17
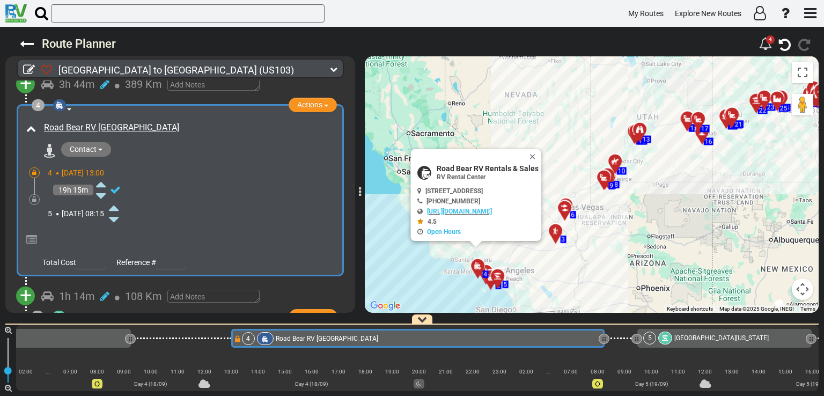
scroll to position [614, 0]
click at [119, 200] on icon at bounding box center [114, 207] width 10 height 17
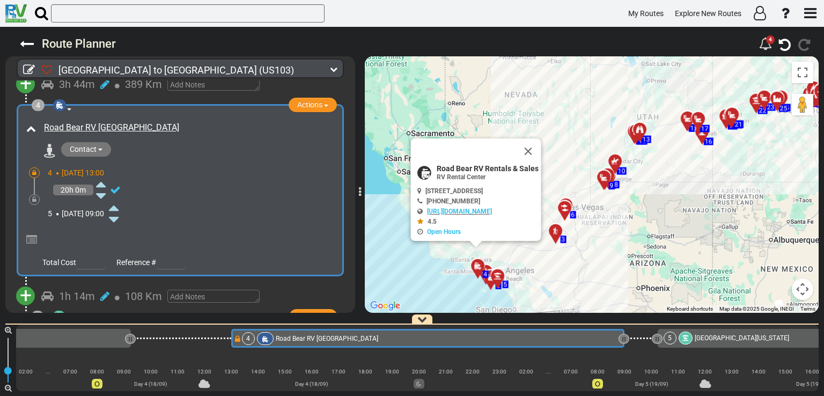
click at [119, 200] on icon at bounding box center [114, 207] width 10 height 17
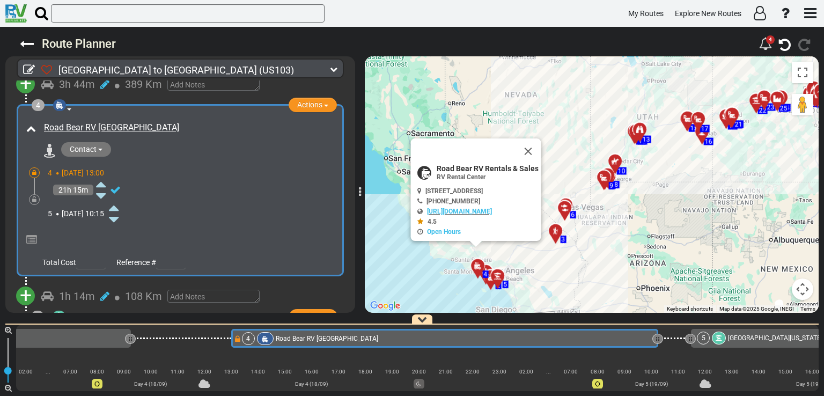
click at [119, 200] on icon at bounding box center [114, 207] width 10 height 17
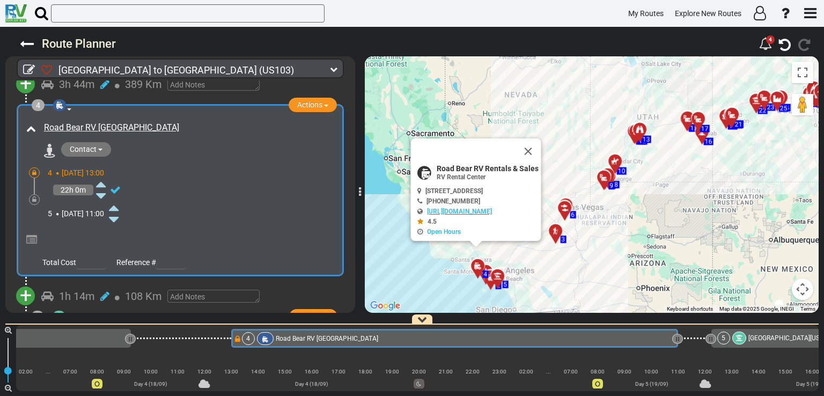
click at [119, 200] on icon at bounding box center [114, 207] width 10 height 17
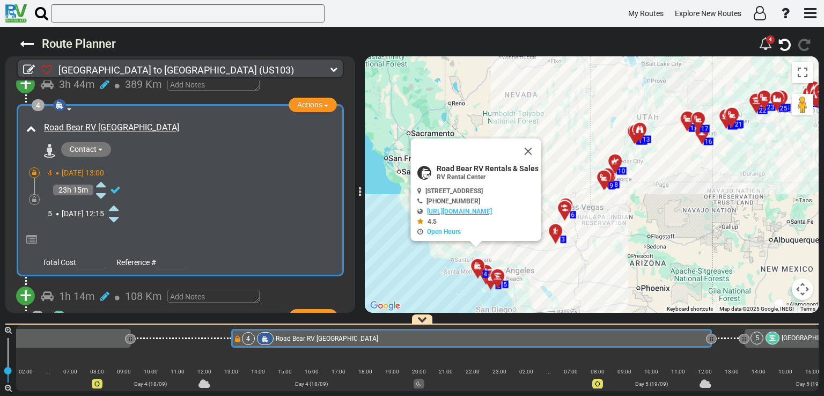
click at [119, 200] on icon at bounding box center [114, 207] width 10 height 17
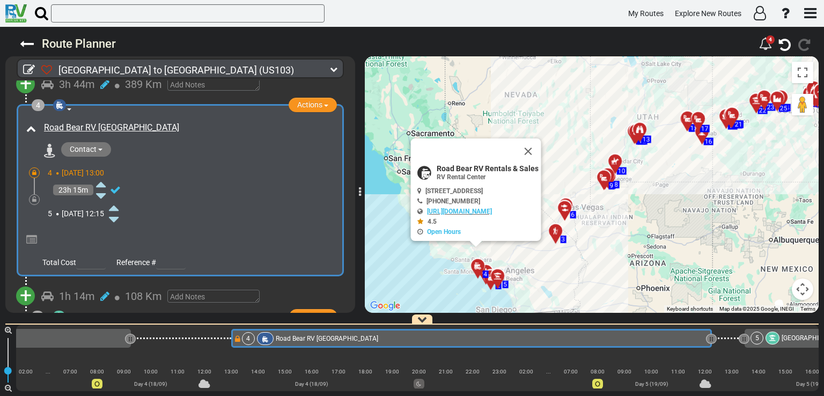
click at [119, 200] on icon at bounding box center [114, 207] width 10 height 17
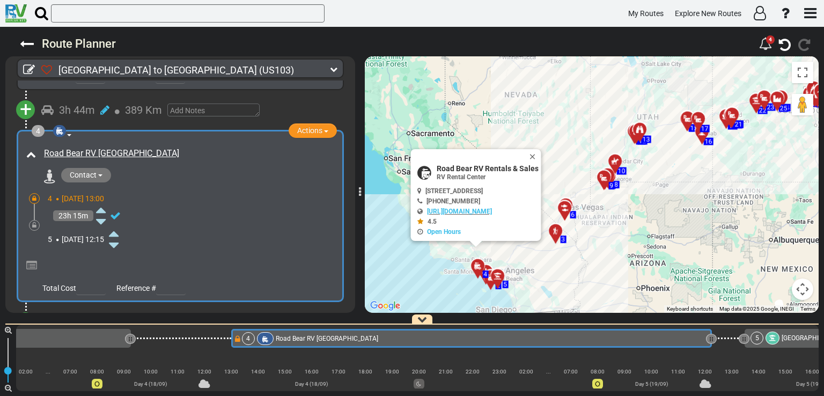
scroll to position [588, 0]
click at [119, 226] on icon at bounding box center [114, 233] width 10 height 17
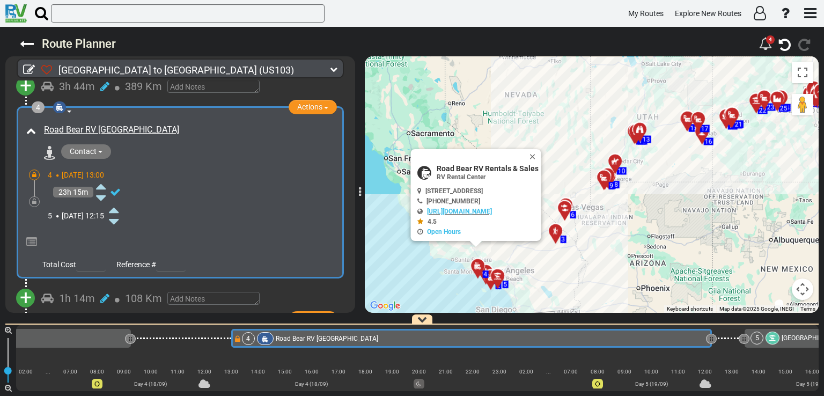
scroll to position [611, 0]
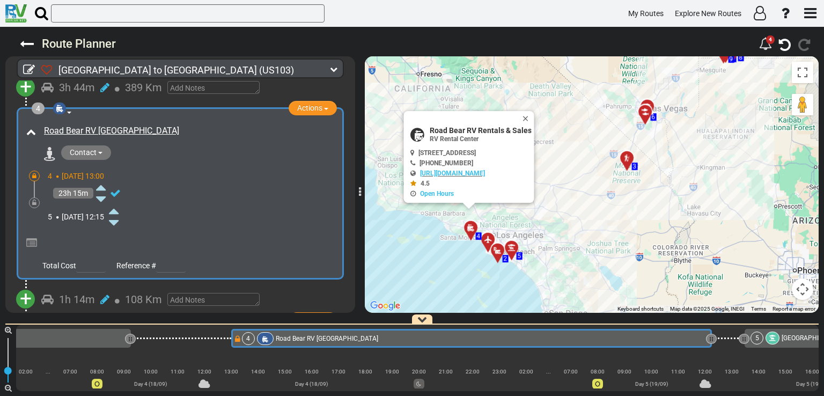
drag, startPoint x: 511, startPoint y: 265, endPoint x: 551, endPoint y: 150, distance: 121.7
click at [551, 150] on div "To navigate, press the arrow keys. To activate drag with keyboard, press Alt + …" at bounding box center [592, 184] width 454 height 257
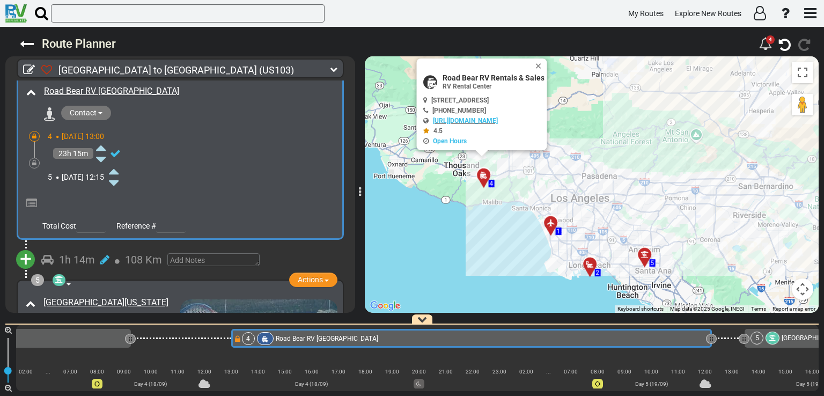
scroll to position [651, 0]
click at [119, 175] on icon at bounding box center [114, 182] width 10 height 17
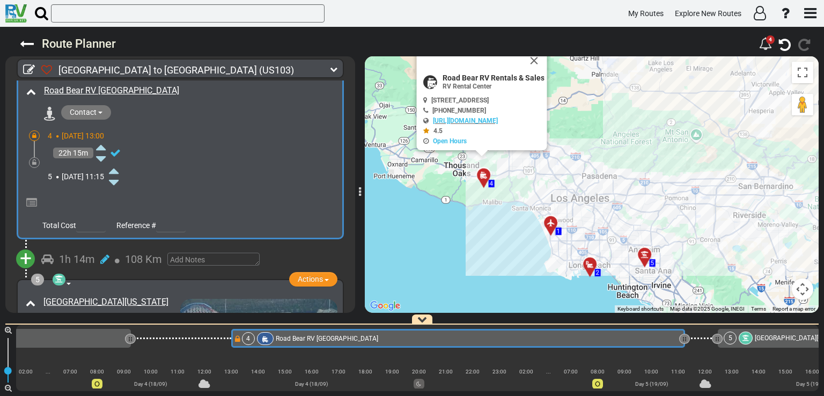
click at [119, 175] on icon at bounding box center [114, 182] width 10 height 17
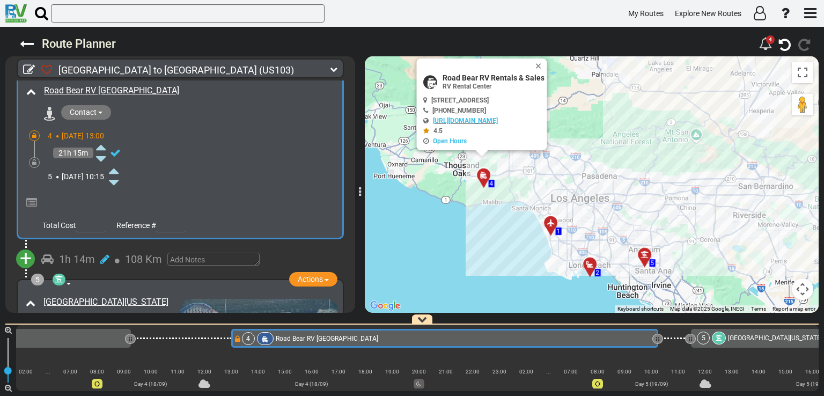
click at [119, 175] on icon at bounding box center [114, 182] width 10 height 17
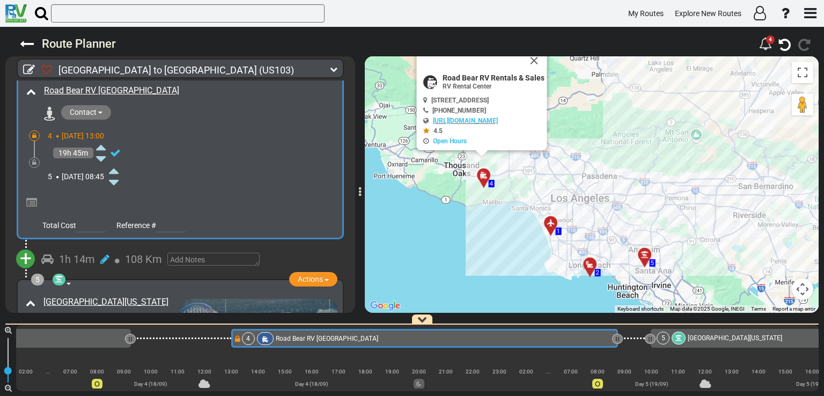
click at [119, 175] on icon at bounding box center [114, 182] width 10 height 17
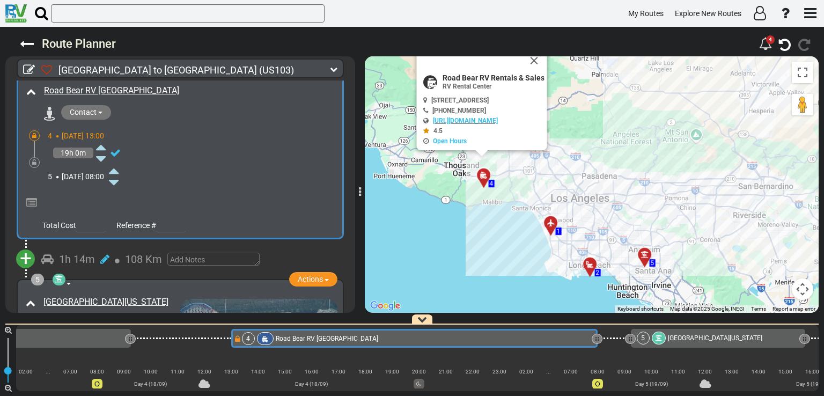
click at [119, 175] on icon at bounding box center [114, 182] width 10 height 17
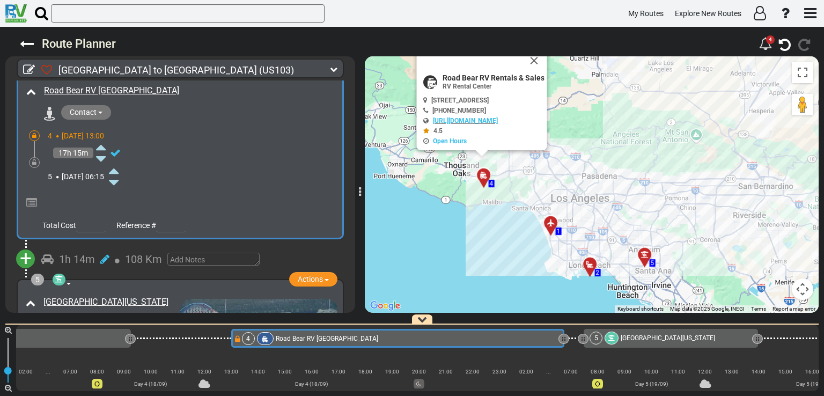
click at [119, 175] on icon at bounding box center [114, 182] width 10 height 17
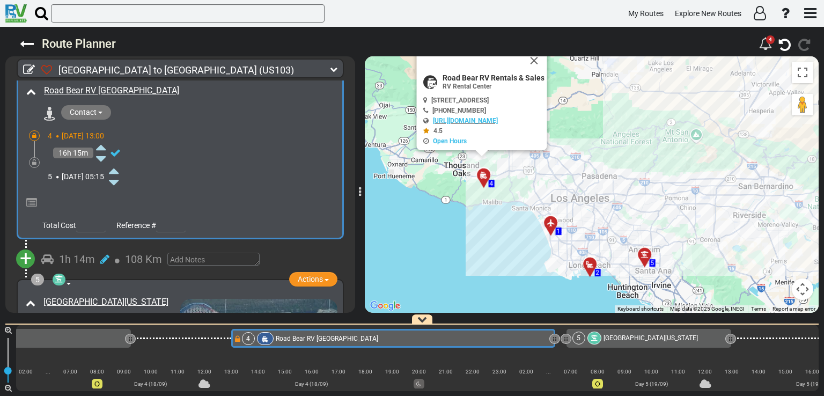
click at [119, 175] on icon at bounding box center [114, 182] width 10 height 17
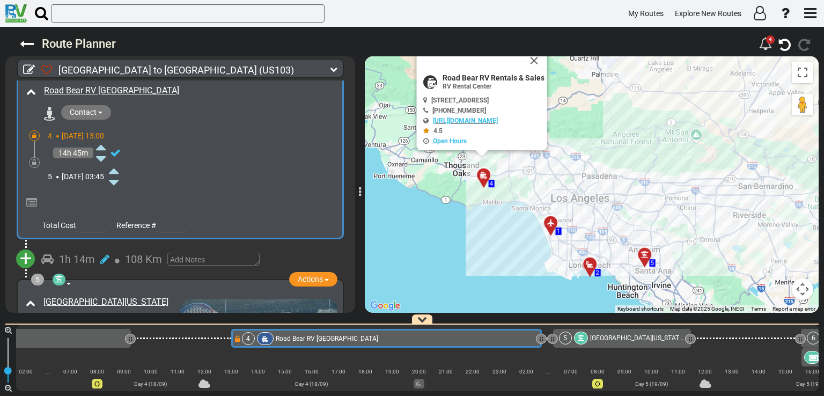
click at [119, 175] on icon at bounding box center [114, 182] width 10 height 17
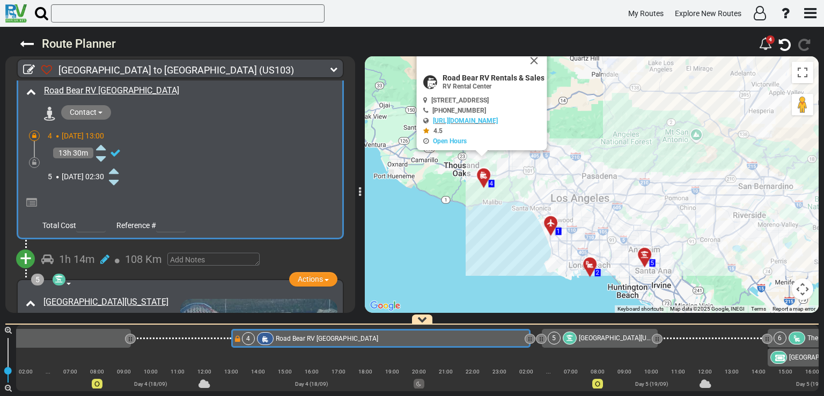
click at [119, 175] on icon at bounding box center [114, 182] width 10 height 17
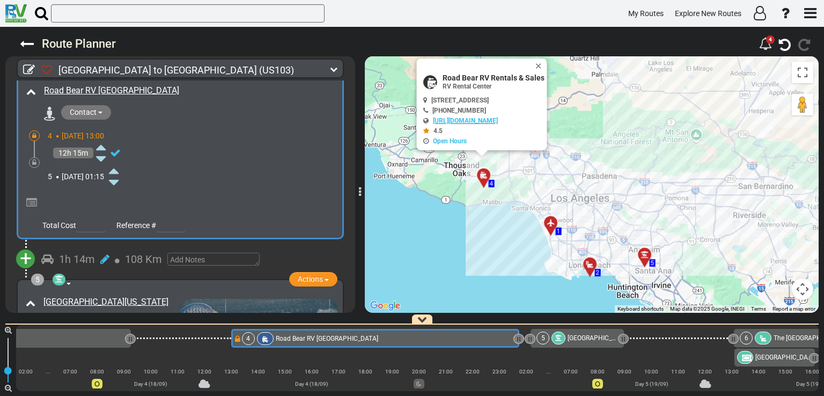
click at [119, 175] on icon at bounding box center [114, 182] width 10 height 17
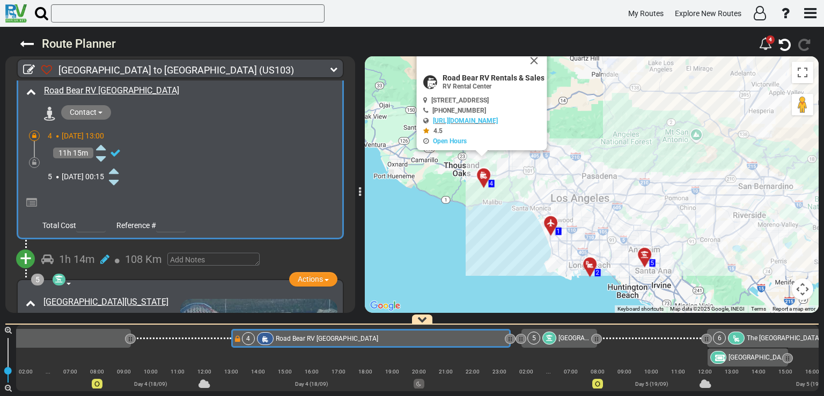
click at [119, 175] on icon at bounding box center [114, 182] width 10 height 17
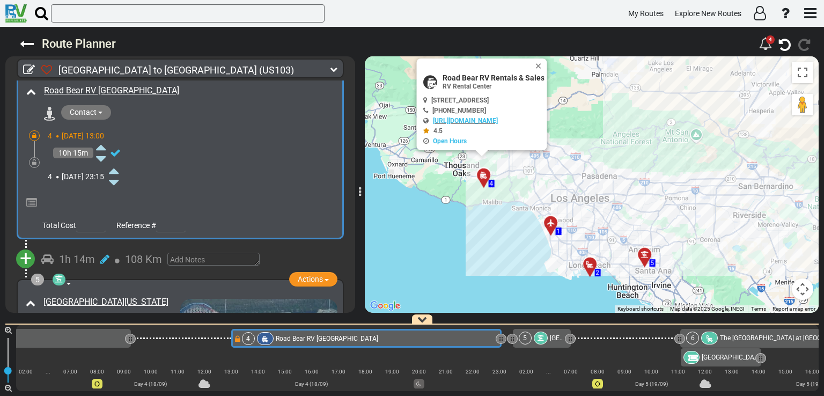
click at [119, 175] on icon at bounding box center [114, 182] width 10 height 17
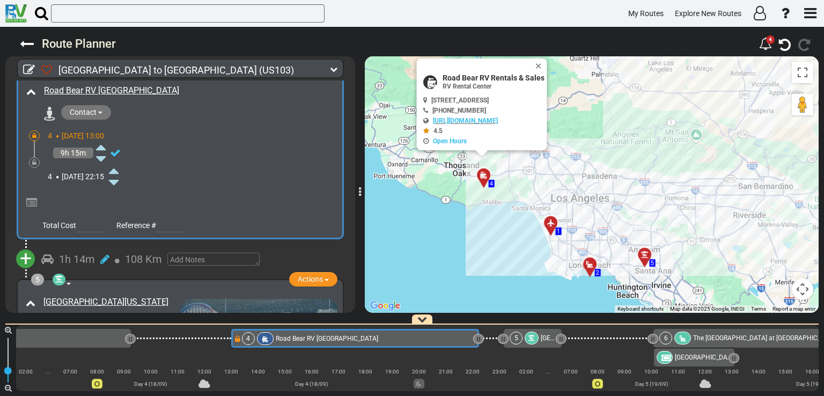
click at [119, 175] on icon at bounding box center [114, 182] width 10 height 17
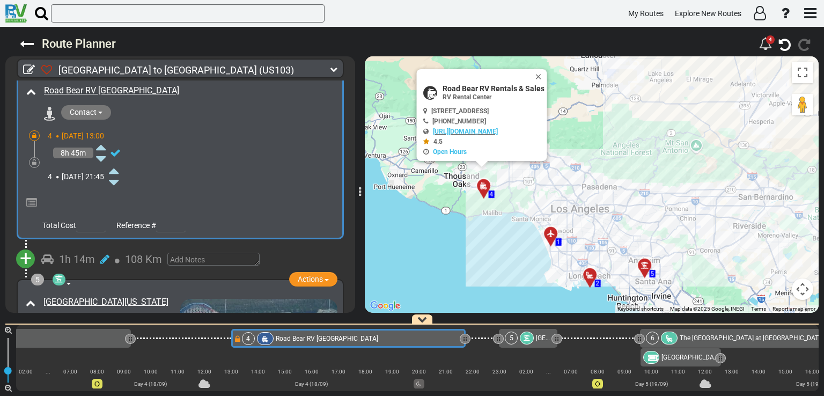
click at [119, 175] on icon at bounding box center [114, 182] width 10 height 17
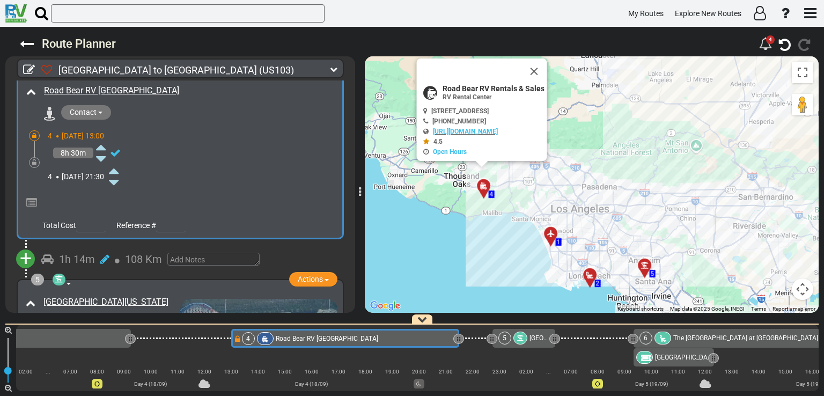
click at [119, 175] on icon at bounding box center [114, 182] width 10 height 17
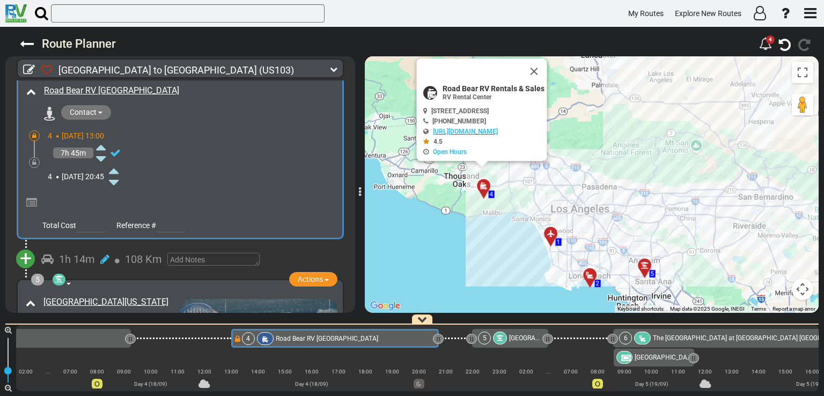
click at [119, 175] on icon at bounding box center [114, 182] width 10 height 17
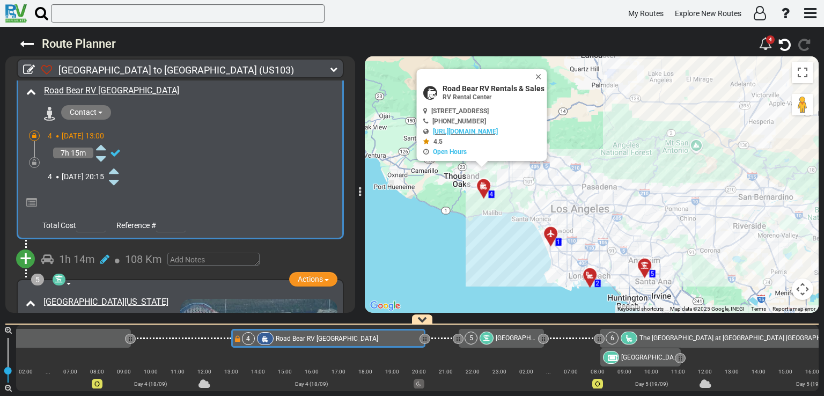
click at [119, 175] on icon at bounding box center [114, 182] width 10 height 17
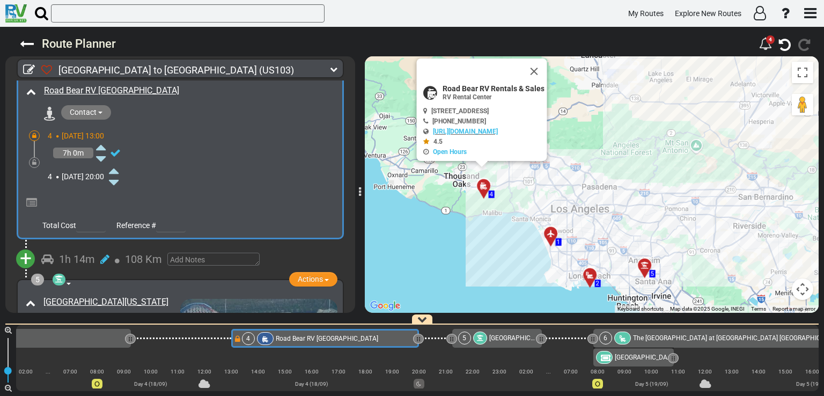
click at [119, 175] on icon at bounding box center [114, 182] width 10 height 17
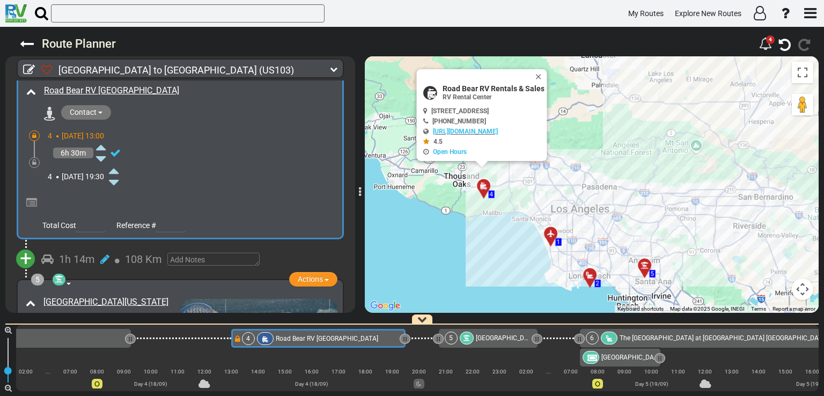
click at [119, 175] on icon at bounding box center [114, 182] width 10 height 17
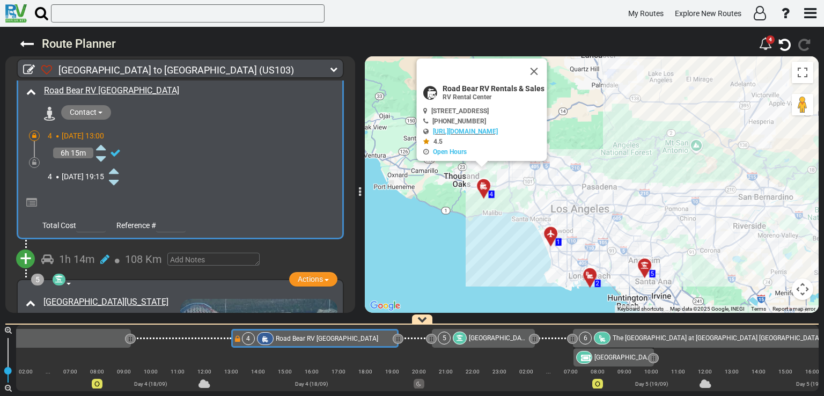
click at [119, 175] on icon at bounding box center [114, 182] width 10 height 17
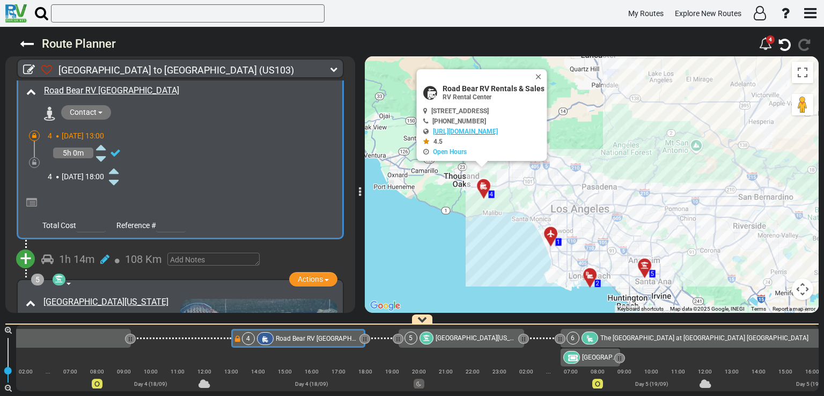
click at [119, 175] on icon at bounding box center [114, 182] width 10 height 17
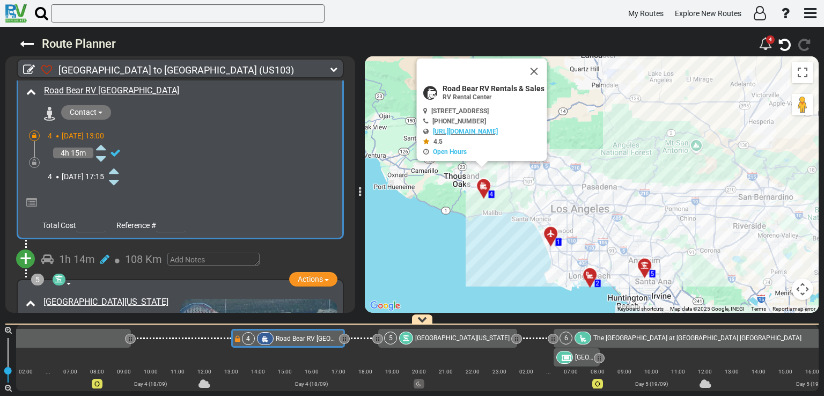
click at [119, 175] on icon at bounding box center [114, 182] width 10 height 17
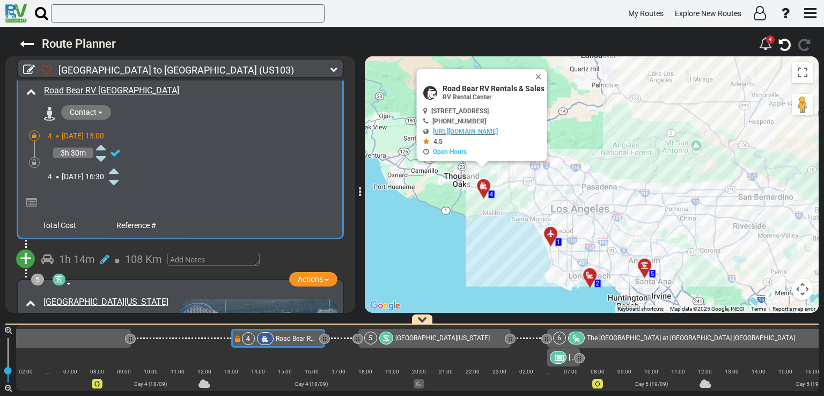
click at [119, 175] on icon at bounding box center [114, 182] width 10 height 17
click at [119, 164] on icon at bounding box center [114, 170] width 10 height 17
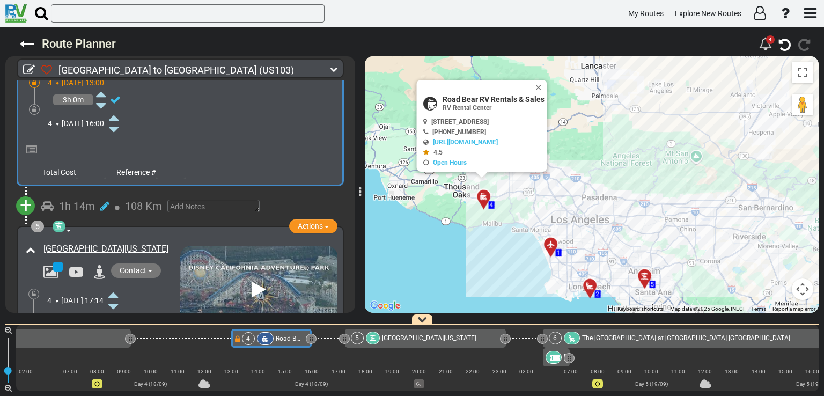
scroll to position [703, 0]
click at [28, 203] on span "+" at bounding box center [26, 207] width 12 height 25
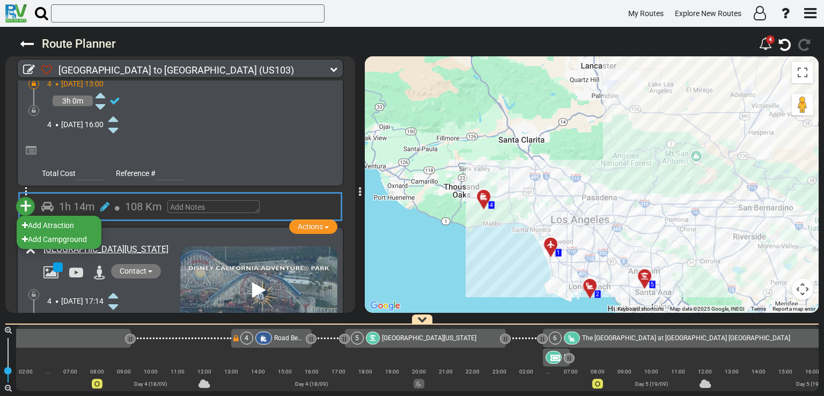
scroll to position [702, 0]
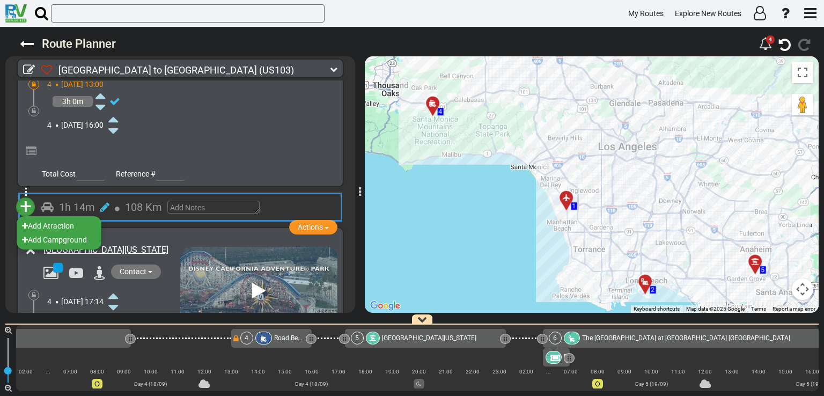
click at [86, 143] on div at bounding box center [188, 152] width 298 height 19
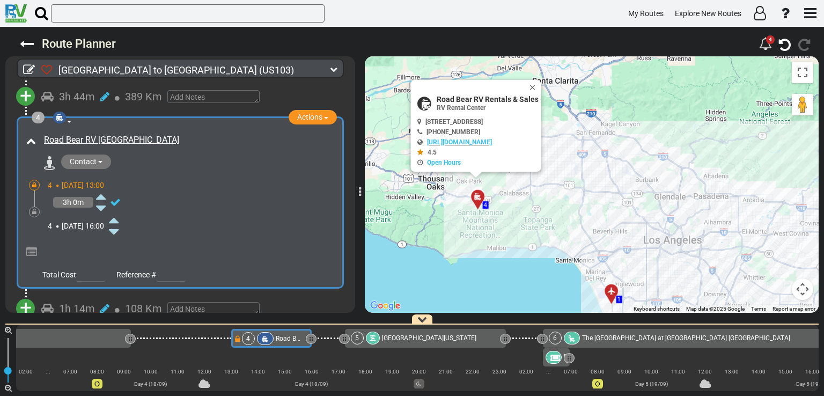
scroll to position [602, 0]
click at [318, 113] on span "Actions" at bounding box center [309, 117] width 25 height 9
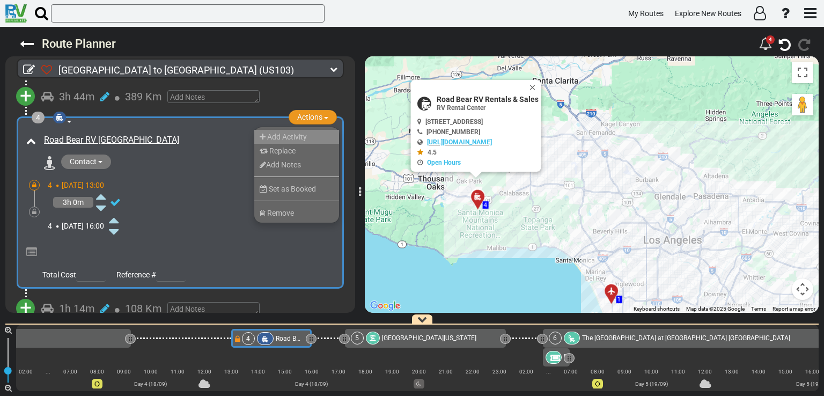
click at [288, 133] on span "Add Activity" at bounding box center [287, 137] width 40 height 9
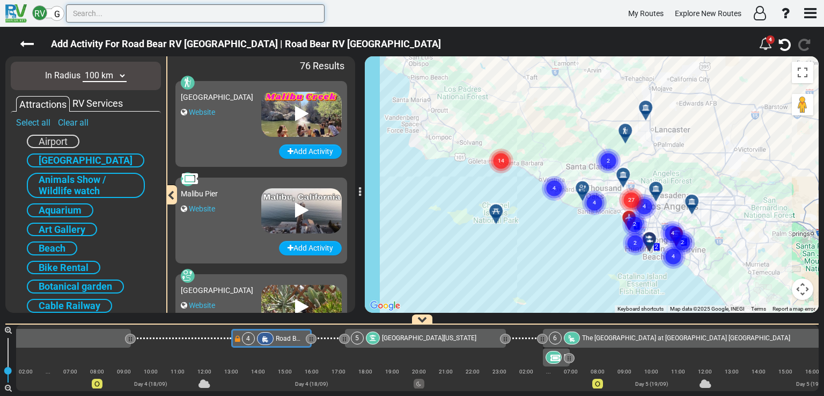
click at [167, 13] on input "text" at bounding box center [195, 13] width 259 height 18
type input "צ"
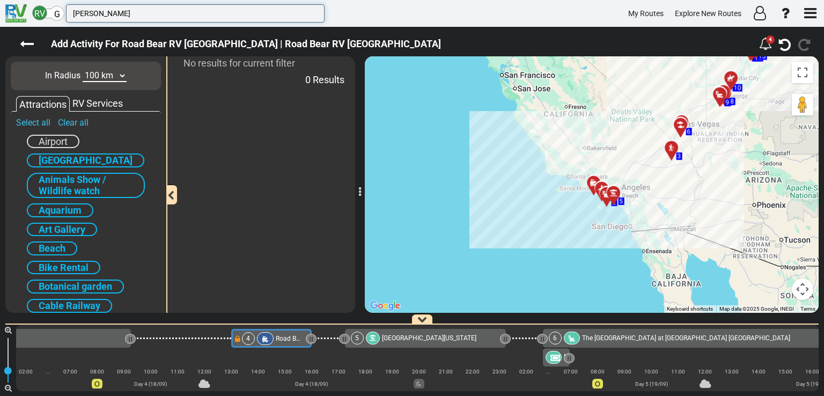
type input "mcdonald"
click at [62, 14] on div "G" at bounding box center [56, 13] width 15 height 15
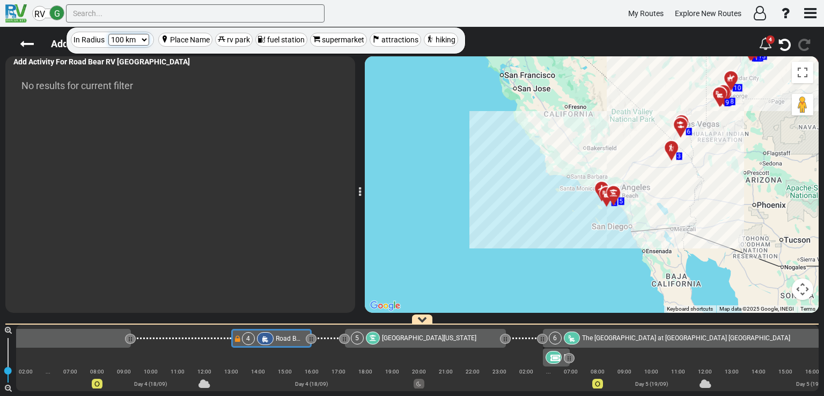
click at [143, 41] on select "10 km 50 km 100 km 250 km 500 km 1000 km" at bounding box center [128, 40] width 41 height 12
select select "number:10"
click at [108, 34] on select "10 km 50 km 100 km 250 km 500 km 1000 km" at bounding box center [128, 40] width 41 height 12
click at [350, 43] on span "supermarket" at bounding box center [343, 39] width 42 height 9
click at [0, 0] on input "supermarket" at bounding box center [0, 0] width 0 height 0
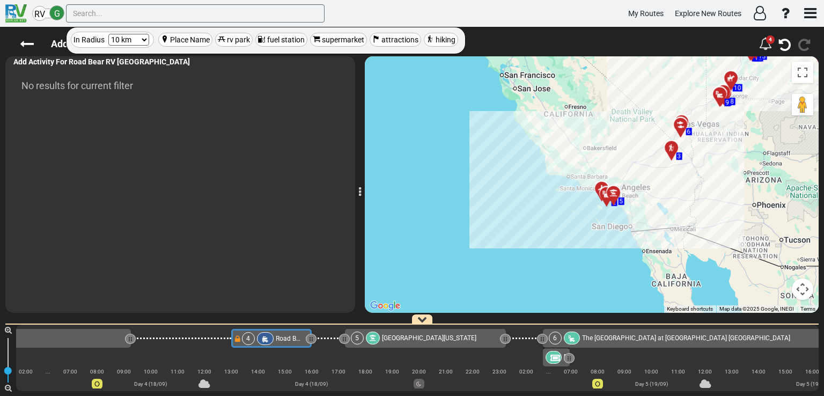
type input "supermarket"
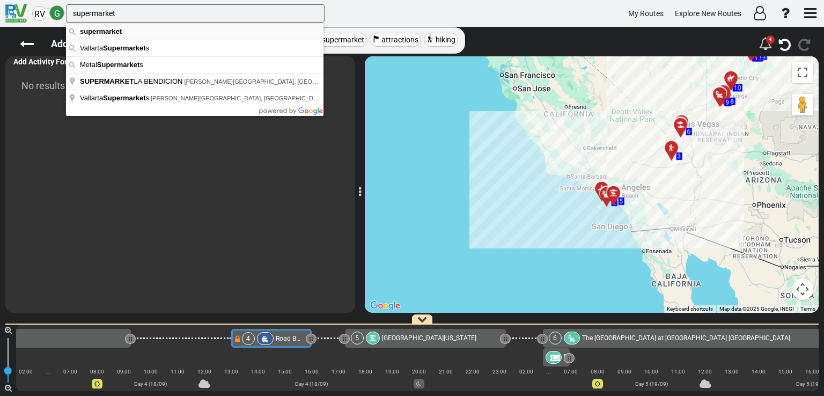
type input "supermarket"
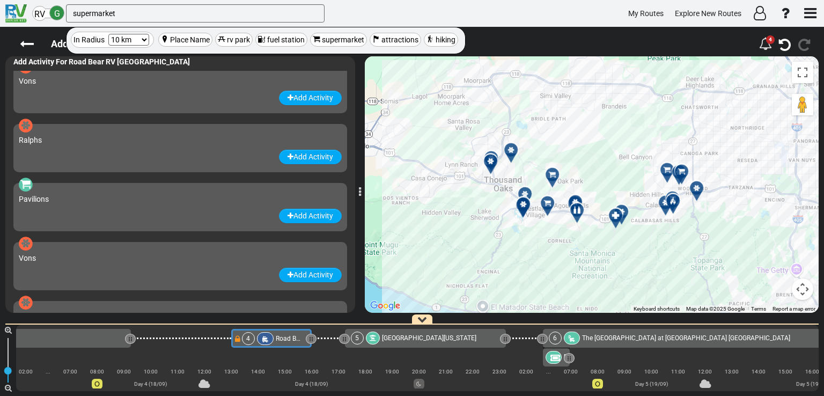
scroll to position [0, 0]
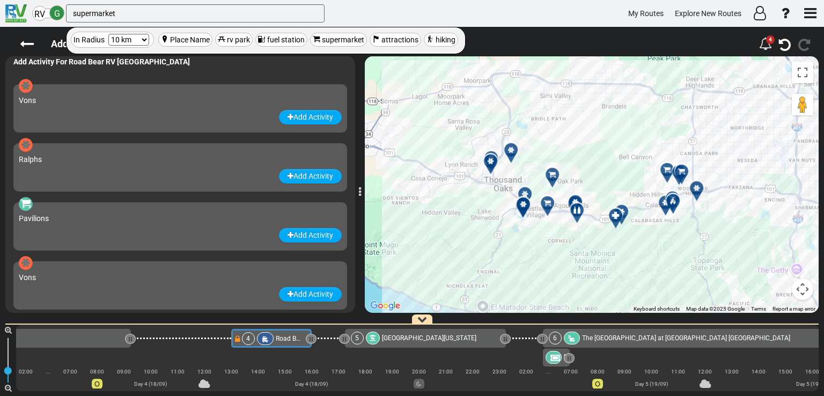
click at [90, 215] on div "Pavilions" at bounding box center [180, 218] width 323 height 11
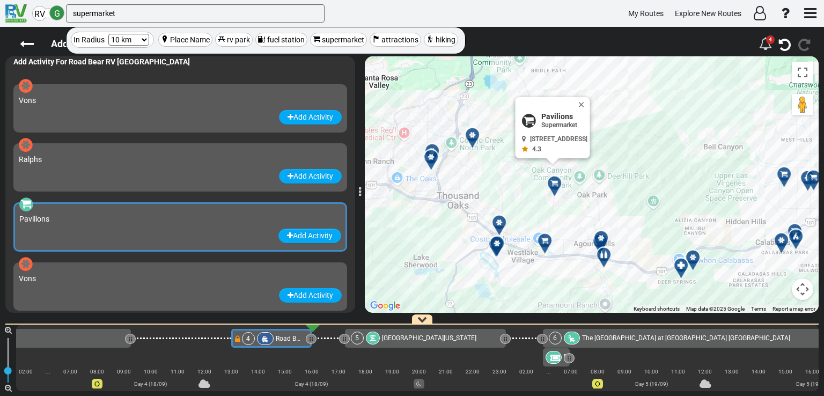
click at [555, 138] on span "1135 Lindero Canyon Rd, Thousand Oaks, CA 91362, United States" at bounding box center [558, 139] width 57 height 8
copy div "1135 Lindero Canyon Rd, Thousand Oaks, CA 91362, United States"
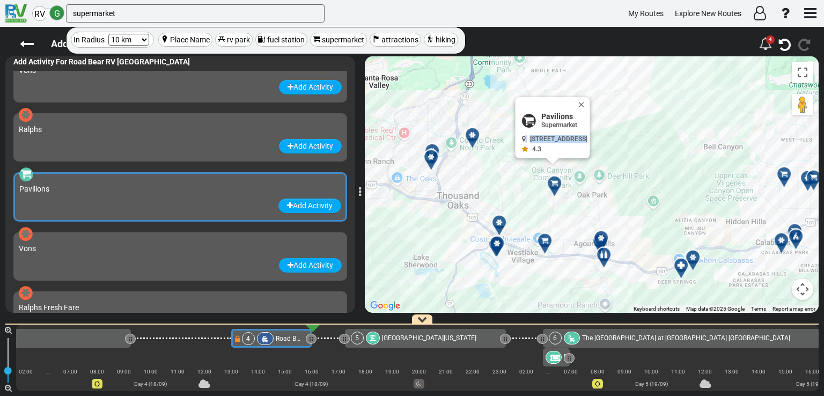
scroll to position [30, 0]
click at [305, 203] on button "Add Activity" at bounding box center [310, 206] width 63 height 14
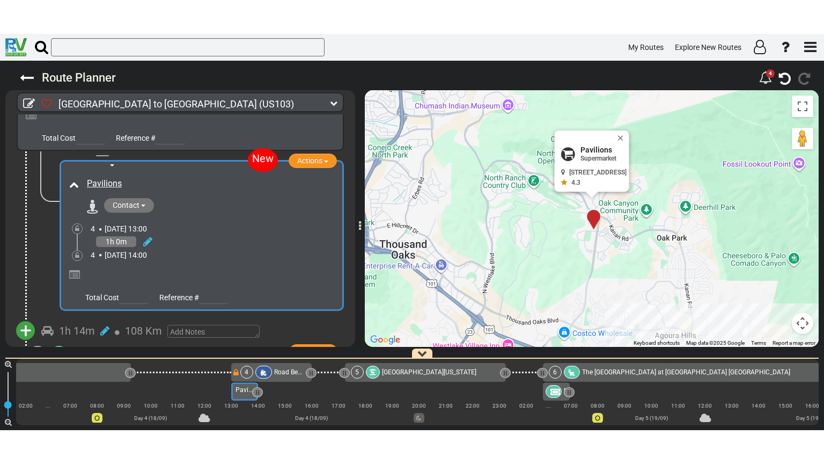
scroll to position [715, 0]
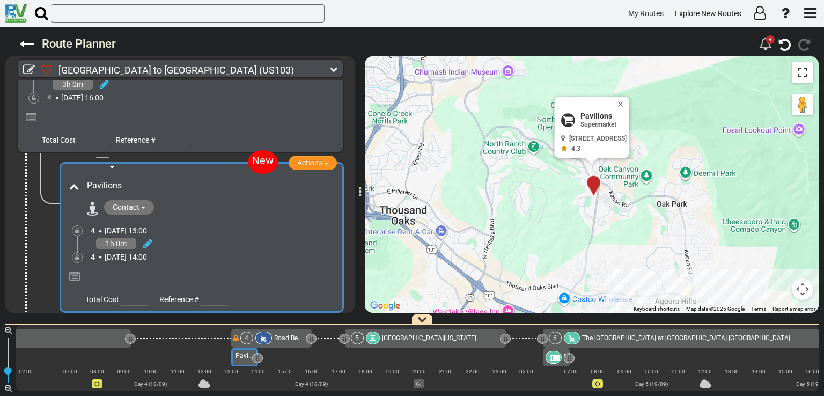
click at [803, 76] on button "Toggle fullscreen view" at bounding box center [802, 72] width 21 height 21
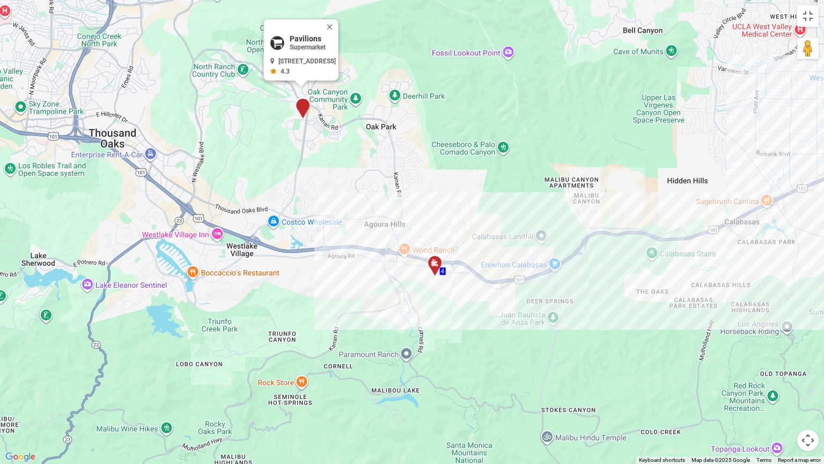
drag, startPoint x: 449, startPoint y: 287, endPoint x: 338, endPoint y: 161, distance: 167.3
click at [338, 161] on div "To navigate, press the arrow keys. To activate drag with keyboard, press Alt + …" at bounding box center [412, 232] width 824 height 464
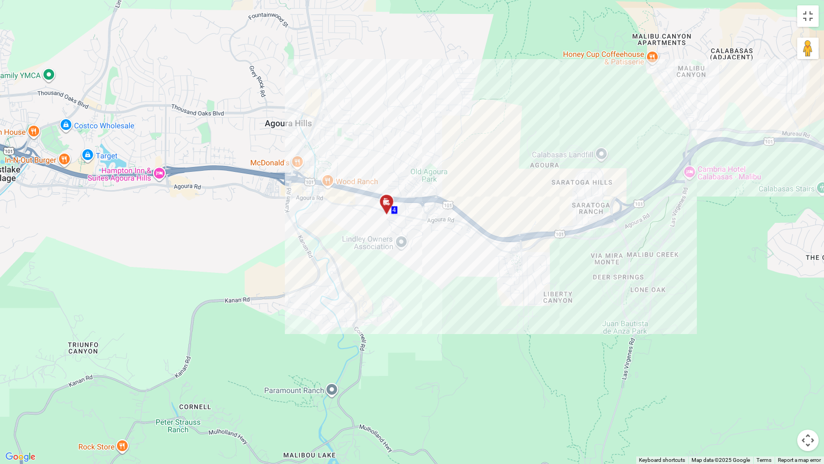
drag, startPoint x: 457, startPoint y: 282, endPoint x: 334, endPoint y: 182, distance: 159.1
click at [334, 182] on div "To navigate, press the arrow keys. To activate drag with keyboard, press Alt + …" at bounding box center [412, 232] width 824 height 464
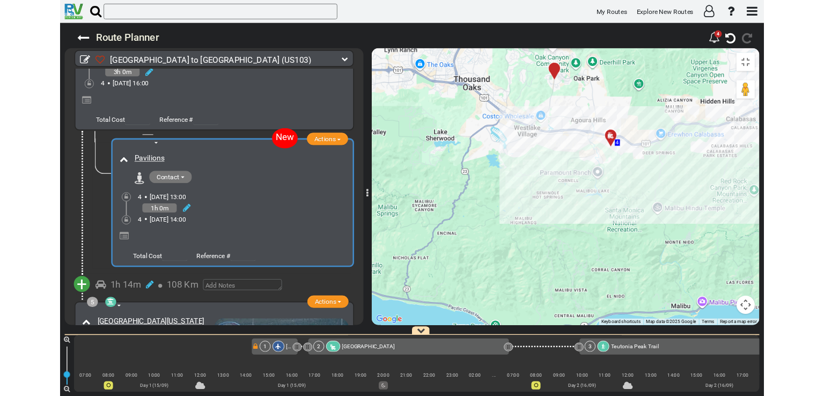
scroll to position [0, 1462]
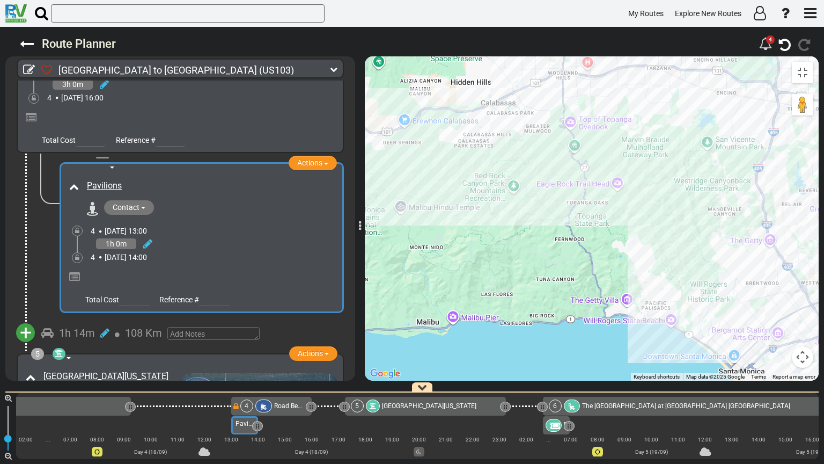
drag, startPoint x: 566, startPoint y: 228, endPoint x: 238, endPoint y: 188, distance: 330.8
click at [365, 188] on div "To navigate, press the arrow keys. To activate drag with keyboard, press Alt + …" at bounding box center [592, 218] width 454 height 324
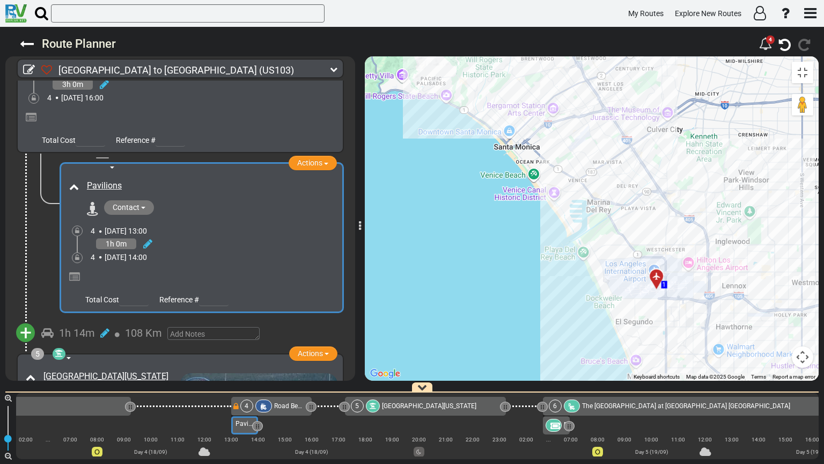
drag, startPoint x: 432, startPoint y: 259, endPoint x: 201, endPoint y: 28, distance: 326.7
click at [365, 56] on div "To navigate, press the arrow keys. To activate drag with keyboard, press Alt + …" at bounding box center [592, 218] width 454 height 324
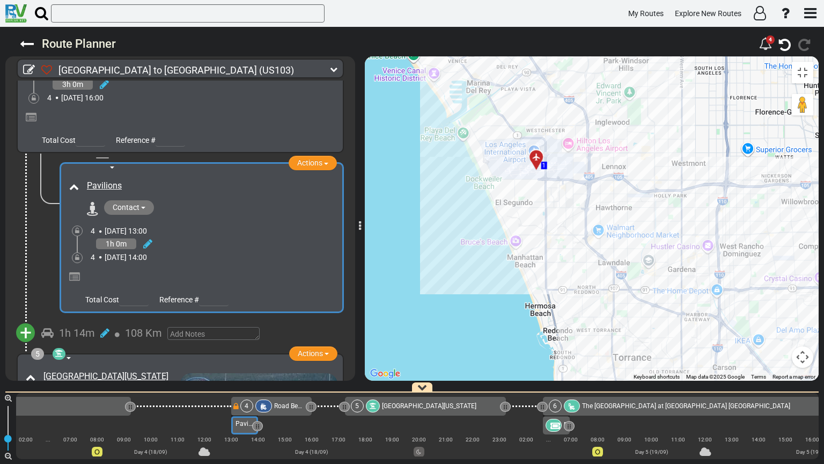
drag, startPoint x: 399, startPoint y: 147, endPoint x: 283, endPoint y: 30, distance: 164.3
click at [365, 56] on div "To navigate, press the arrow keys. To activate drag with keyboard, press Alt + …" at bounding box center [592, 218] width 454 height 324
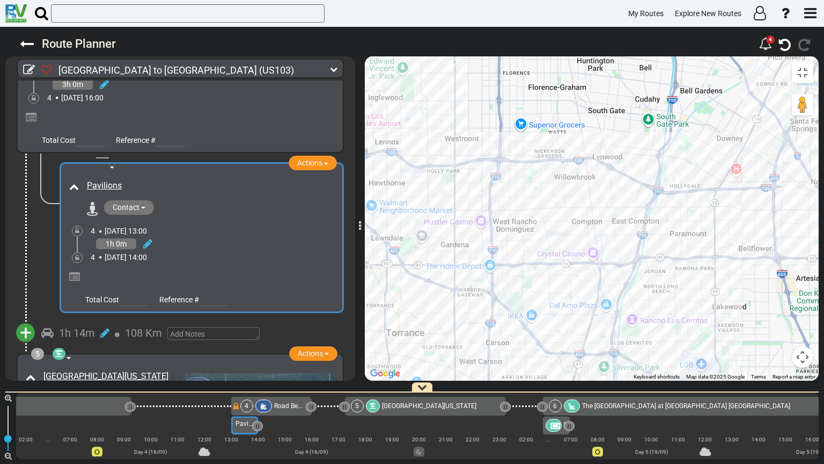
drag, startPoint x: 535, startPoint y: 198, endPoint x: 493, endPoint y: 170, distance: 50.6
click at [365, 170] on div "To navigate, press the arrow keys. To activate drag with keyboard, press Alt + …" at bounding box center [592, 218] width 454 height 324
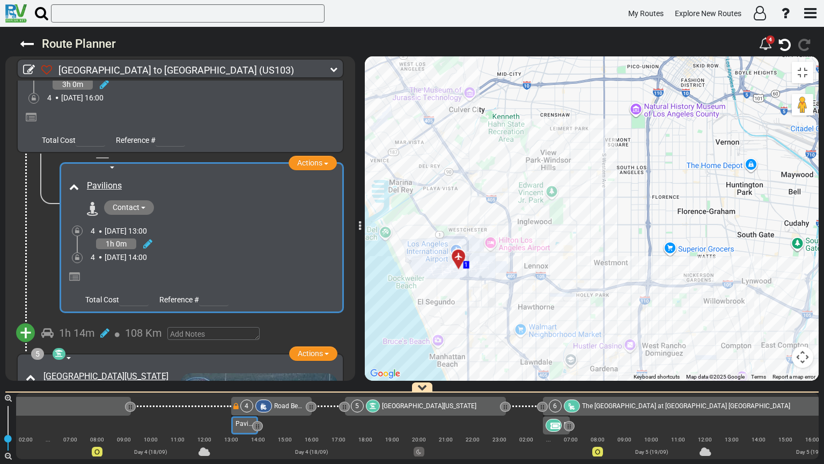
drag, startPoint x: 291, startPoint y: 124, endPoint x: 430, endPoint y: 252, distance: 189.1
click at [430, 252] on div "To navigate, press the arrow keys. To activate drag with keyboard, press Alt + …" at bounding box center [592, 218] width 454 height 324
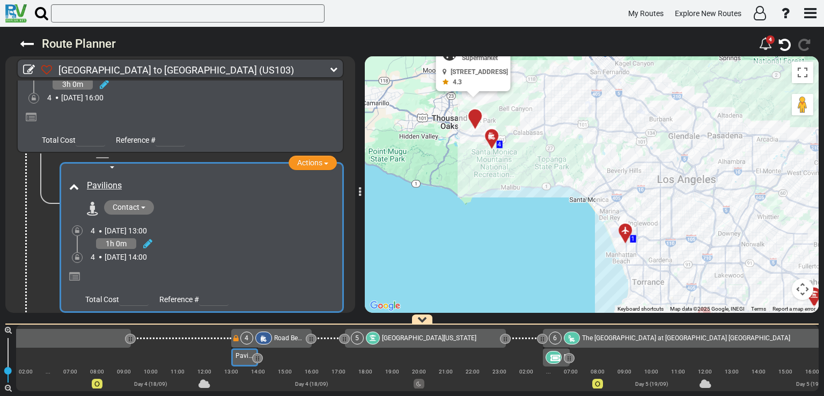
drag, startPoint x: 462, startPoint y: 206, endPoint x: 549, endPoint y: 267, distance: 106.6
click at [549, 267] on div "To navigate, press the arrow keys. To activate drag with keyboard, press Alt + …" at bounding box center [592, 184] width 454 height 257
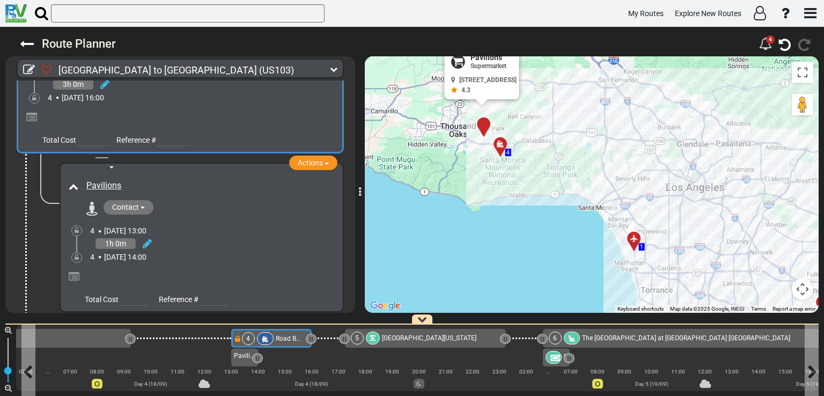
click at [298, 335] on span "Road Bear RV [GEOGRAPHIC_DATA]" at bounding box center [327, 339] width 103 height 8
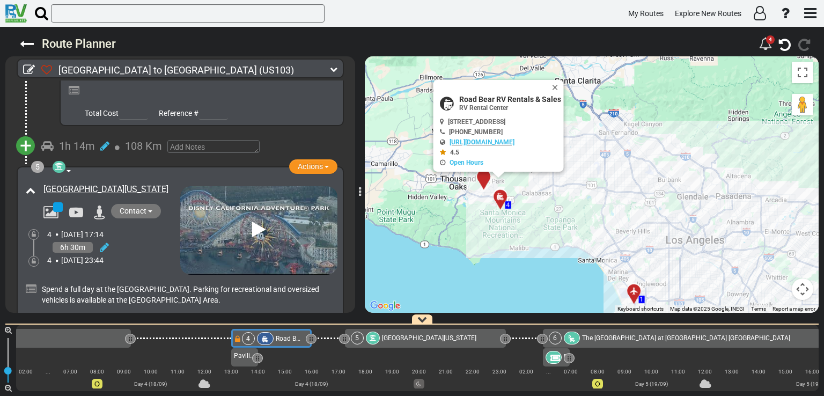
scroll to position [938, 0]
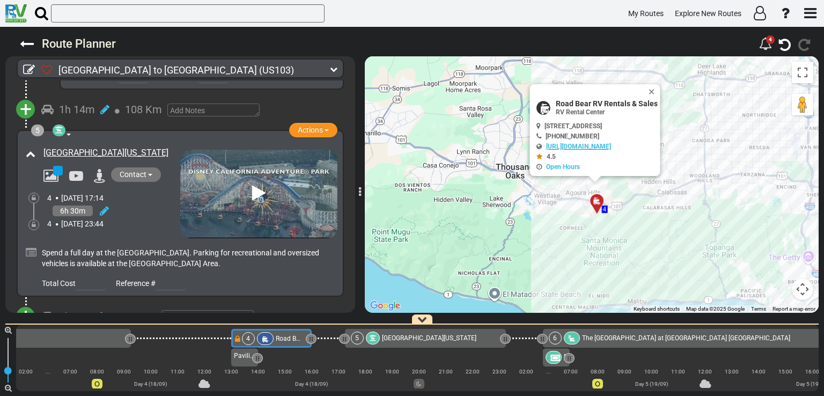
drag, startPoint x: 544, startPoint y: 208, endPoint x: 618, endPoint y: 237, distance: 80.0
click at [618, 237] on div "To navigate, press the arrow keys. To activate drag with keyboard, press Alt + …" at bounding box center [592, 184] width 454 height 257
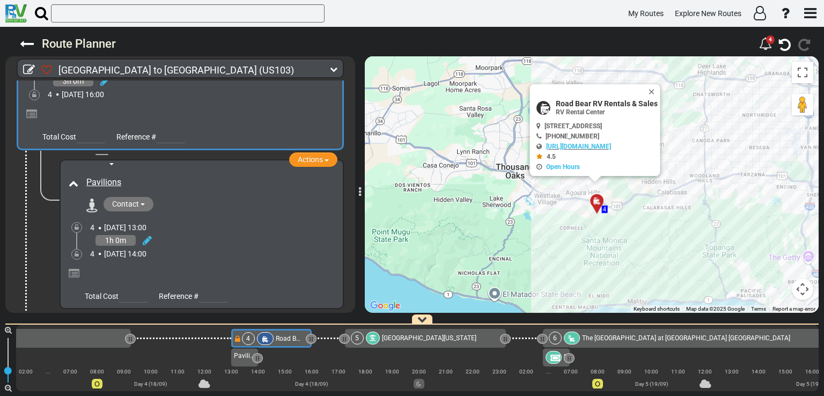
scroll to position [718, 0]
click at [307, 157] on span "Actions" at bounding box center [310, 160] width 25 height 9
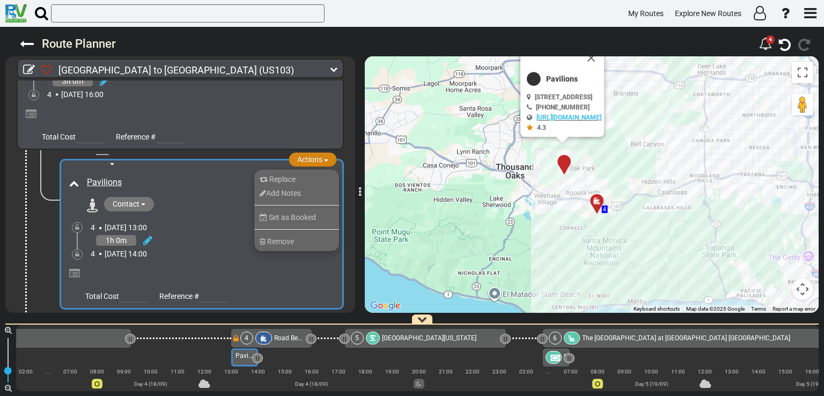
scroll to position [718, 0]
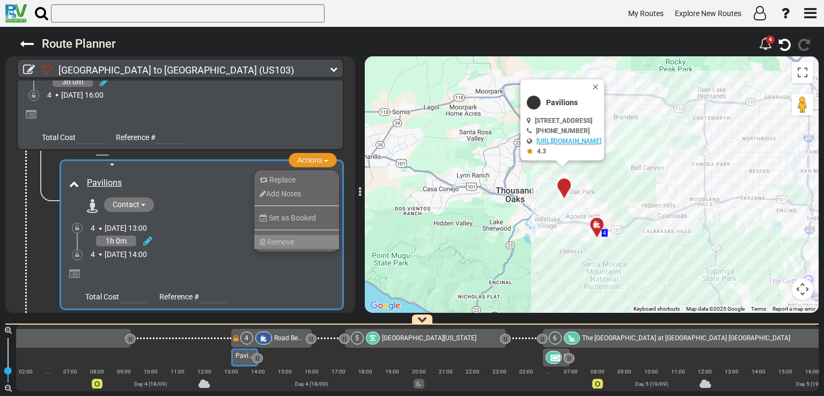
click at [283, 235] on li "Remove" at bounding box center [296, 242] width 85 height 14
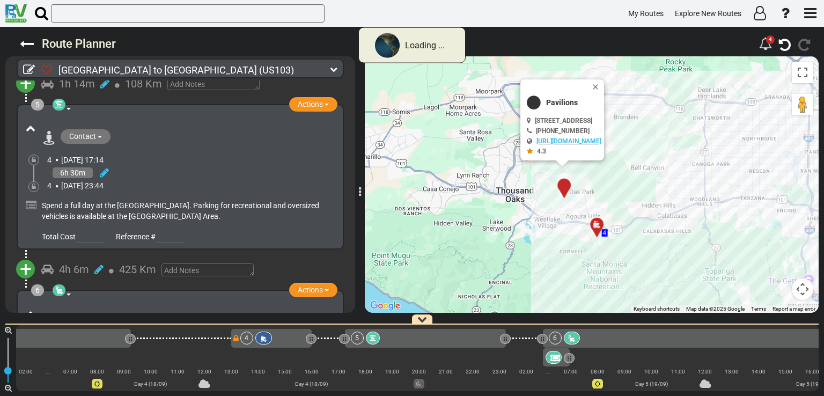
scroll to position [632, 0]
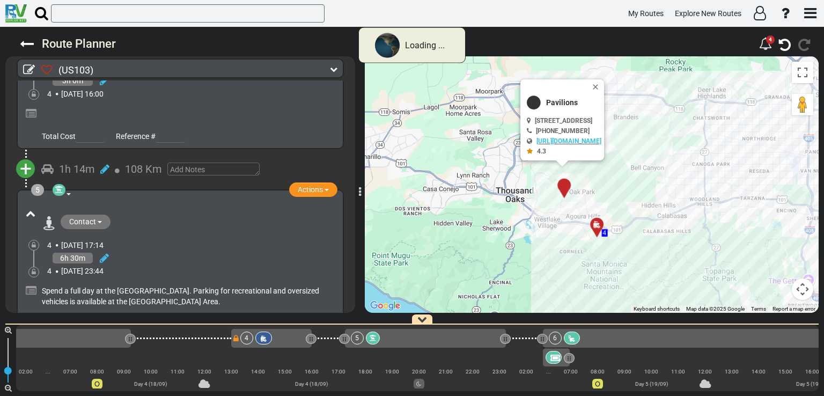
click at [20, 164] on span "+" at bounding box center [26, 169] width 12 height 25
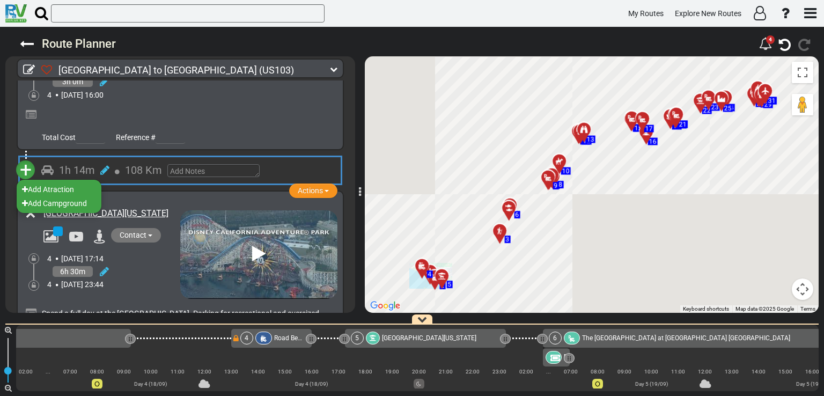
scroll to position [0, 1543]
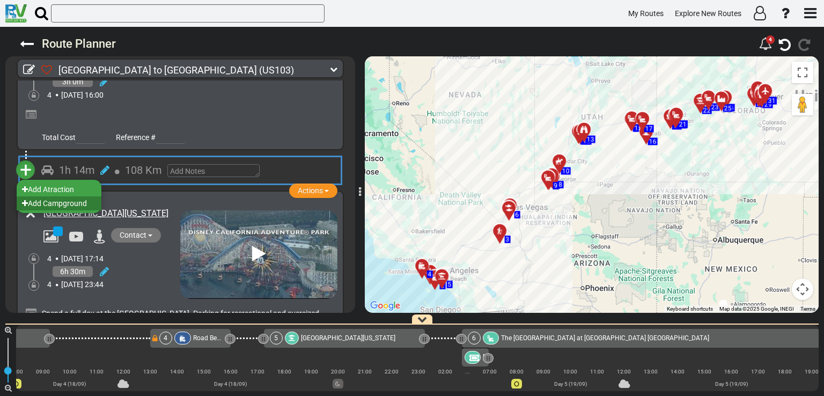
click at [66, 198] on li "Add Campground" at bounding box center [59, 203] width 85 height 14
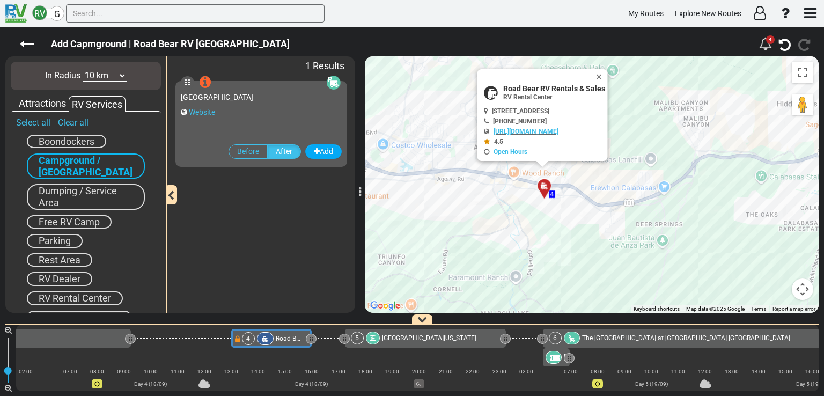
scroll to position [36, 0]
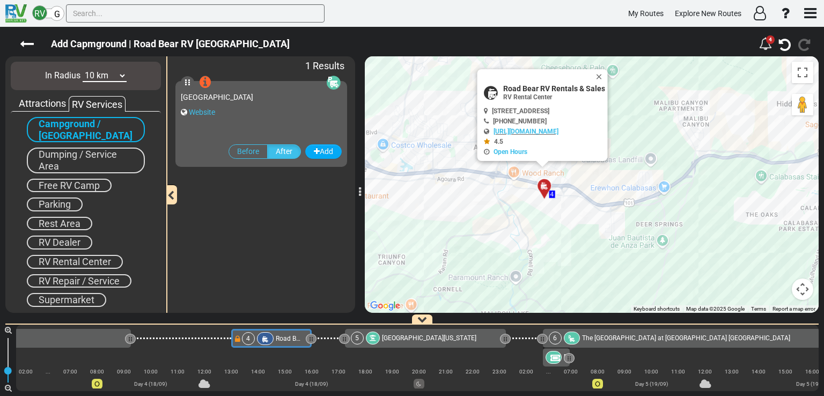
click at [65, 295] on span "Supermarket" at bounding box center [67, 299] width 56 height 11
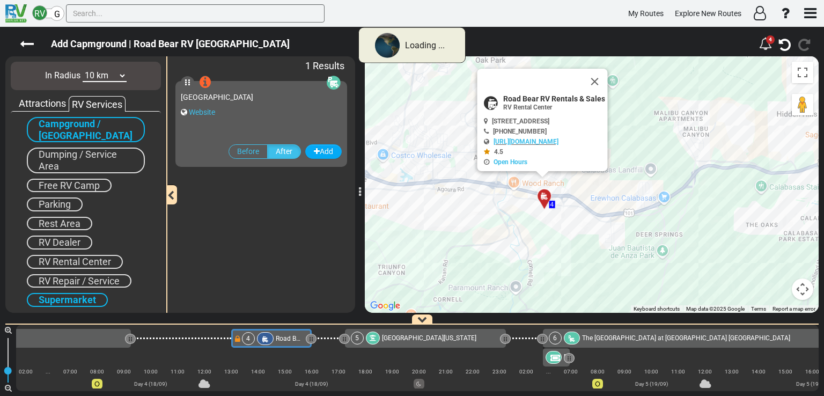
scroll to position [0, 0]
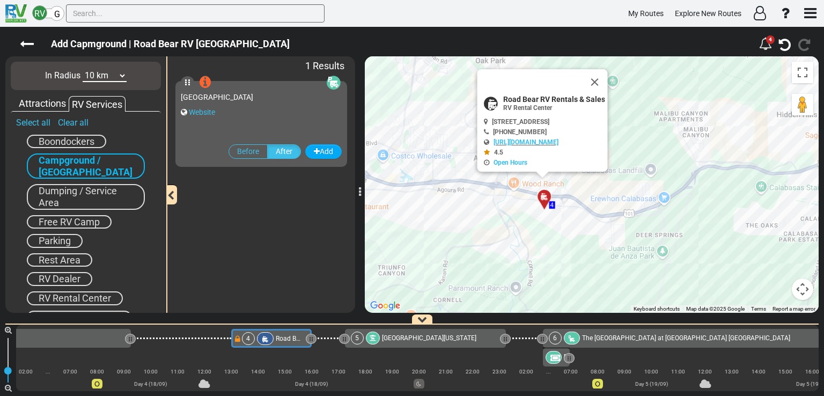
click at [84, 169] on div "Campground / [GEOGRAPHIC_DATA]" at bounding box center [86, 165] width 118 height 25
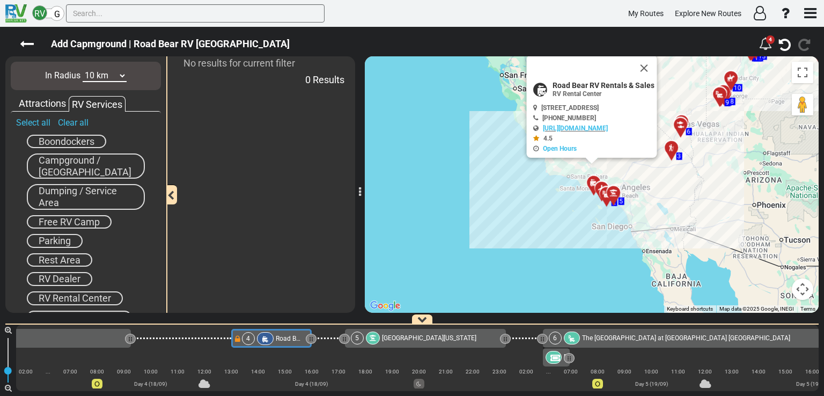
click at [120, 76] on select "10 km 50 km 100 km 250 km 500 km 1000 km" at bounding box center [105, 76] width 44 height 12
select select "number:50"
click at [83, 70] on select "10 km 50 km 100 km 250 km 500 km 1000 km" at bounding box center [105, 76] width 44 height 12
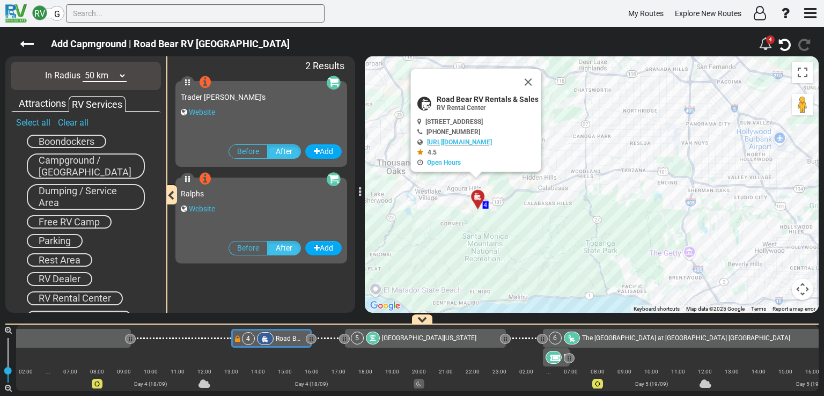
click at [243, 207] on div "Website" at bounding box center [261, 208] width 161 height 11
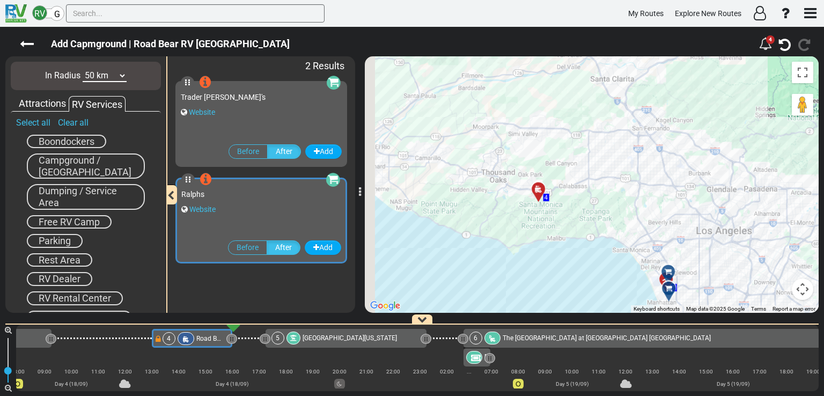
scroll to position [0, 1543]
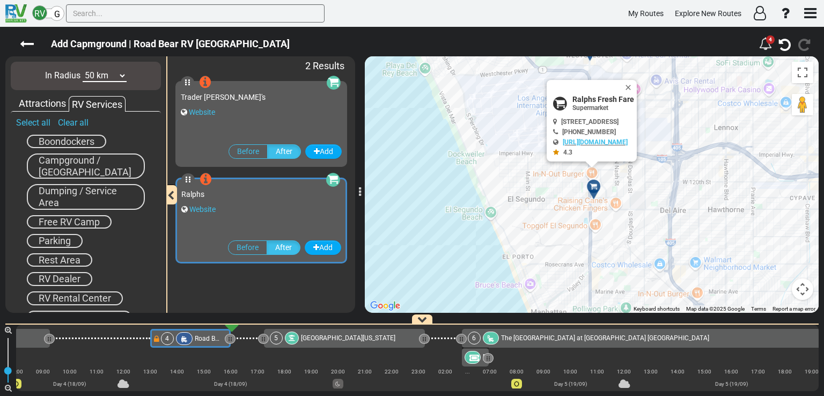
click at [287, 119] on div "Trader [PERSON_NAME]'s Website" at bounding box center [261, 112] width 161 height 52
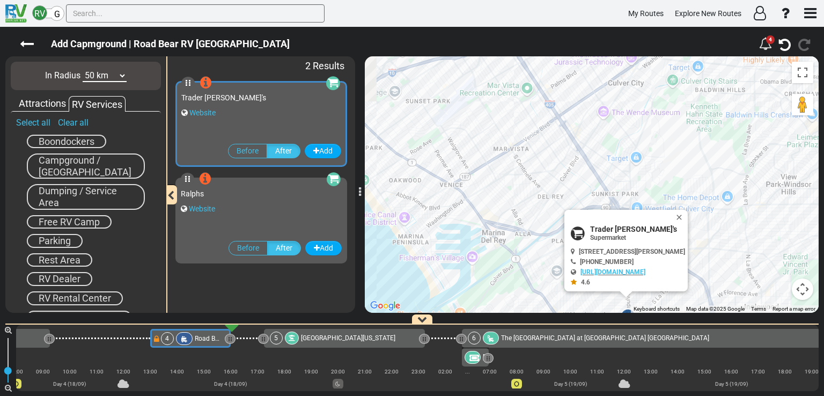
drag, startPoint x: 449, startPoint y: 132, endPoint x: 483, endPoint y: 264, distance: 135.9
click at [483, 264] on div "To navigate, press the arrow keys. To activate drag with keyboard, press Alt + …" at bounding box center [592, 184] width 454 height 257
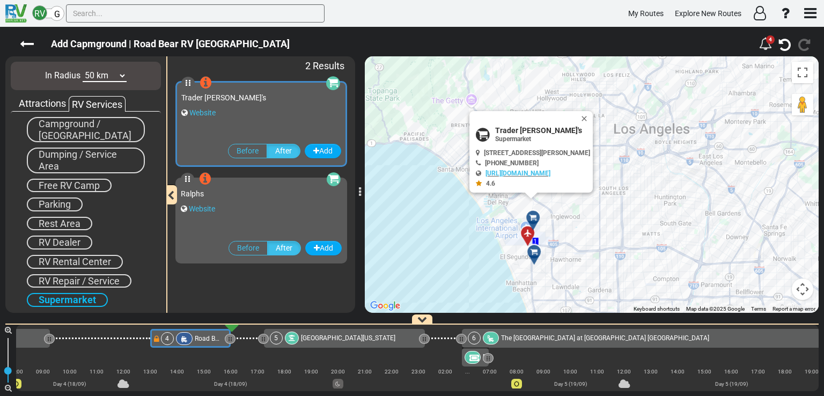
scroll to position [0, 0]
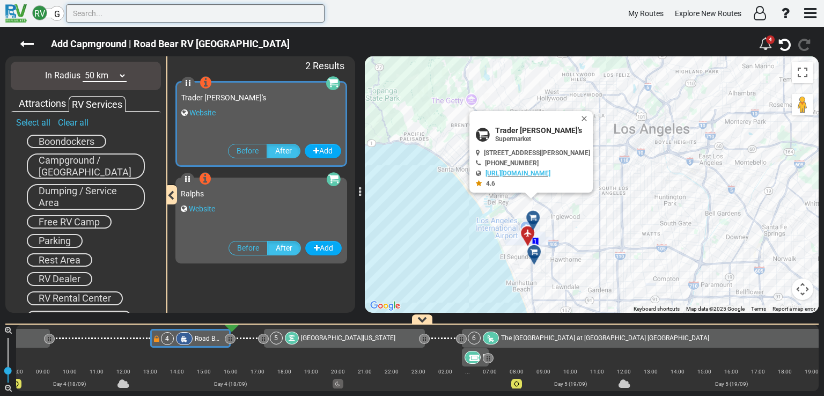
click at [183, 11] on input "text" at bounding box center [195, 13] width 259 height 18
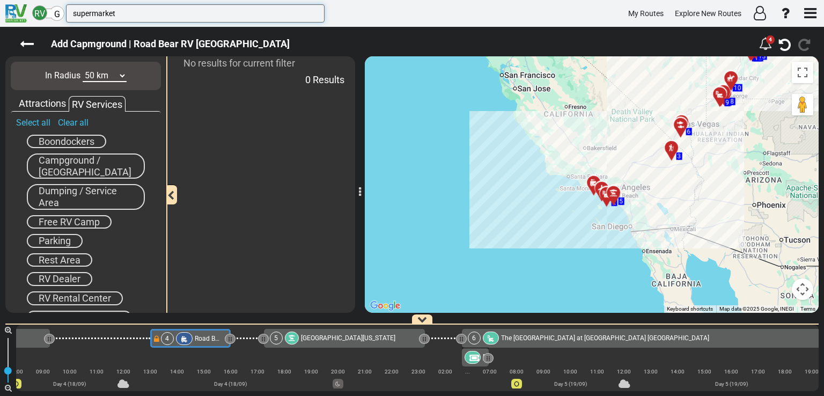
type input "supermarket"
click at [60, 14] on div "G" at bounding box center [56, 13] width 15 height 15
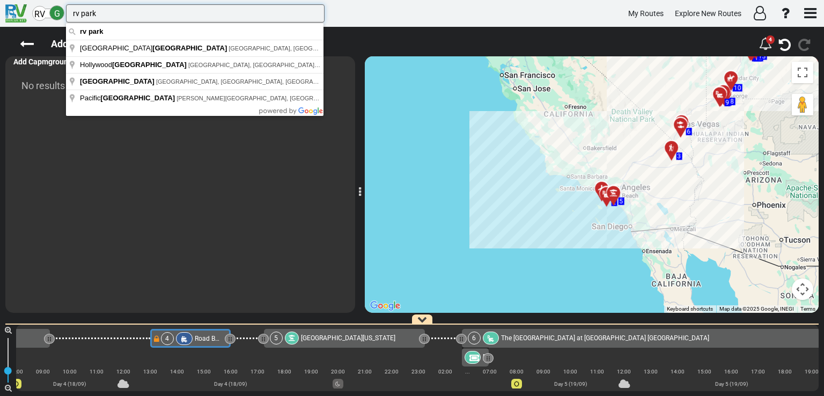
click at [144, 14] on input "rv park" at bounding box center [195, 13] width 259 height 18
drag, startPoint x: 116, startPoint y: 19, endPoint x: 62, endPoint y: 19, distance: 53.7
click at [62, 19] on div "RV G [GEOGRAPHIC_DATA] [GEOGRAPHIC_DATA]" at bounding box center [178, 13] width 292 height 18
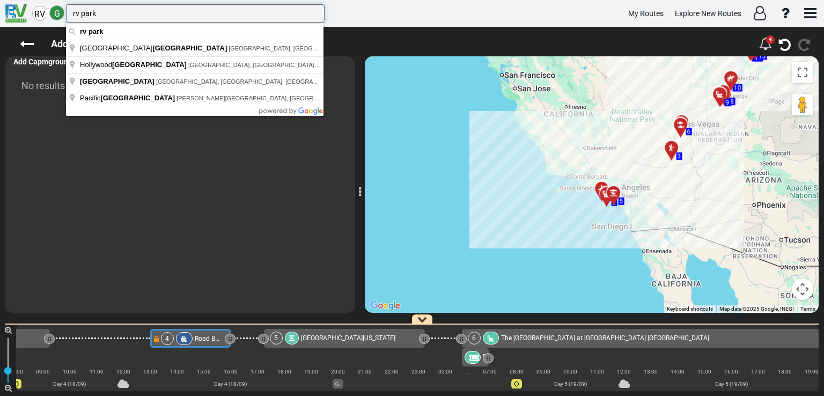
type input "rv park"
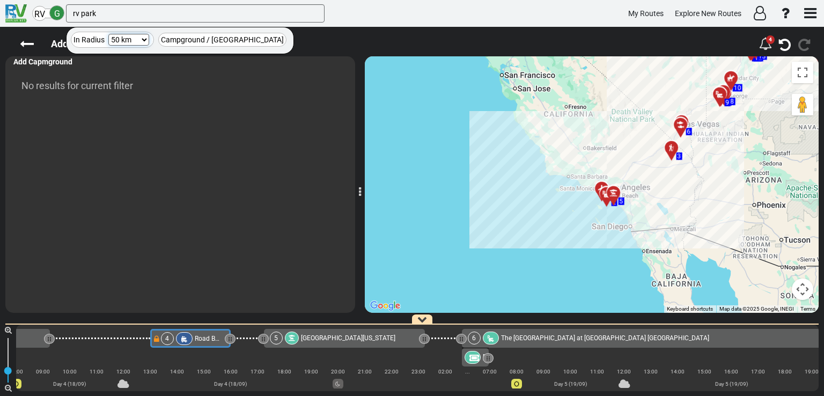
click at [131, 34] on select "10 km 50 km 100 km 250 km 500 km 1000 km" at bounding box center [128, 40] width 41 height 12
select select "number:10"
click at [108, 34] on select "10 km 50 km 100 km 250 km 500 km 1000 km" at bounding box center [128, 40] width 41 height 12
click at [39, 13] on span "RV" at bounding box center [39, 14] width 11 height 10
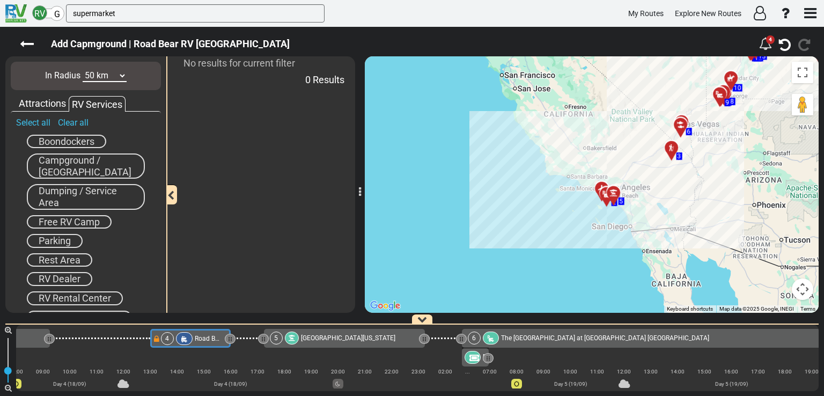
click at [57, 15] on span "G" at bounding box center [57, 14] width 6 height 10
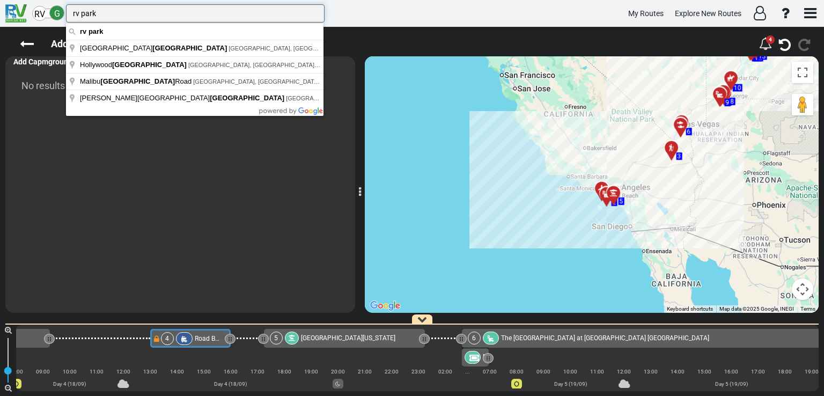
click at [90, 13] on input "rv park" at bounding box center [195, 13] width 259 height 18
type input "rv park"
click at [138, 185] on div "No results for current filter" at bounding box center [180, 192] width 350 height 242
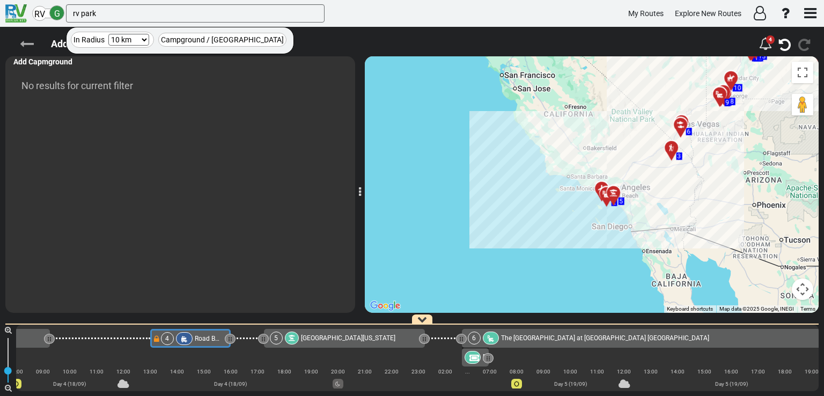
click at [24, 43] on icon at bounding box center [27, 44] width 14 height 14
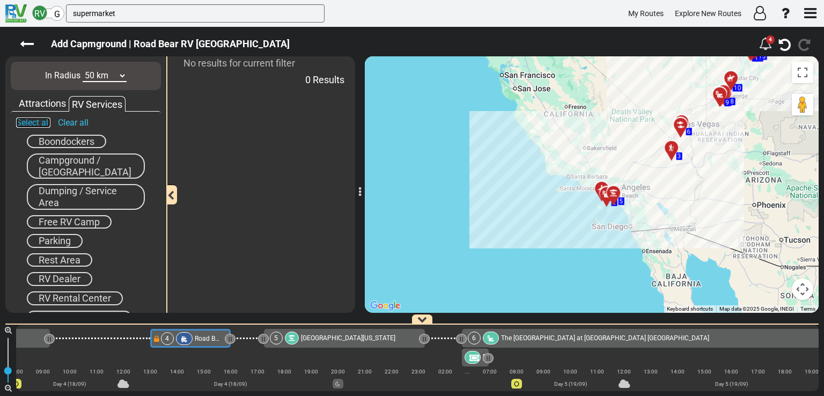
click at [28, 121] on link "Select all" at bounding box center [33, 123] width 34 height 10
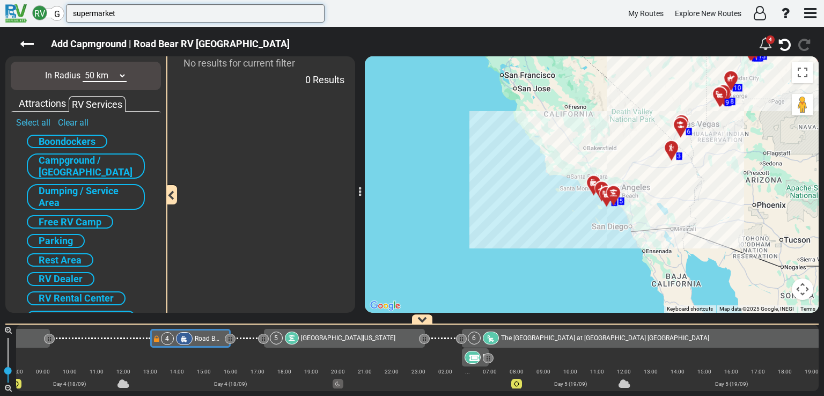
click at [135, 10] on input "supermarket" at bounding box center [195, 13] width 259 height 18
click at [62, 13] on div "G" at bounding box center [56, 13] width 15 height 15
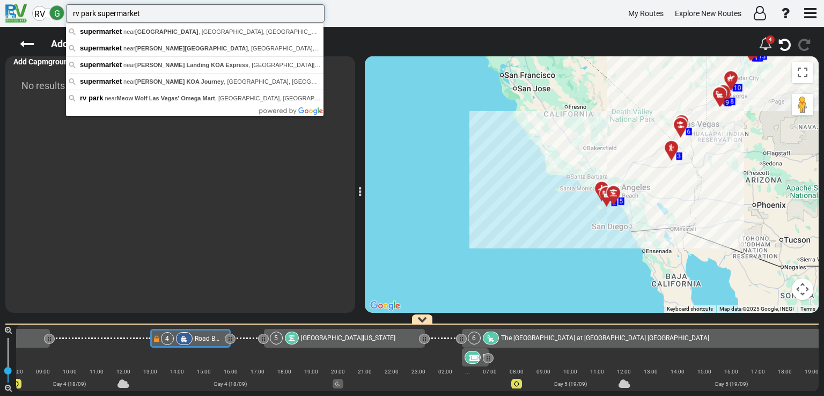
type input "rv park supermarket"
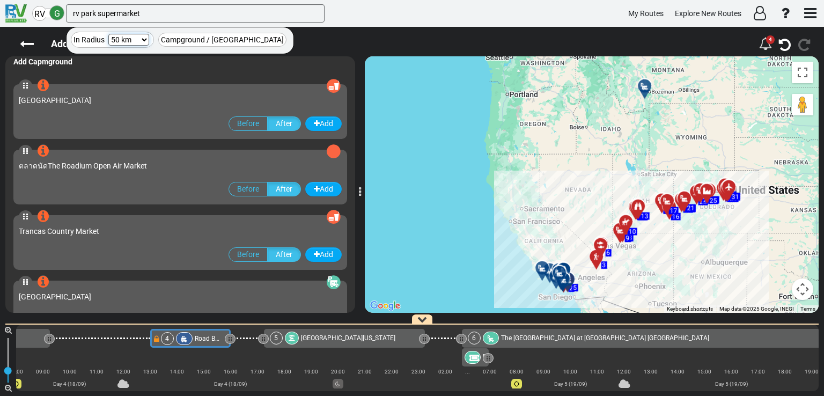
click at [142, 41] on select "10 km 50 km 100 km 250 km 500 km 1000 km" at bounding box center [128, 40] width 41 height 12
select select "number:10"
click at [108, 34] on select "10 km 50 km 100 km 250 km 500 km 1000 km" at bounding box center [128, 40] width 41 height 12
type input "rv park"
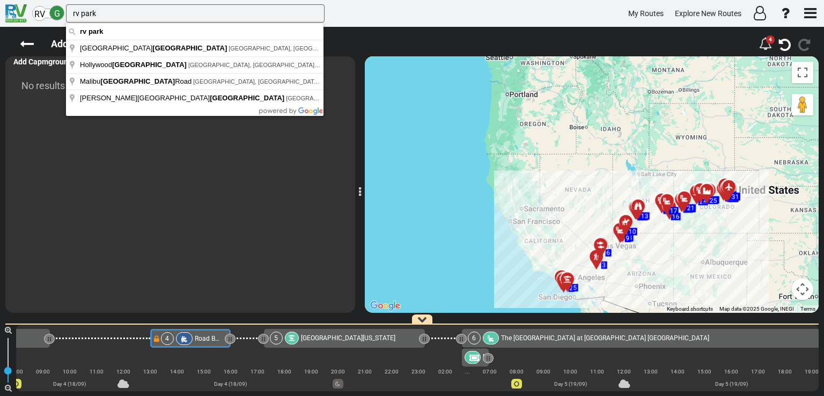
click at [450, 12] on div "RV G [GEOGRAPHIC_DATA] [GEOGRAPHIC_DATA] In Radius 10 km 50 km 100 km 250 km 50…" at bounding box center [325, 13] width 587 height 18
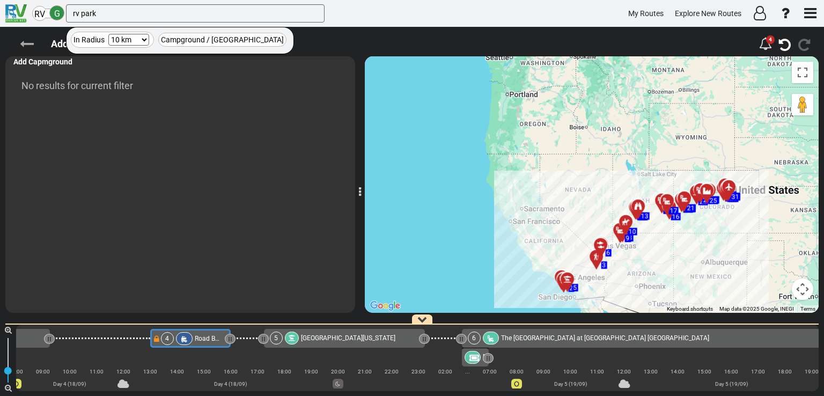
click at [26, 46] on icon at bounding box center [27, 44] width 14 height 14
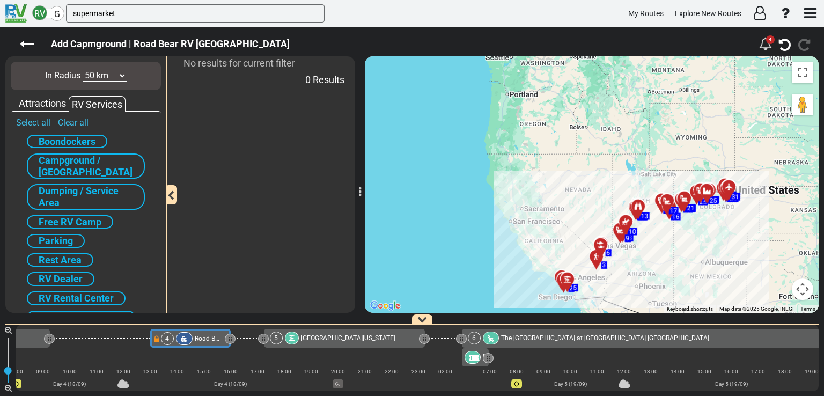
click at [15, 46] on div "Add Capmground | Road Bear RV [GEOGRAPHIC_DATA]" at bounding box center [383, 44] width 740 height 23
click at [23, 45] on icon at bounding box center [27, 44] width 14 height 14
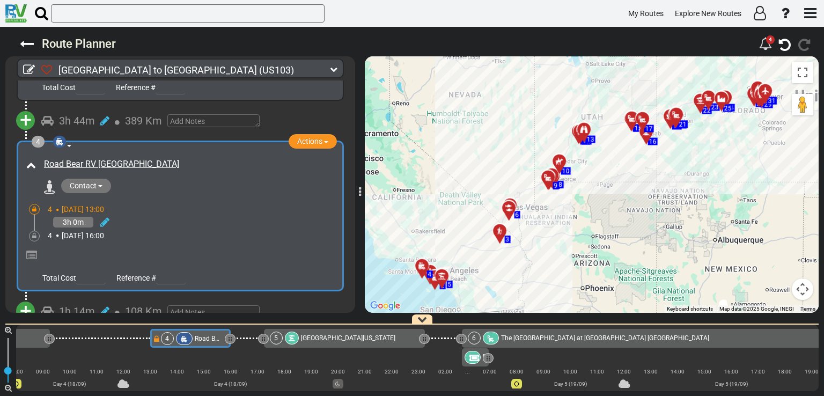
scroll to position [577, 0]
click at [265, 215] on div "3h 0m" at bounding box center [192, 223] width 289 height 16
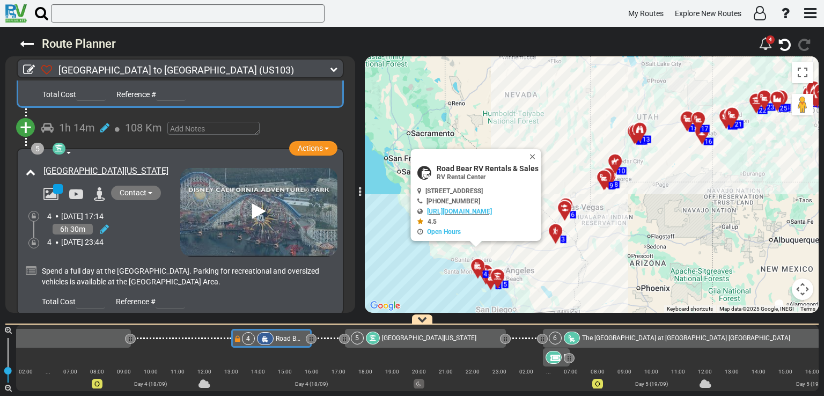
scroll to position [721, 0]
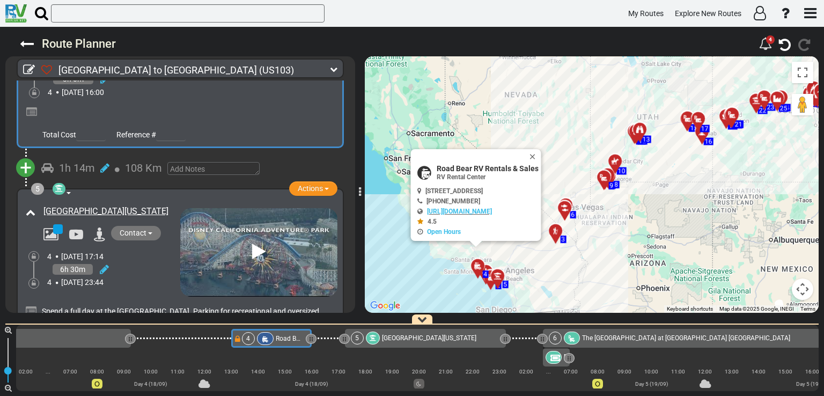
click at [23, 158] on span "+" at bounding box center [26, 168] width 12 height 25
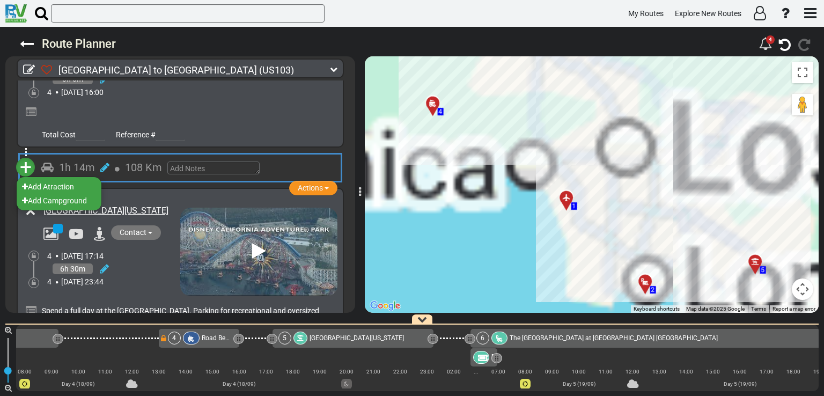
scroll to position [0, 1543]
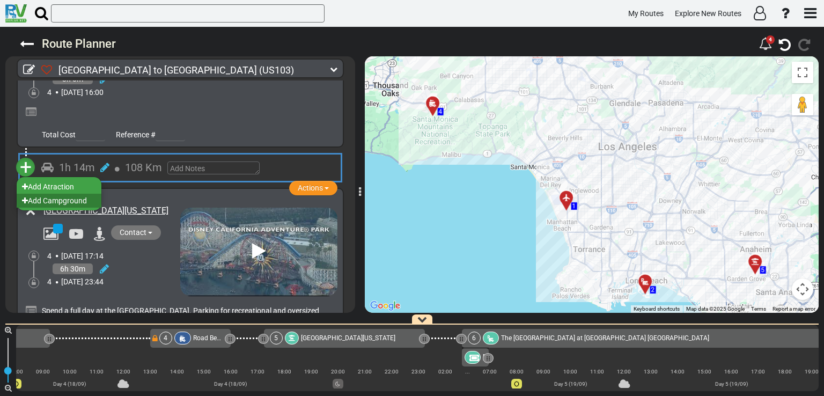
click at [68, 194] on li "Add Campground" at bounding box center [59, 201] width 85 height 14
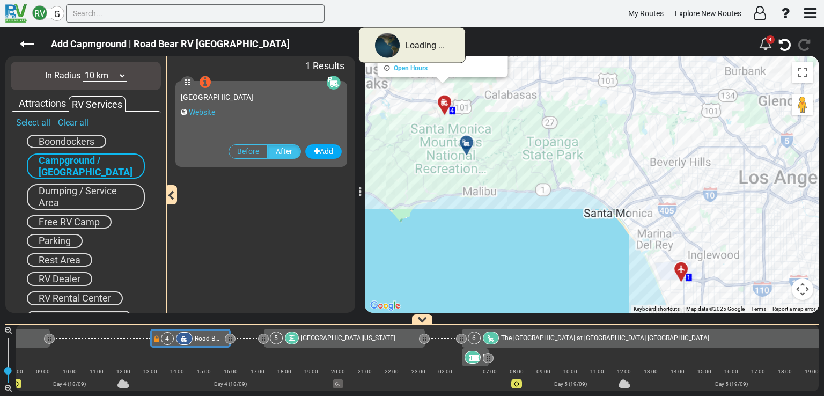
scroll to position [0, 1462]
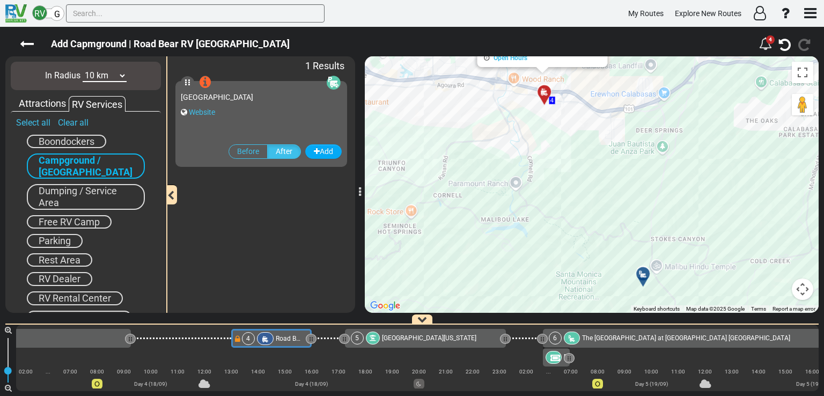
click at [116, 78] on select "10 km 50 km 100 km 250 km 500 km 1000 km" at bounding box center [105, 76] width 44 height 12
select select "number:50"
click at [83, 70] on select "10 km 50 km 100 km 250 km 500 km 1000 km" at bounding box center [105, 76] width 44 height 12
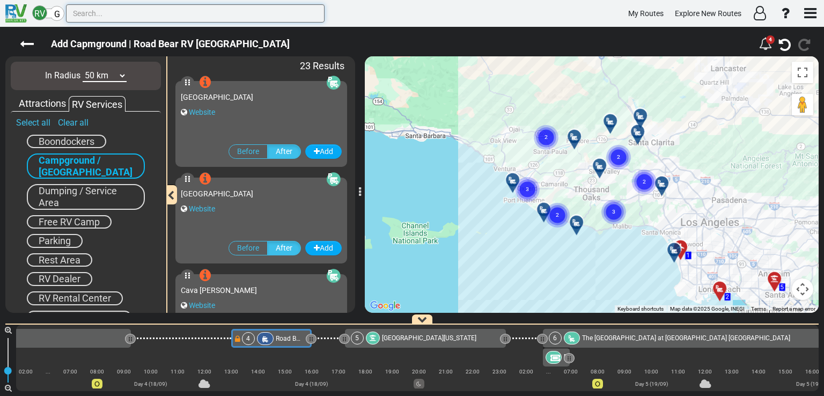
click at [116, 11] on input "text" at bounding box center [195, 13] width 259 height 18
paste input "[GEOGRAPHIC_DATA]"
type input "[GEOGRAPHIC_DATA]"
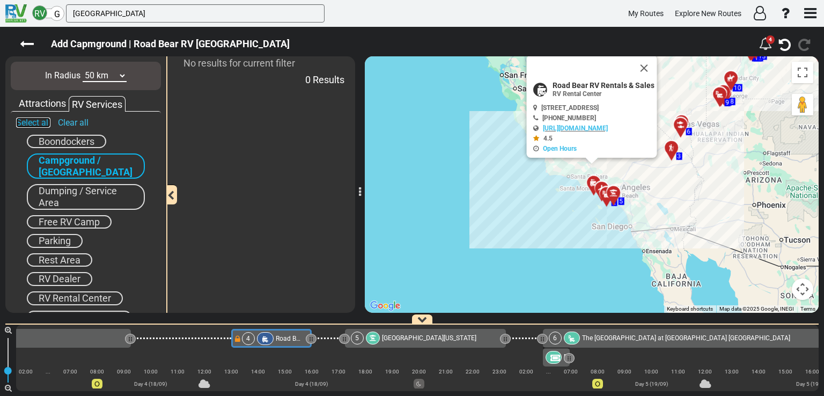
click at [42, 122] on link "Select all" at bounding box center [33, 123] width 34 height 10
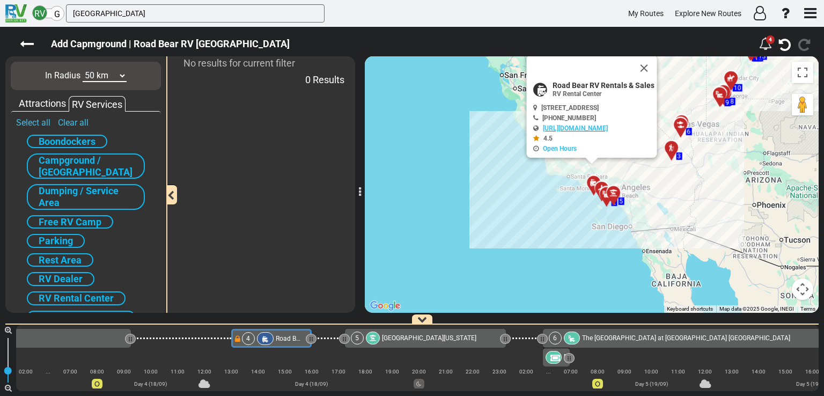
click at [58, 12] on span "G" at bounding box center [57, 14] width 6 height 10
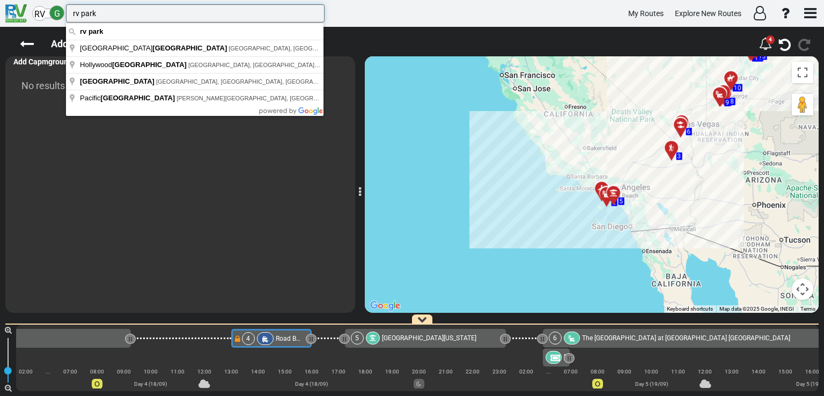
drag, startPoint x: 142, startPoint y: 16, endPoint x: 65, endPoint y: 22, distance: 76.5
click at [66, 22] on div "rv park [GEOGRAPHIC_DATA]" at bounding box center [195, 13] width 259 height 18
paste input "[GEOGRAPHIC_DATA]"
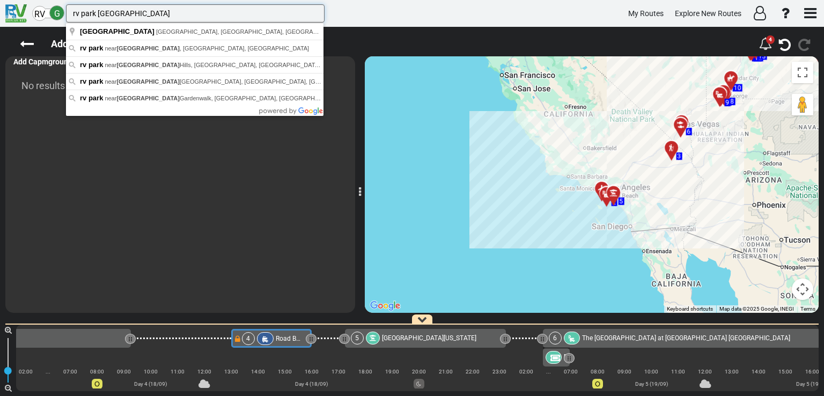
type input "rv park [GEOGRAPHIC_DATA]"
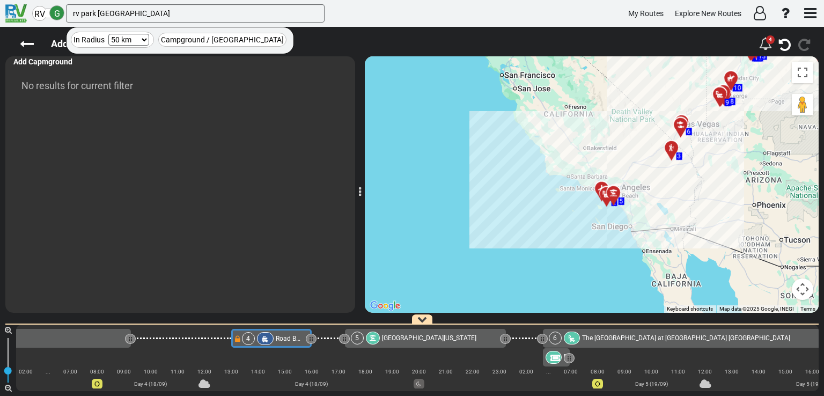
click at [220, 192] on div "No results for current filter" at bounding box center [180, 192] width 350 height 242
click at [29, 42] on icon at bounding box center [27, 44] width 14 height 14
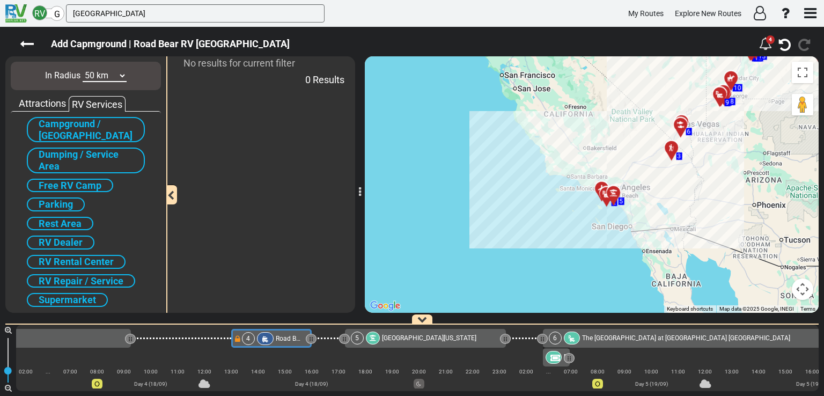
scroll to position [0, 0]
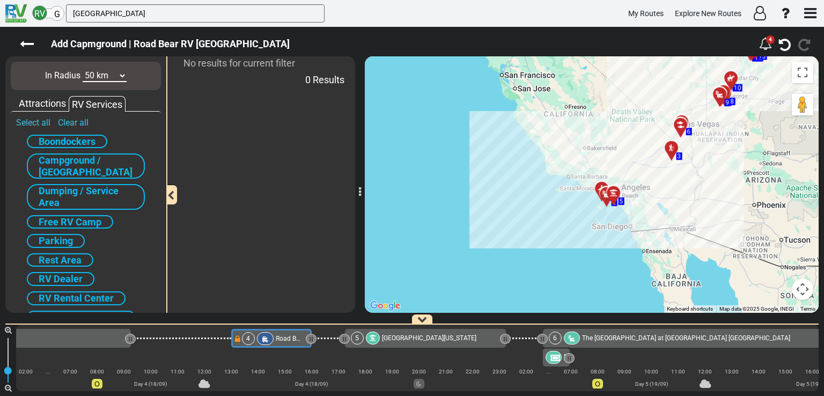
click at [125, 74] on select "10 km 50 km 100 km 250 km 500 km 1000 km" at bounding box center [105, 76] width 44 height 12
select select "number:100"
click at [83, 70] on select "10 km 50 km 100 km 250 km 500 km 1000 km" at bounding box center [105, 76] width 44 height 12
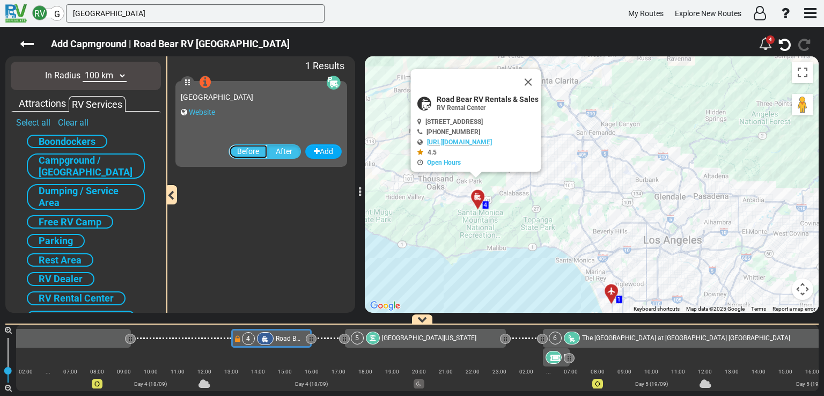
click at [251, 152] on label "Before" at bounding box center [248, 151] width 39 height 14
click at [0, 0] on input "Before" at bounding box center [0, 0] width 0 height 0
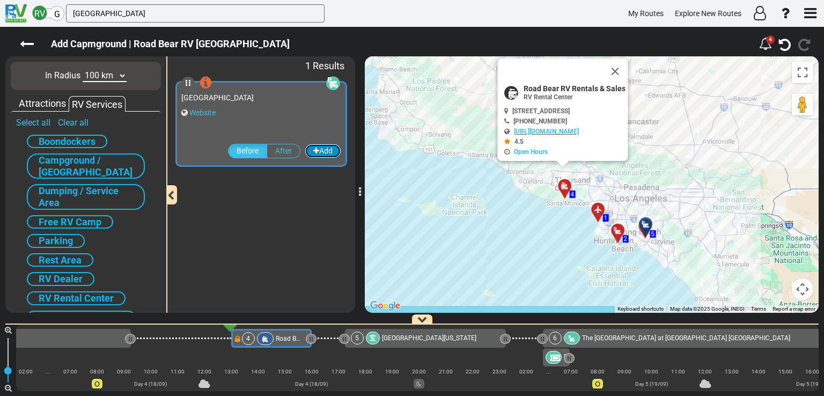
click at [325, 149] on button "Add" at bounding box center [323, 151] width 36 height 14
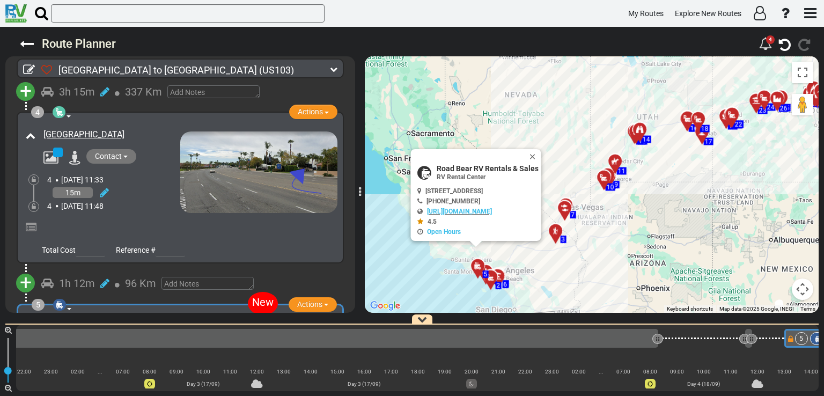
scroll to position [603, 0]
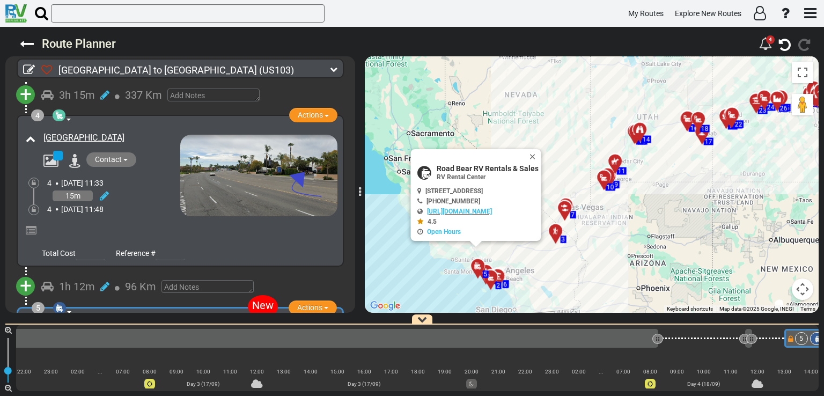
click at [228, 223] on div at bounding box center [188, 232] width 298 height 19
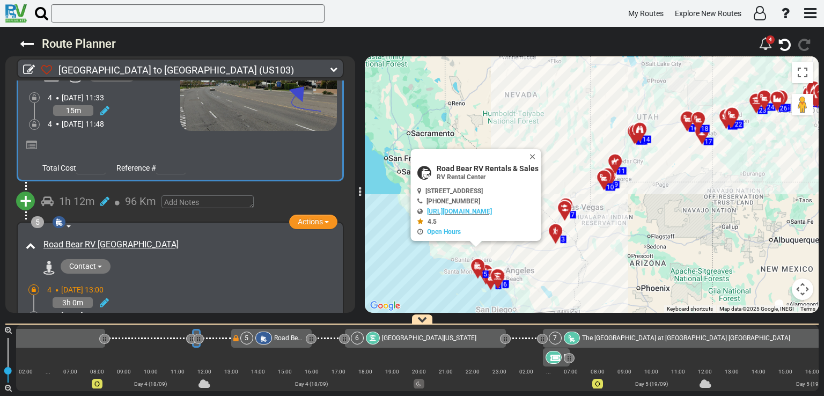
scroll to position [689, 0]
drag, startPoint x: 199, startPoint y: 336, endPoint x: 216, endPoint y: 334, distance: 17.4
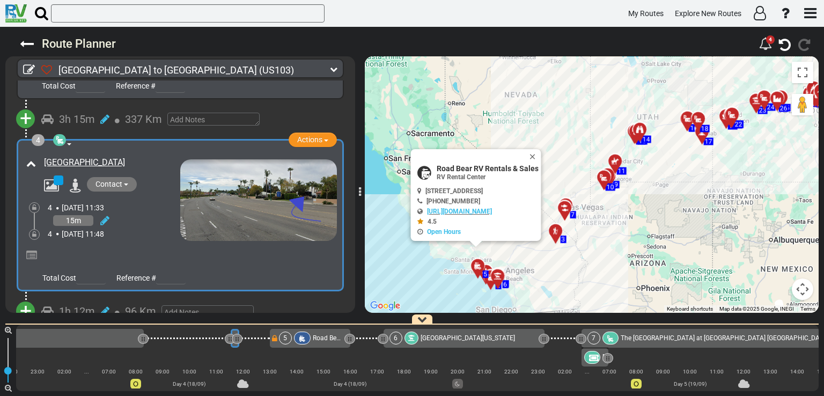
scroll to position [578, 0]
click at [30, 160] on icon at bounding box center [31, 165] width 10 height 10
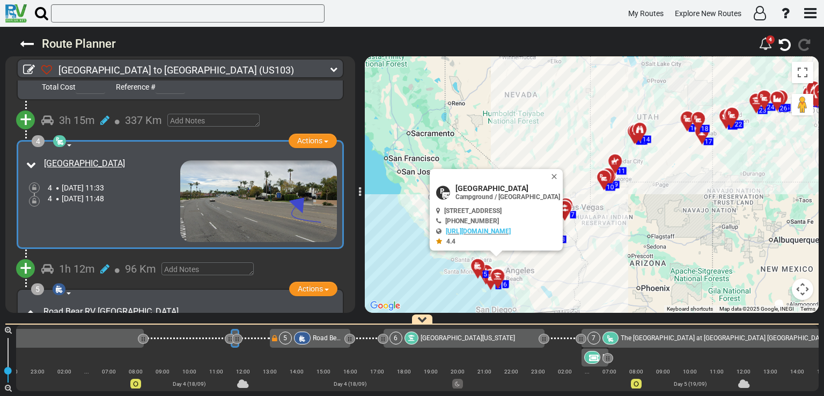
drag, startPoint x: 92, startPoint y: 232, endPoint x: 91, endPoint y: 208, distance: 24.7
click at [91, 208] on div "[GEOGRAPHIC_DATA] 4 11:33" at bounding box center [102, 198] width 157 height 87
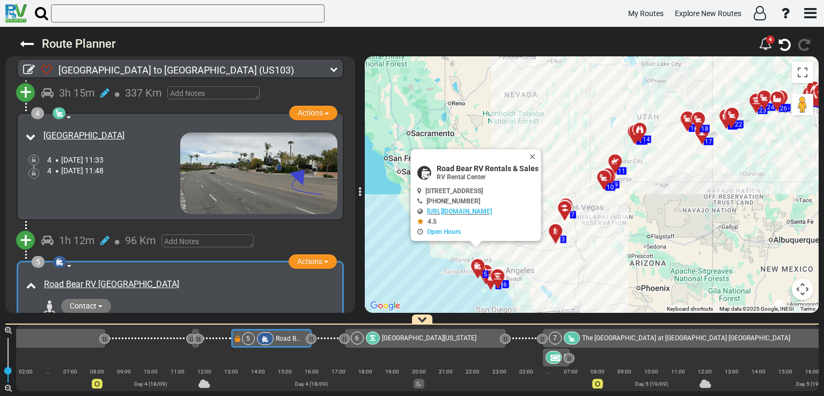
scroll to position [0, 0]
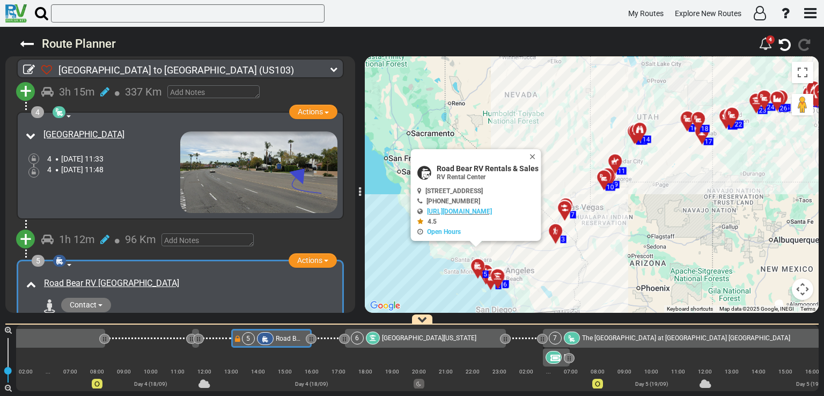
click at [108, 155] on div "4 [DATE] 11:33" at bounding box center [77, 158] width 61 height 11
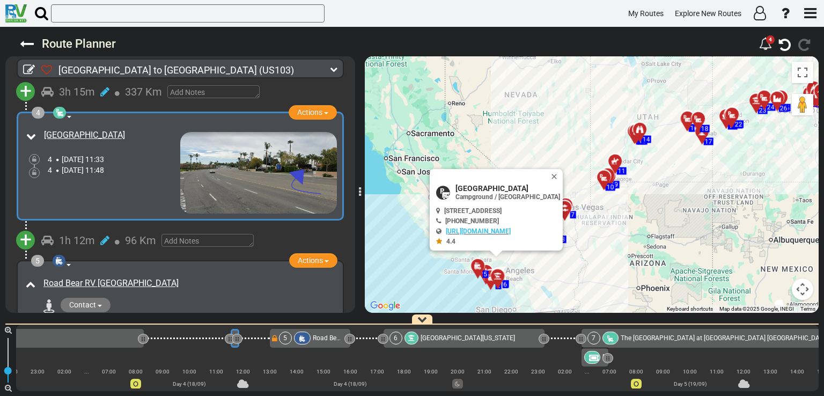
click at [29, 131] on icon at bounding box center [31, 136] width 10 height 10
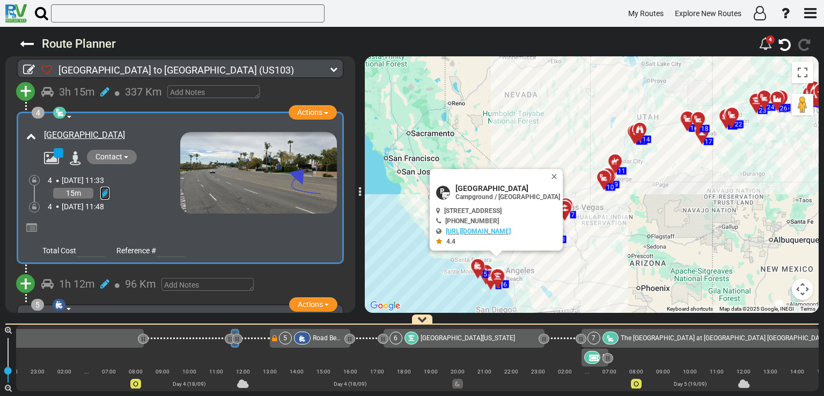
click at [104, 188] on icon at bounding box center [104, 193] width 9 height 11
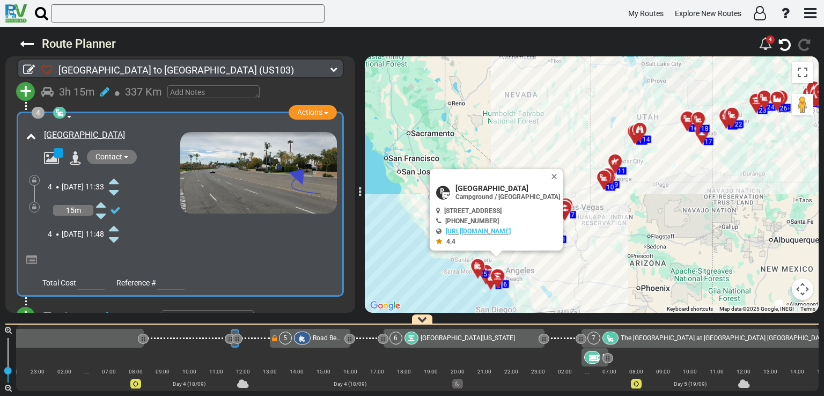
click at [119, 173] on icon at bounding box center [114, 180] width 10 height 17
click at [119, 177] on icon at bounding box center [114, 180] width 10 height 17
click at [117, 205] on icon at bounding box center [115, 210] width 11 height 11
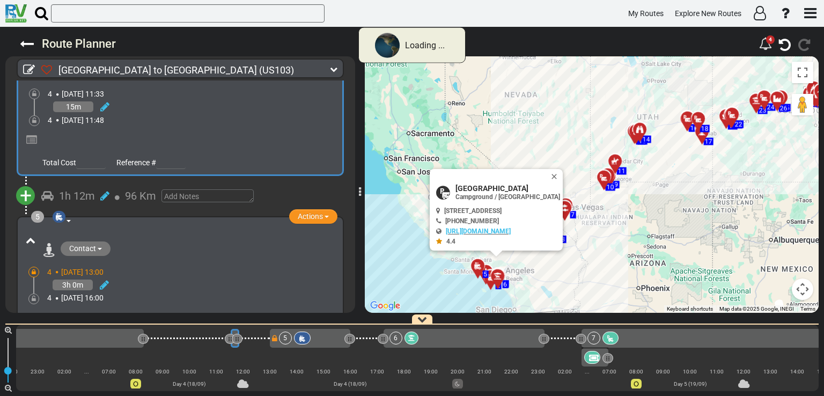
scroll to position [533, 0]
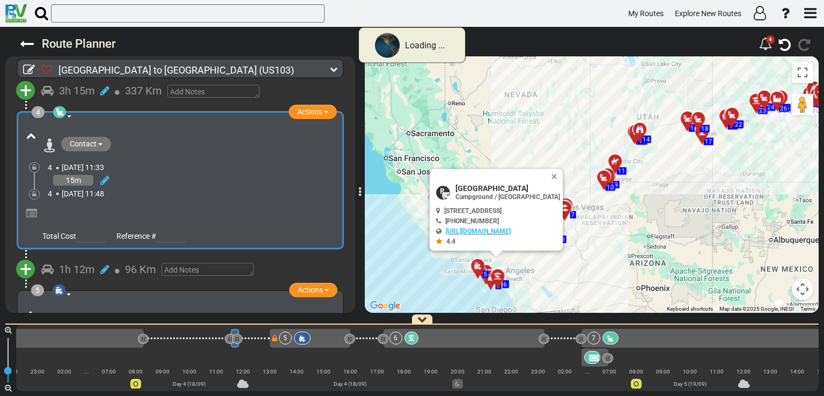
click at [104, 170] on span "11:33" at bounding box center [94, 167] width 19 height 9
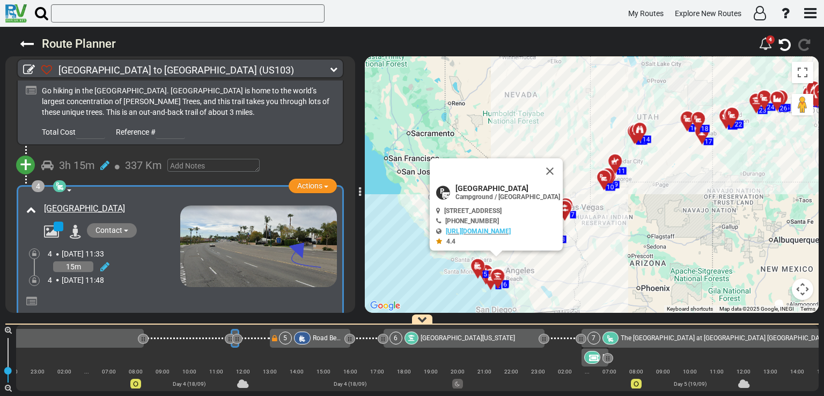
scroll to position [590, 0]
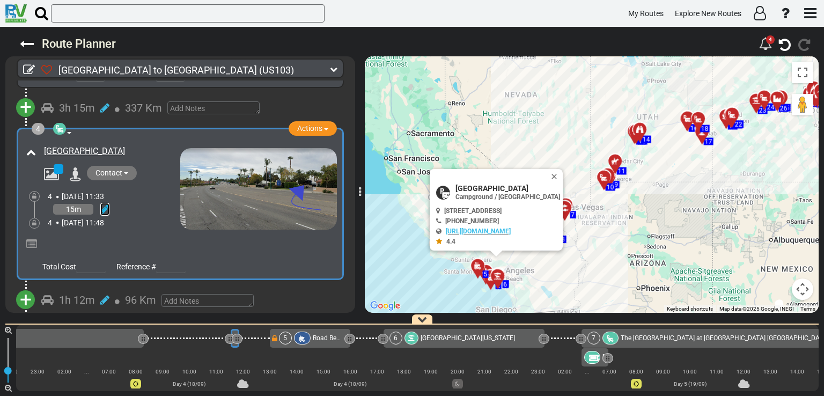
click at [103, 204] on icon at bounding box center [104, 209] width 9 height 11
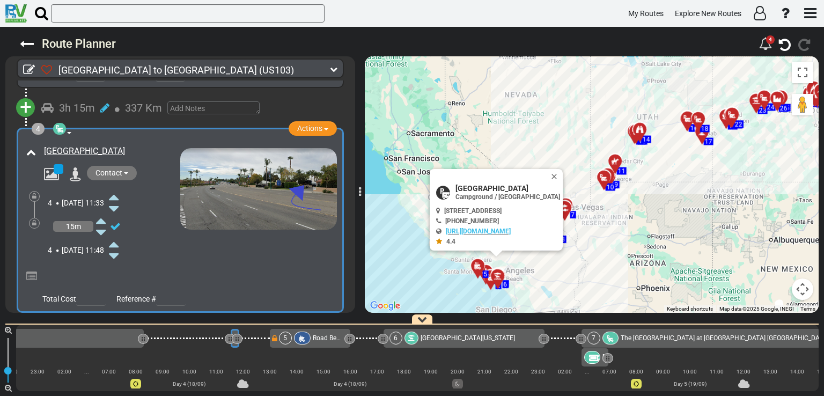
click at [119, 193] on icon at bounding box center [114, 196] width 10 height 17
click at [119, 206] on icon at bounding box center [114, 208] width 10 height 17
click at [119, 201] on icon at bounding box center [114, 208] width 10 height 17
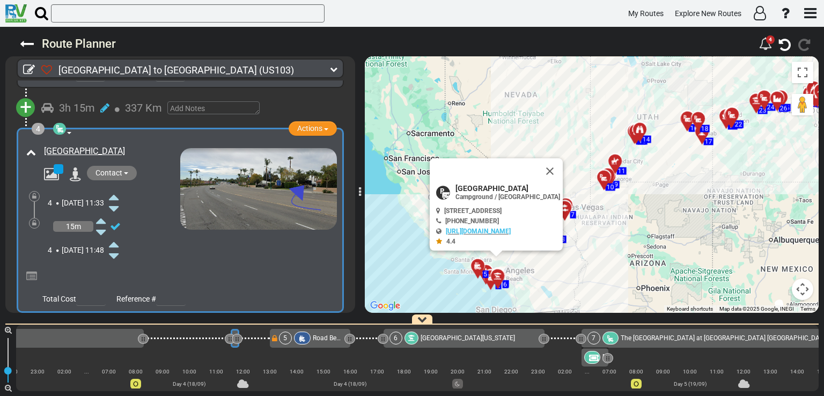
click at [119, 201] on icon at bounding box center [114, 208] width 10 height 17
click at [119, 193] on icon at bounding box center [114, 196] width 10 height 17
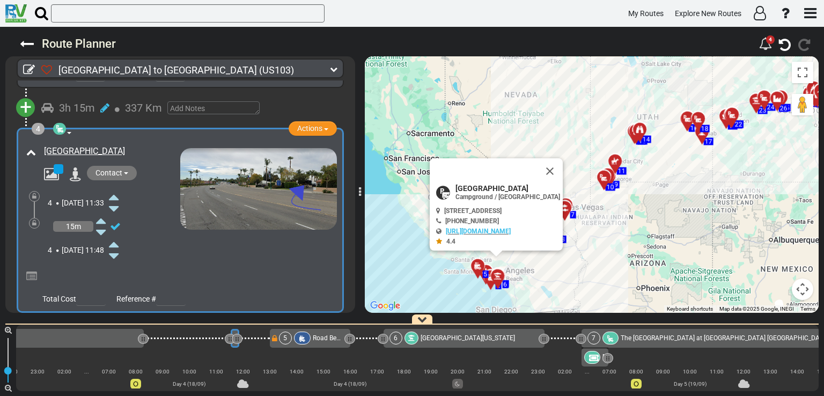
click at [119, 193] on icon at bounding box center [114, 196] width 10 height 17
click at [320, 121] on button "Actions" at bounding box center [313, 128] width 48 height 14
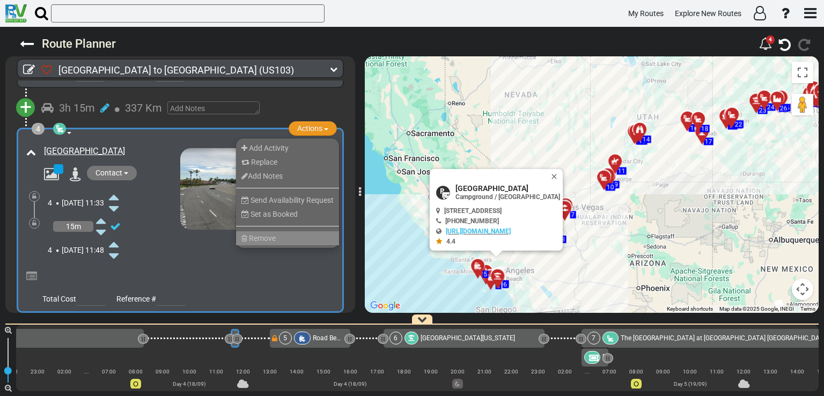
click at [264, 234] on span "Remove" at bounding box center [262, 238] width 27 height 9
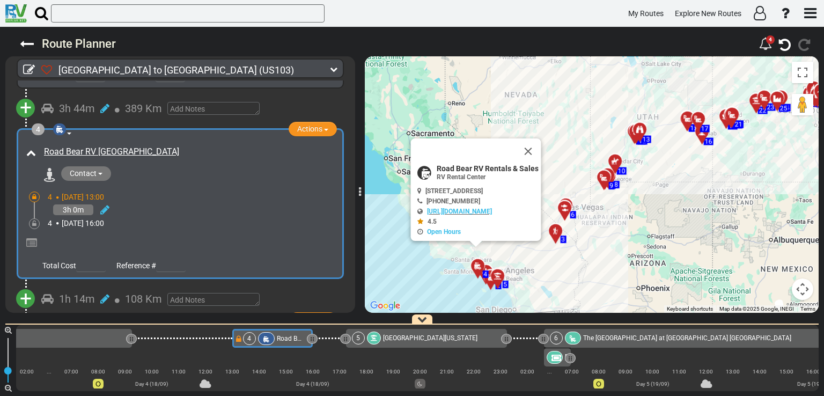
scroll to position [0, 1462]
click at [223, 220] on div "4 Thu, 18 Sep 16:00" at bounding box center [192, 222] width 289 height 11
click at [306, 124] on span "Actions" at bounding box center [309, 128] width 25 height 9
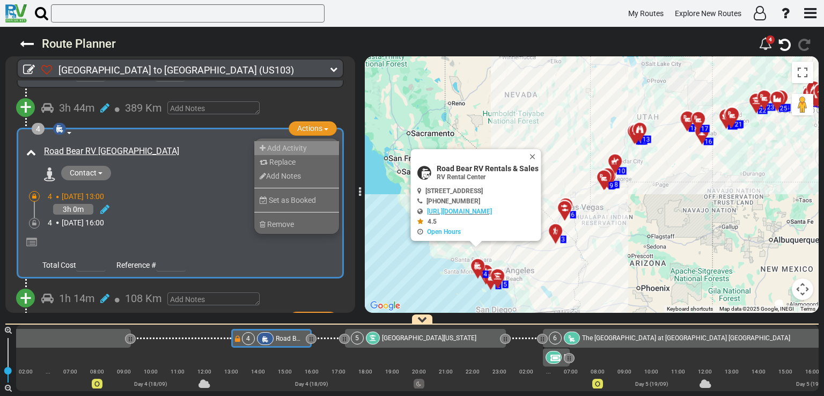
click at [297, 144] on span "Add Activity" at bounding box center [287, 148] width 40 height 9
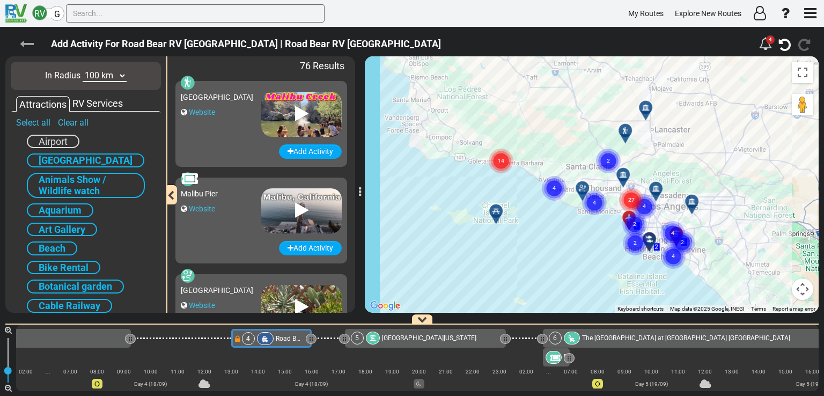
click at [26, 41] on icon at bounding box center [27, 44] width 14 height 14
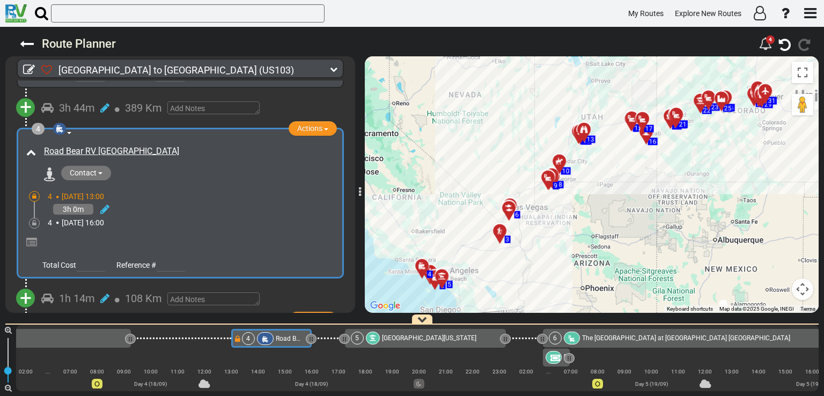
scroll to position [616, 0]
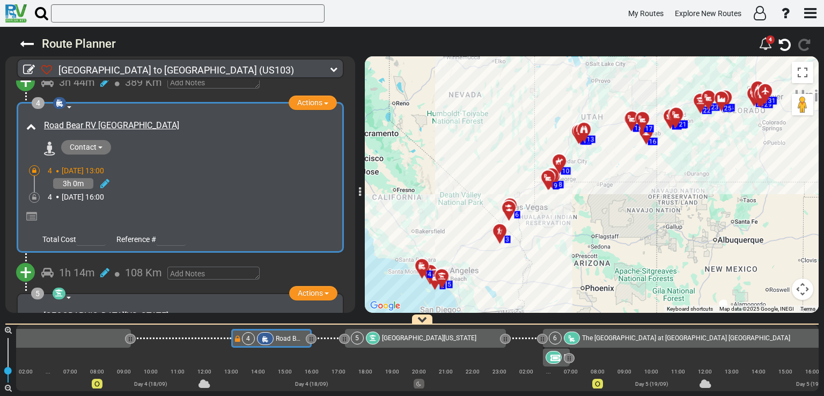
click at [25, 267] on span "+" at bounding box center [26, 272] width 12 height 25
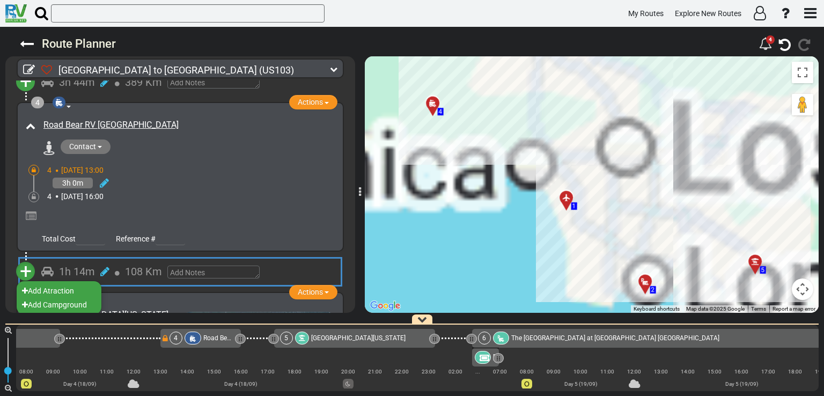
scroll to position [0, 1543]
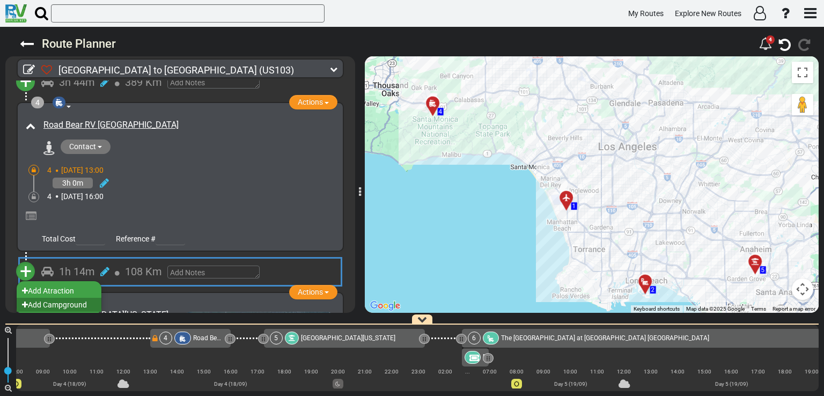
click at [62, 298] on li "Add Campground" at bounding box center [59, 305] width 85 height 14
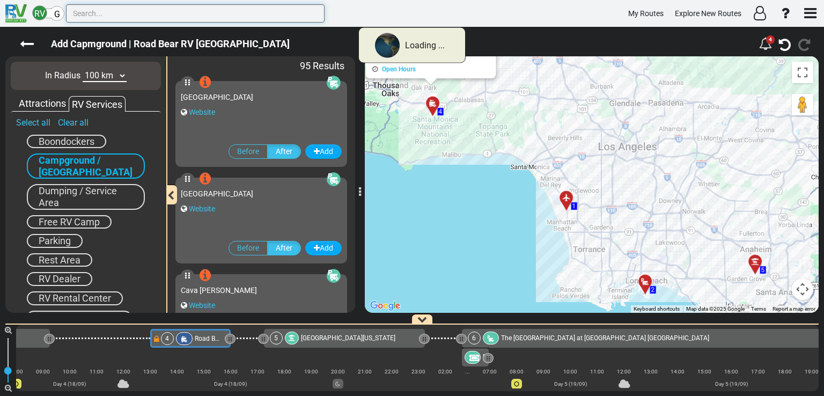
click at [173, 14] on input "text" at bounding box center [195, 13] width 259 height 18
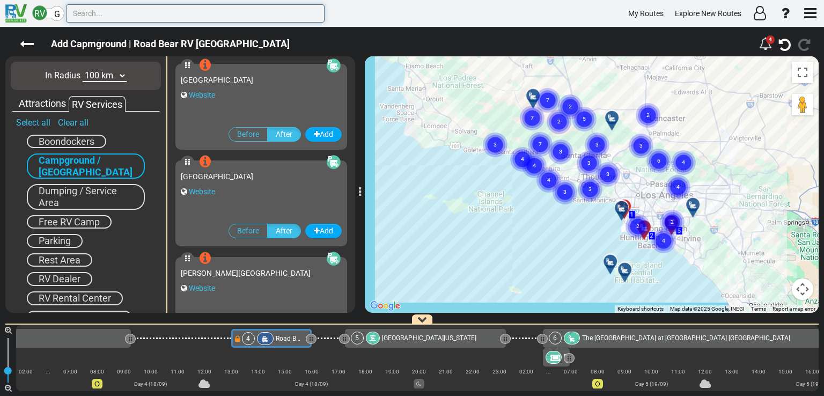
scroll to position [0, 0]
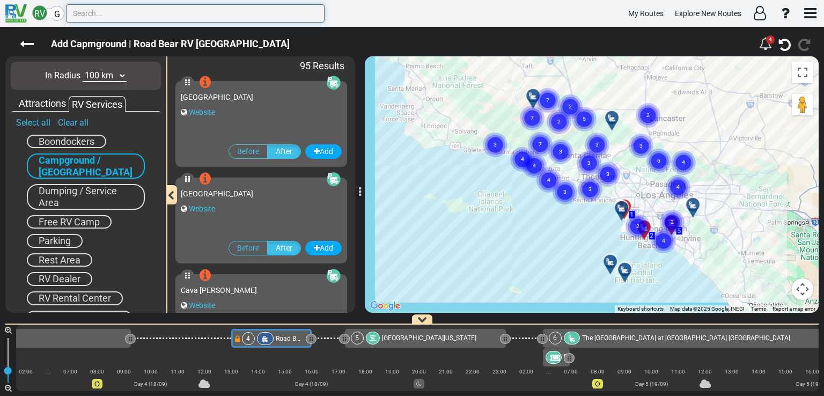
paste input "[GEOGRAPHIC_DATA]"
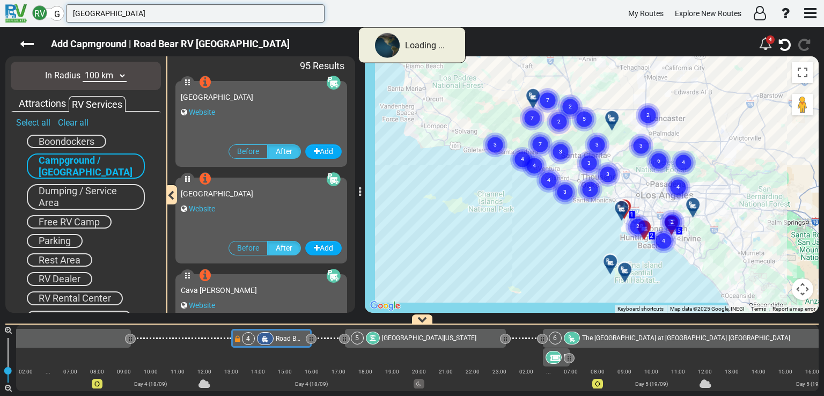
type input "[GEOGRAPHIC_DATA]"
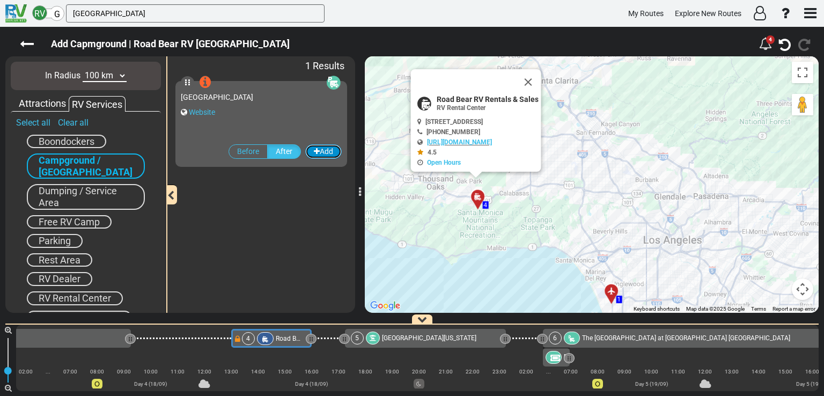
click at [322, 149] on button "Add" at bounding box center [323, 151] width 36 height 14
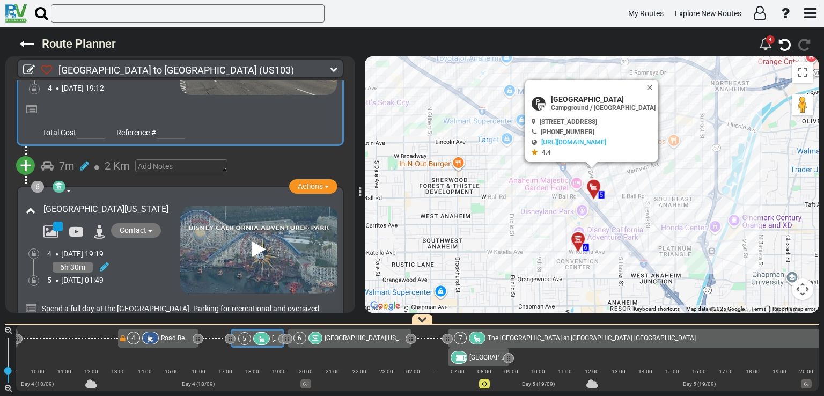
scroll to position [915, 0]
click at [103, 261] on icon at bounding box center [104, 266] width 9 height 11
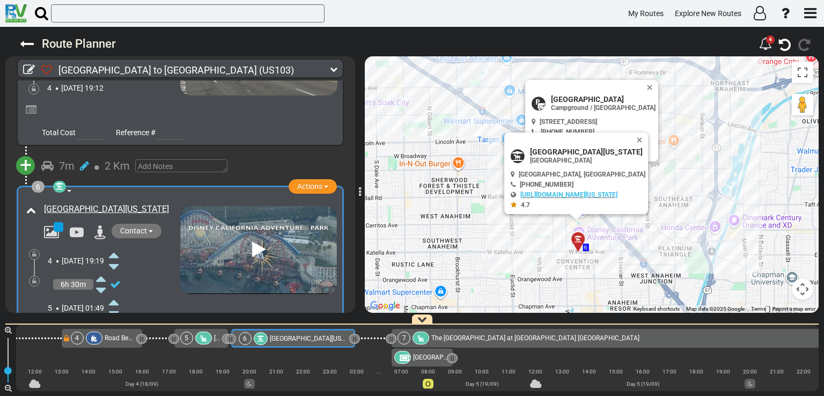
scroll to position [0, 1632]
click at [119, 258] on icon at bounding box center [114, 266] width 10 height 17
click at [119, 246] on icon at bounding box center [114, 254] width 10 height 17
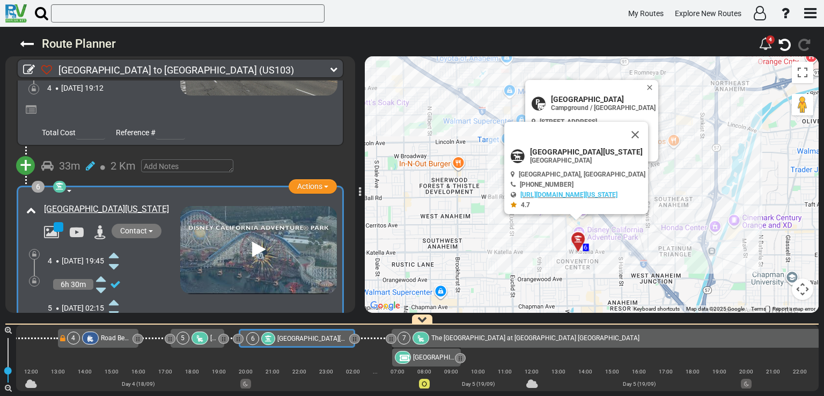
click at [119, 246] on icon at bounding box center [114, 254] width 10 height 17
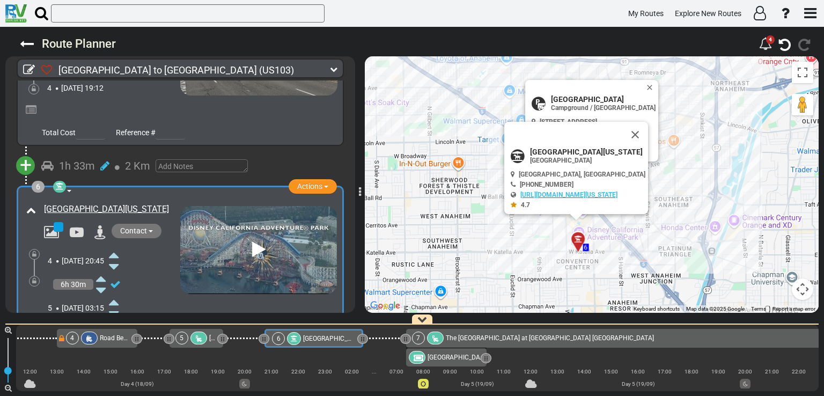
click at [119, 246] on icon at bounding box center [114, 254] width 10 height 17
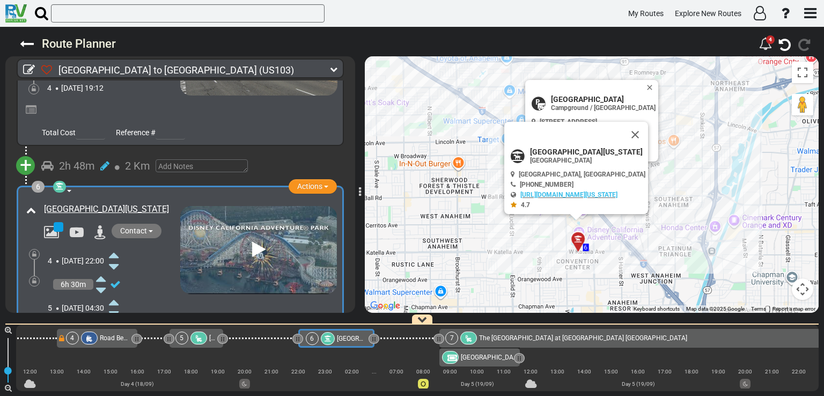
click at [119, 246] on icon at bounding box center [114, 254] width 10 height 17
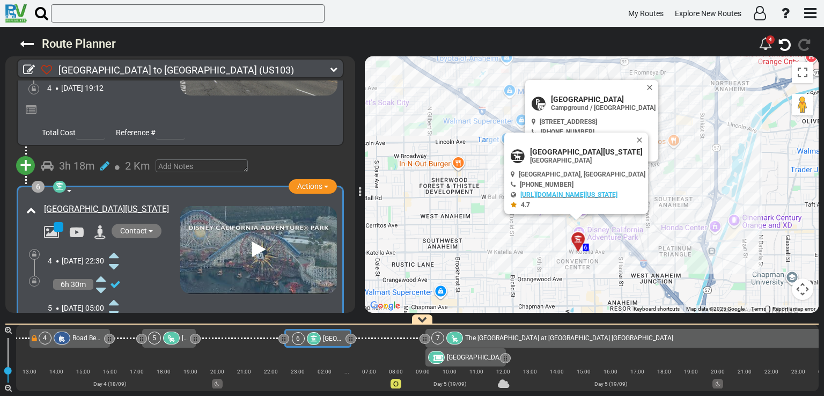
scroll to position [0, 1666]
click at [119, 258] on icon at bounding box center [114, 266] width 10 height 17
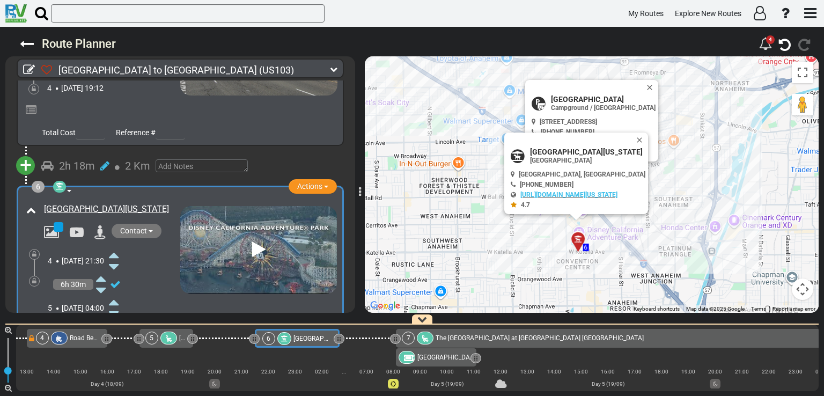
click at [119, 258] on icon at bounding box center [114, 266] width 10 height 17
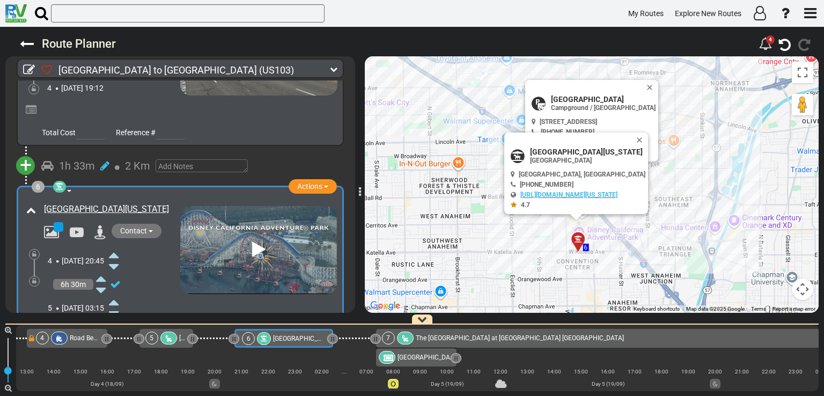
click at [119, 258] on icon at bounding box center [114, 266] width 10 height 17
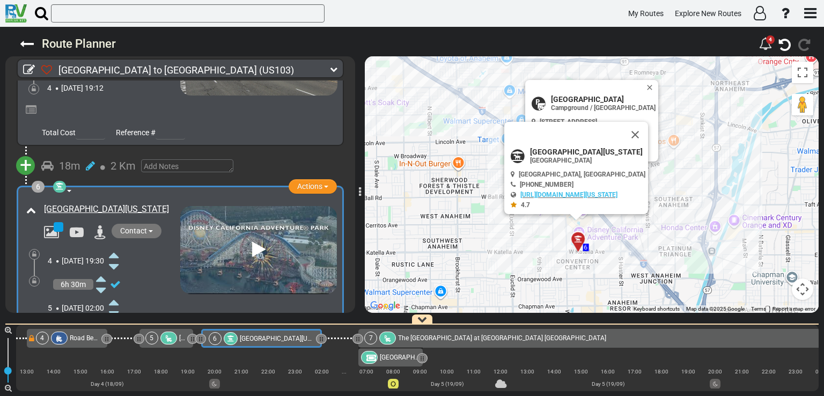
click at [119, 258] on icon at bounding box center [114, 266] width 10 height 17
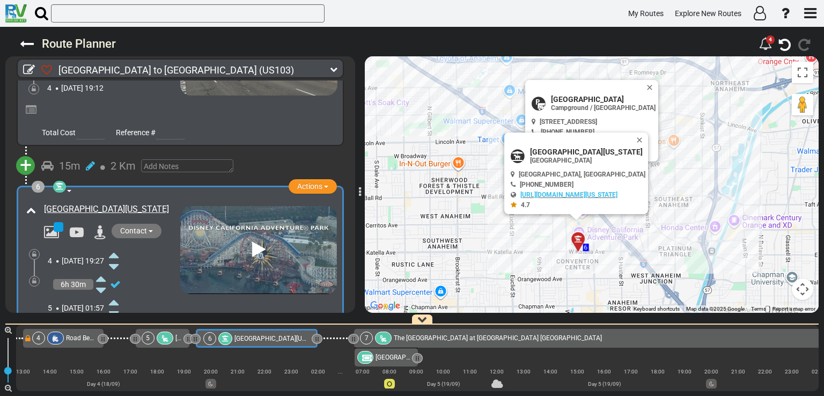
click at [119, 258] on icon at bounding box center [114, 266] width 10 height 17
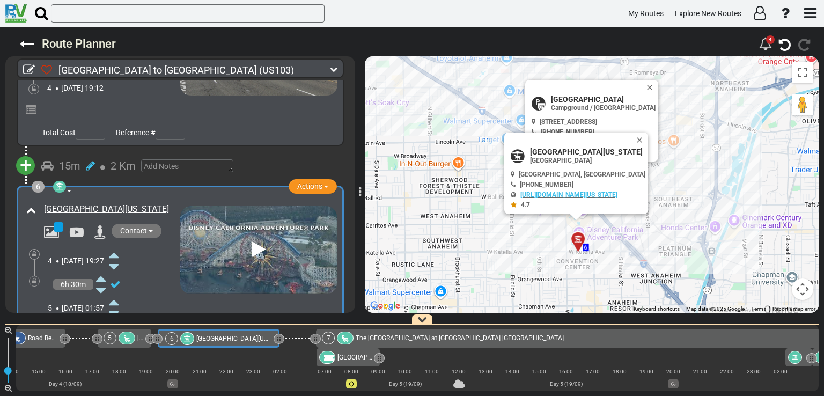
scroll to position [0, 1710]
click at [119, 258] on icon at bounding box center [114, 266] width 10 height 17
drag, startPoint x: 131, startPoint y: 258, endPoint x: 159, endPoint y: 237, distance: 34.5
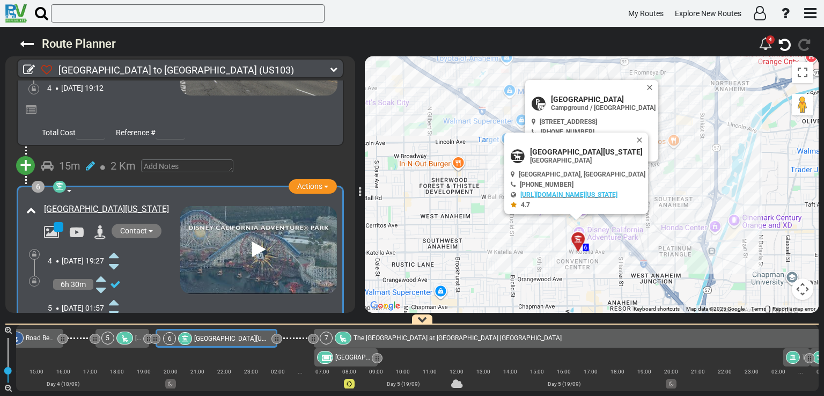
click at [119, 258] on icon at bounding box center [114, 266] width 10 height 17
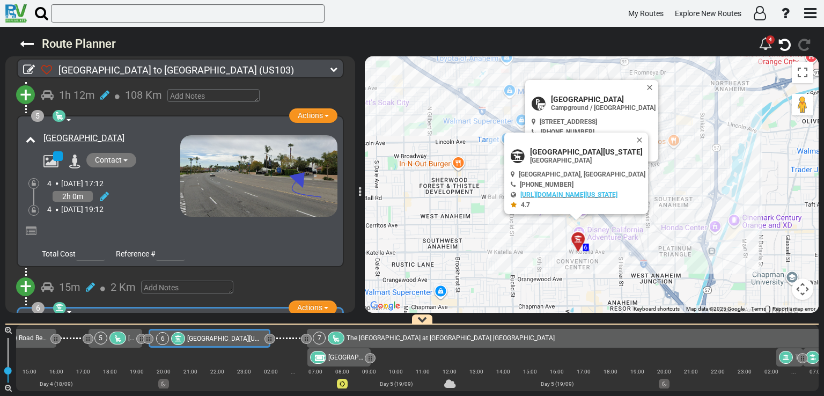
scroll to position [792, 0]
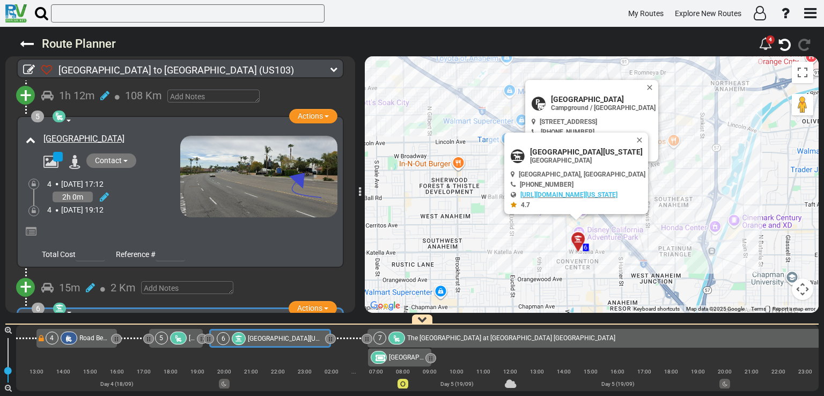
click at [144, 204] on div "4 Thu, 18 Sep 19:12" at bounding box center [113, 209] width 133 height 11
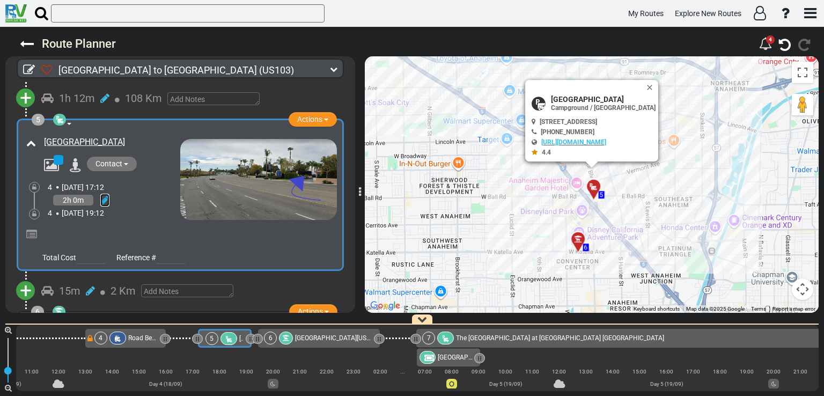
scroll to position [0, 1575]
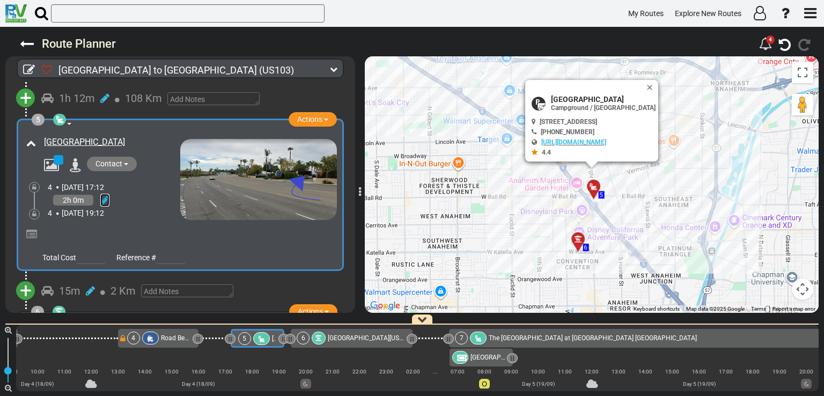
click at [104, 195] on icon at bounding box center [104, 200] width 9 height 11
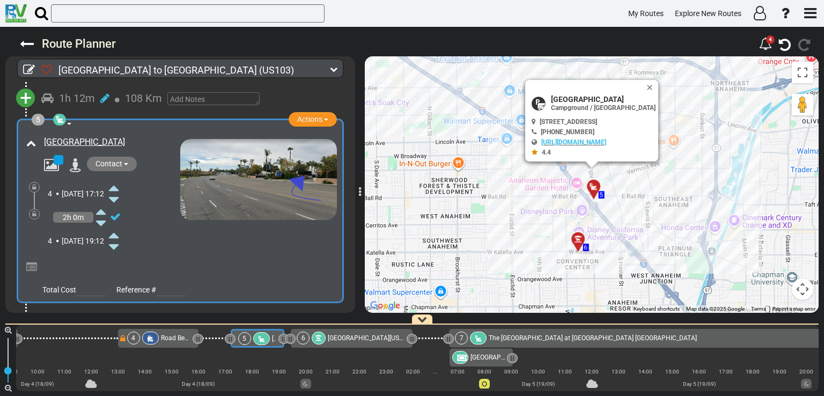
click at [119, 192] on icon at bounding box center [114, 199] width 10 height 17
click at [119, 179] on icon at bounding box center [114, 187] width 10 height 17
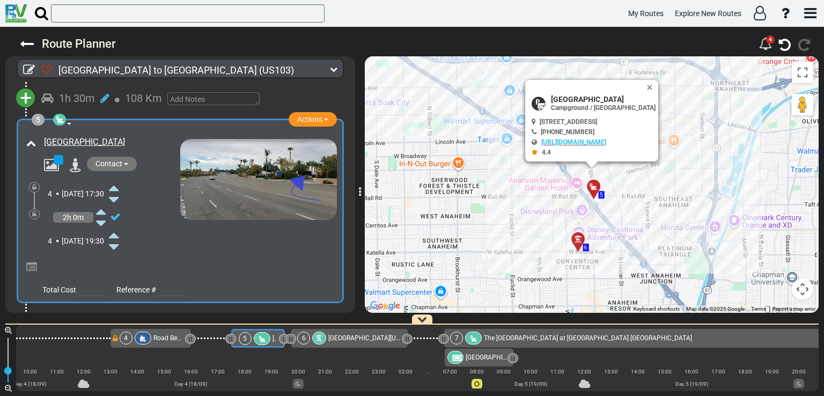
click at [119, 179] on icon at bounding box center [114, 187] width 10 height 17
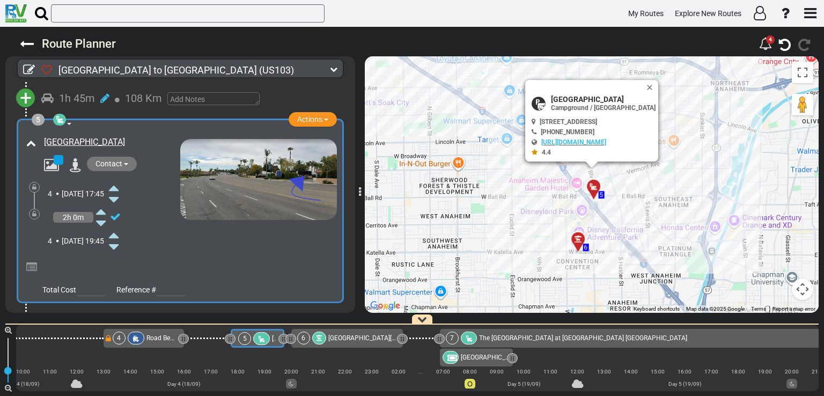
click at [119, 179] on icon at bounding box center [114, 187] width 10 height 17
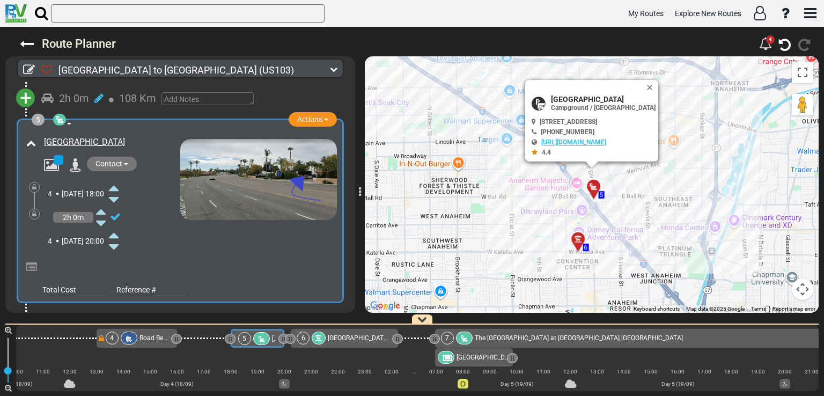
click at [119, 179] on icon at bounding box center [114, 187] width 10 height 17
click at [119, 194] on icon at bounding box center [114, 199] width 10 height 17
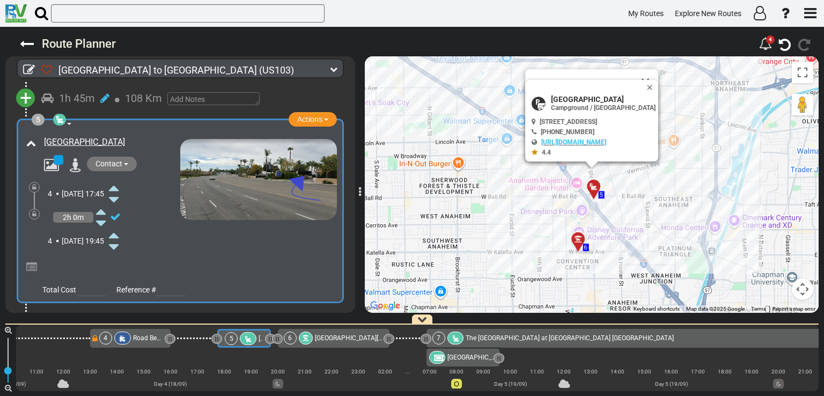
click at [119, 194] on icon at bounding box center [114, 199] width 10 height 17
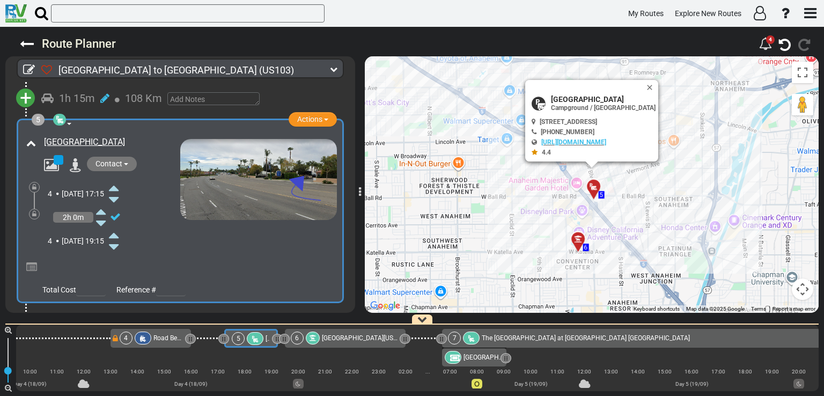
click at [119, 194] on icon at bounding box center [114, 199] width 10 height 17
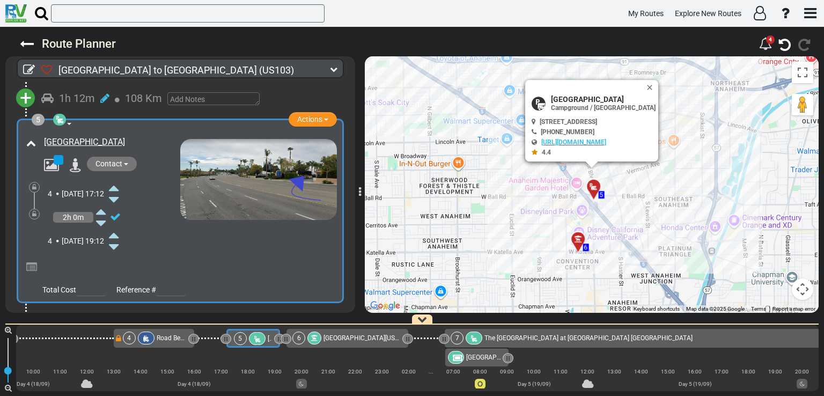
click at [119, 194] on icon at bounding box center [114, 199] width 10 height 17
click at [98, 215] on icon at bounding box center [101, 223] width 10 height 17
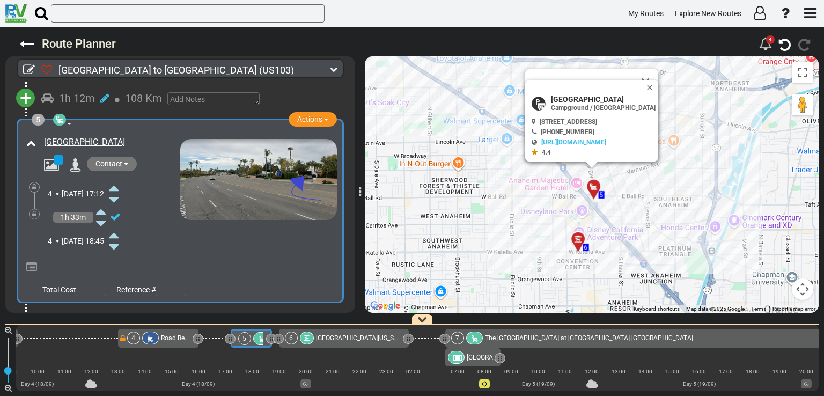
click at [98, 215] on icon at bounding box center [101, 223] width 10 height 17
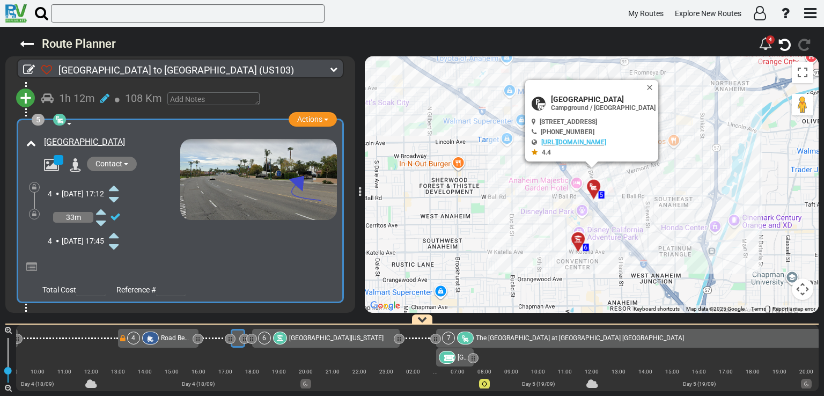
click at [98, 215] on icon at bounding box center [101, 223] width 10 height 17
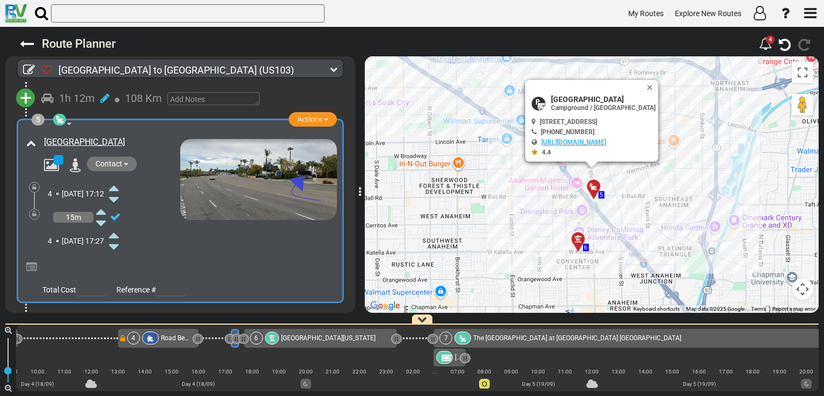
click at [101, 217] on icon at bounding box center [101, 223] width 10 height 17
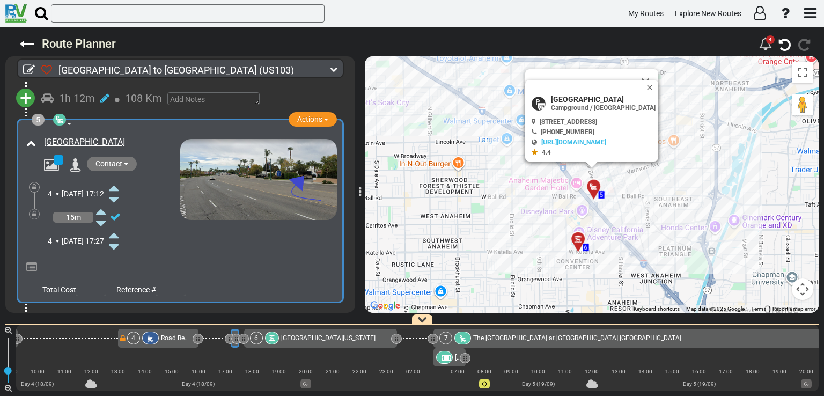
click at [101, 217] on icon at bounding box center [101, 223] width 10 height 17
click at [103, 215] on icon at bounding box center [101, 223] width 10 height 17
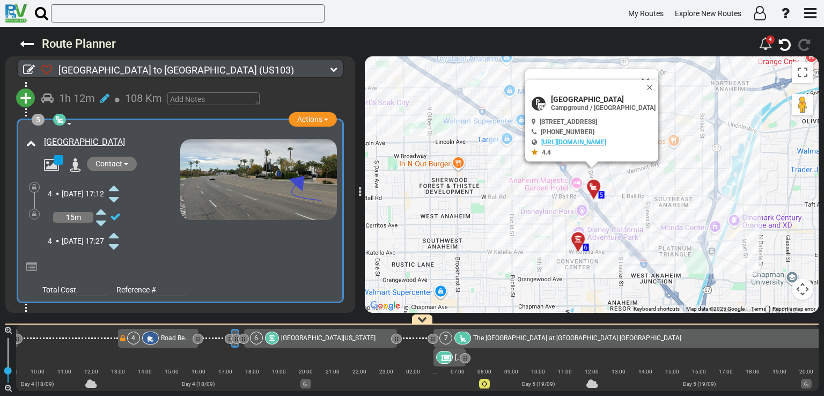
click at [103, 215] on icon at bounding box center [101, 223] width 10 height 17
click at [66, 212] on div "15m" at bounding box center [73, 217] width 40 height 11
click at [126, 240] on div "4 Thu, 18 Sep 17:27" at bounding box center [114, 241] width 133 height 24
click at [119, 238] on icon at bounding box center [114, 246] width 10 height 17
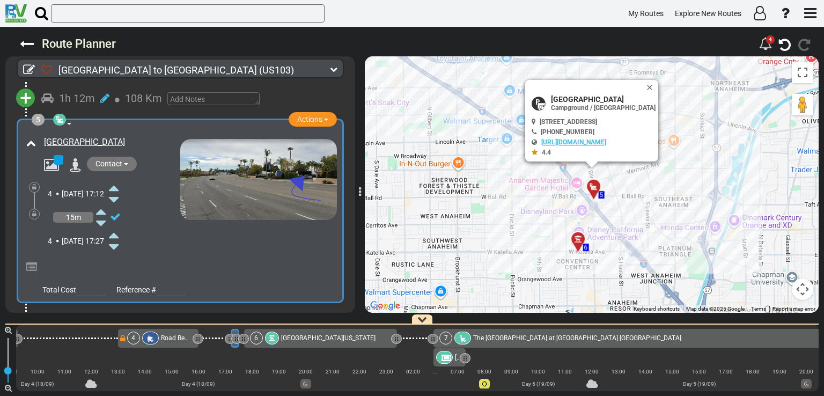
click at [119, 230] on icon at bounding box center [114, 234] width 10 height 17
click at [119, 238] on icon at bounding box center [114, 246] width 10 height 17
click at [119, 226] on icon at bounding box center [114, 234] width 10 height 17
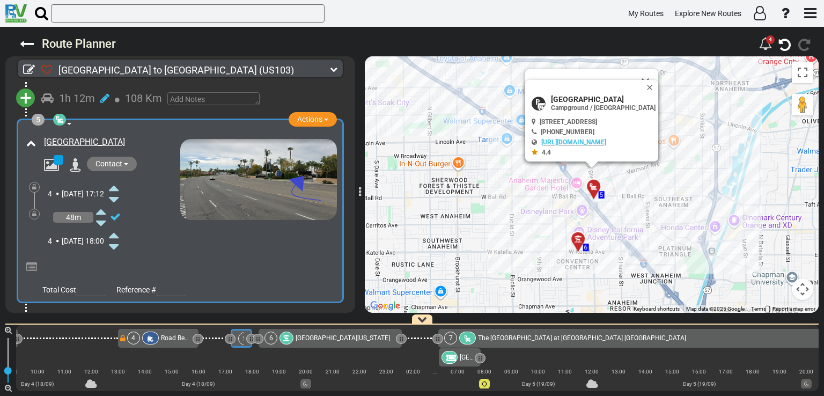
click at [119, 226] on icon at bounding box center [114, 234] width 10 height 17
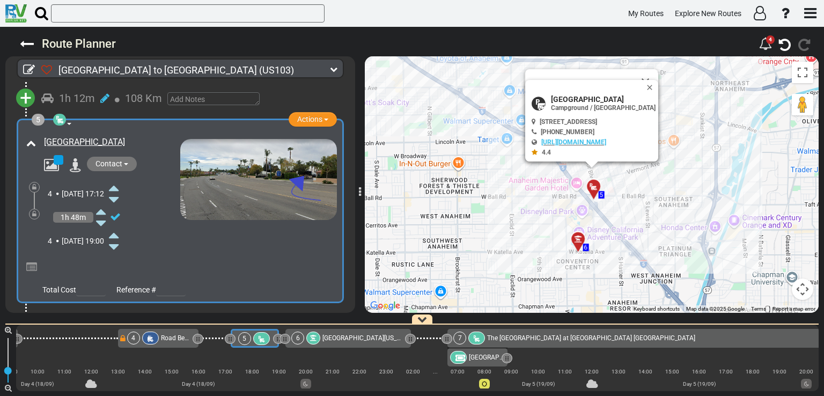
click at [119, 226] on icon at bounding box center [114, 234] width 10 height 17
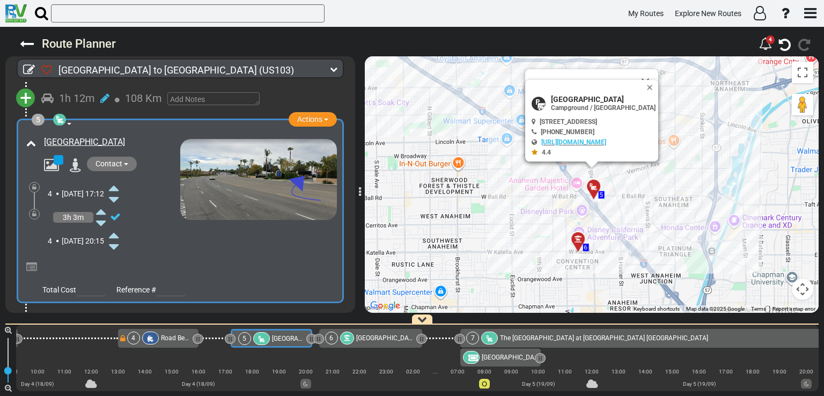
click at [119, 226] on icon at bounding box center [114, 234] width 10 height 17
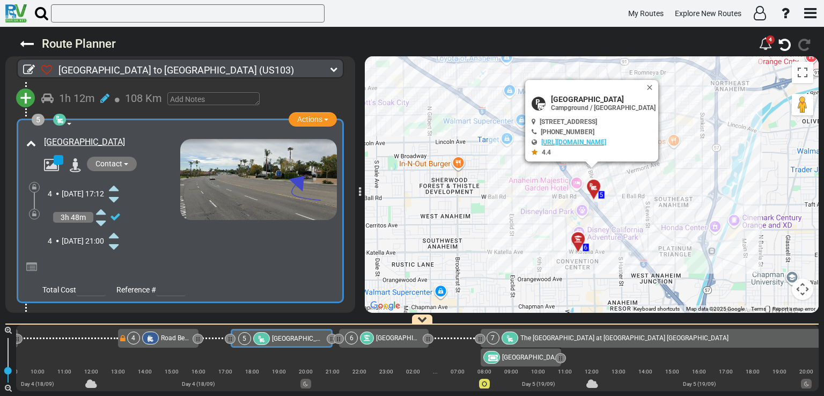
click at [119, 226] on icon at bounding box center [114, 234] width 10 height 17
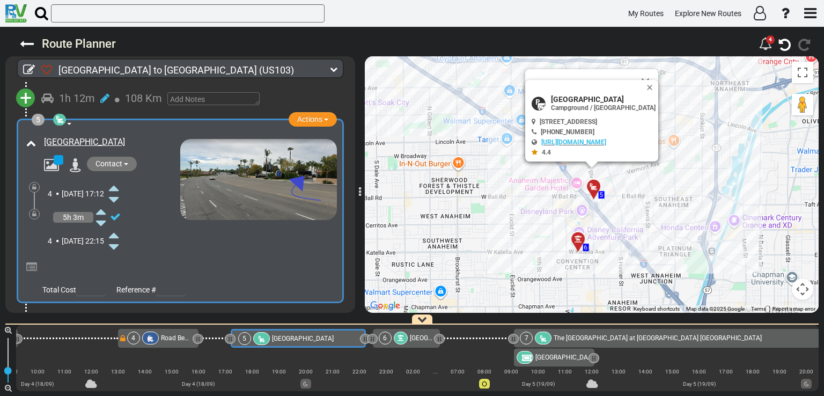
click at [119, 226] on icon at bounding box center [114, 234] width 10 height 17
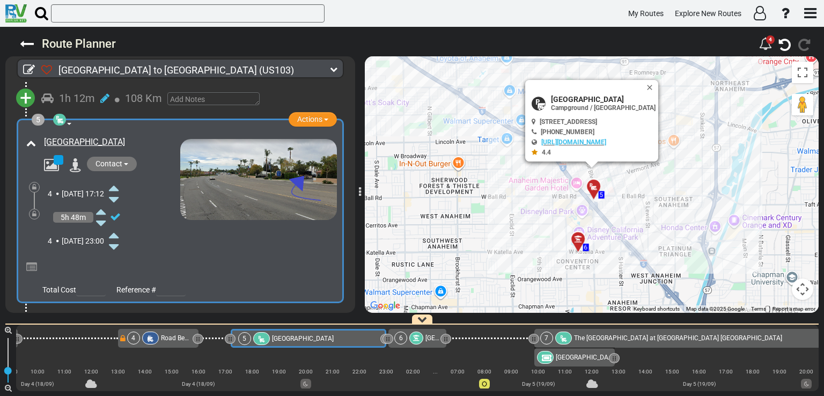
click at [119, 226] on icon at bounding box center [114, 234] width 10 height 17
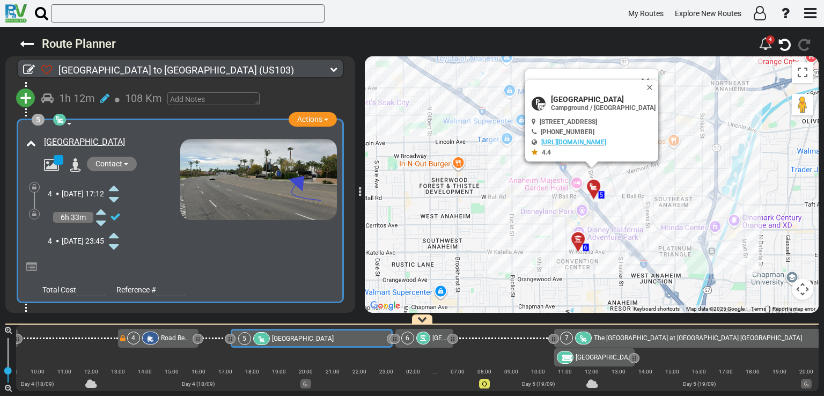
click at [119, 226] on icon at bounding box center [114, 234] width 10 height 17
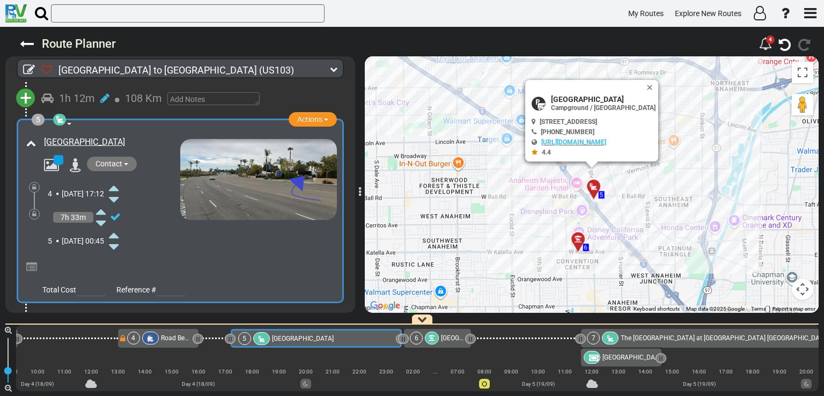
click at [119, 226] on icon at bounding box center [114, 234] width 10 height 17
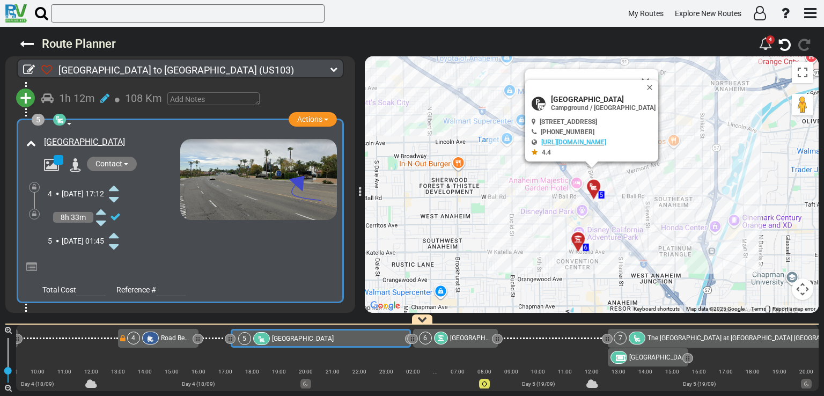
click at [119, 226] on icon at bounding box center [114, 234] width 10 height 17
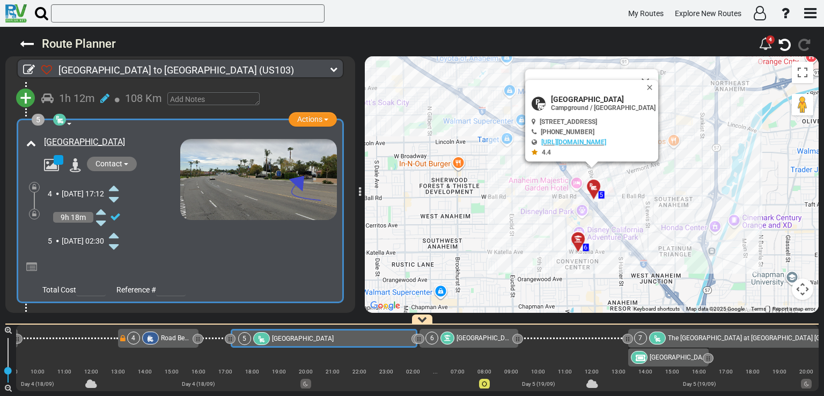
click at [119, 226] on icon at bounding box center [114, 234] width 10 height 17
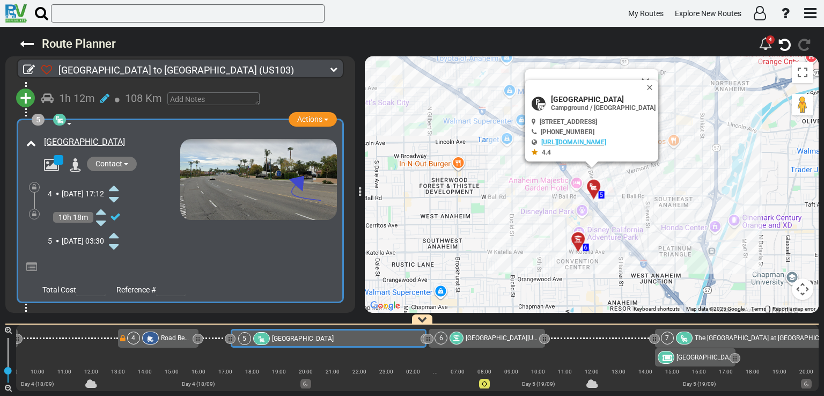
click at [119, 226] on icon at bounding box center [114, 234] width 10 height 17
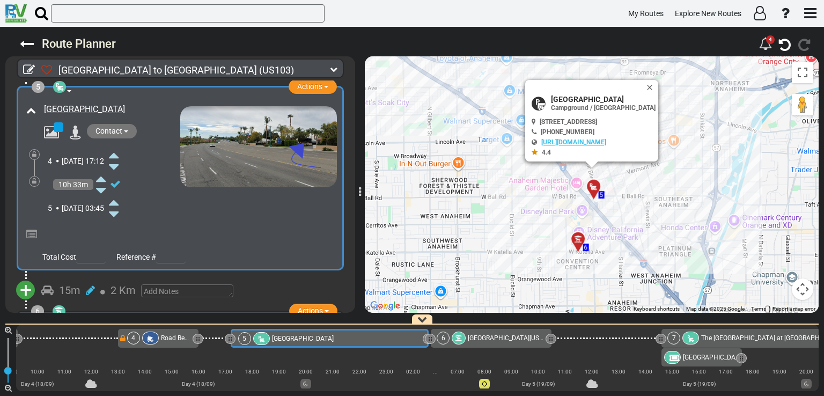
scroll to position [822, 0]
click at [119, 195] on icon at bounding box center [114, 202] width 10 height 17
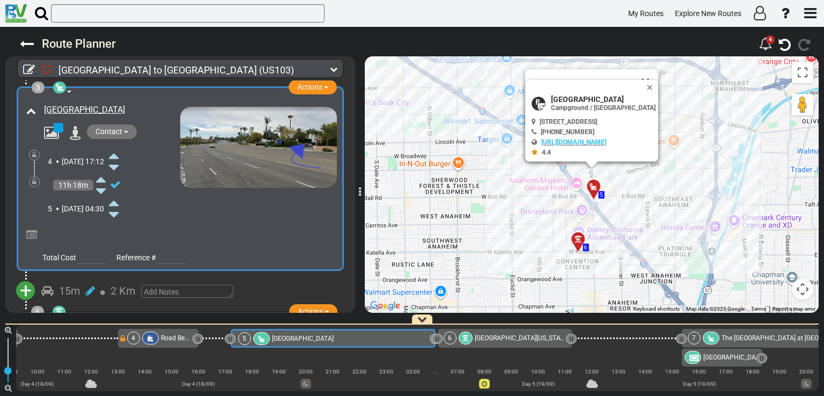
click at [119, 195] on icon at bounding box center [114, 202] width 10 height 17
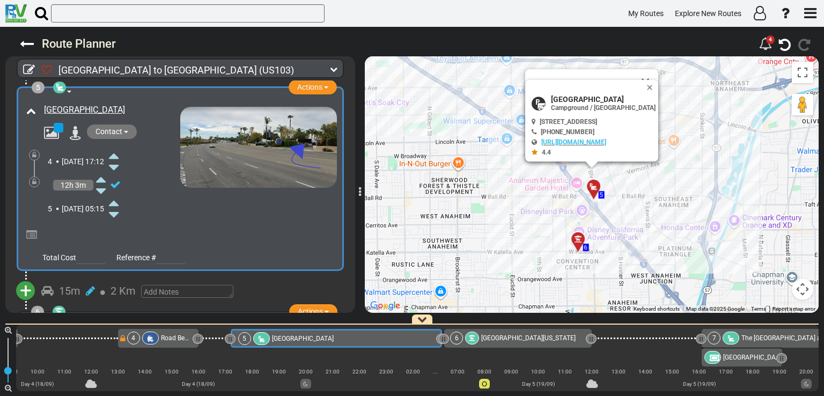
click at [119, 195] on icon at bounding box center [114, 202] width 10 height 17
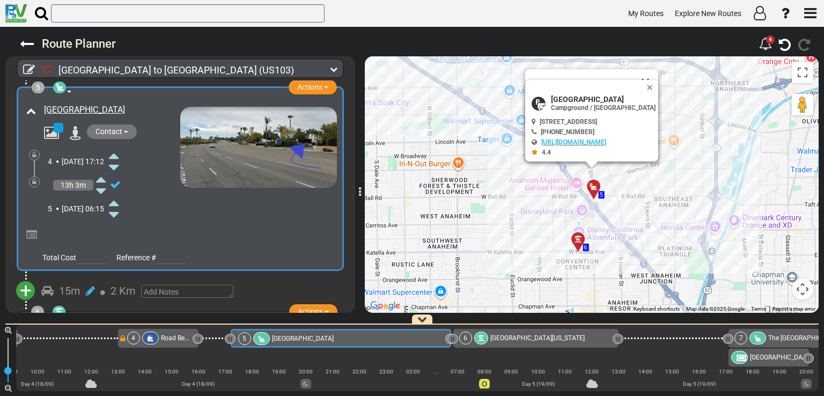
click at [119, 195] on icon at bounding box center [114, 202] width 10 height 17
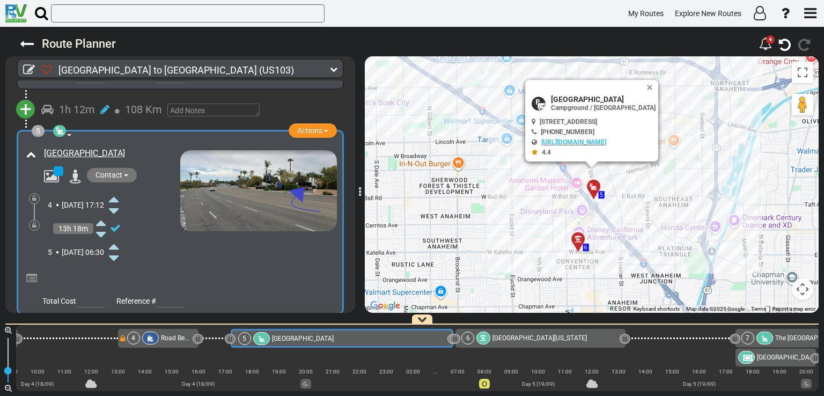
scroll to position [778, 0]
click at [119, 238] on icon at bounding box center [114, 246] width 10 height 17
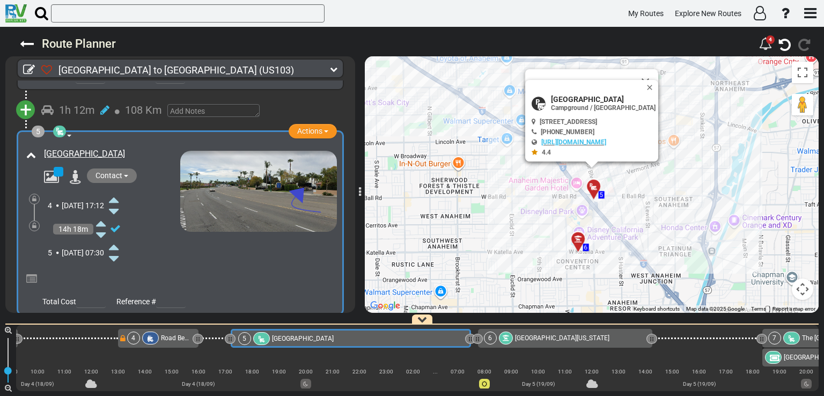
click at [119, 238] on icon at bounding box center [114, 246] width 10 height 17
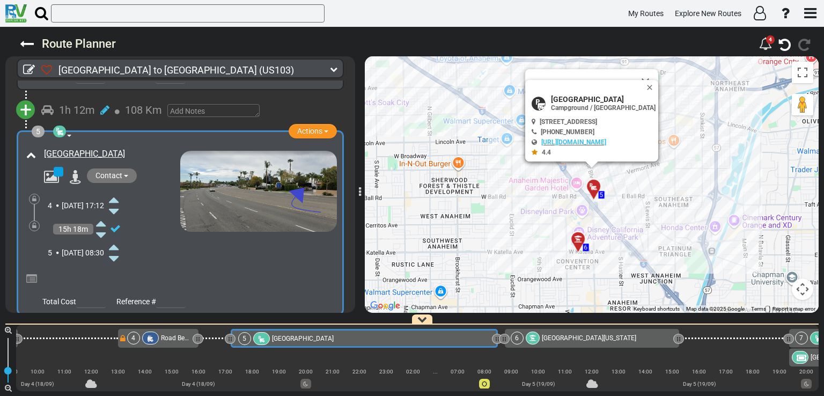
click at [119, 238] on icon at bounding box center [114, 246] width 10 height 17
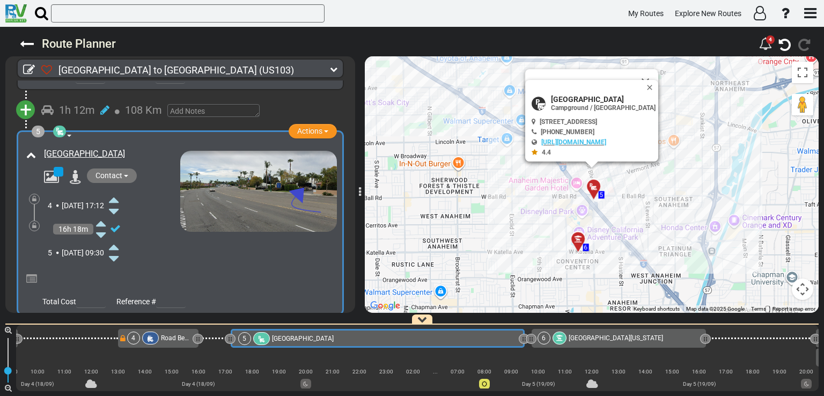
click at [119, 238] on icon at bounding box center [114, 246] width 10 height 17
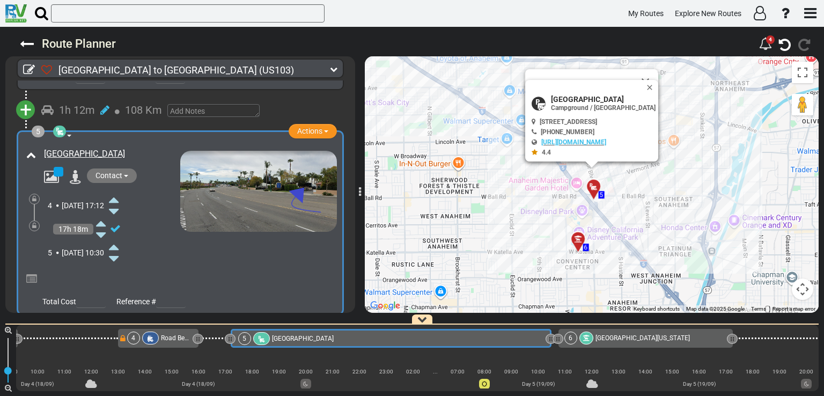
click at [119, 238] on icon at bounding box center [114, 246] width 10 height 17
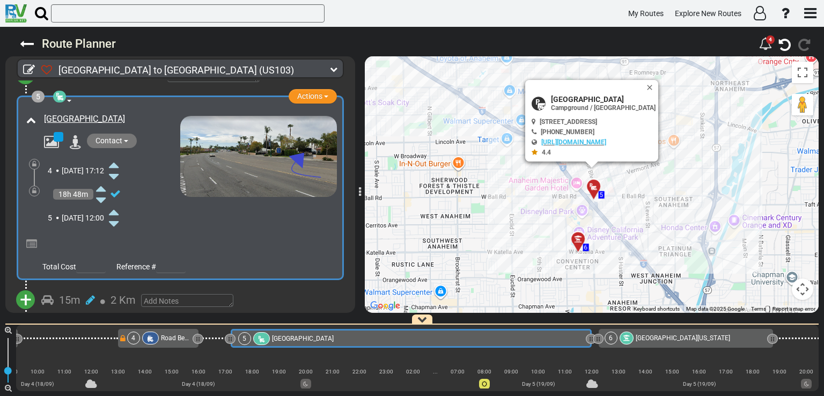
scroll to position [912, 0]
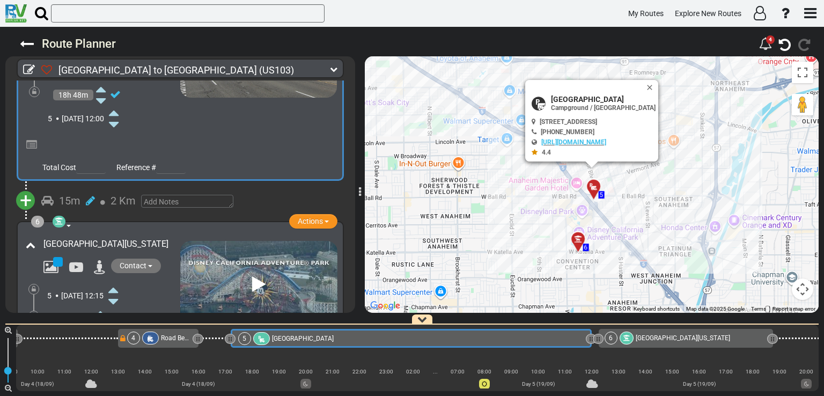
drag, startPoint x: 172, startPoint y: 235, endPoint x: 43, endPoint y: 236, distance: 128.8
click at [43, 238] on div "[GEOGRAPHIC_DATA][US_STATE]" at bounding box center [110, 244] width 134 height 12
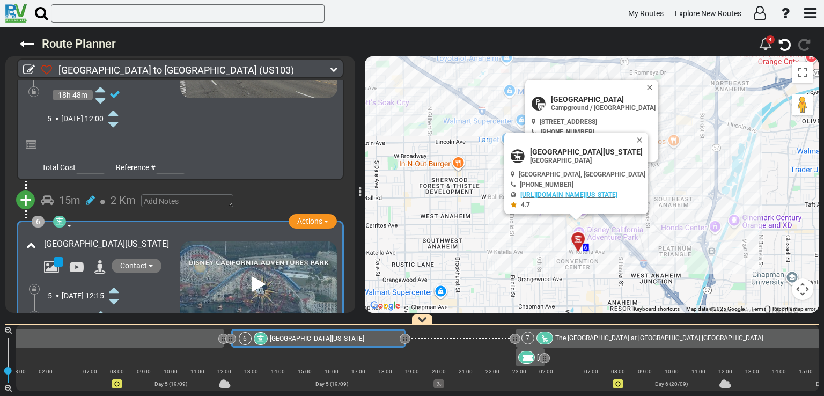
scroll to position [0, 1943]
copy link "[GEOGRAPHIC_DATA][US_STATE]"
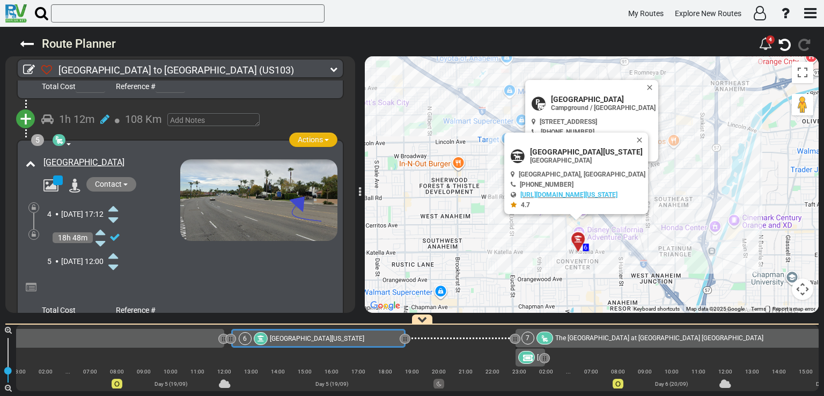
click at [325, 139] on span "button" at bounding box center [327, 140] width 4 height 2
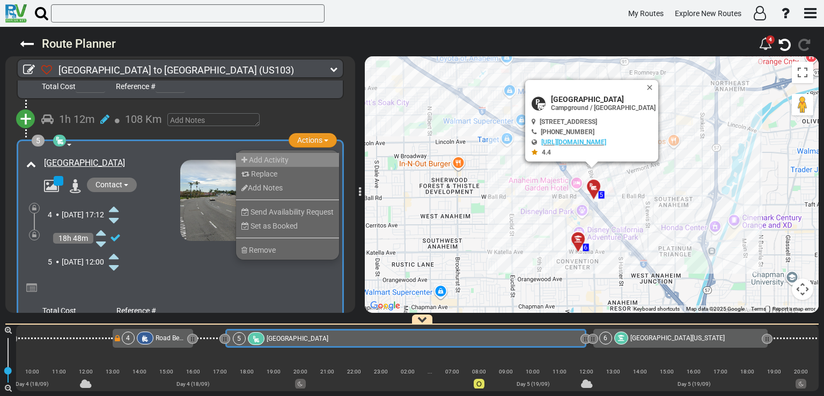
scroll to position [0, 1575]
click at [268, 156] on span "Add Activity" at bounding box center [269, 160] width 40 height 9
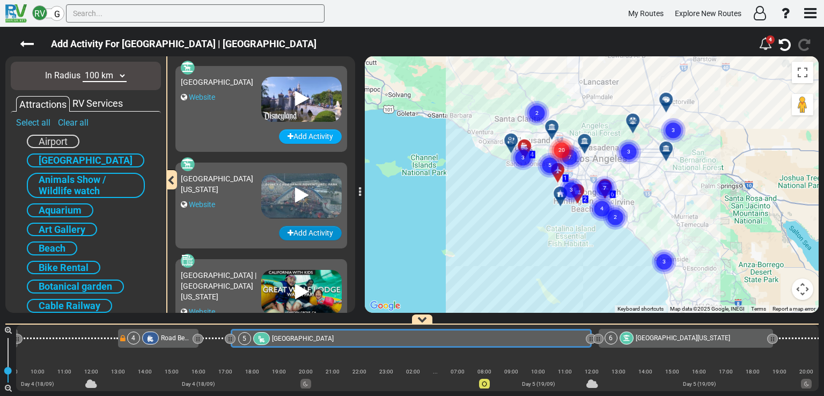
scroll to position [12, 0]
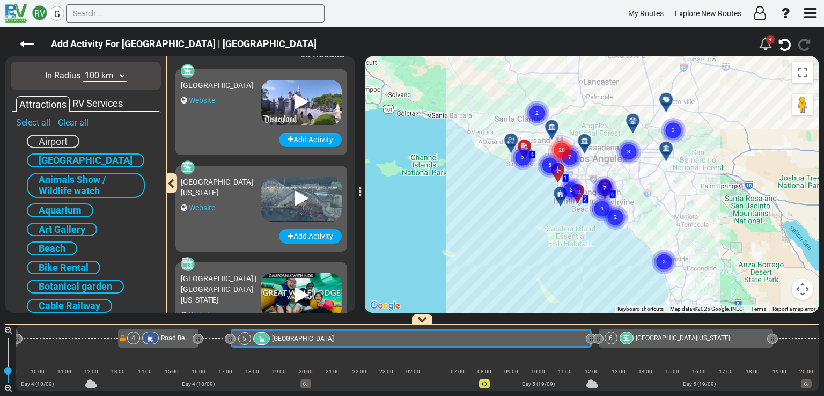
click at [288, 201] on img at bounding box center [301, 199] width 81 height 45
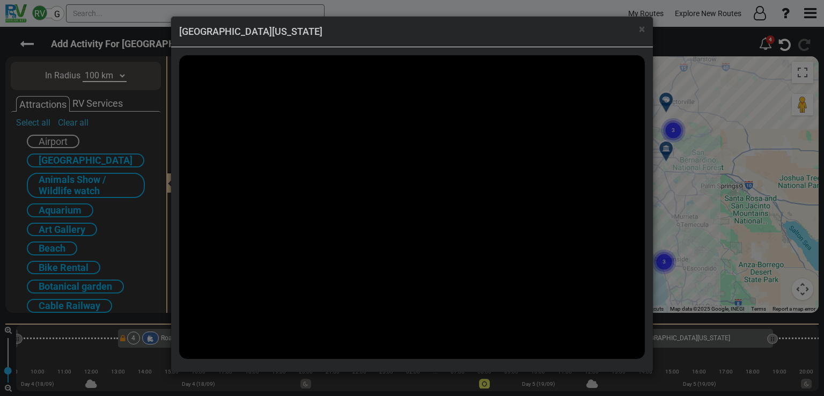
click at [477, 2] on div "× Disney California Adventure Park" at bounding box center [412, 198] width 824 height 396
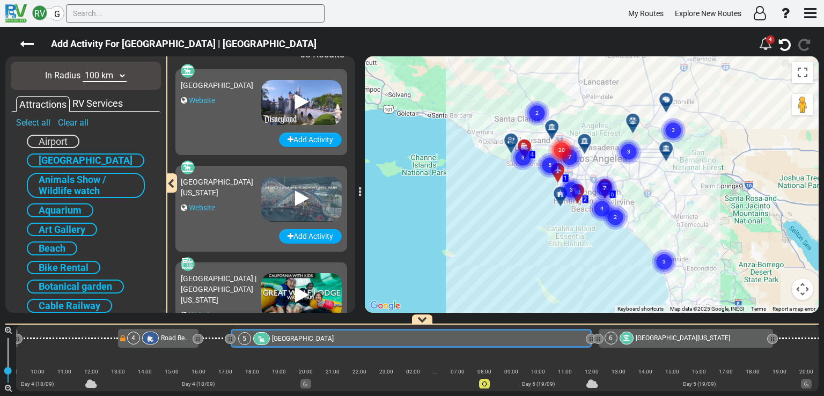
click at [295, 106] on icon at bounding box center [301, 101] width 13 height 17
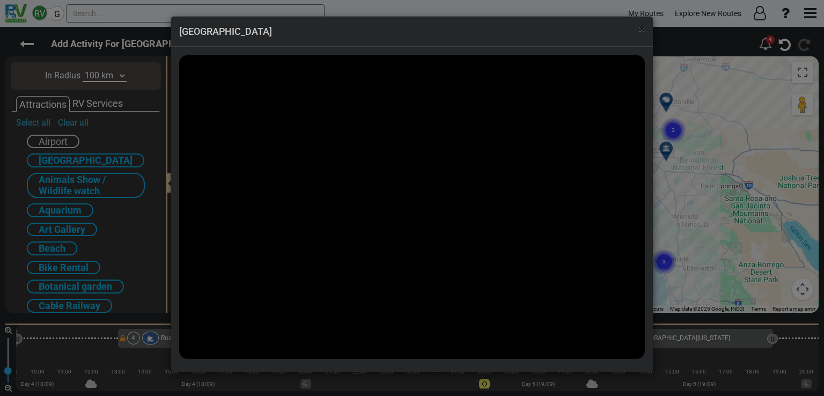
click at [639, 31] on span "×" at bounding box center [642, 29] width 6 height 13
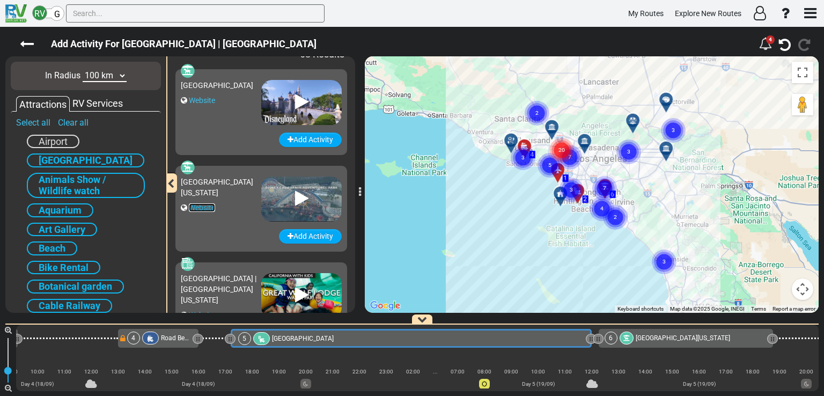
click at [200, 207] on link "Website" at bounding box center [202, 207] width 26 height 9
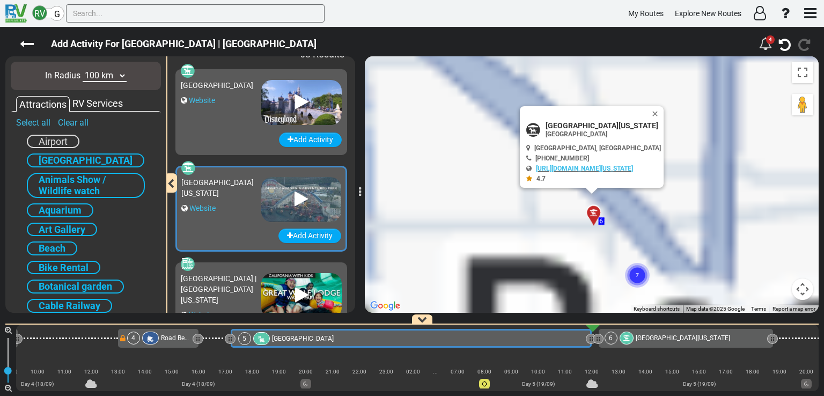
scroll to position [0, 1936]
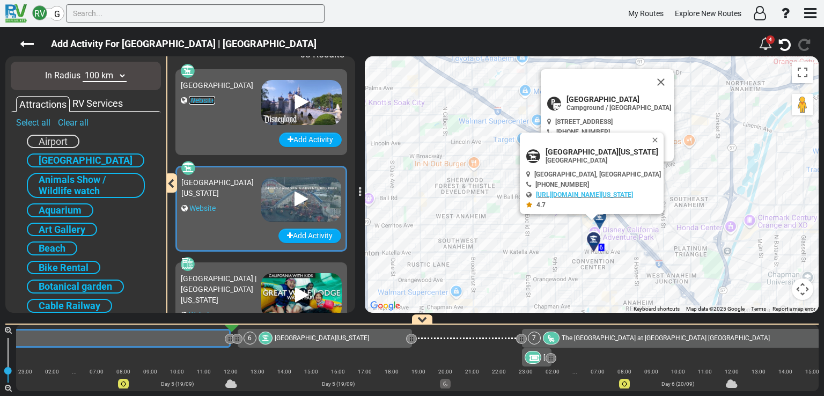
click at [208, 99] on link "Website" at bounding box center [202, 100] width 26 height 9
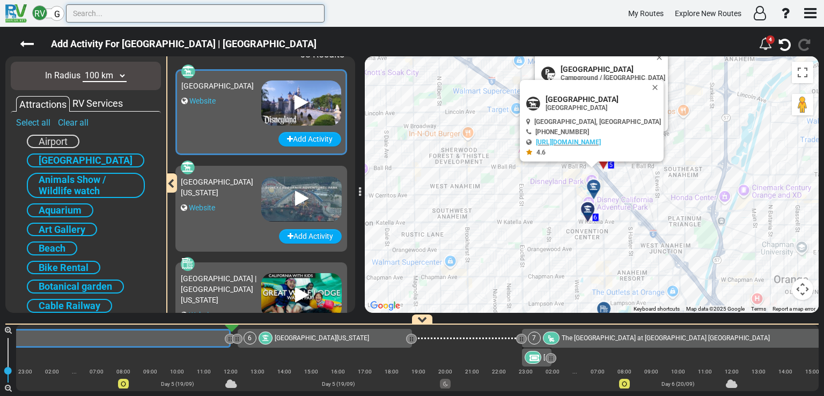
click at [165, 17] on input "text" at bounding box center [195, 13] width 259 height 18
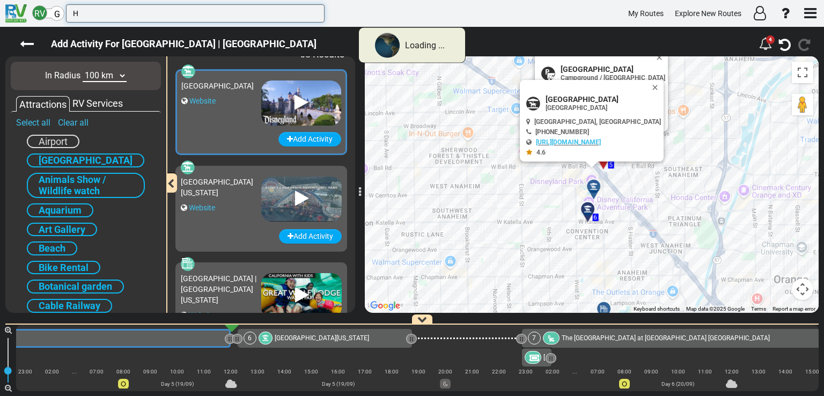
type input "H"
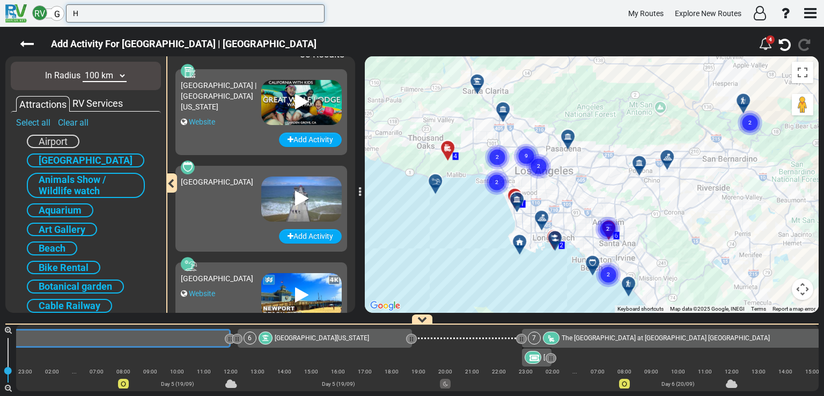
click at [165, 17] on input "H" at bounding box center [195, 13] width 259 height 18
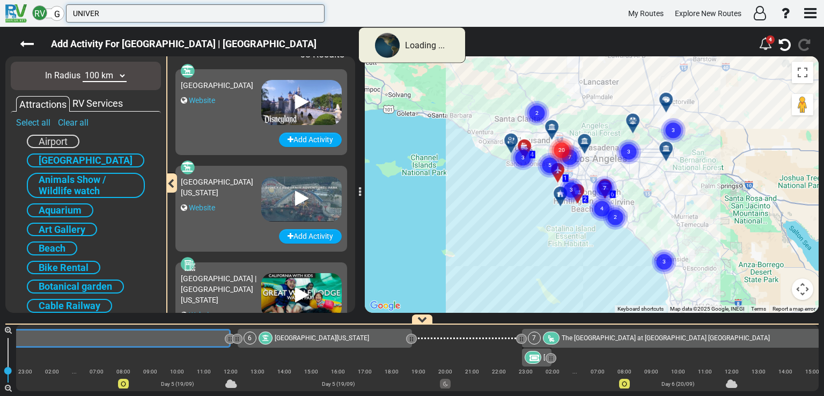
type input "UNIVER"
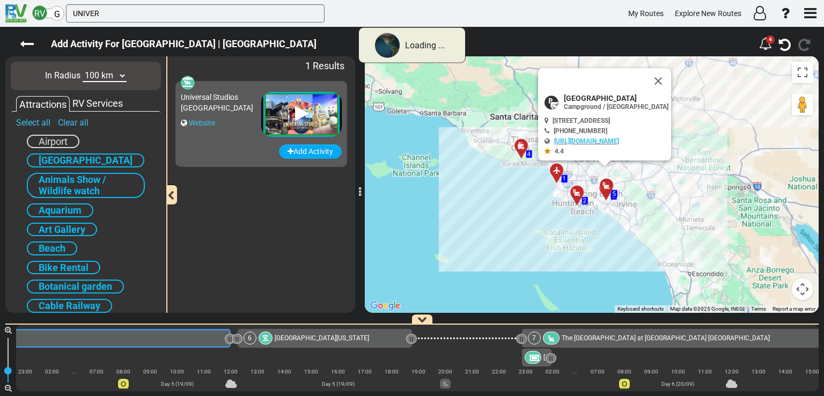
scroll to position [0, 0]
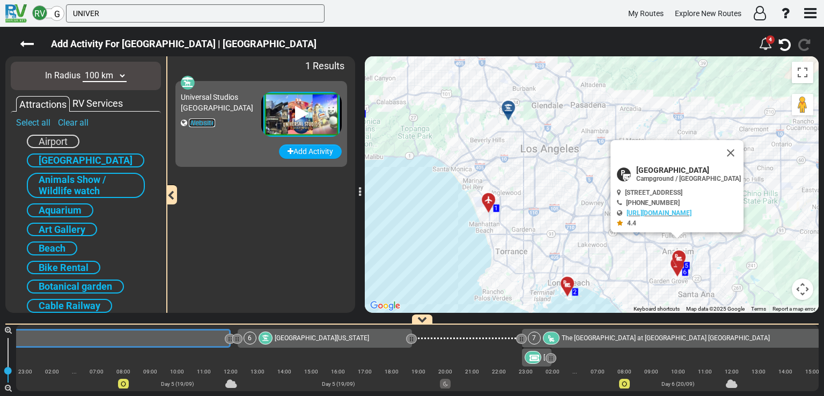
click at [200, 125] on link "Website" at bounding box center [202, 123] width 26 height 9
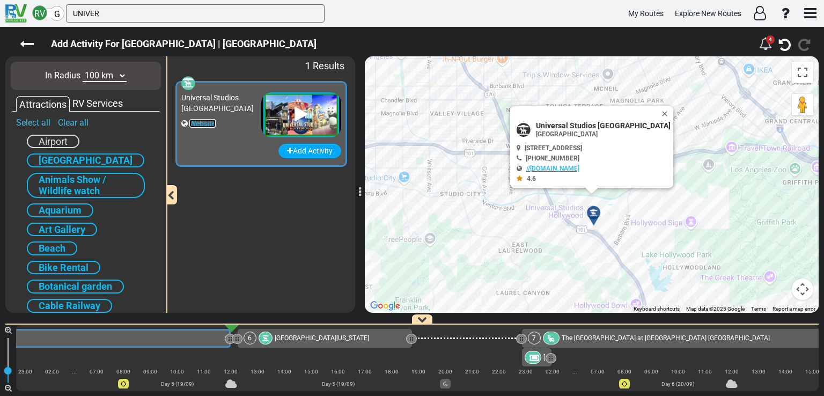
click at [208, 122] on link "Website" at bounding box center [202, 123] width 26 height 9
click at [193, 125] on link "Website" at bounding box center [202, 123] width 26 height 9
click at [202, 123] on link "Website" at bounding box center [202, 123] width 26 height 9
click at [308, 152] on button "Add Activity" at bounding box center [310, 151] width 63 height 14
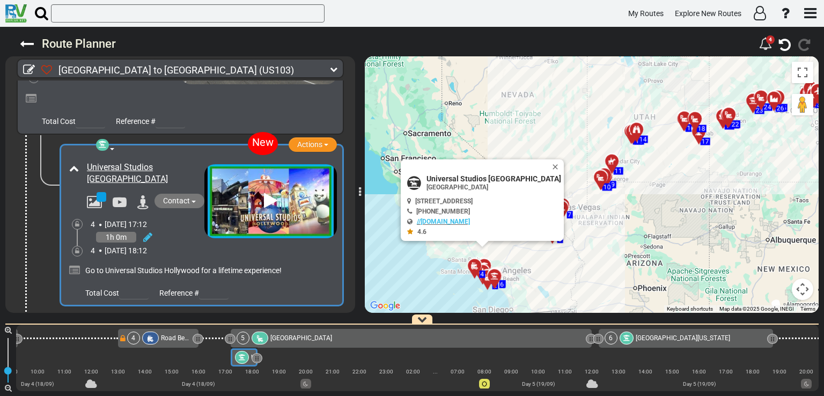
scroll to position [926, 0]
click at [304, 140] on button "Actions" at bounding box center [313, 144] width 48 height 14
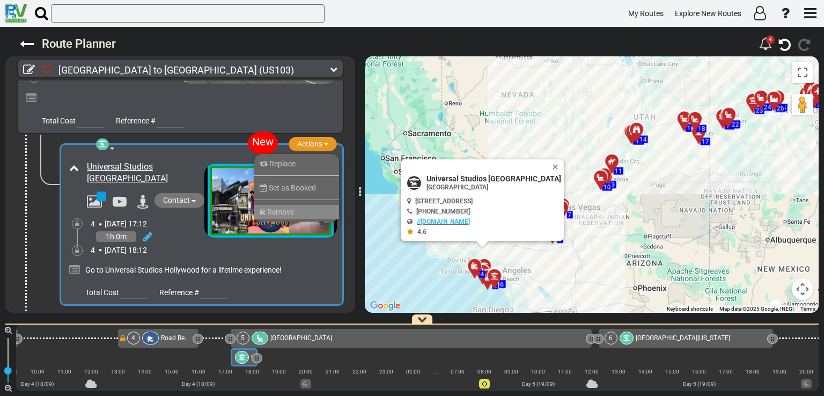
click at [282, 208] on span "Remove" at bounding box center [280, 212] width 27 height 9
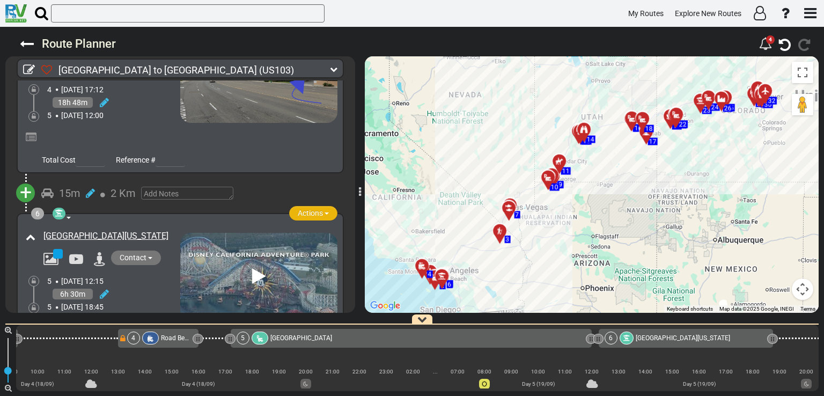
scroll to position [884, 0]
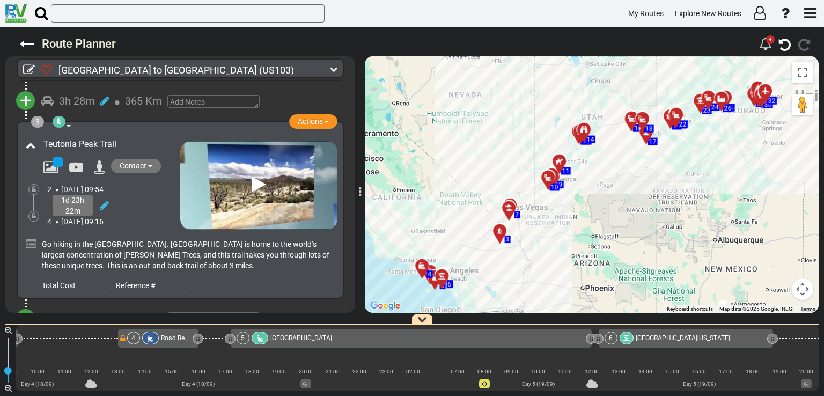
scroll to position [380, 0]
click at [502, 238] on div at bounding box center [504, 236] width 18 height 17
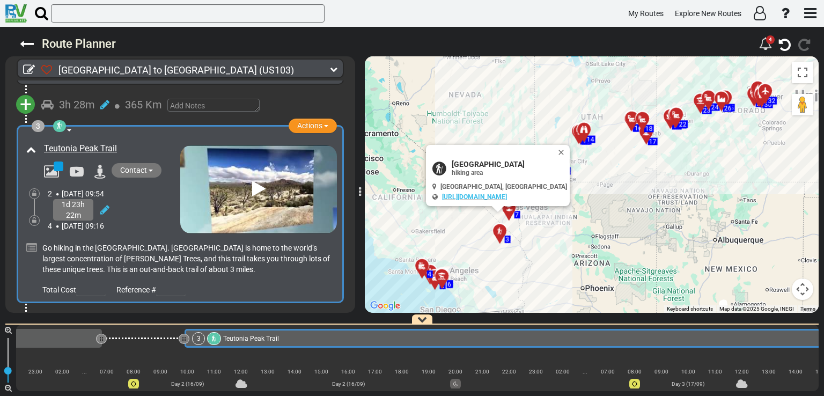
scroll to position [0, 377]
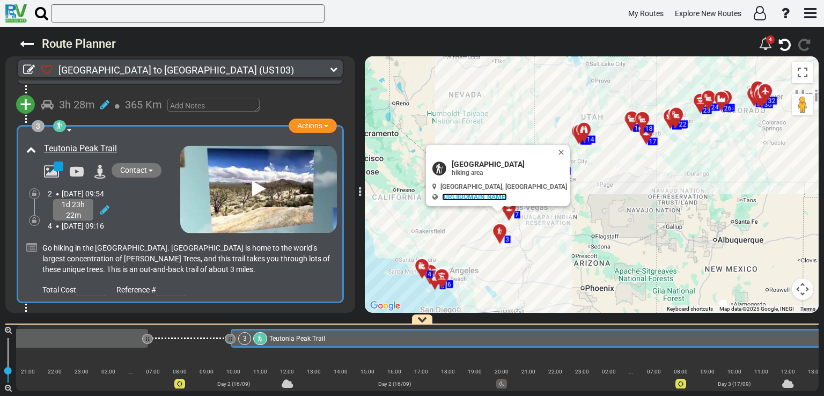
click at [477, 196] on link "[URL][DOMAIN_NAME]" at bounding box center [474, 197] width 65 height 8
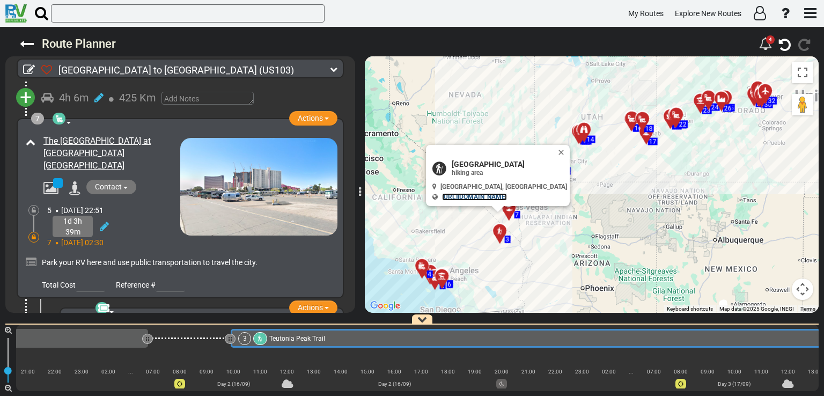
scroll to position [1187, 0]
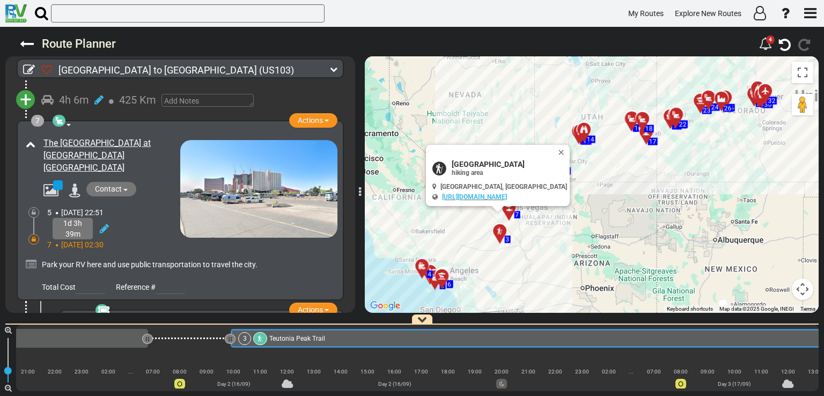
click at [240, 179] on img at bounding box center [258, 189] width 157 height 98
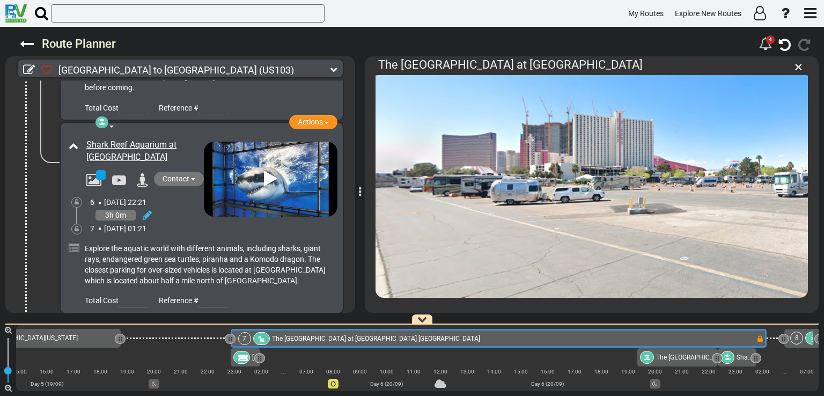
scroll to position [1703, 0]
click at [264, 171] on icon at bounding box center [270, 179] width 13 height 17
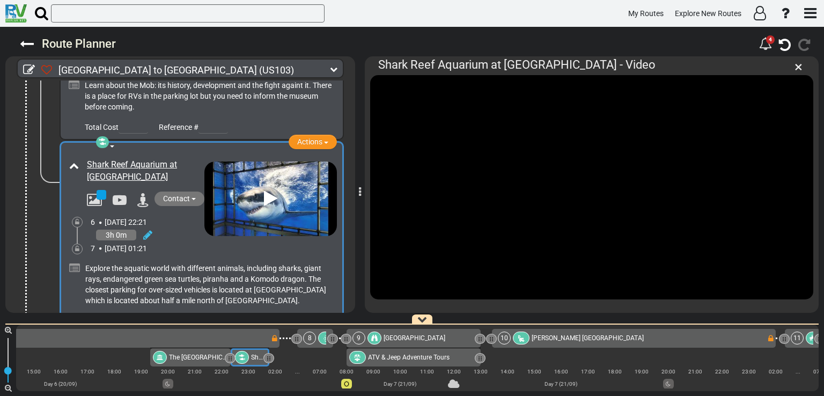
scroll to position [1684, 0]
click at [307, 134] on button "Actions" at bounding box center [313, 141] width 48 height 14
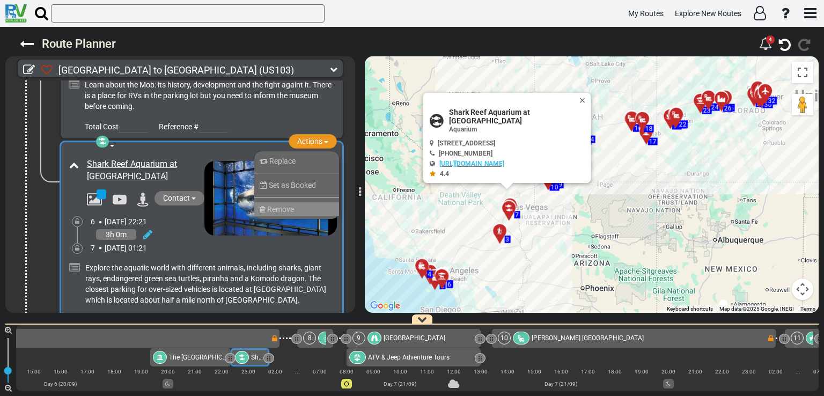
click at [268, 205] on span "Remove" at bounding box center [280, 209] width 27 height 9
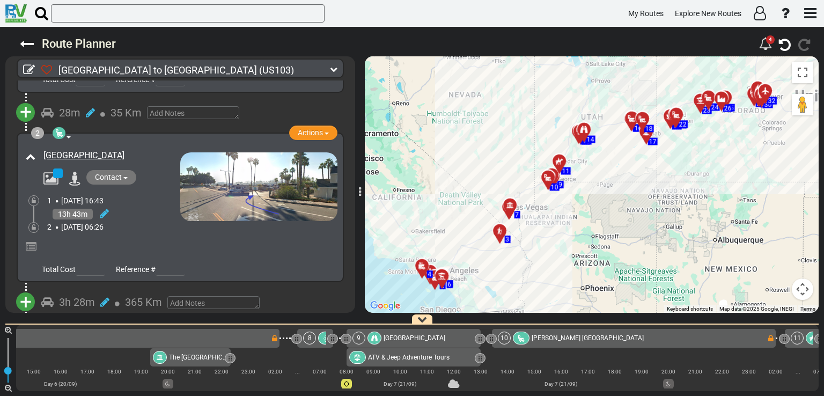
scroll to position [178, 0]
click at [162, 164] on div "[GEOGRAPHIC_DATA] Contact" at bounding box center [109, 167] width 142 height 40
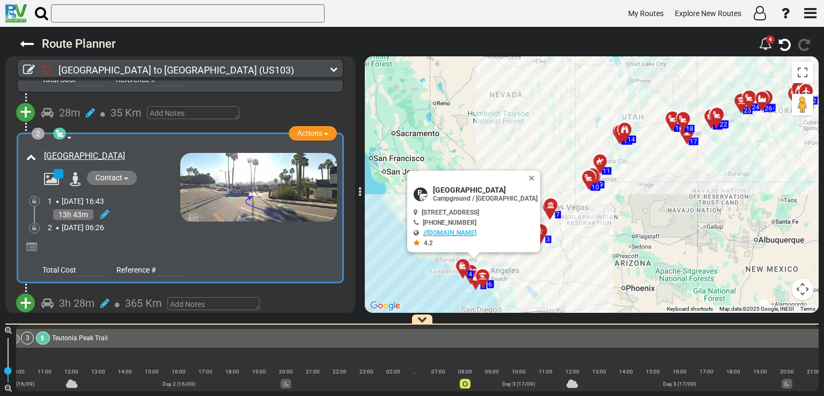
scroll to position [0, 60]
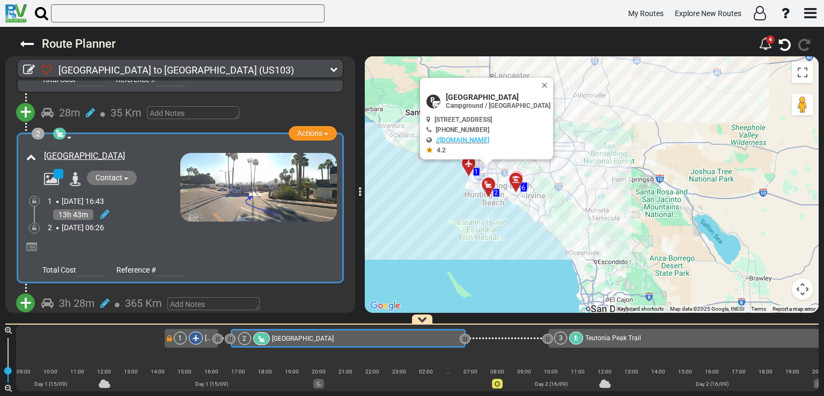
drag, startPoint x: 564, startPoint y: 235, endPoint x: 675, endPoint y: 121, distance: 158.6
click at [675, 121] on div "To activate drag with keyboard, press Alt + Enter. Once in keyboard drag state,…" at bounding box center [592, 184] width 454 height 257
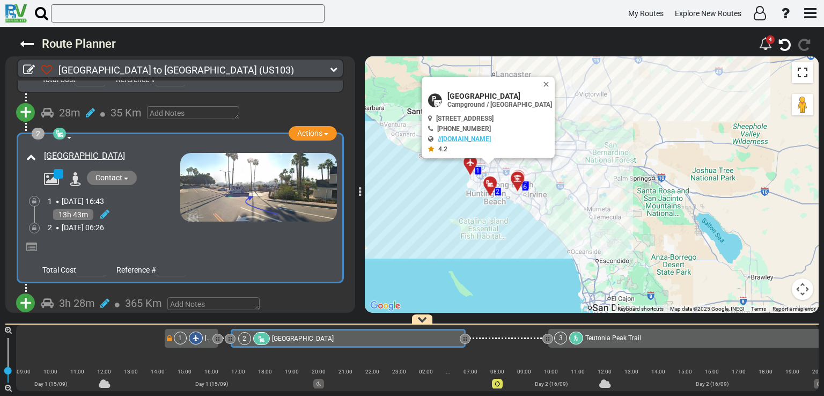
click at [809, 72] on button "Toggle fullscreen view" at bounding box center [802, 72] width 21 height 21
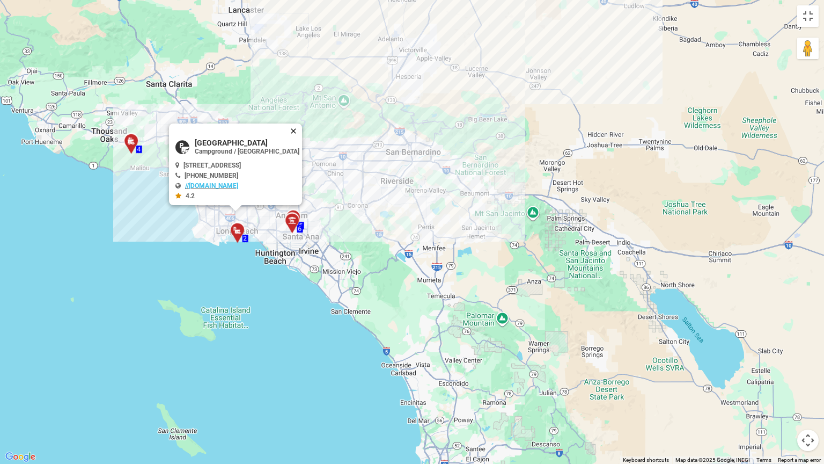
click at [300, 128] on button "Close" at bounding box center [295, 130] width 13 height 15
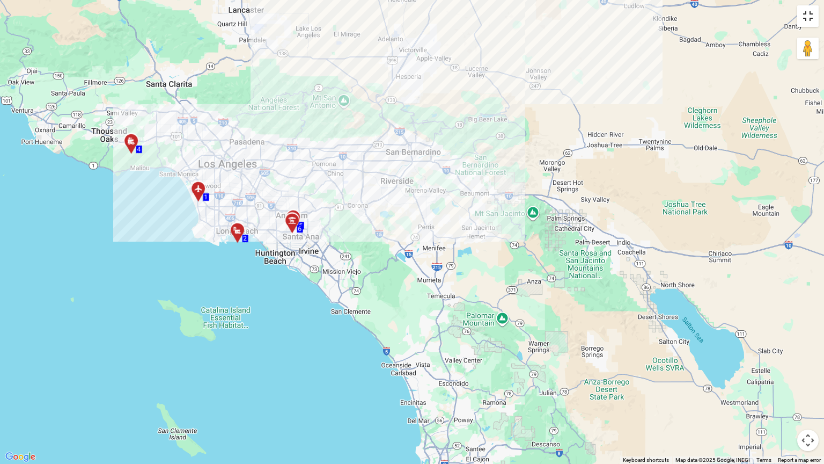
click at [815, 15] on button "Toggle fullscreen view" at bounding box center [808, 15] width 21 height 21
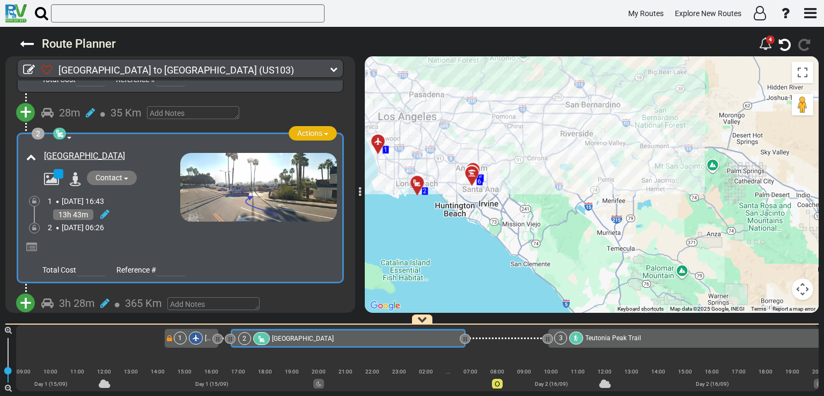
click at [312, 132] on span "Actions" at bounding box center [309, 133] width 25 height 9
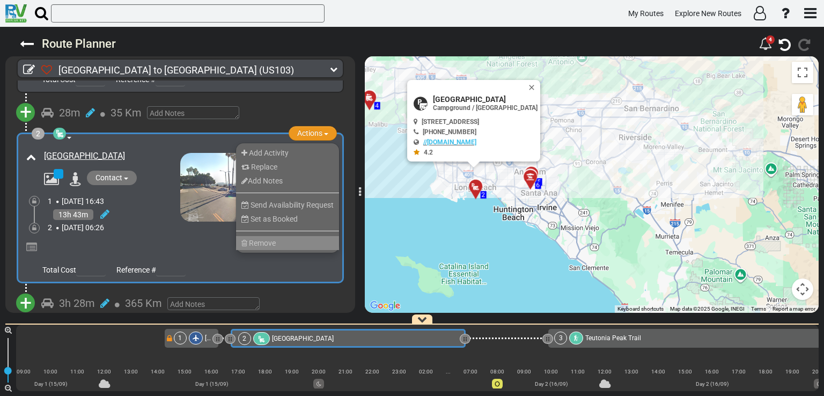
click at [260, 236] on li "Remove" at bounding box center [287, 243] width 103 height 14
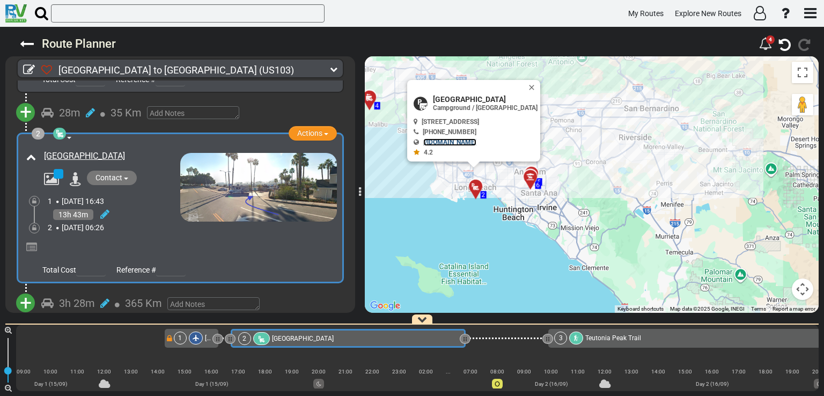
scroll to position [0, 0]
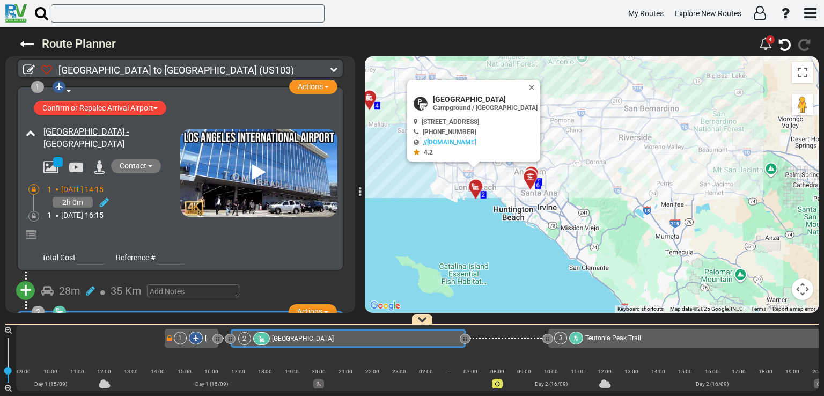
click at [331, 70] on icon at bounding box center [334, 69] width 8 height 8
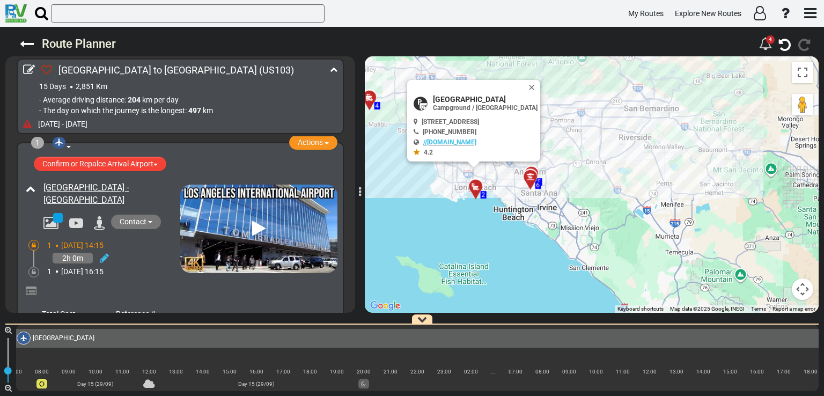
scroll to position [0, 7139]
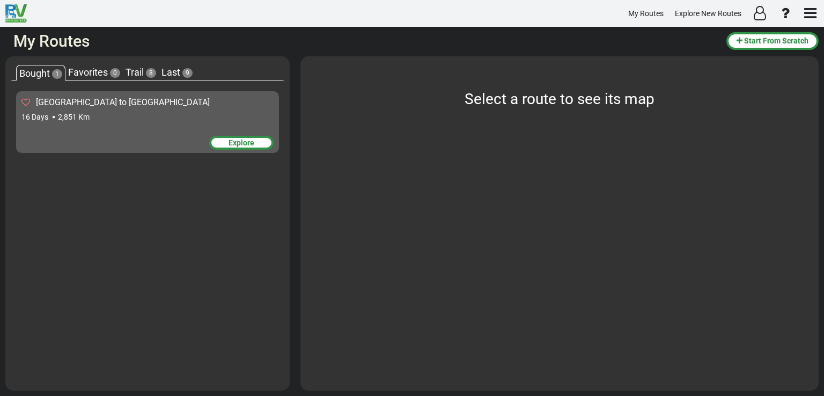
click at [75, 113] on span "2,851 Km" at bounding box center [74, 117] width 32 height 9
